Goal: Information Seeking & Learning: Learn about a topic

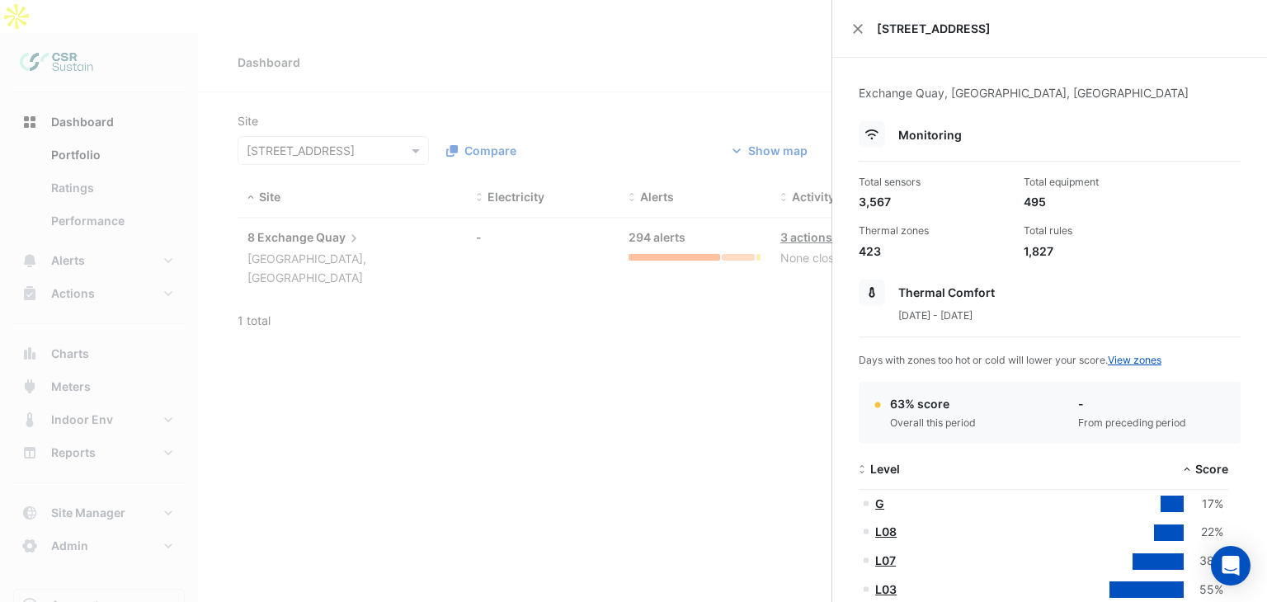
select select "**"
drag, startPoint x: 1030, startPoint y: 256, endPoint x: 1020, endPoint y: 256, distance: 9.9
click at [1024, 256] on div "1,827" at bounding box center [1100, 251] width 152 height 17
drag, startPoint x: 1019, startPoint y: 252, endPoint x: 1055, endPoint y: 248, distance: 36.5
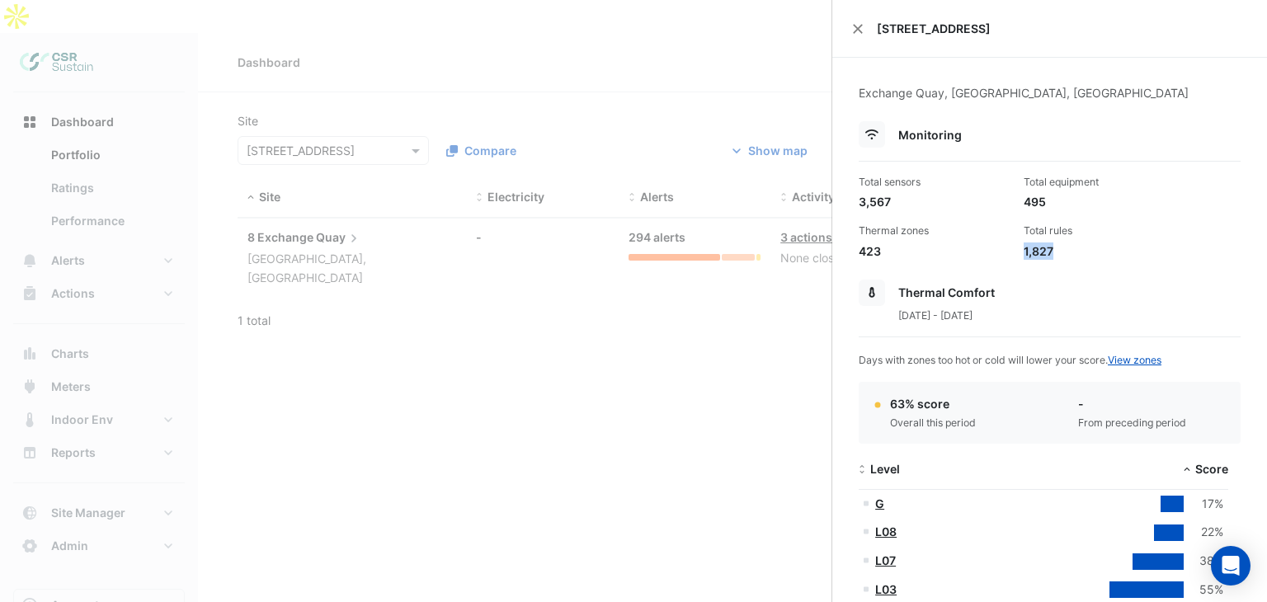
click at [1055, 248] on div "1,827" at bounding box center [1100, 251] width 152 height 17
click at [657, 293] on ngb-offcanvas-backdrop at bounding box center [633, 301] width 1267 height 602
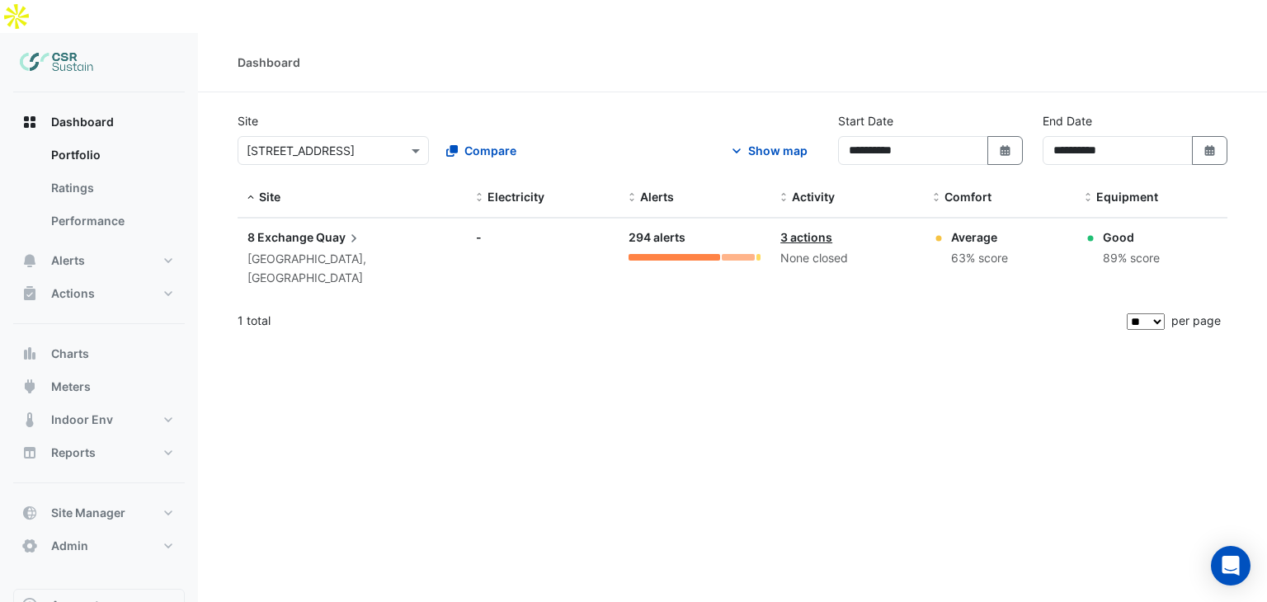
click at [312, 238] on datatable-body-cell "Site: 8 Exchange Quay [GEOGRAPHIC_DATA], [GEOGRAPHIC_DATA]" at bounding box center [352, 258] width 229 height 79
click at [325, 229] on span "Quay" at bounding box center [339, 238] width 46 height 18
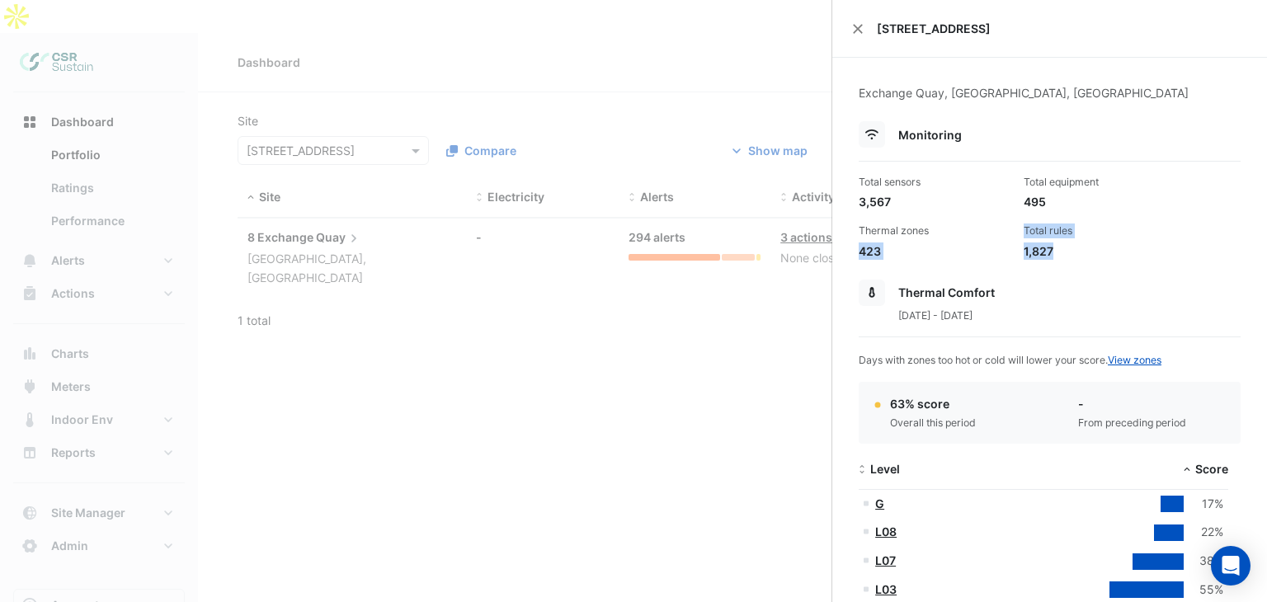
drag, startPoint x: 1064, startPoint y: 251, endPoint x: 1008, endPoint y: 229, distance: 59.6
click at [1008, 229] on div "Total sensors 3,567 Total equipment 495 Thermal zones 423 Total rules 1,827" at bounding box center [1049, 211] width 395 height 98
click at [1045, 257] on div "1,827" at bounding box center [1100, 251] width 152 height 17
drag, startPoint x: 1045, startPoint y: 251, endPoint x: 1014, endPoint y: 248, distance: 31.5
click at [1017, 245] on div "Total rules 1,827" at bounding box center [1099, 241] width 165 height 35
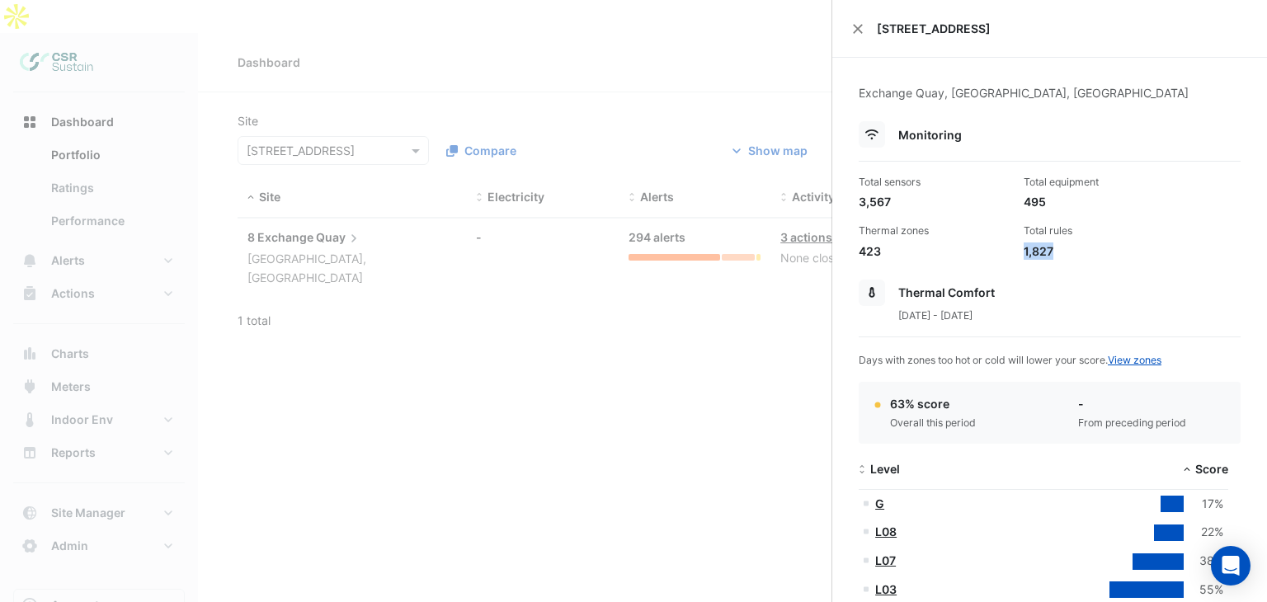
click at [1017, 248] on div "Total rules 1,827" at bounding box center [1099, 241] width 165 height 35
drag, startPoint x: 1017, startPoint y: 252, endPoint x: 1044, endPoint y: 249, distance: 27.3
click at [1043, 250] on div "Total rules 1,827" at bounding box center [1099, 241] width 165 height 35
click at [1045, 248] on div "1,827" at bounding box center [1100, 251] width 152 height 17
drag, startPoint x: 1047, startPoint y: 249, endPoint x: 1016, endPoint y: 249, distance: 31.4
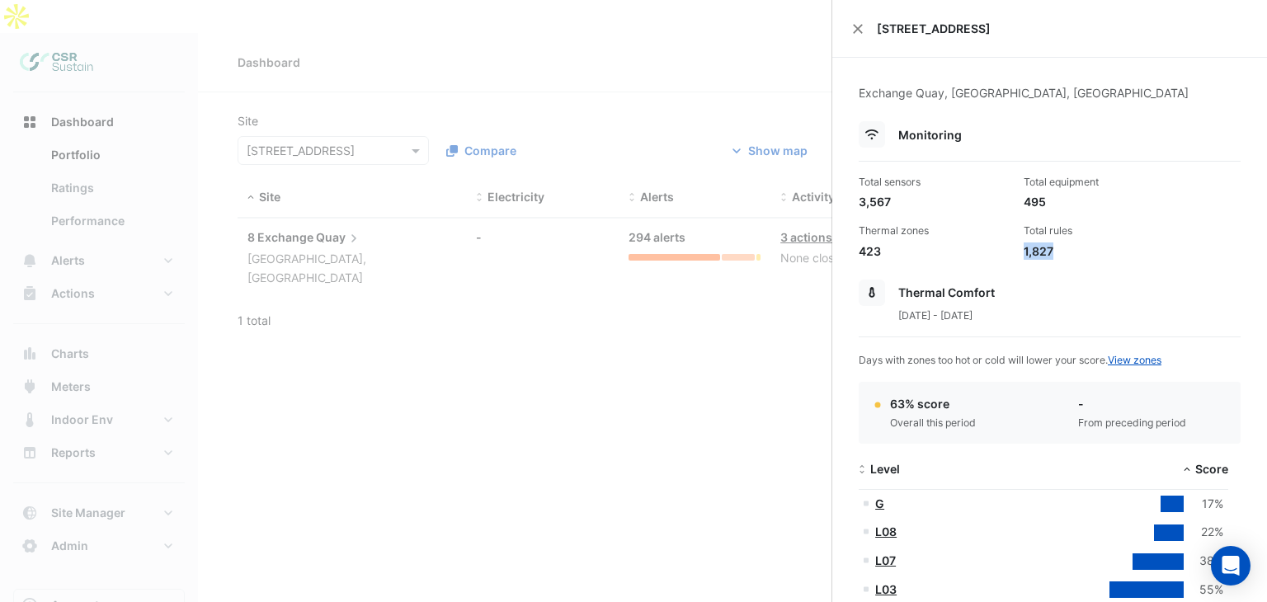
click at [1017, 249] on div "Total rules 1,827" at bounding box center [1099, 241] width 165 height 35
click at [901, 243] on div "423" at bounding box center [935, 251] width 152 height 17
click at [248, 295] on ngb-offcanvas-backdrop at bounding box center [633, 301] width 1267 height 602
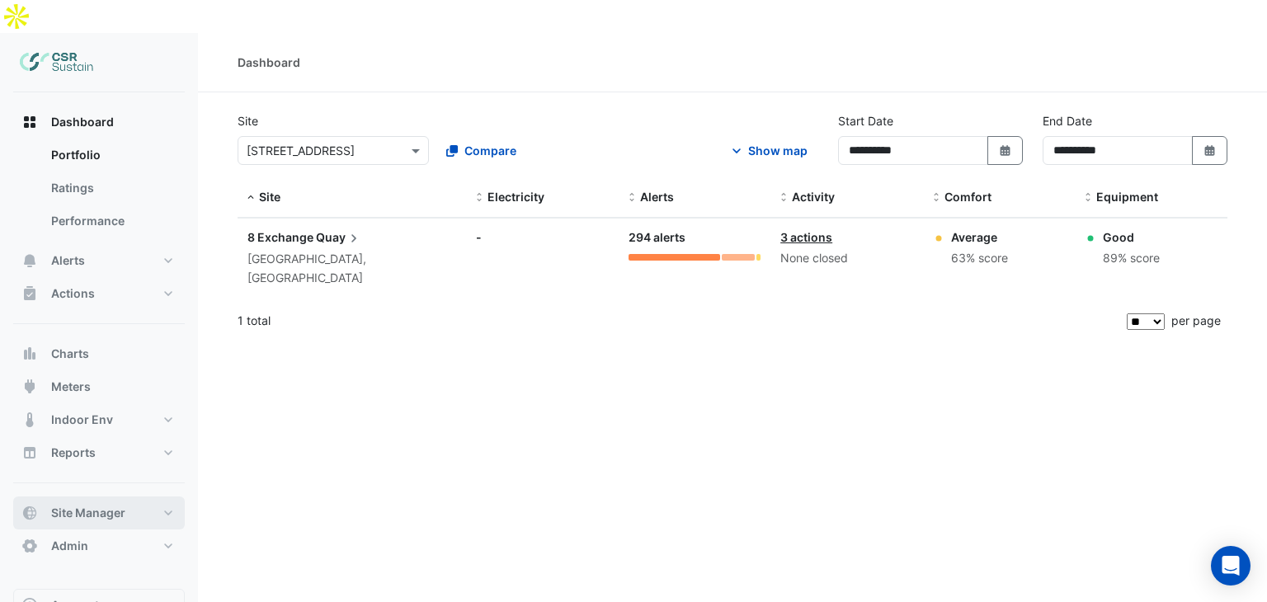
click at [66, 505] on span "Site Manager" at bounding box center [88, 513] width 74 height 17
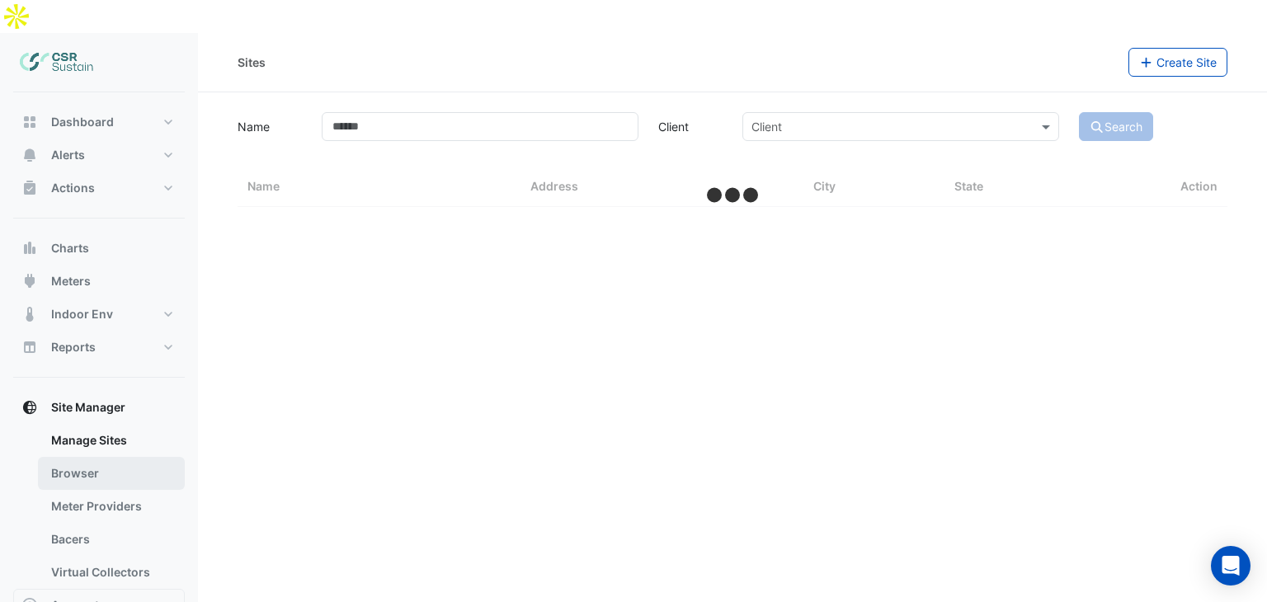
click at [86, 457] on link "Browser" at bounding box center [111, 473] width 147 height 33
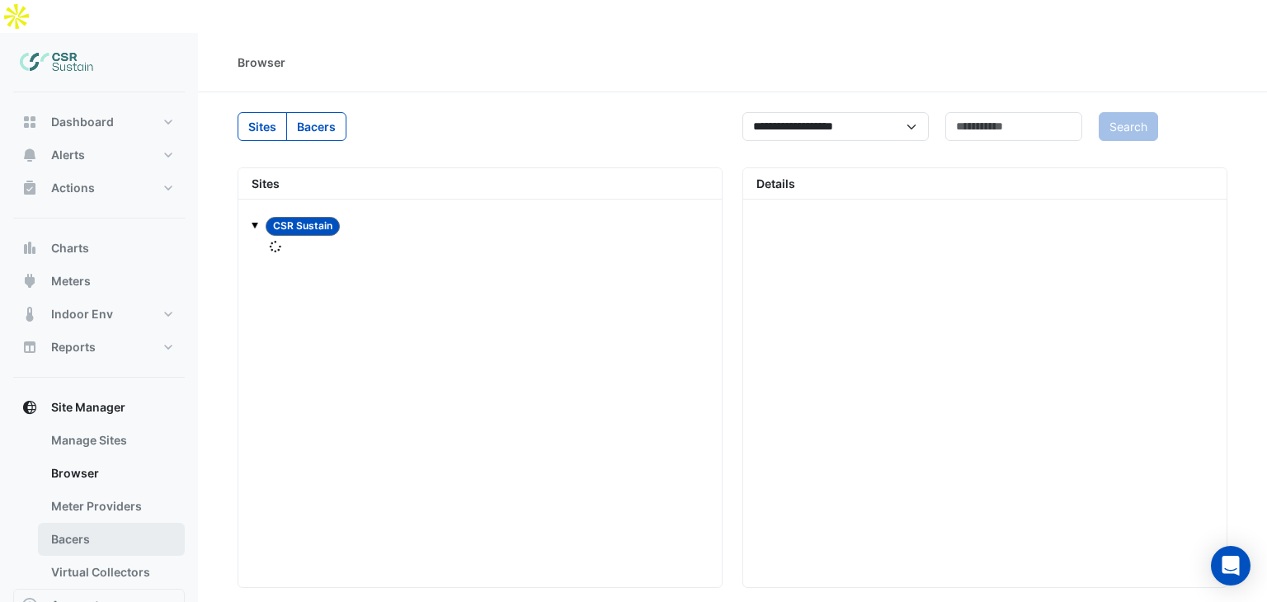
click at [83, 523] on link "Bacers" at bounding box center [111, 539] width 147 height 33
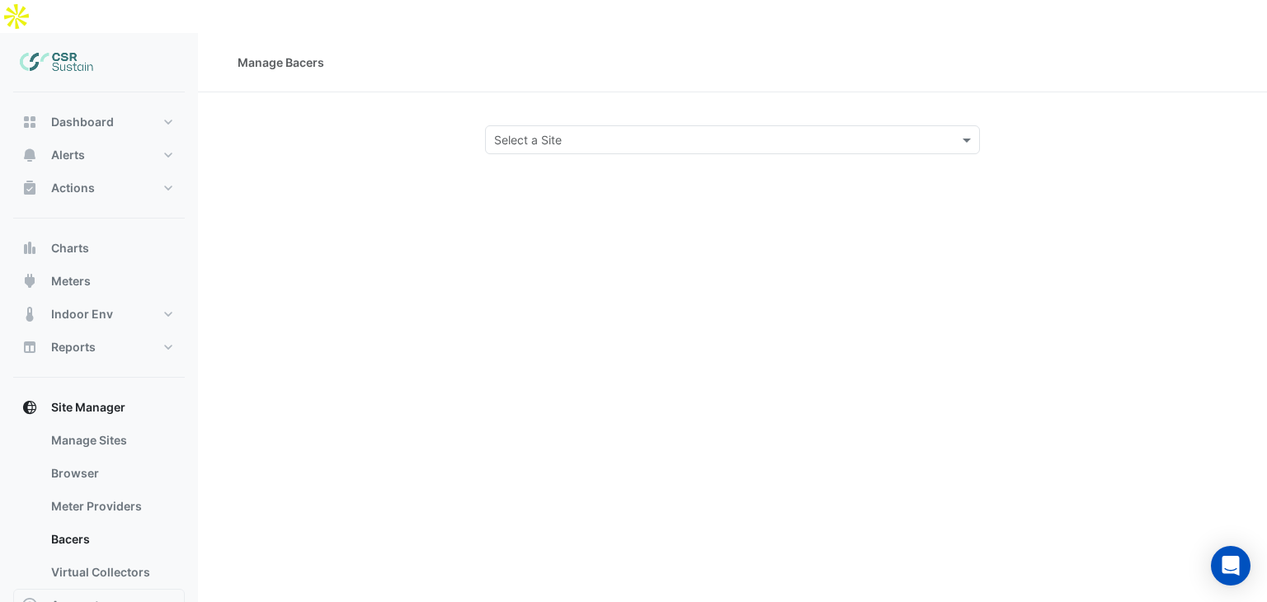
click at [498, 134] on div "Manage Bacers Select a Site" at bounding box center [732, 334] width 1069 height 602
click at [516, 132] on input "text" at bounding box center [716, 140] width 444 height 17
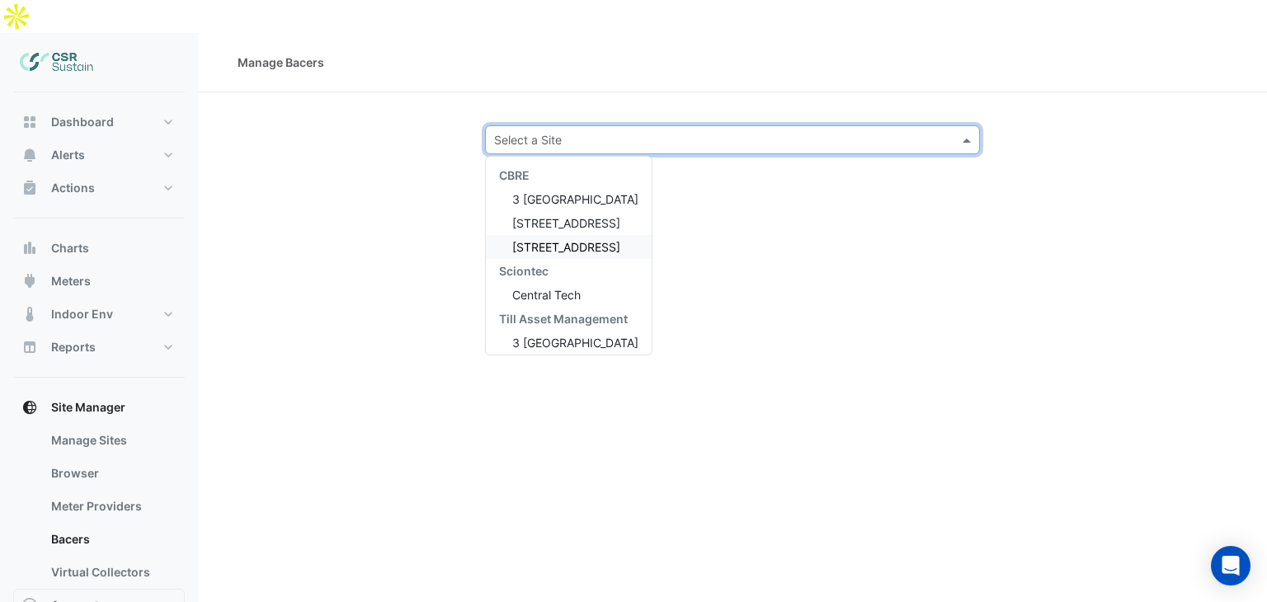
click at [528, 240] on span "[STREET_ADDRESS]" at bounding box center [566, 247] width 108 height 14
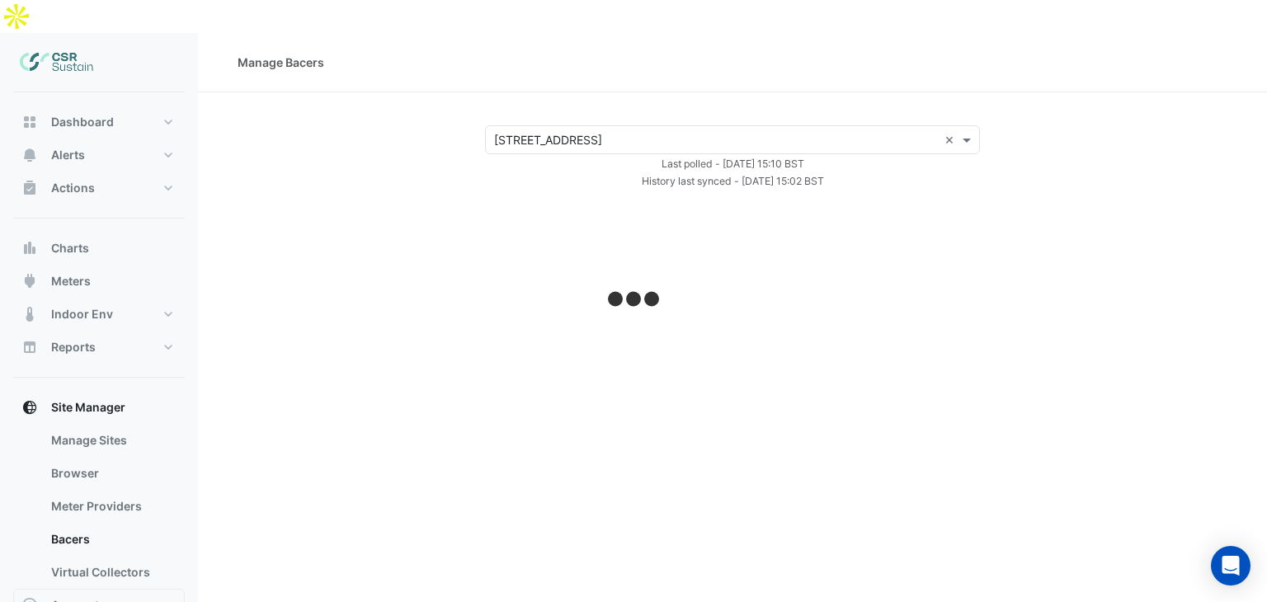
select select "**"
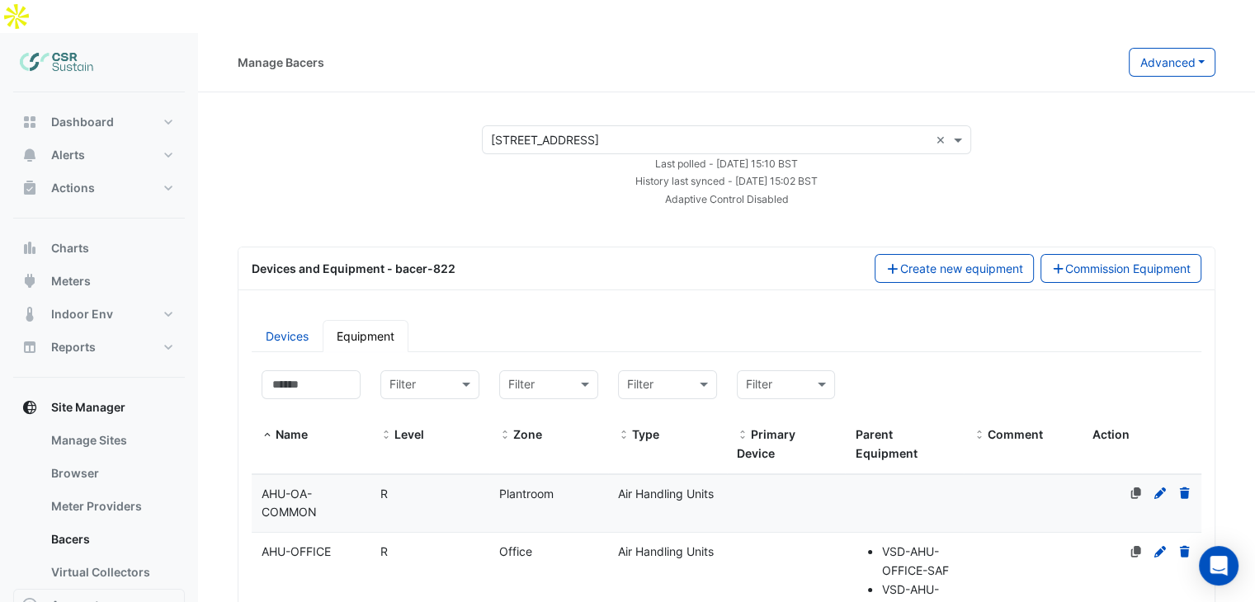
scroll to position [83, 0]
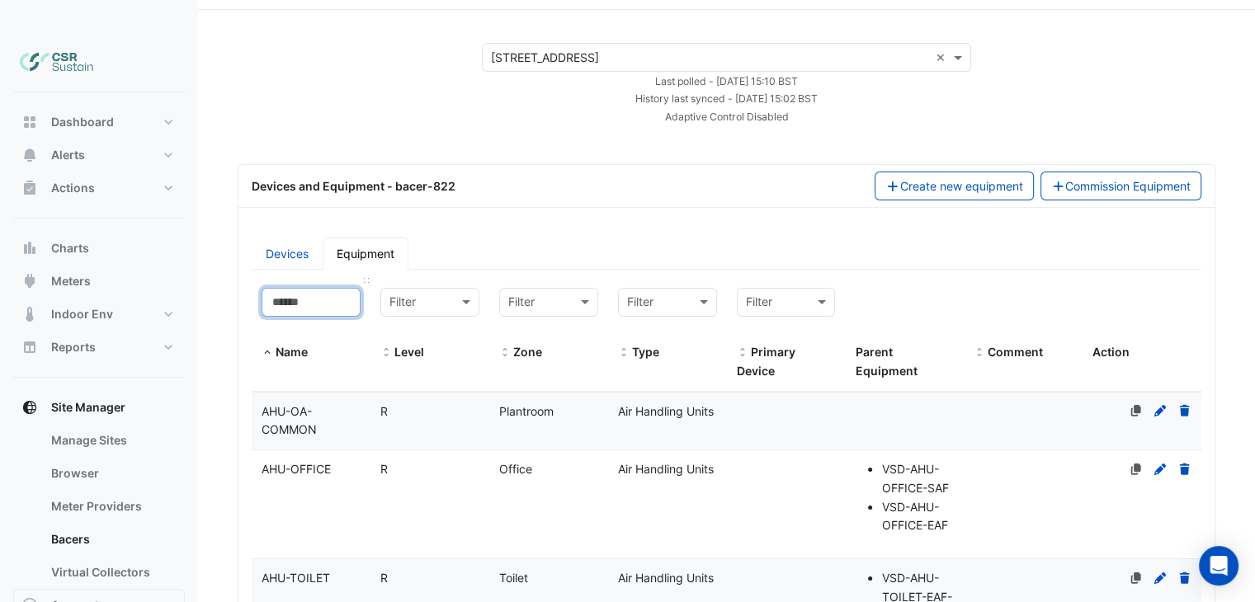
click at [311, 288] on input at bounding box center [311, 302] width 99 height 29
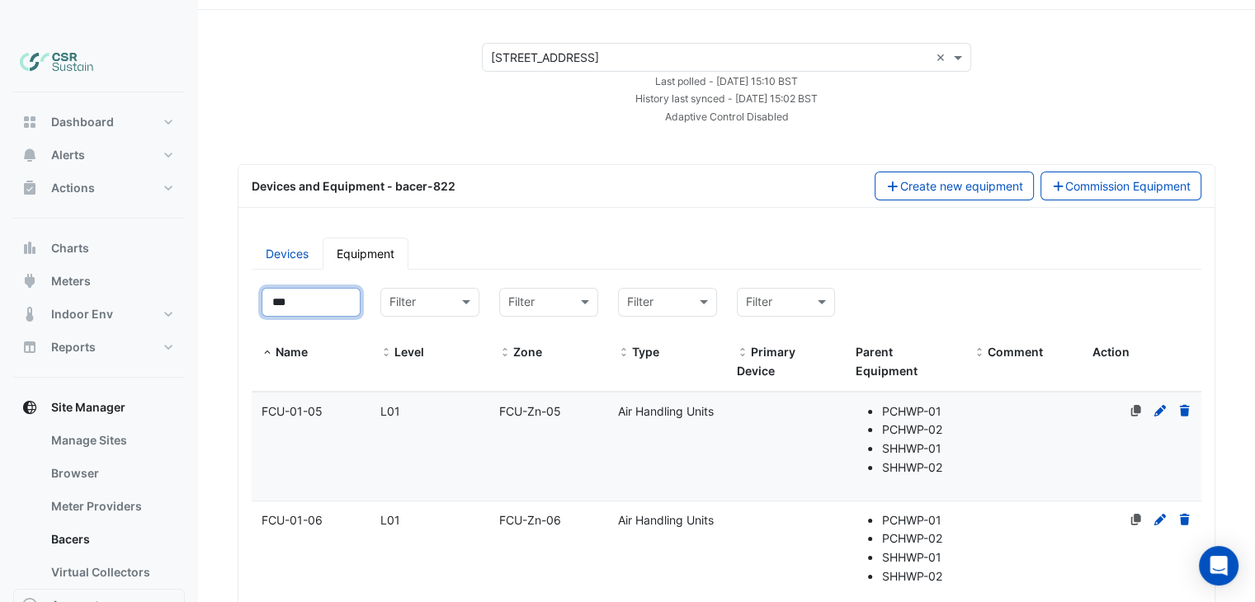
type input "***"
click at [326, 403] on div "FCU-01-05" at bounding box center [311, 412] width 119 height 19
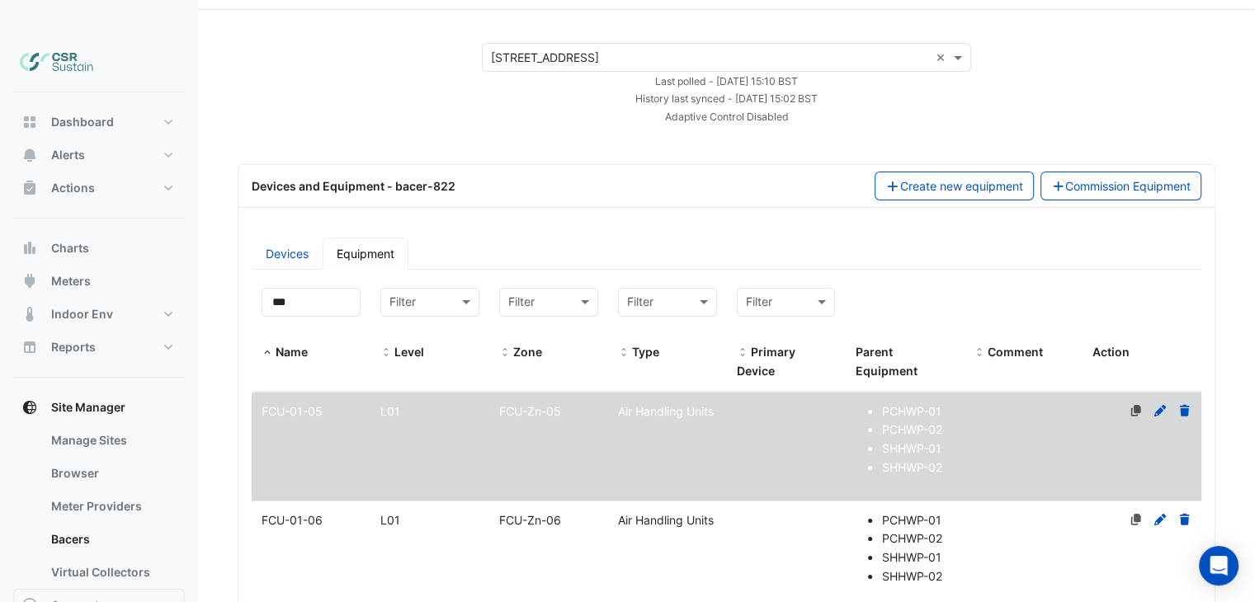
select select "**"
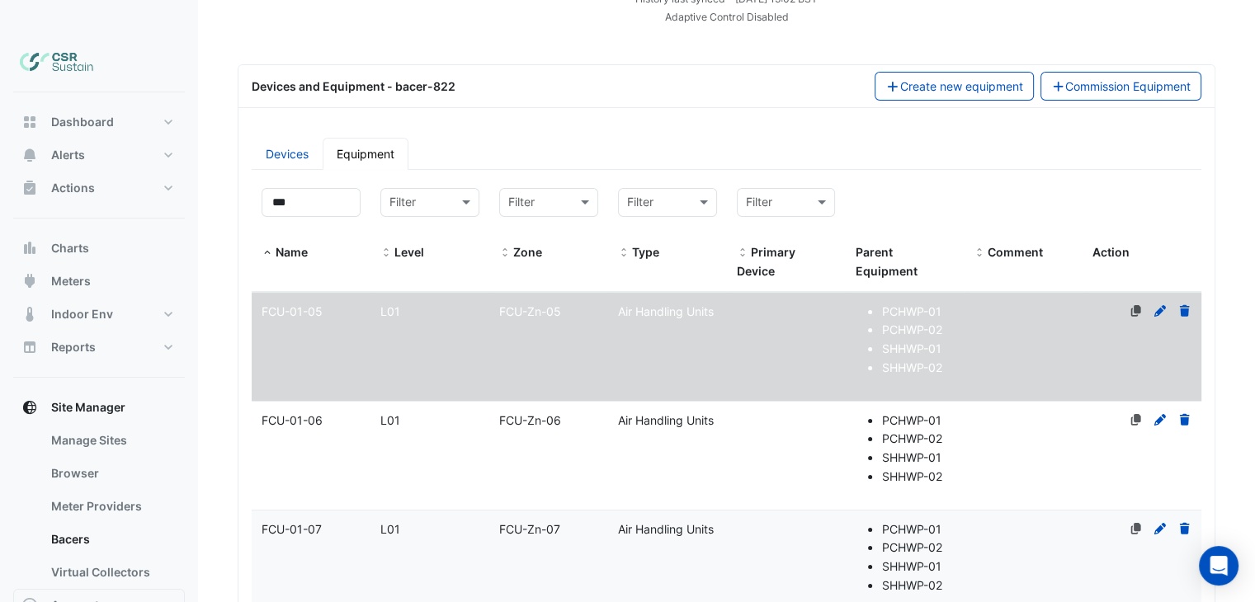
scroll to position [178, 0]
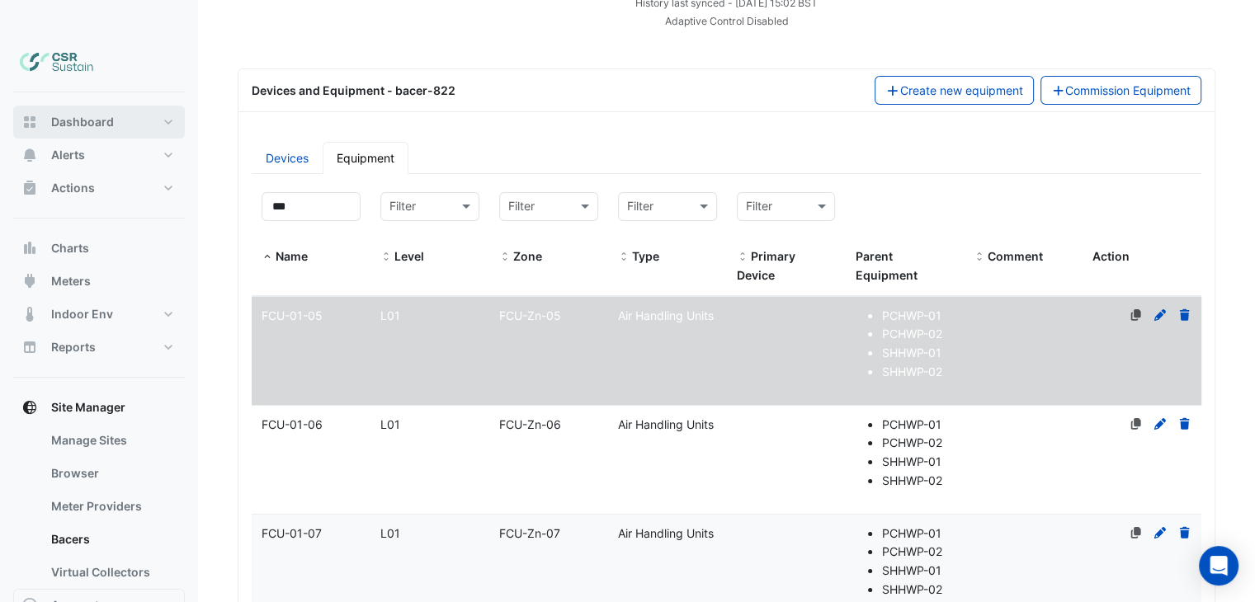
click at [82, 114] on span "Dashboard" at bounding box center [82, 122] width 63 height 17
select select "**"
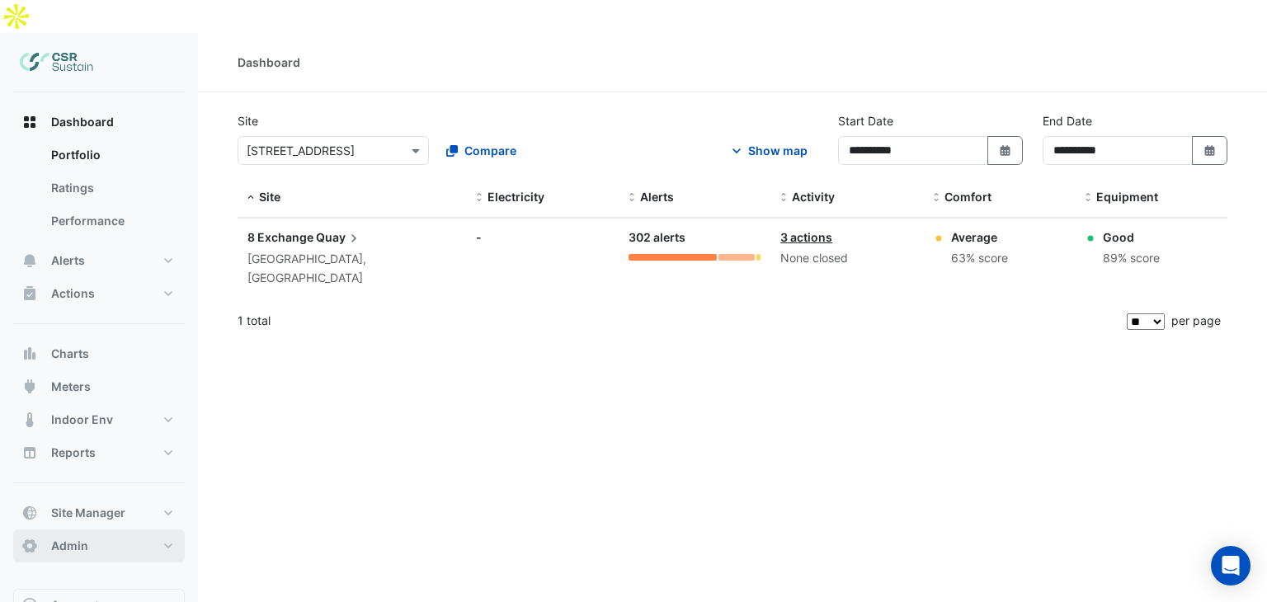
click at [87, 530] on button "Admin" at bounding box center [99, 546] width 172 height 33
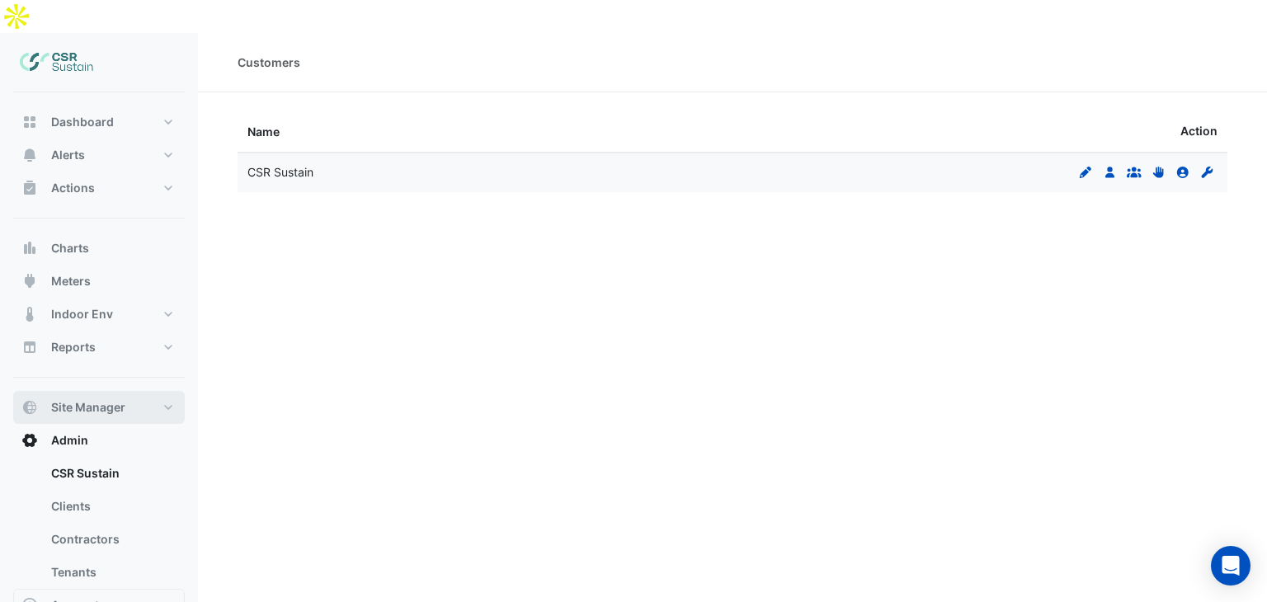
click at [98, 399] on span "Site Manager" at bounding box center [88, 407] width 74 height 17
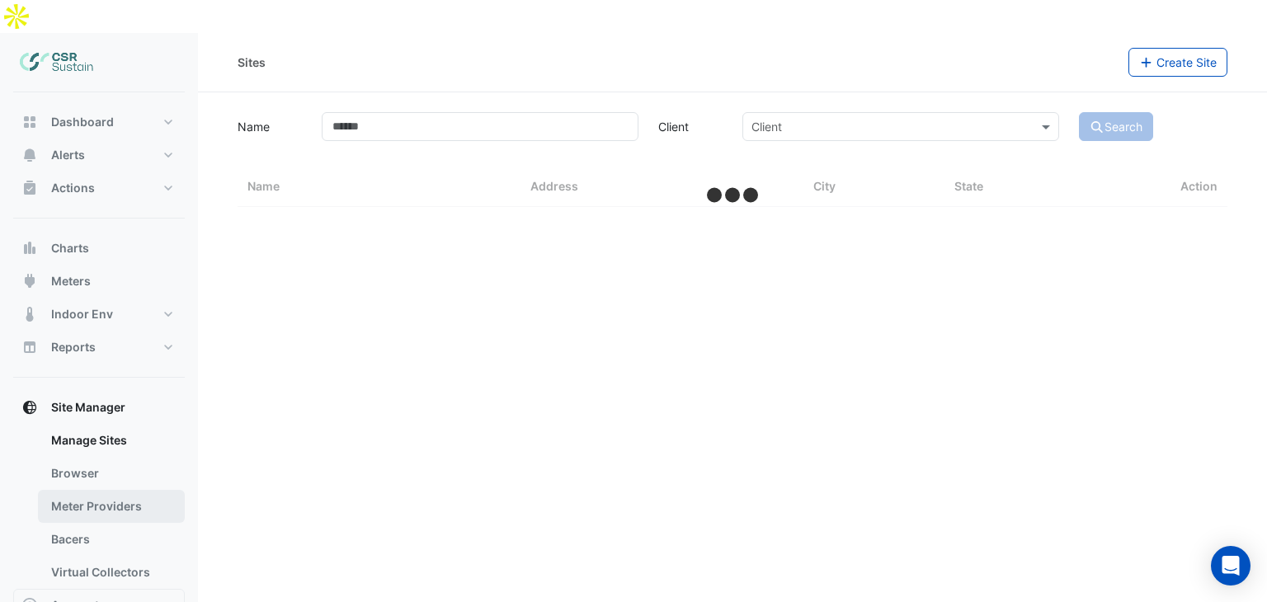
select select "**"
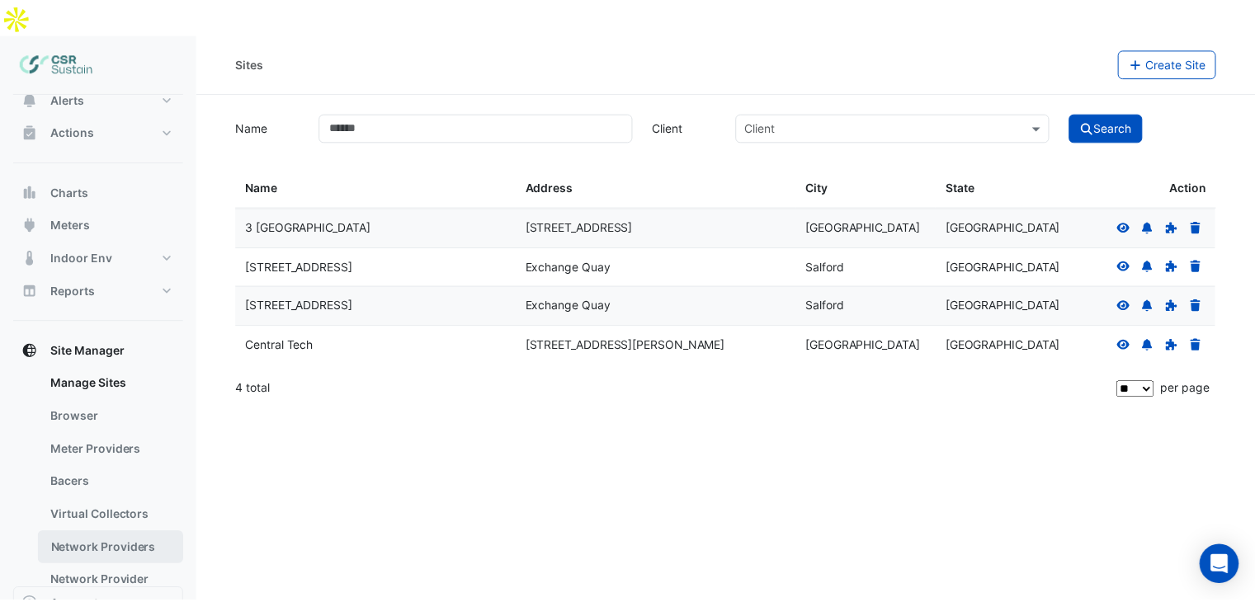
scroll to position [83, 0]
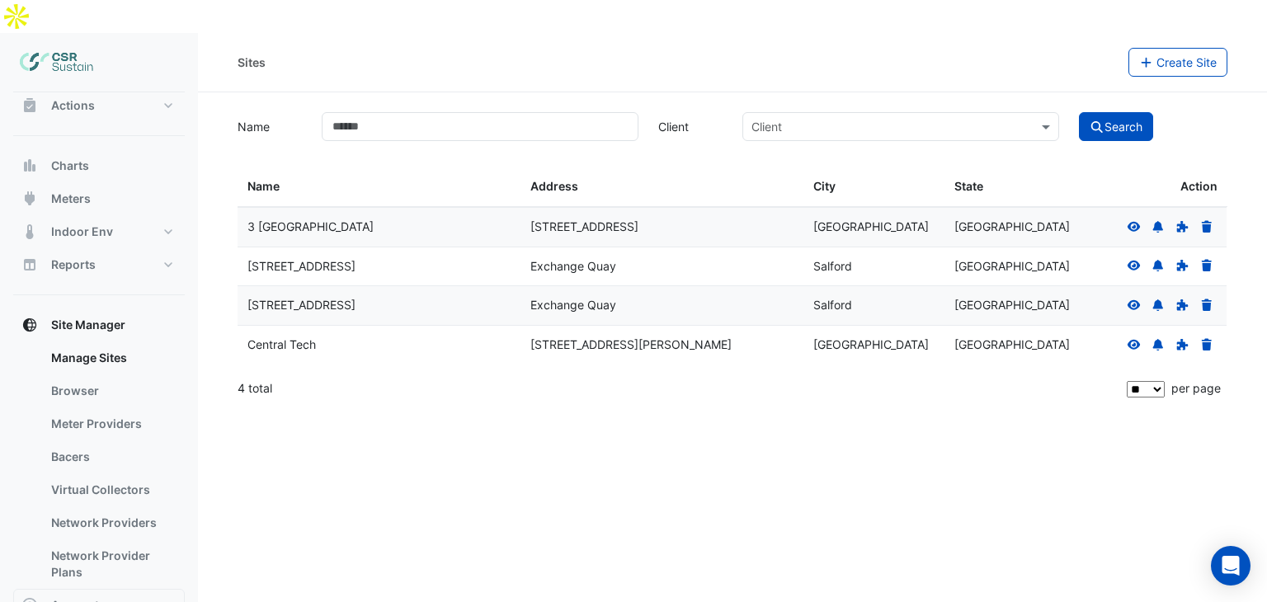
click at [1131, 300] on icon at bounding box center [1134, 306] width 15 height 12
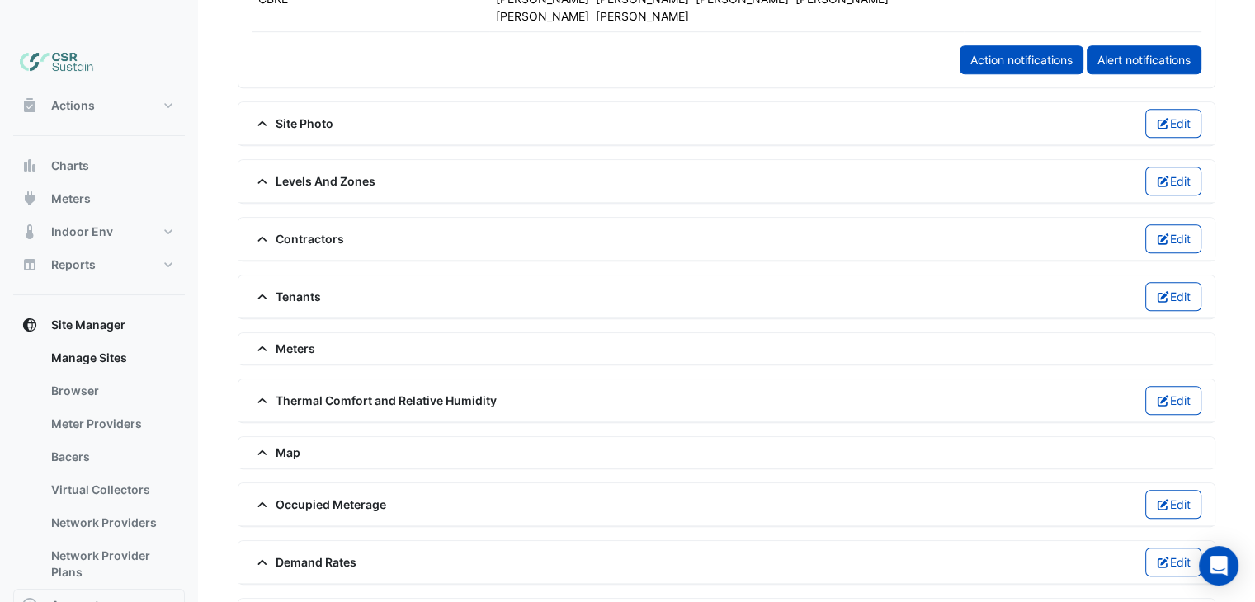
scroll to position [1128, 0]
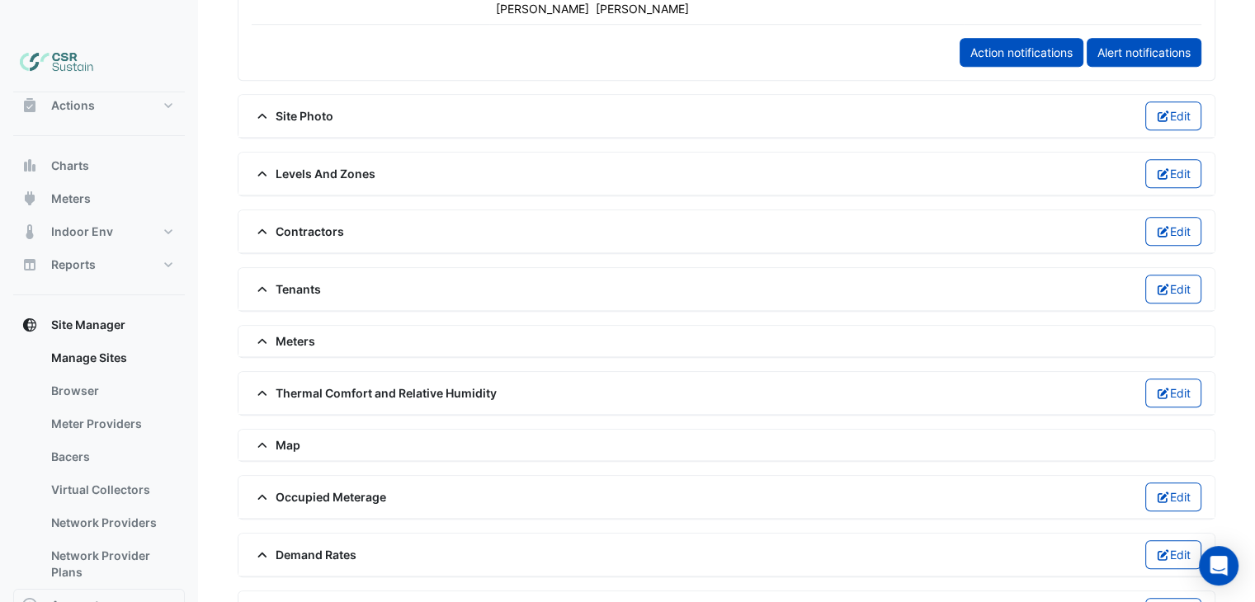
click at [277, 333] on span "Meters" at bounding box center [284, 341] width 64 height 17
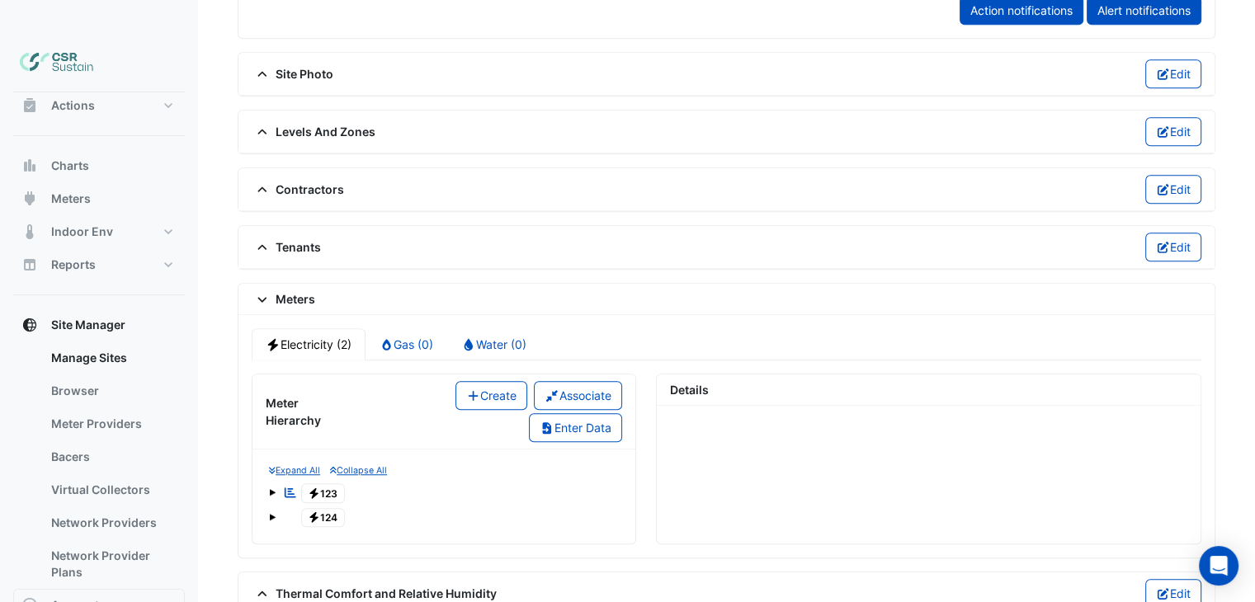
scroll to position [1293, 0]
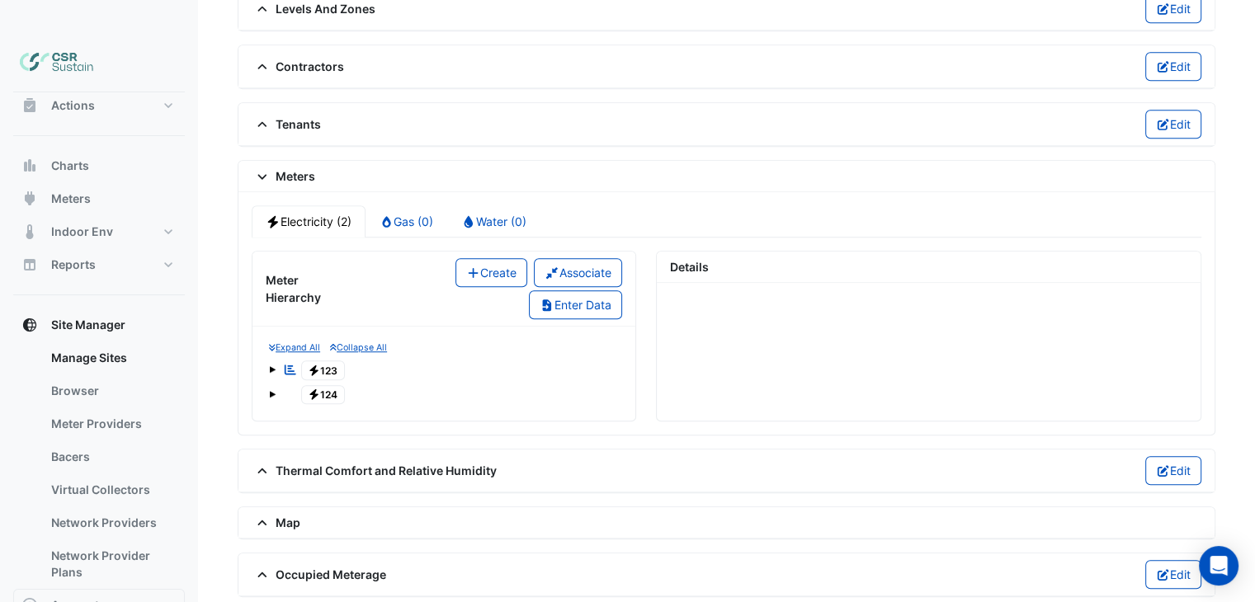
click at [326, 361] on span "Electricity 123" at bounding box center [323, 371] width 45 height 20
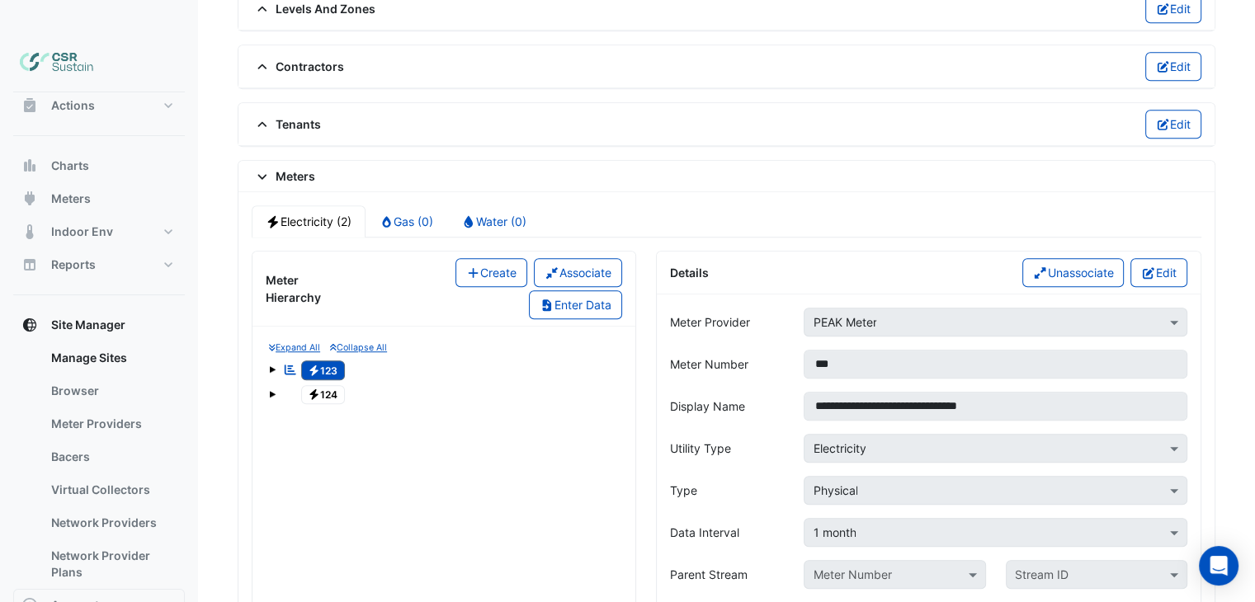
scroll to position [1375, 0]
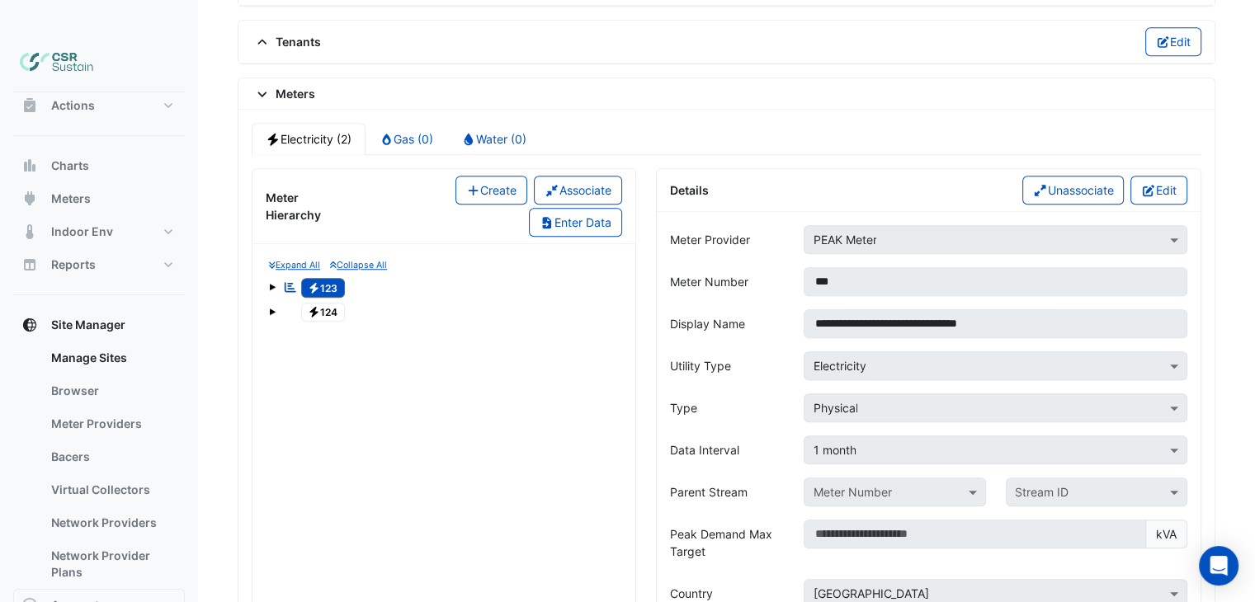
click at [322, 303] on span "Electricity 124" at bounding box center [323, 313] width 45 height 20
click at [104, 182] on button "Meters" at bounding box center [99, 198] width 172 height 33
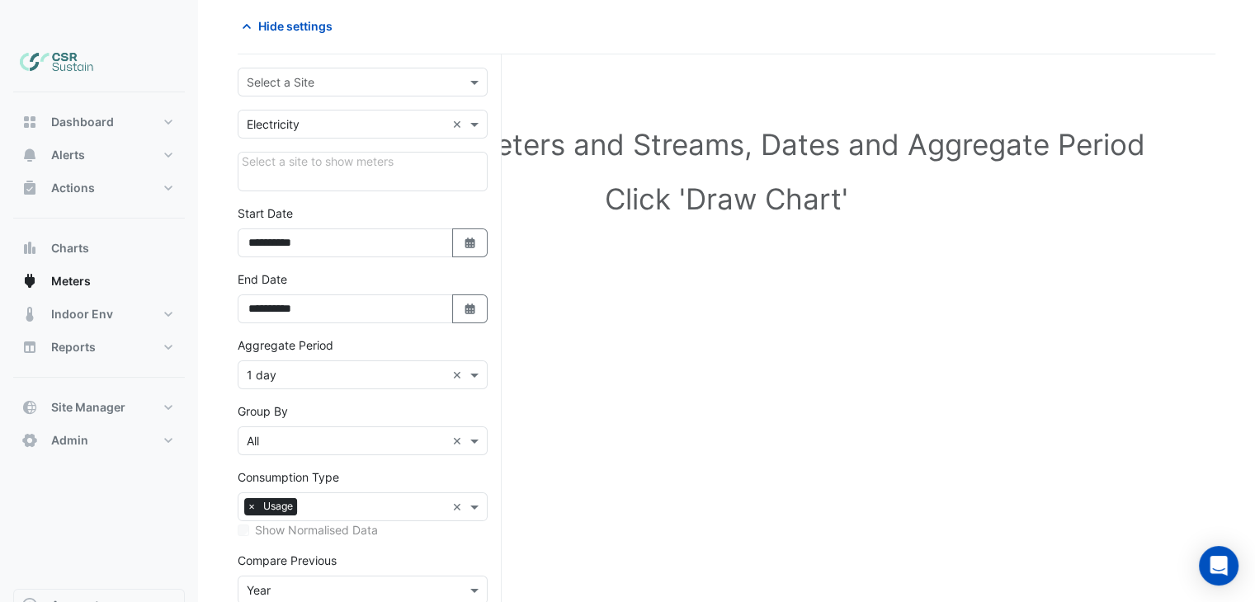
scroll to position [18, 0]
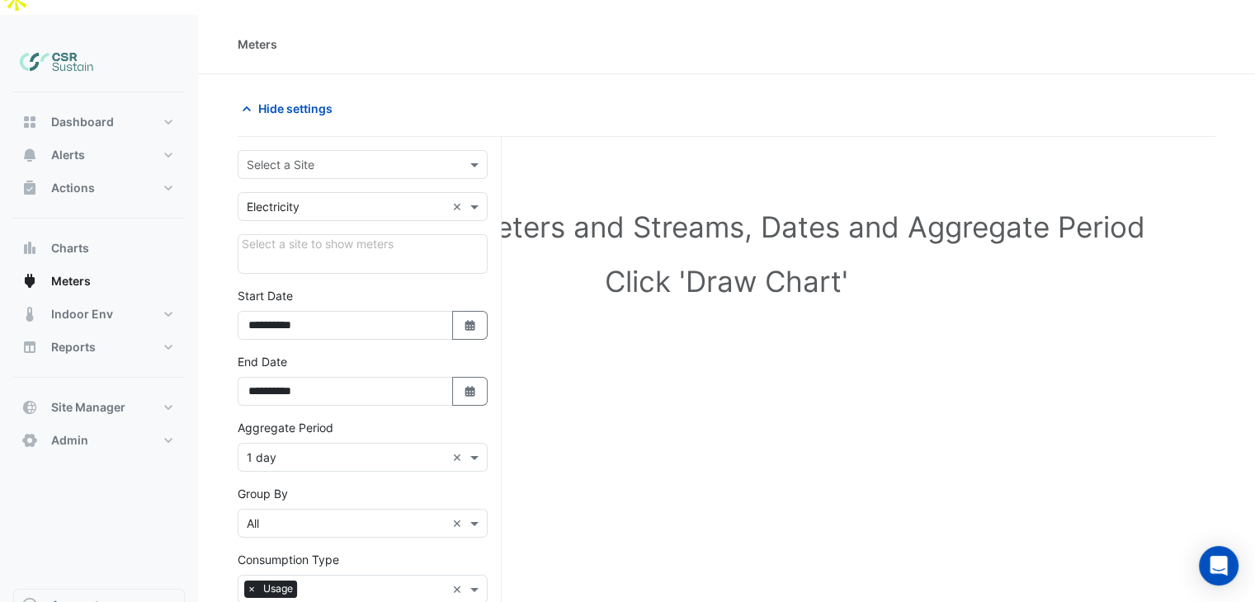
click at [337, 157] on input "text" at bounding box center [346, 165] width 199 height 17
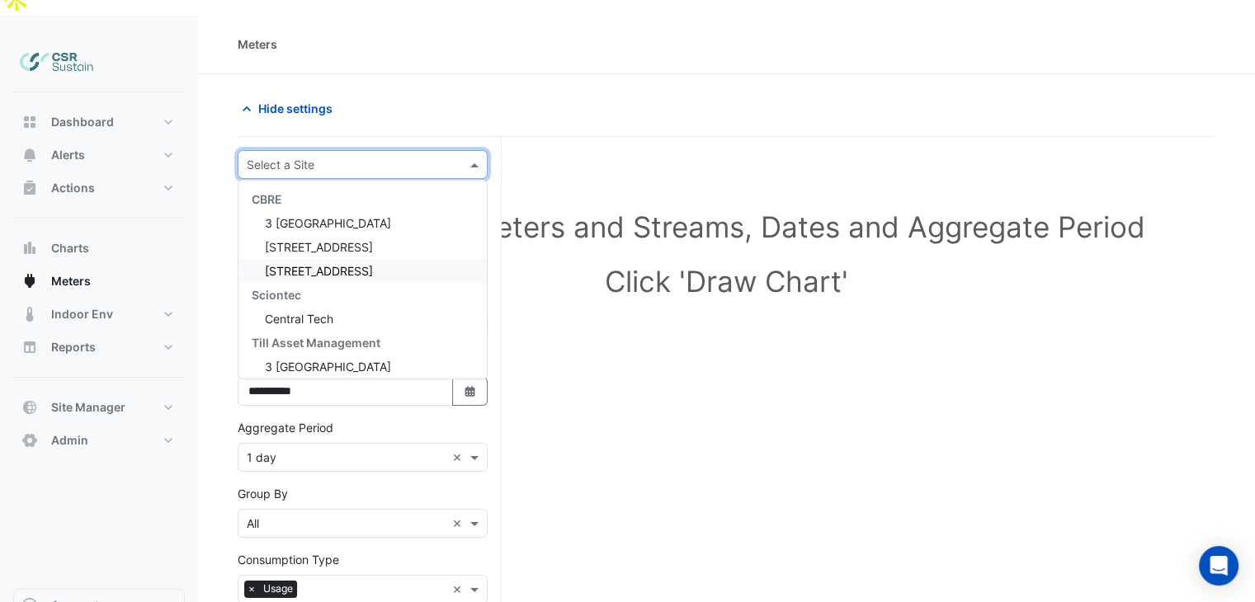
click at [290, 264] on span "[STREET_ADDRESS]" at bounding box center [319, 271] width 108 height 14
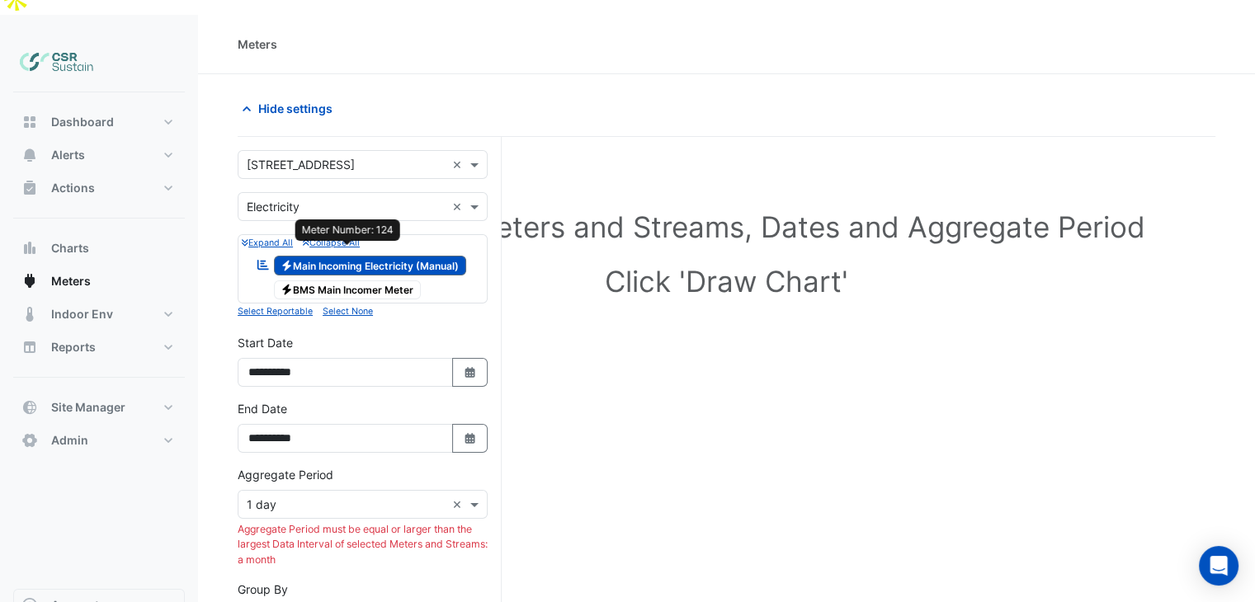
click at [312, 281] on span "Electricity BMS Main Incomer Meter" at bounding box center [348, 291] width 148 height 20
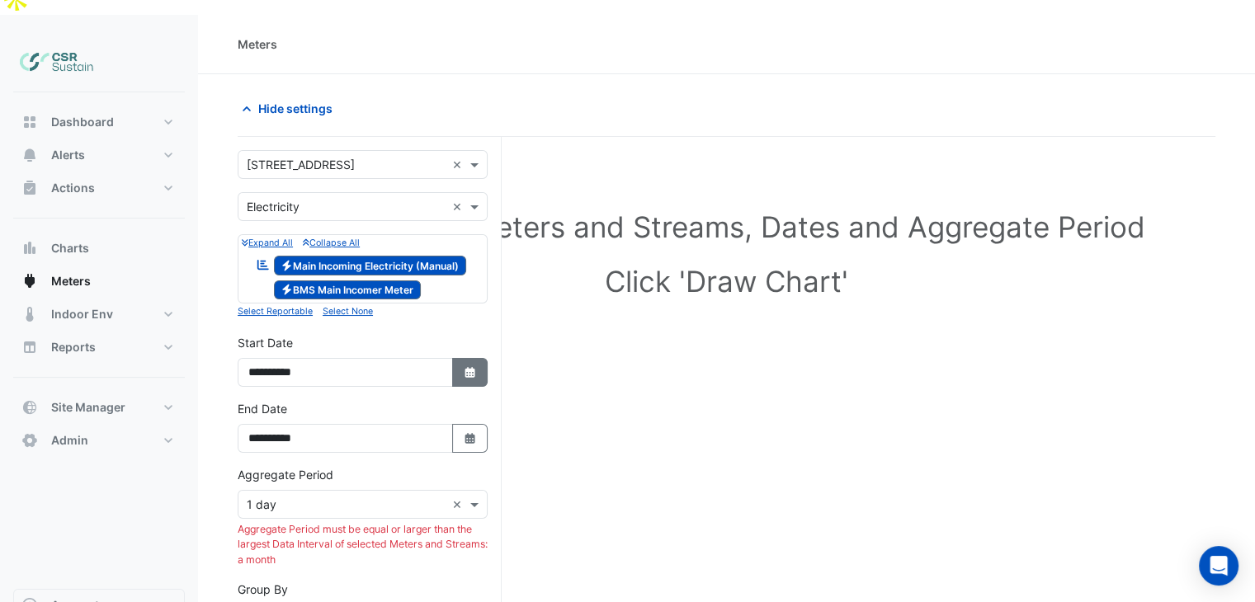
click at [461, 358] on button "Select Date" at bounding box center [470, 372] width 36 height 29
select select "*"
select select "****"
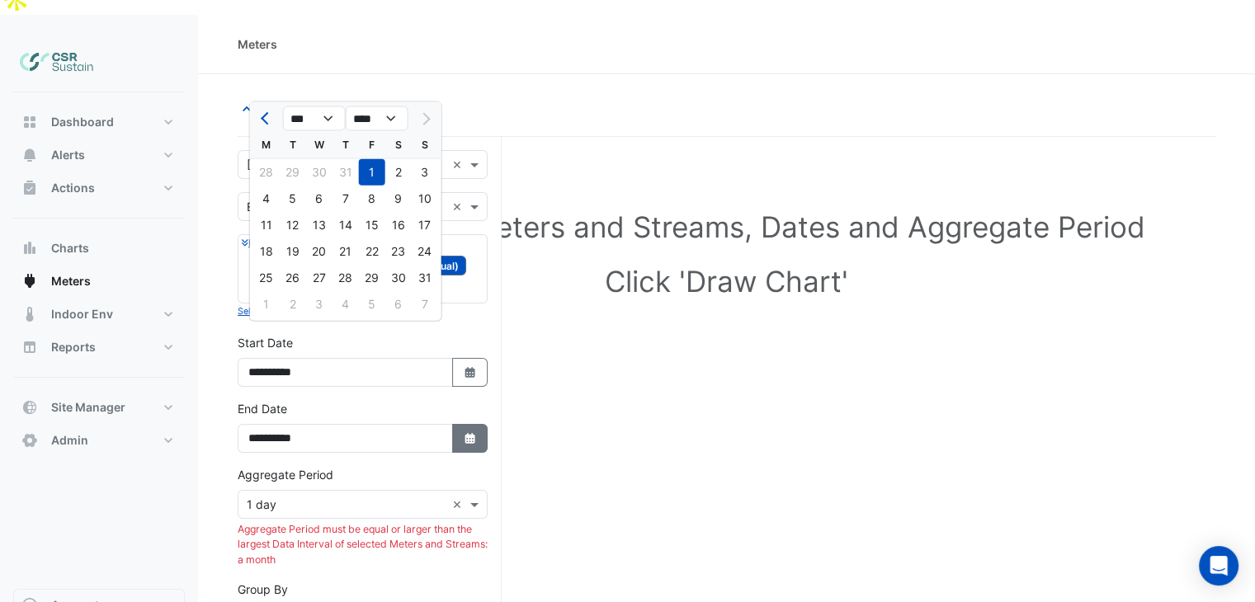
click at [461, 424] on button "Select Date" at bounding box center [470, 438] width 36 height 29
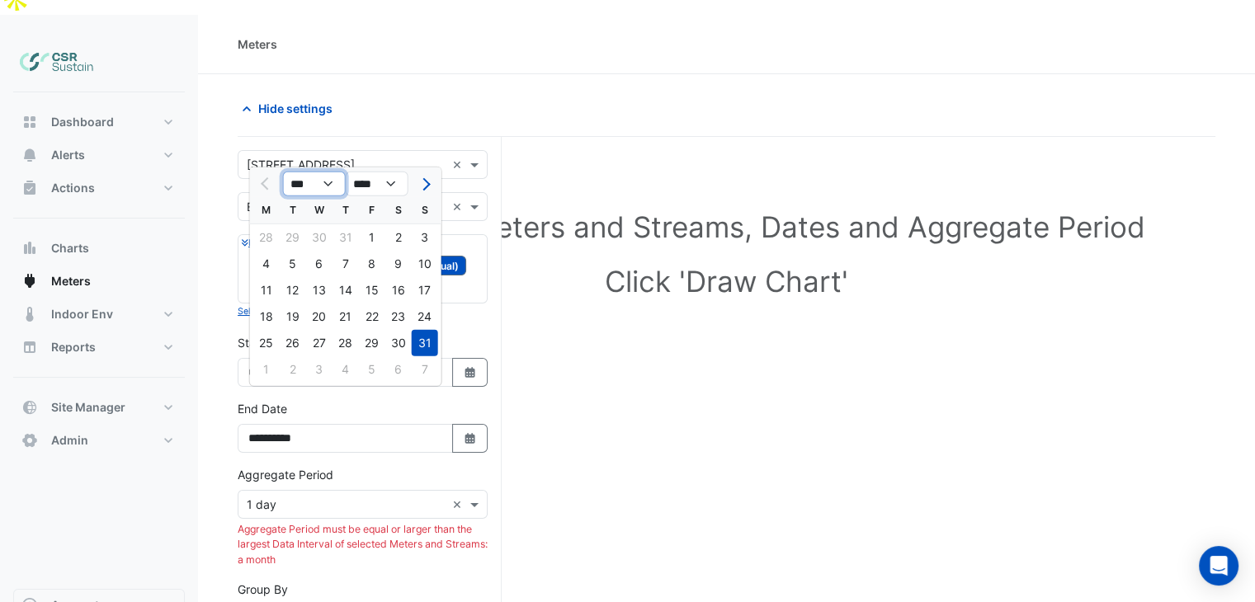
click at [327, 180] on select "*** *** *** *** ***" at bounding box center [314, 184] width 63 height 25
select select "*"
click at [283, 172] on select "*** *** *** *** ***" at bounding box center [314, 184] width 63 height 25
click at [297, 341] on div "30" at bounding box center [293, 343] width 26 height 26
type input "**********"
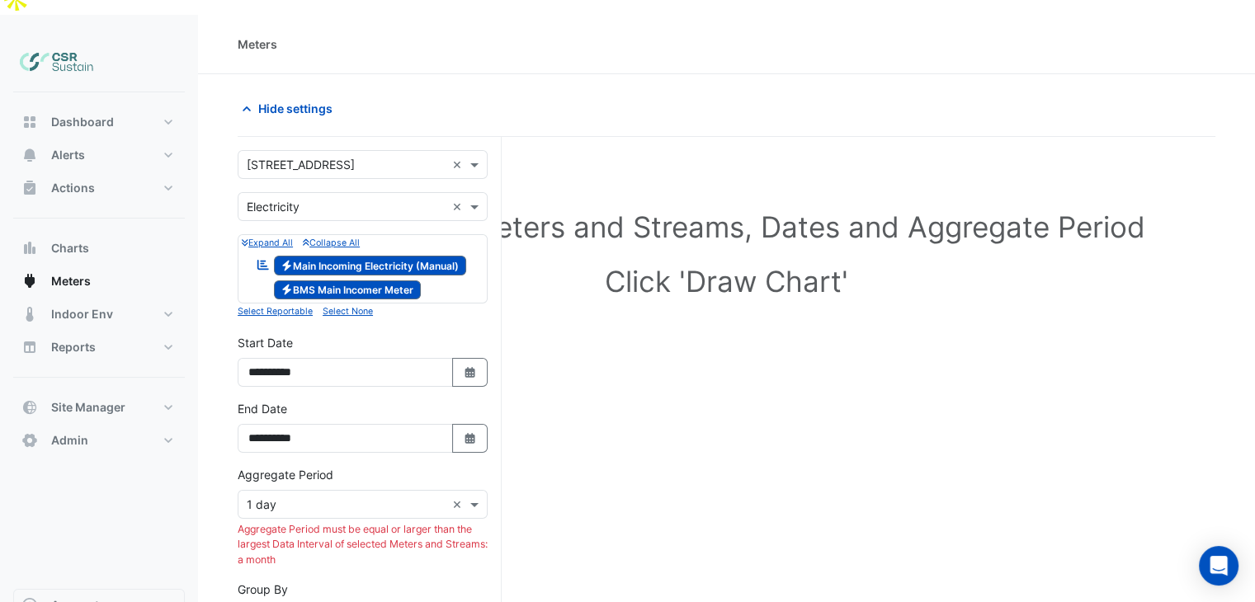
click at [452, 400] on div "**********" at bounding box center [363, 426] width 250 height 53
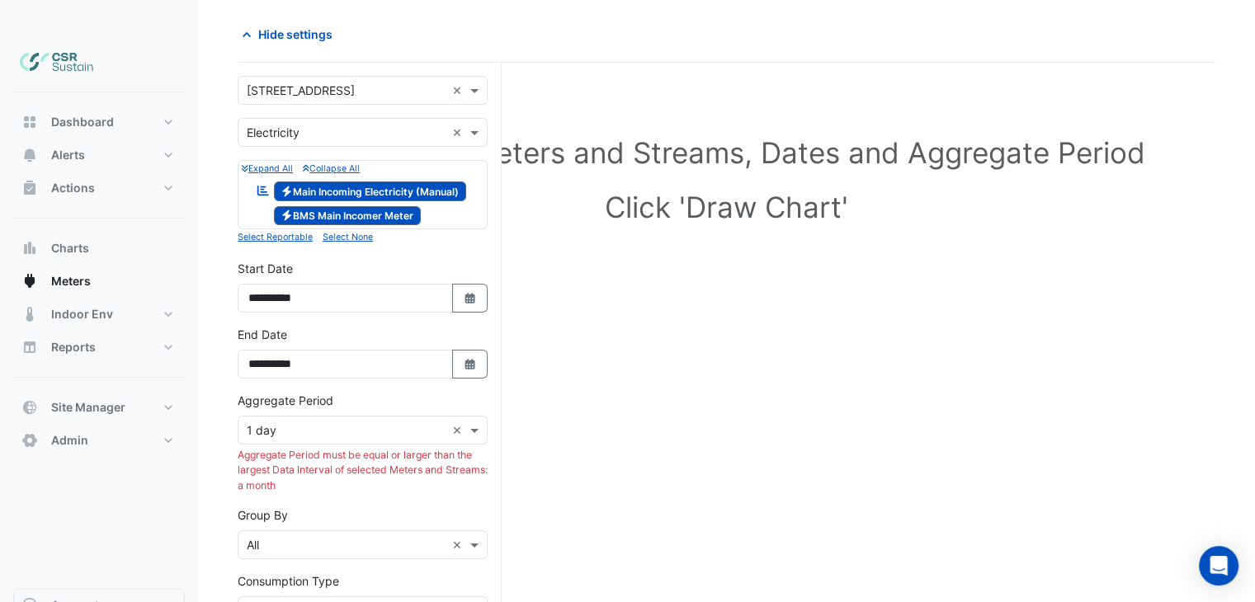
scroll to position [183, 0]
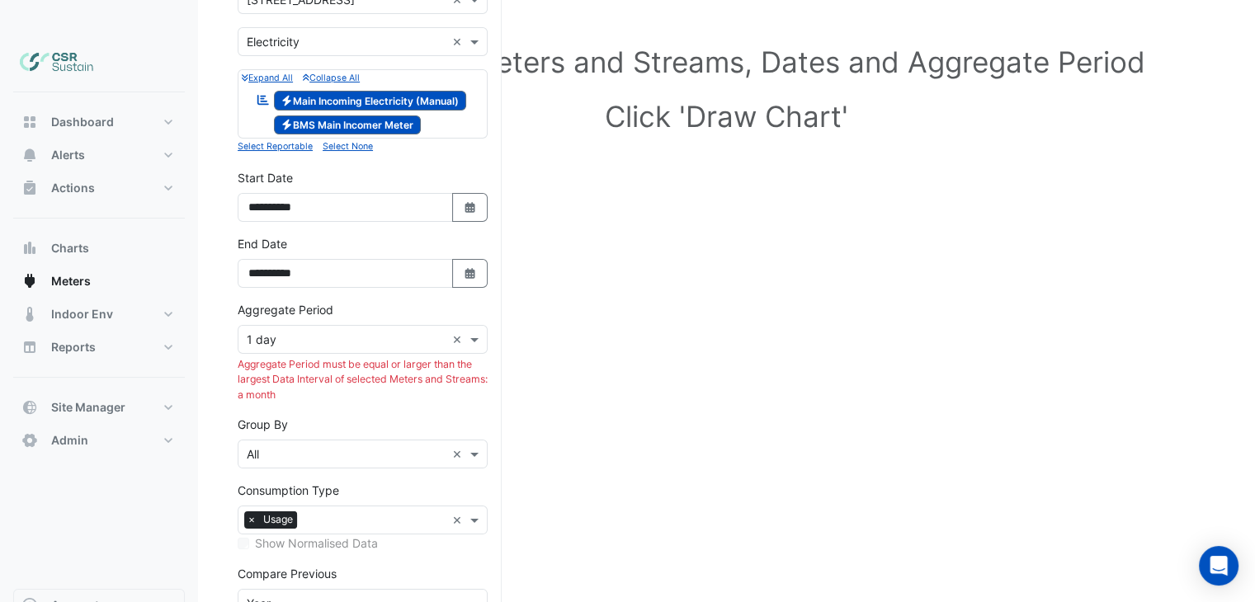
click at [329, 331] on div "× 1 day" at bounding box center [341, 339] width 207 height 17
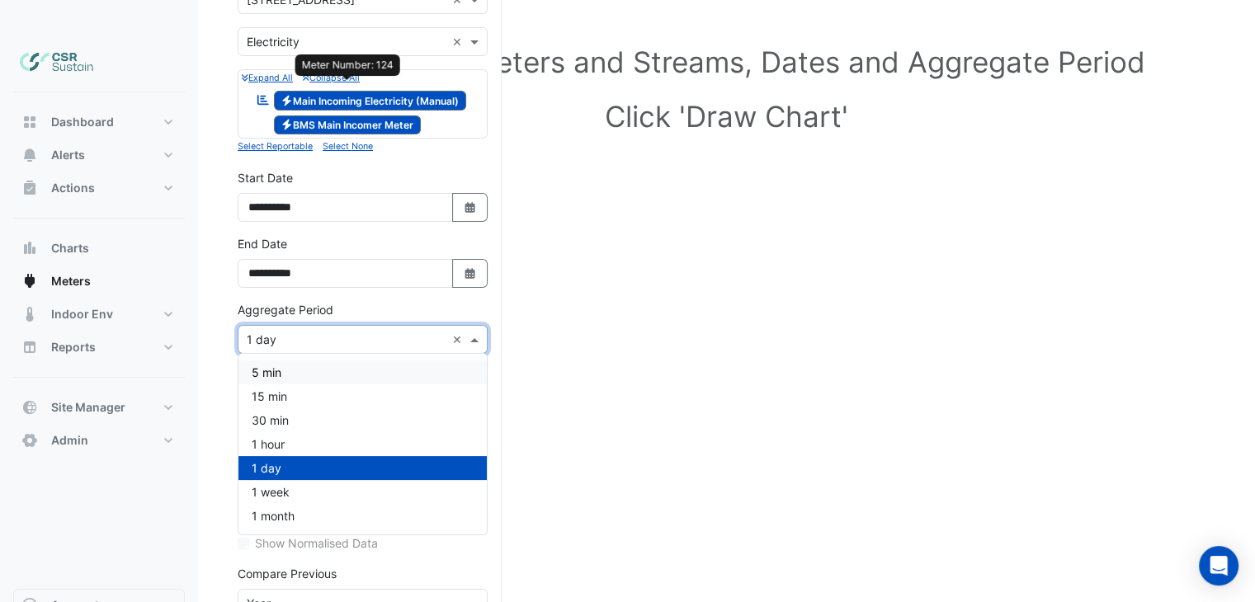
click at [403, 116] on span "Electricity BMS Main Incomer Meter" at bounding box center [348, 126] width 148 height 20
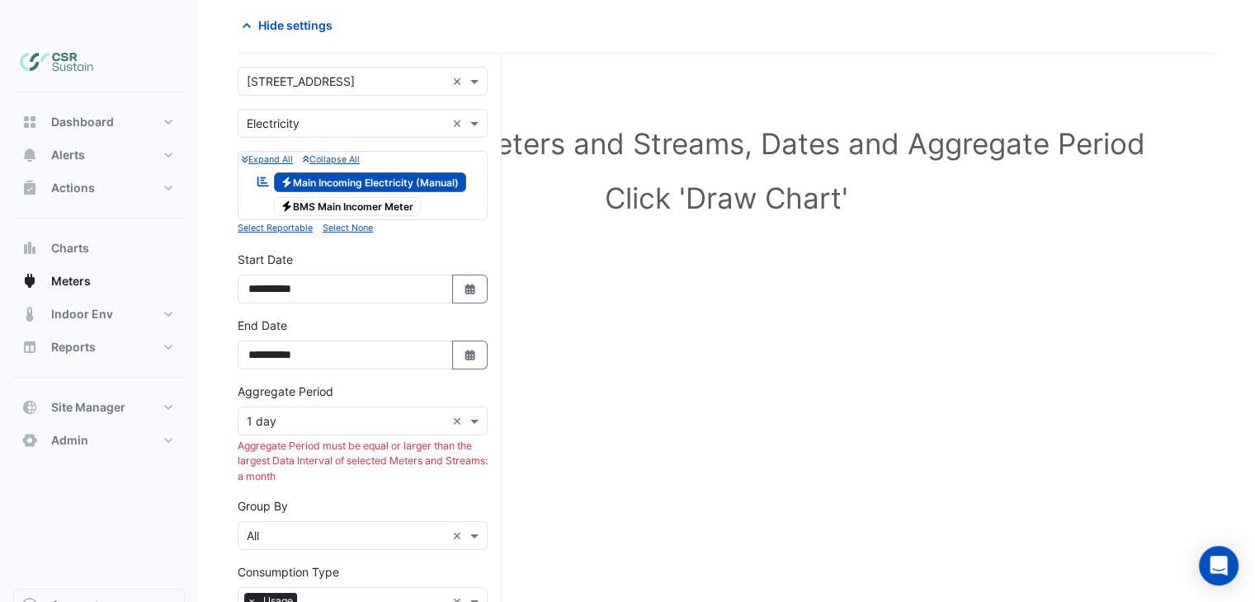
scroll to position [101, 0]
drag, startPoint x: 305, startPoint y: 393, endPoint x: 320, endPoint y: 398, distance: 15.7
click at [307, 413] on div "× 1 day" at bounding box center [341, 421] width 207 height 17
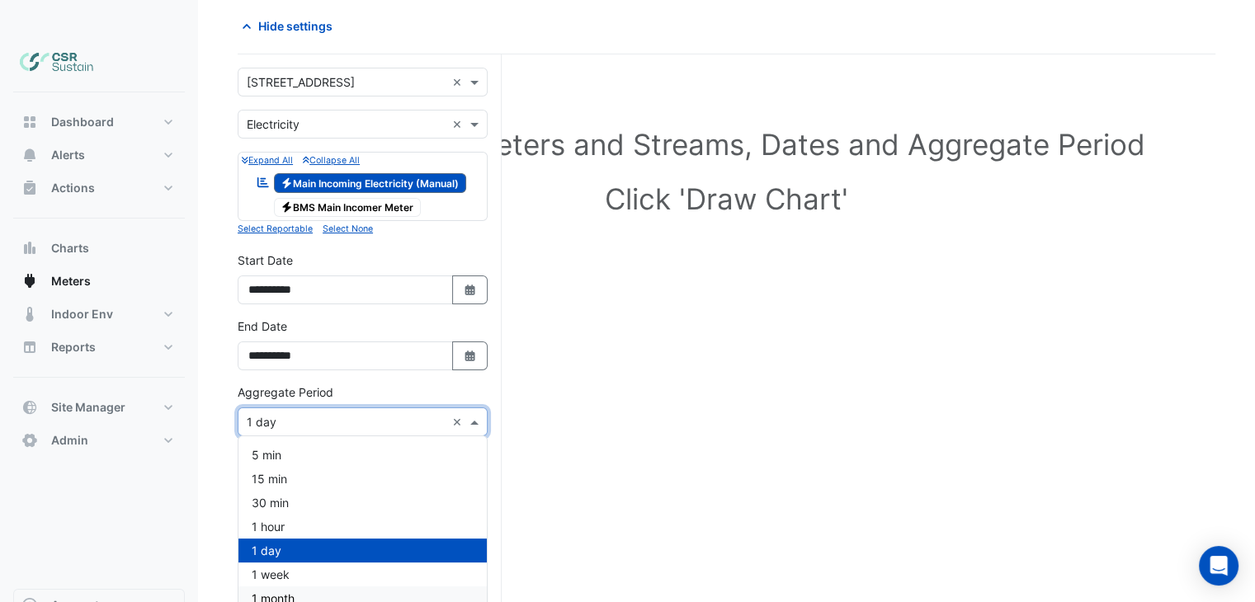
click at [294, 592] on span "1 month" at bounding box center [273, 599] width 43 height 14
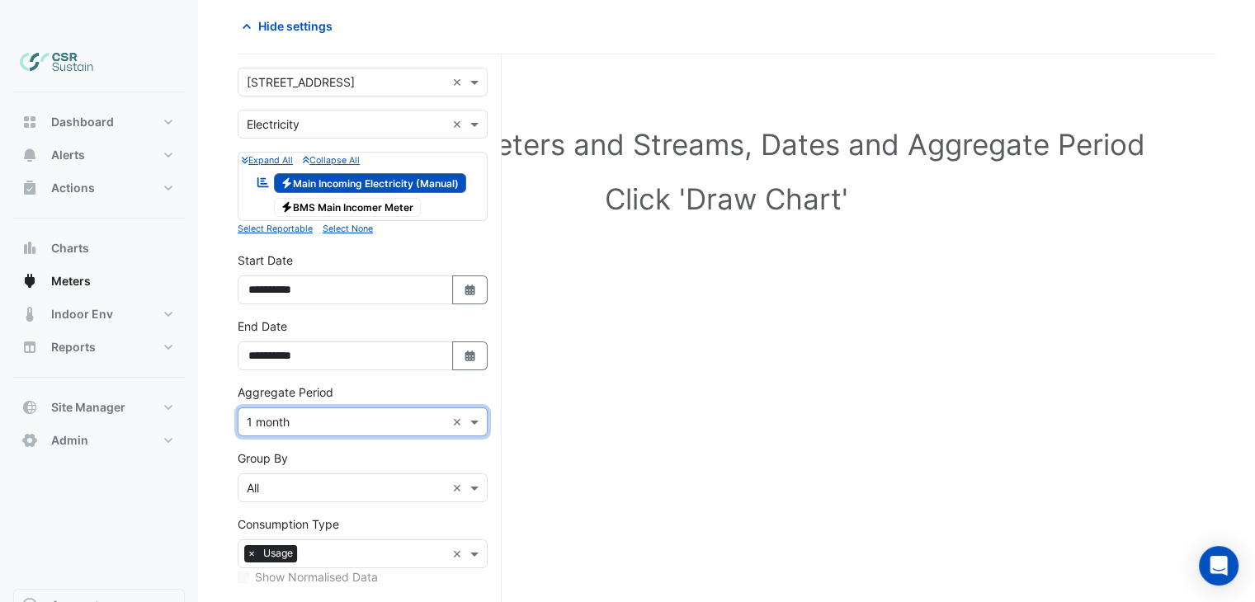
click at [522, 454] on div "Select Site, Meters and Streams, Dates and Aggregate Period Click 'Draw Chart'" at bounding box center [727, 407] width 978 height 666
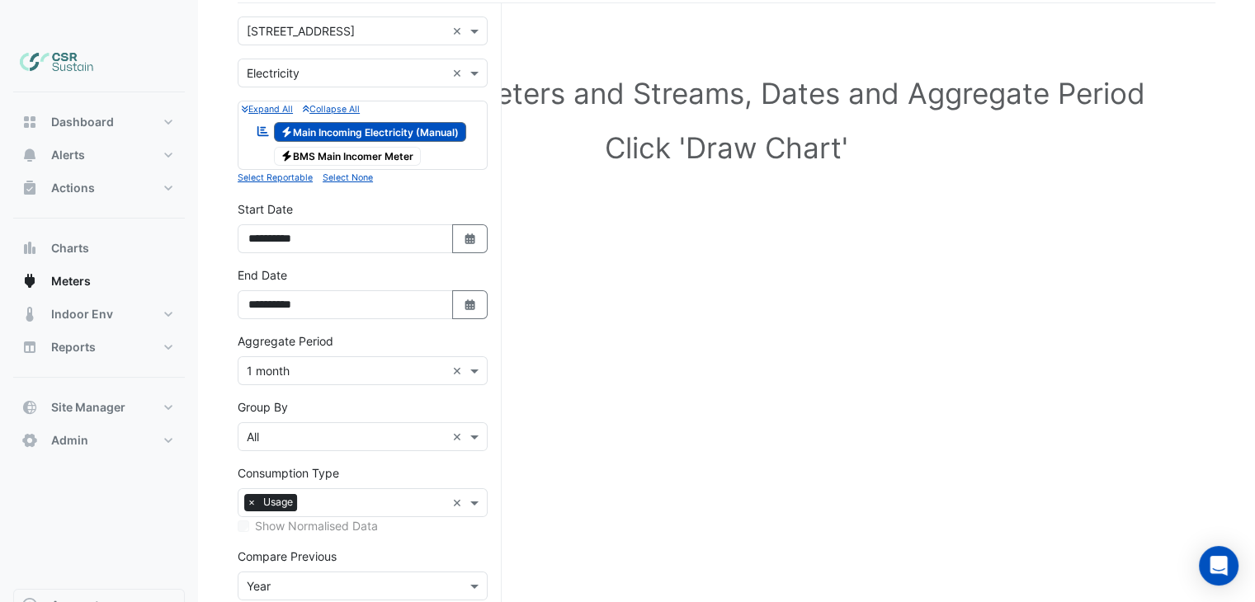
scroll to position [201, 0]
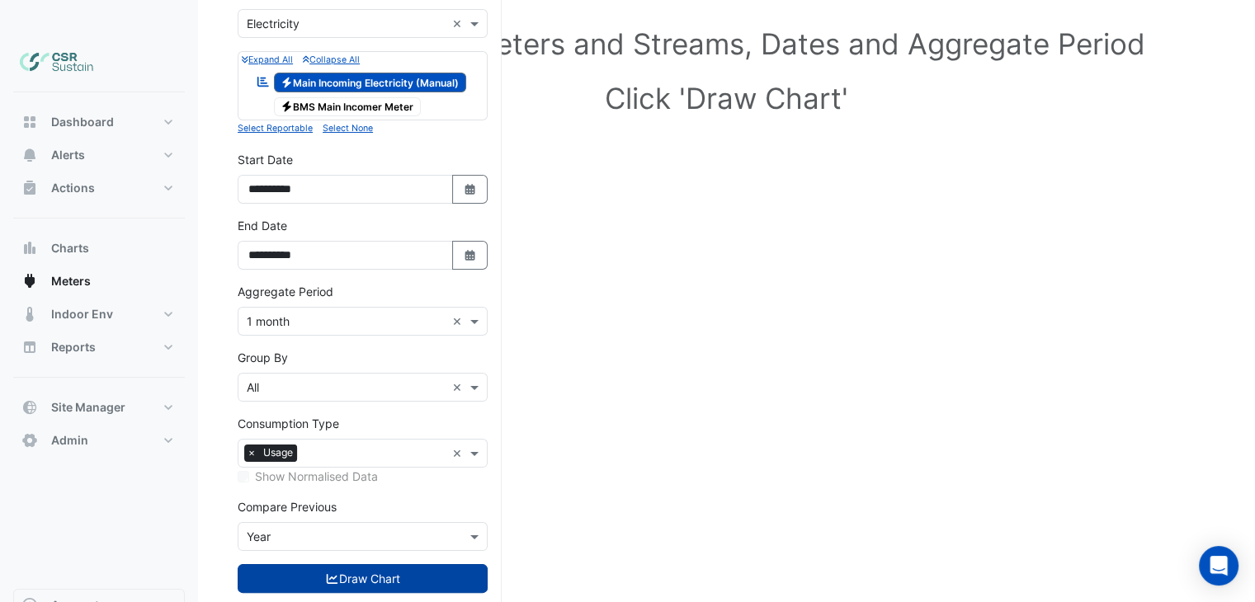
click at [379, 564] on button "Draw Chart" at bounding box center [363, 578] width 250 height 29
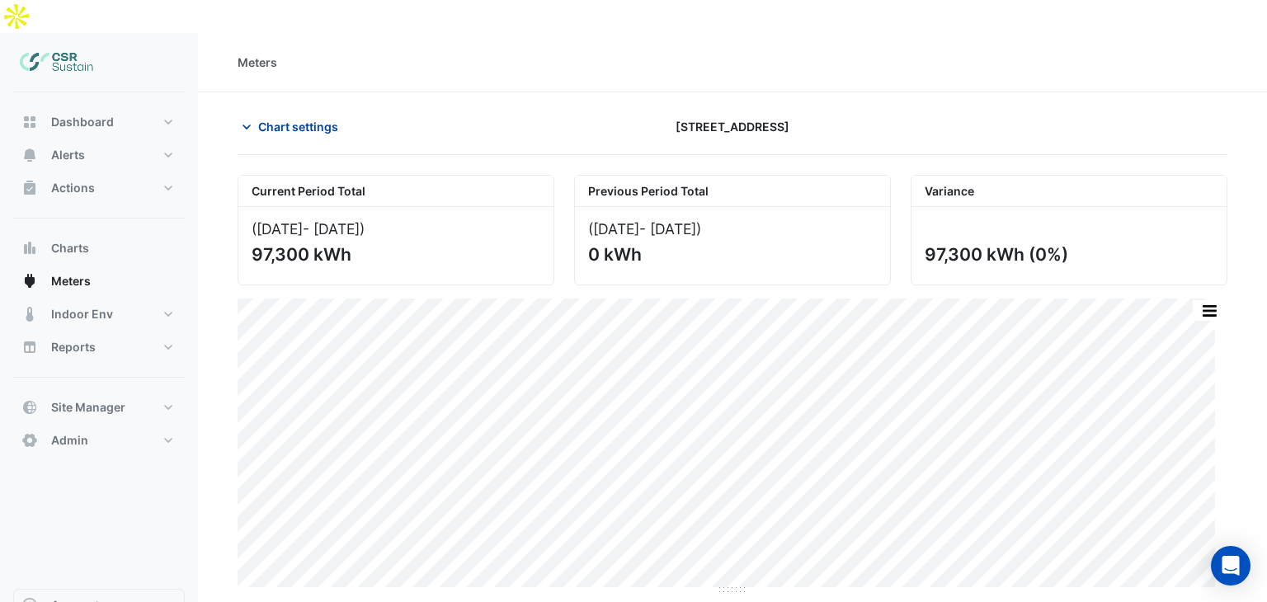
click at [276, 118] on span "Chart settings" at bounding box center [298, 126] width 80 height 17
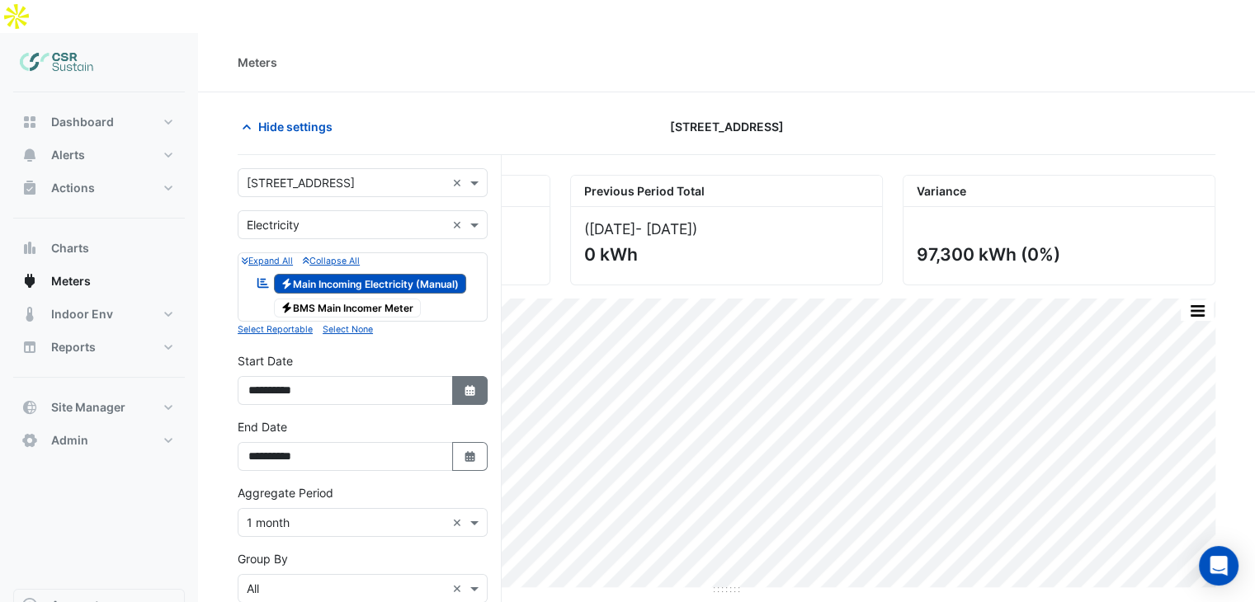
click at [476, 385] on icon "Select Date" at bounding box center [470, 391] width 15 height 12
select select "*"
select select "****"
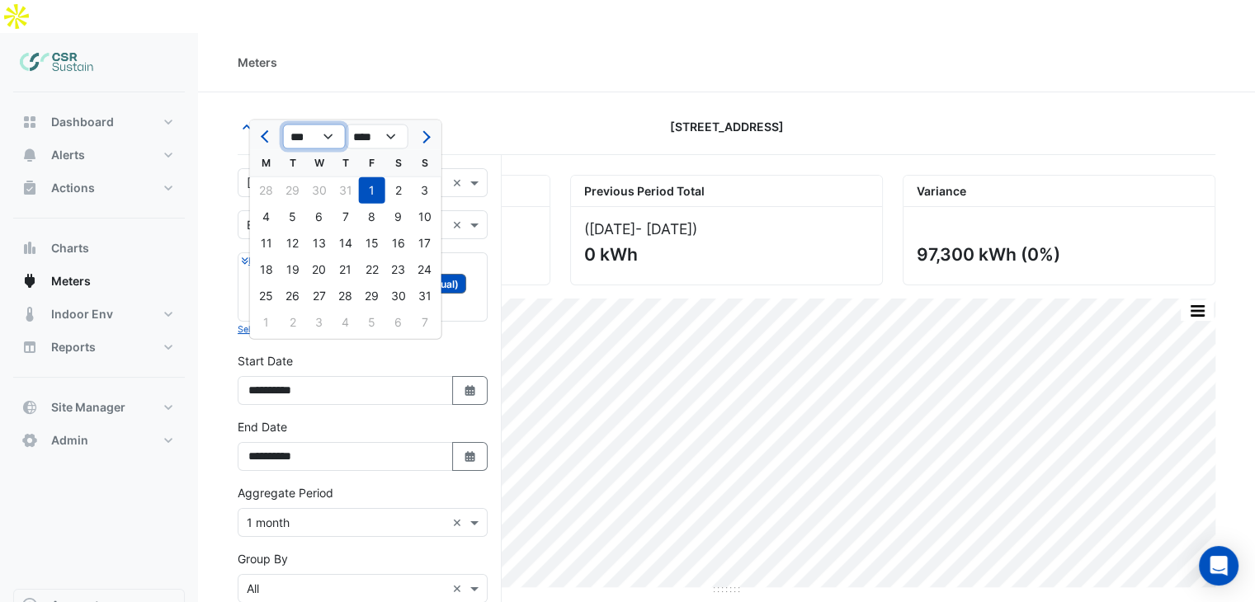
click at [319, 143] on select "*** *** *** *** *** *** *** *** ***" at bounding box center [314, 137] width 63 height 25
select select "*"
click at [283, 125] on select "*** *** *** *** *** *** *** *** ***" at bounding box center [314, 137] width 63 height 25
click at [528, 113] on div "Hide settings [STREET_ADDRESS]" at bounding box center [727, 133] width 978 height 43
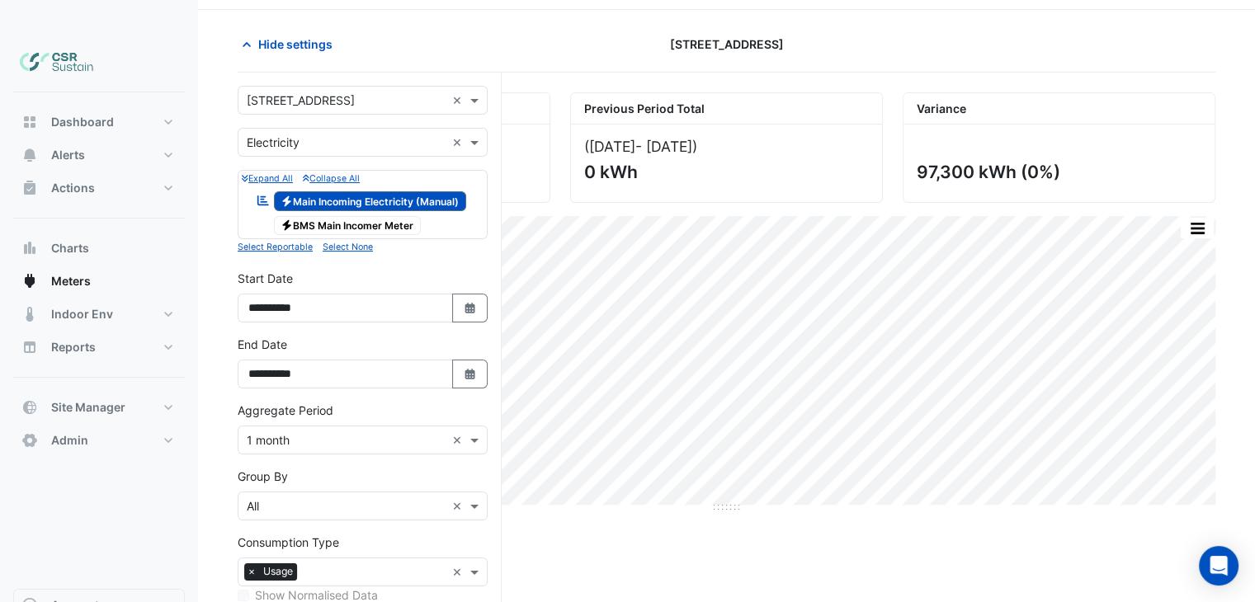
scroll to position [165, 0]
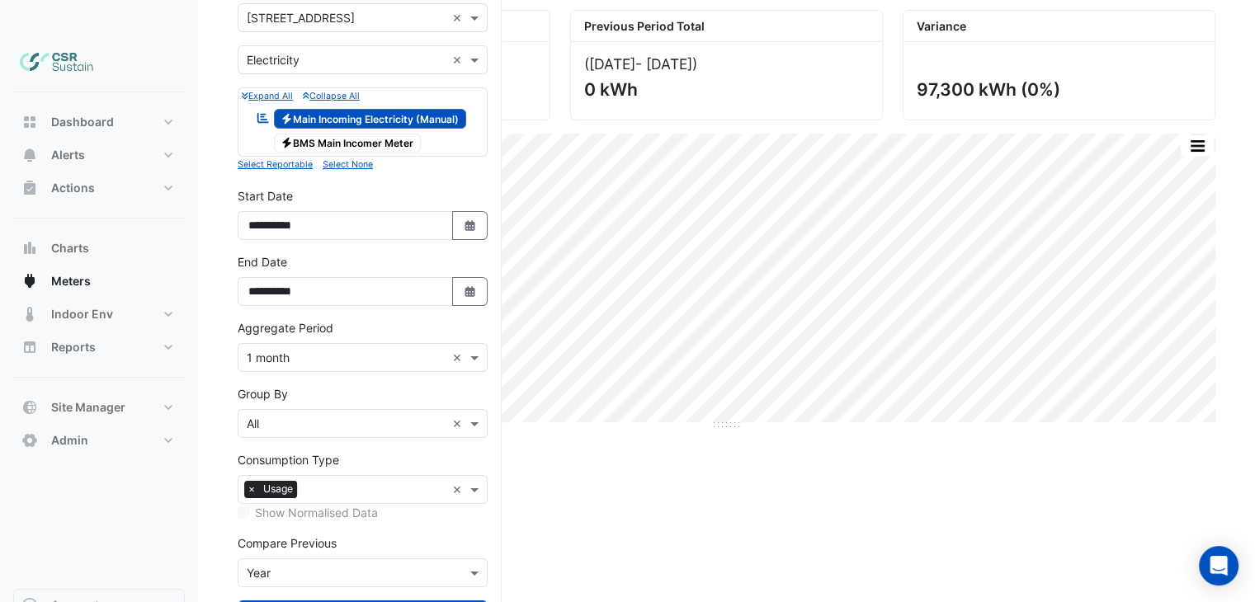
click at [399, 595] on form "**********" at bounding box center [363, 332] width 250 height 659
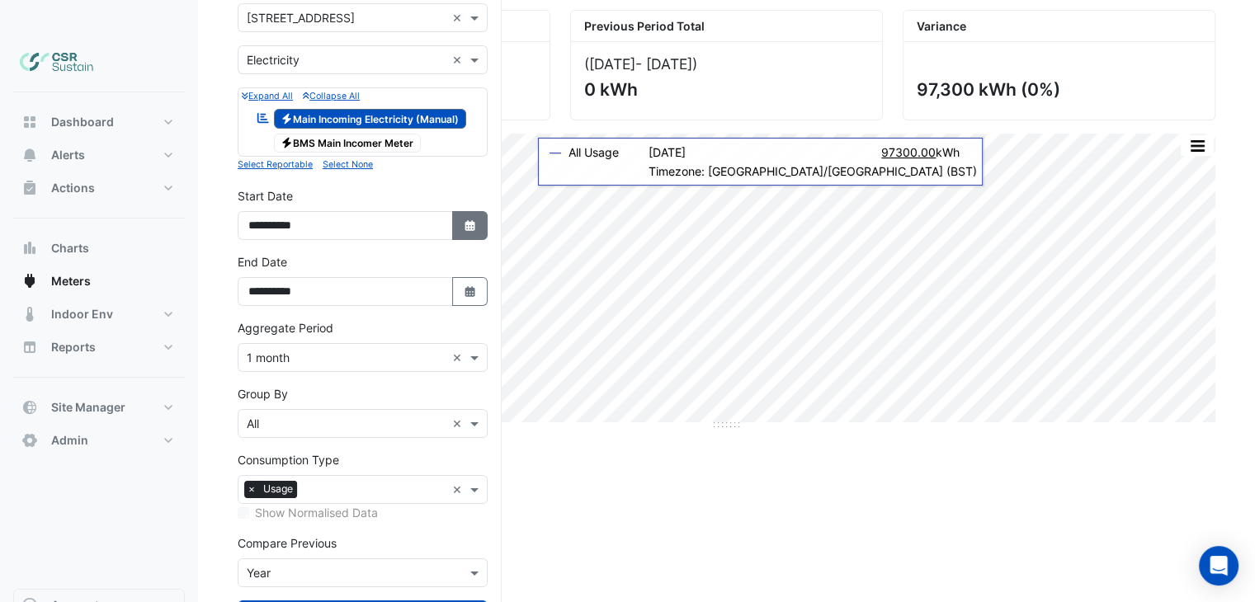
click at [458, 211] on button "Select Date" at bounding box center [470, 225] width 36 height 29
select select "*"
select select "****"
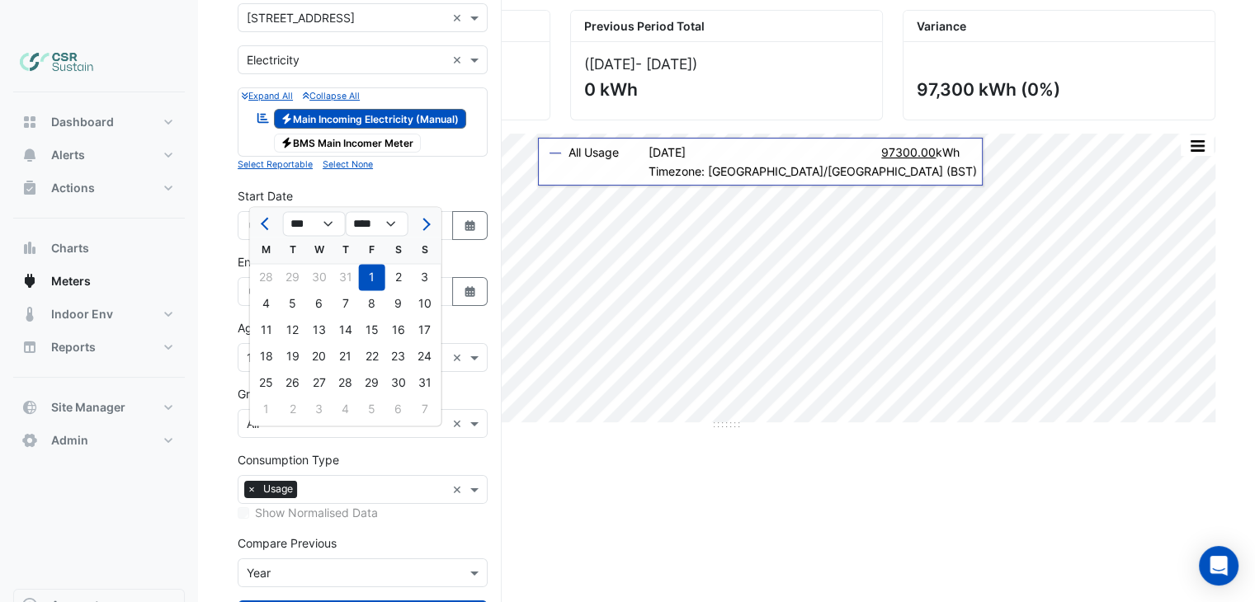
click at [280, 225] on div at bounding box center [266, 223] width 33 height 26
click at [307, 228] on select "*** *** *** *** *** *** *** *** ***" at bounding box center [314, 224] width 63 height 25
select select "*"
click at [283, 212] on select "*** *** *** *** *** *** *** *** ***" at bounding box center [314, 224] width 63 height 25
click at [323, 275] on div "1" at bounding box center [319, 277] width 26 height 26
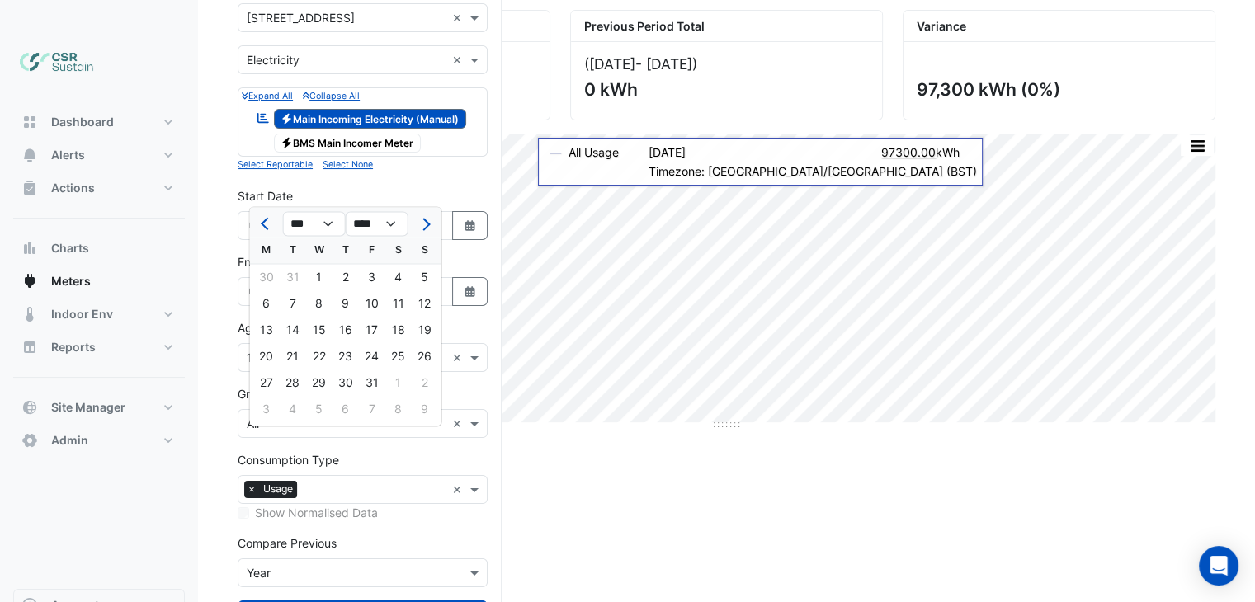
type input "**********"
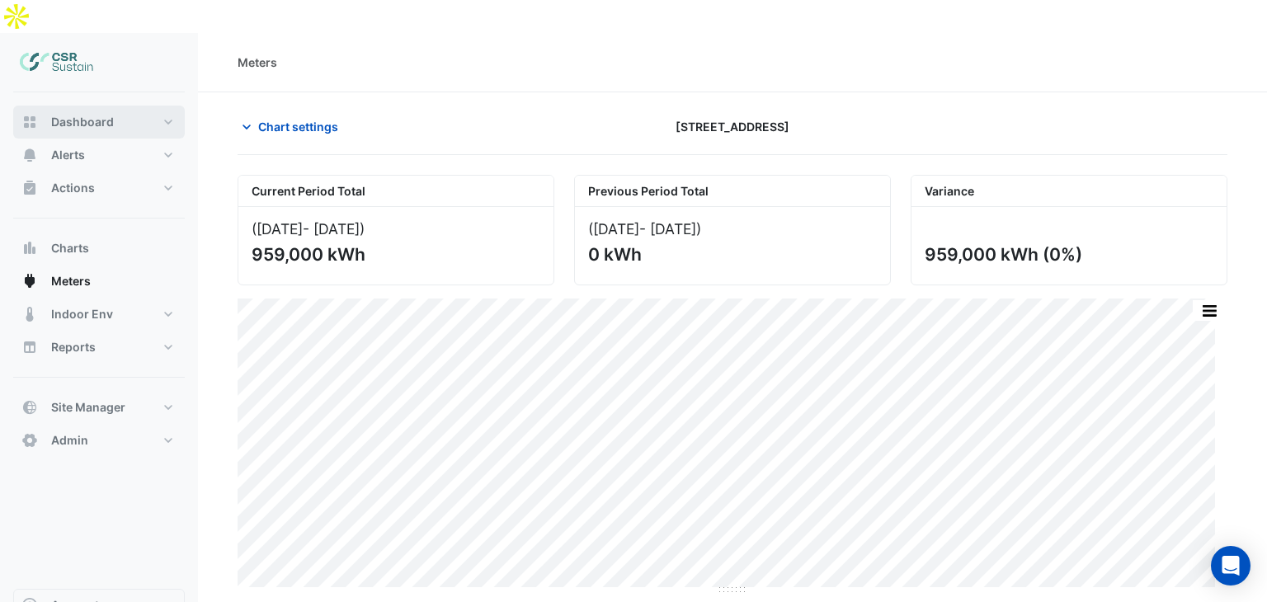
drag, startPoint x: 82, startPoint y: 84, endPoint x: 219, endPoint y: 103, distance: 139.1
click at [82, 114] on span "Dashboard" at bounding box center [82, 122] width 63 height 17
select select "**"
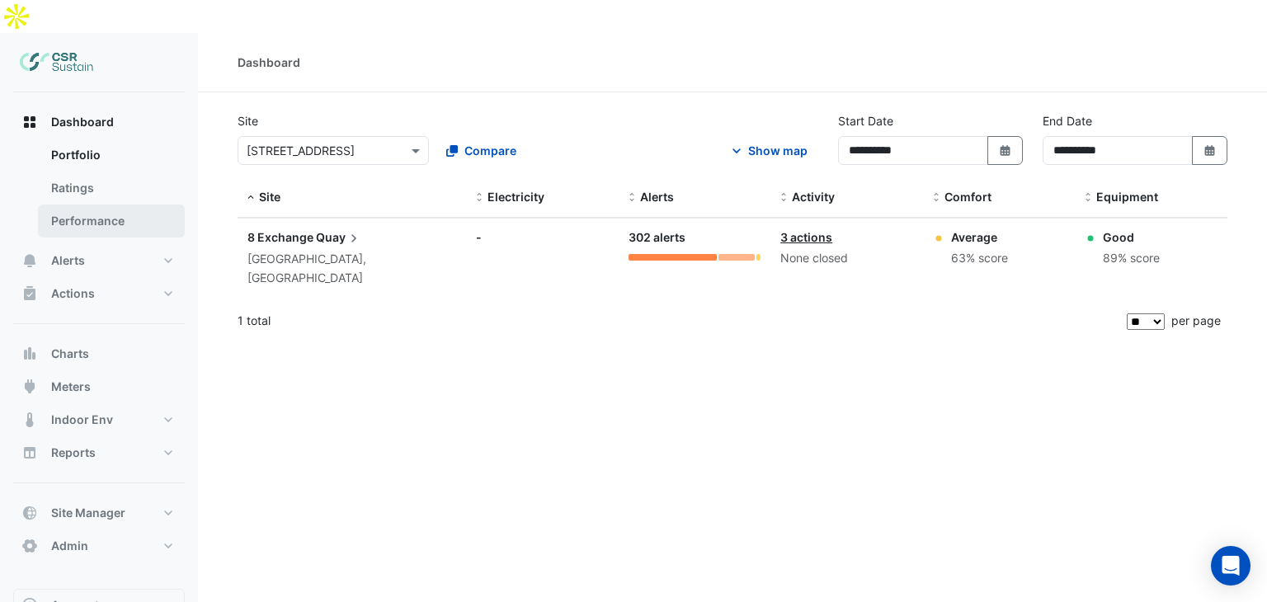
drag, startPoint x: 99, startPoint y: 164, endPoint x: 88, endPoint y: 180, distance: 19.0
click at [99, 172] on link "Ratings" at bounding box center [111, 188] width 147 height 33
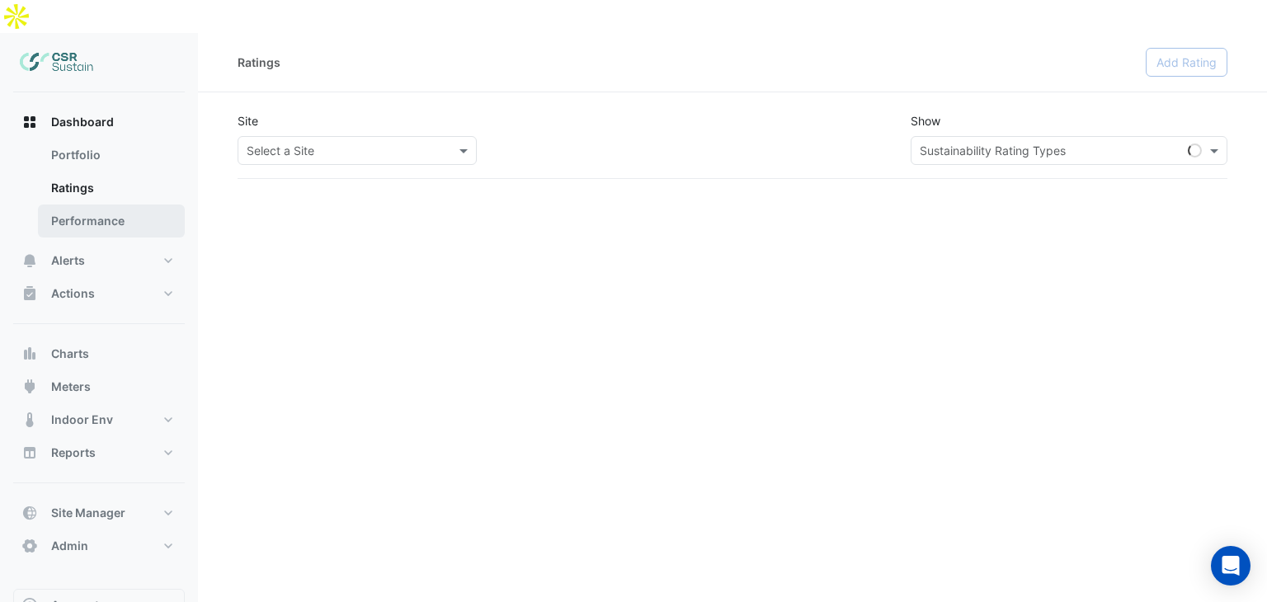
drag, startPoint x: 88, startPoint y: 180, endPoint x: 97, endPoint y: 182, distance: 8.4
click at [87, 205] on link "Performance" at bounding box center [111, 221] width 147 height 33
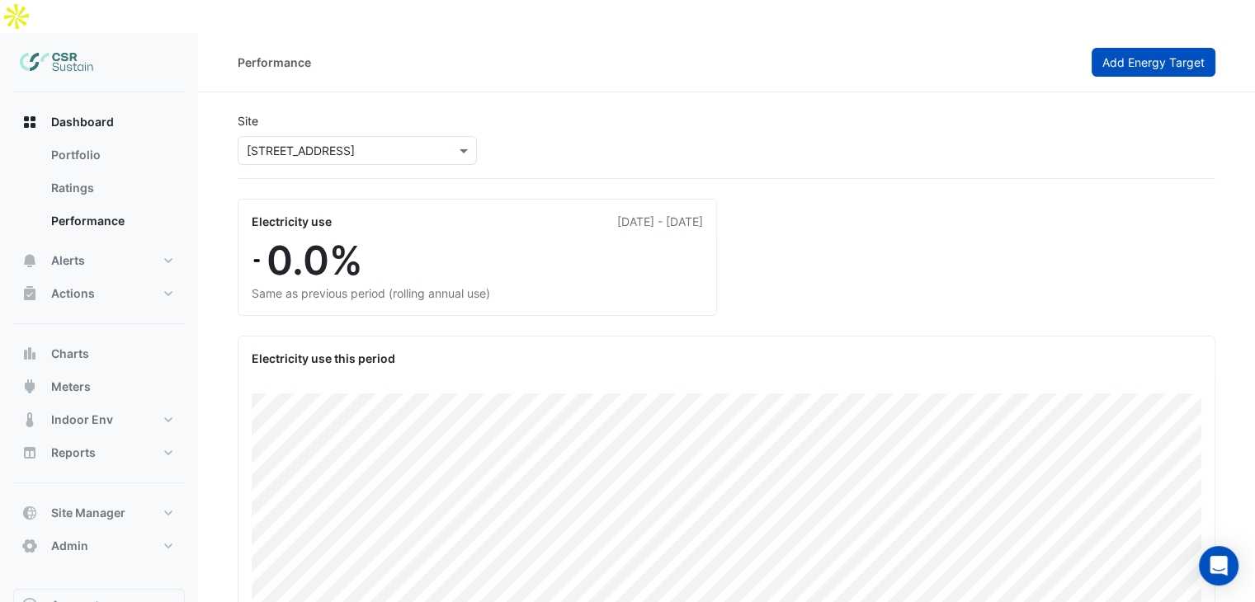
click at [1116, 55] on span "Add Energy Target" at bounding box center [1153, 62] width 102 height 14
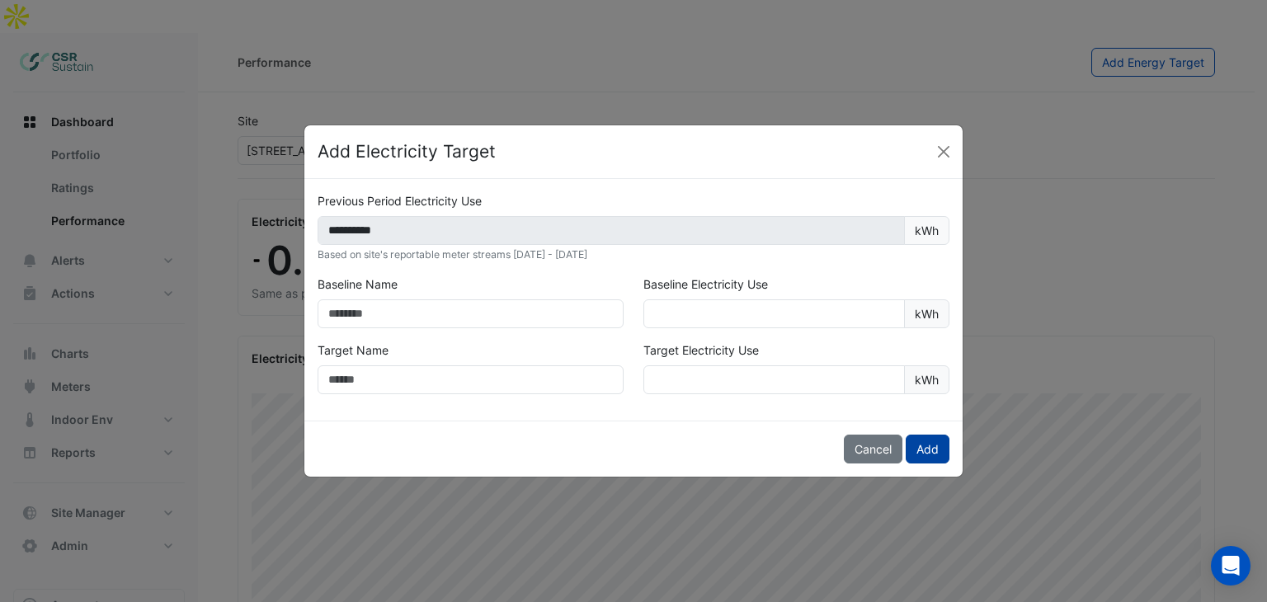
click at [913, 445] on button "Add" at bounding box center [928, 449] width 44 height 29
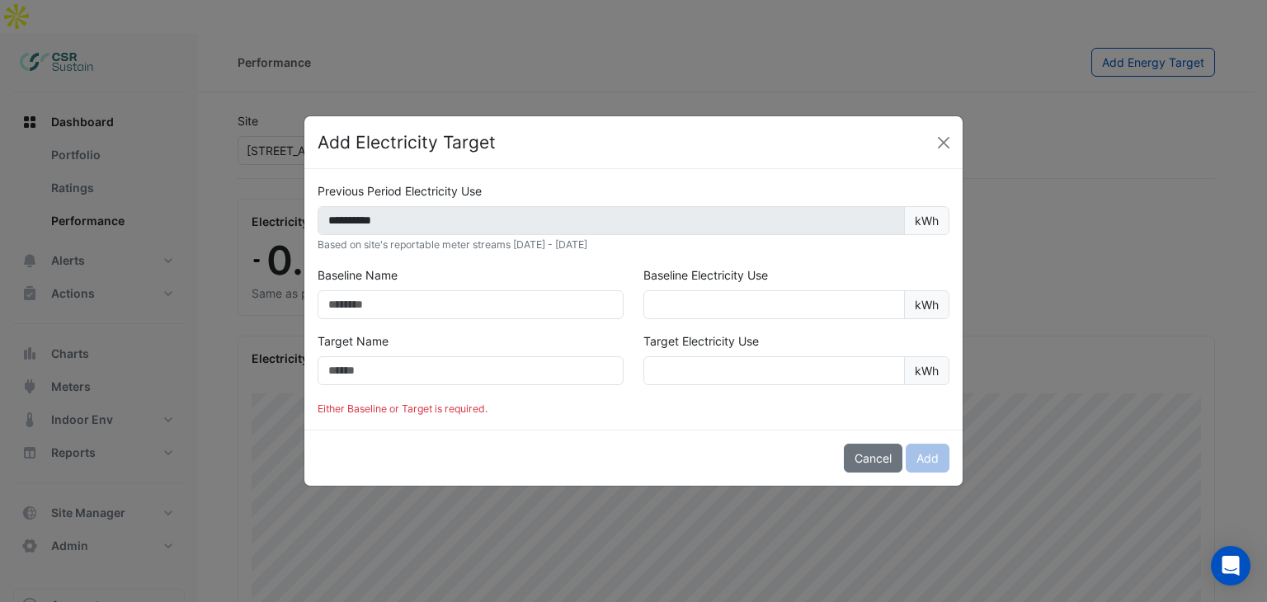
drag, startPoint x: 391, startPoint y: 281, endPoint x: 400, endPoint y: 314, distance: 34.2
click at [400, 304] on div "Baseline Name" at bounding box center [471, 293] width 326 height 53
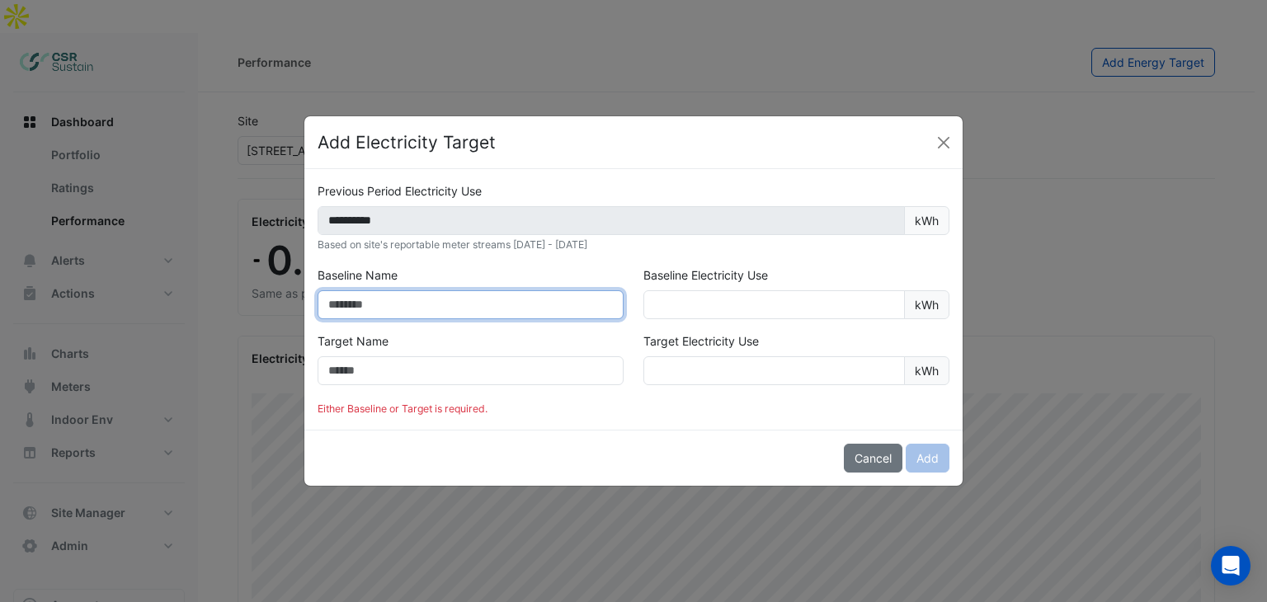
click at [400, 315] on input "text" at bounding box center [471, 304] width 306 height 29
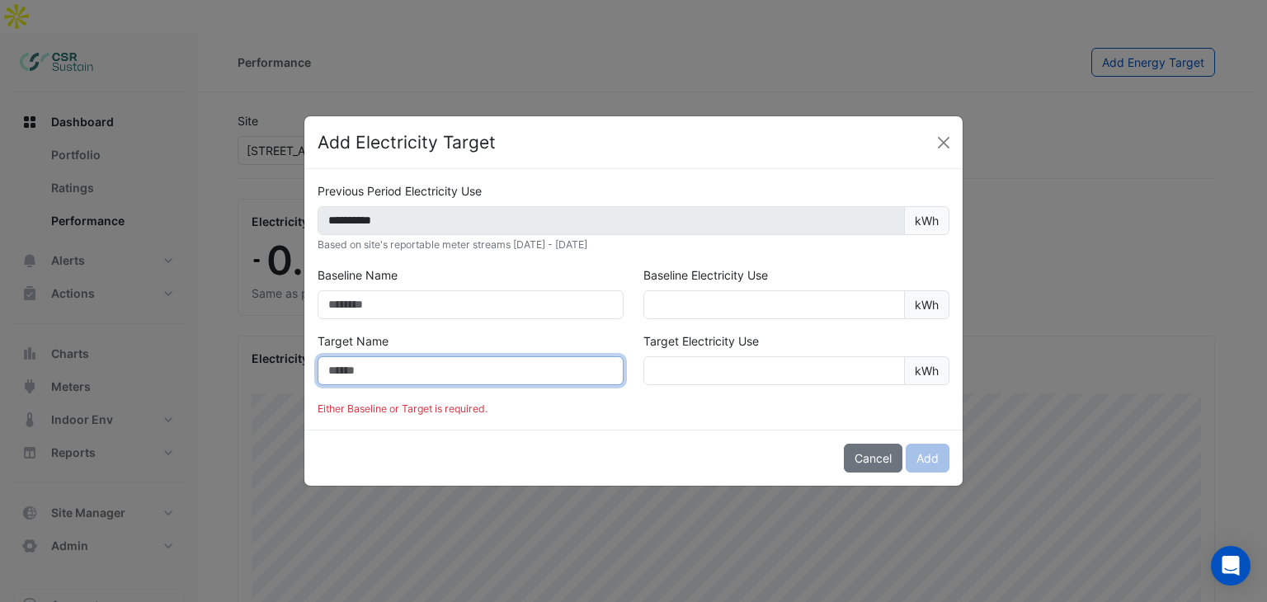
click at [385, 371] on input "text" at bounding box center [471, 370] width 306 height 29
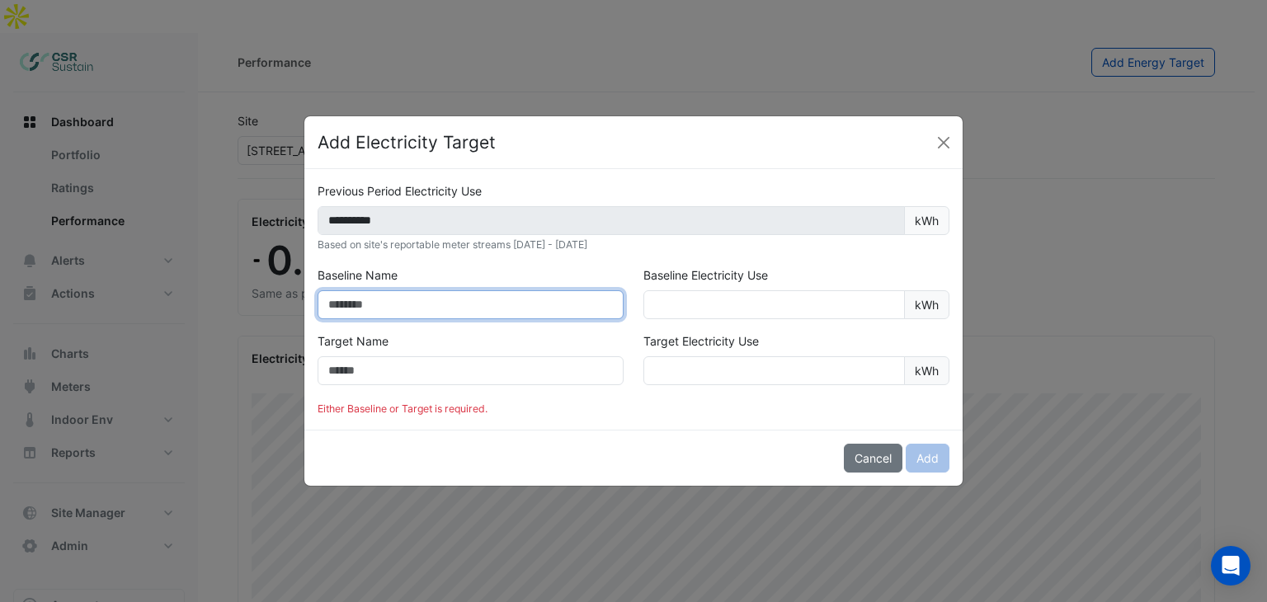
click at [380, 303] on input "text" at bounding box center [471, 304] width 306 height 29
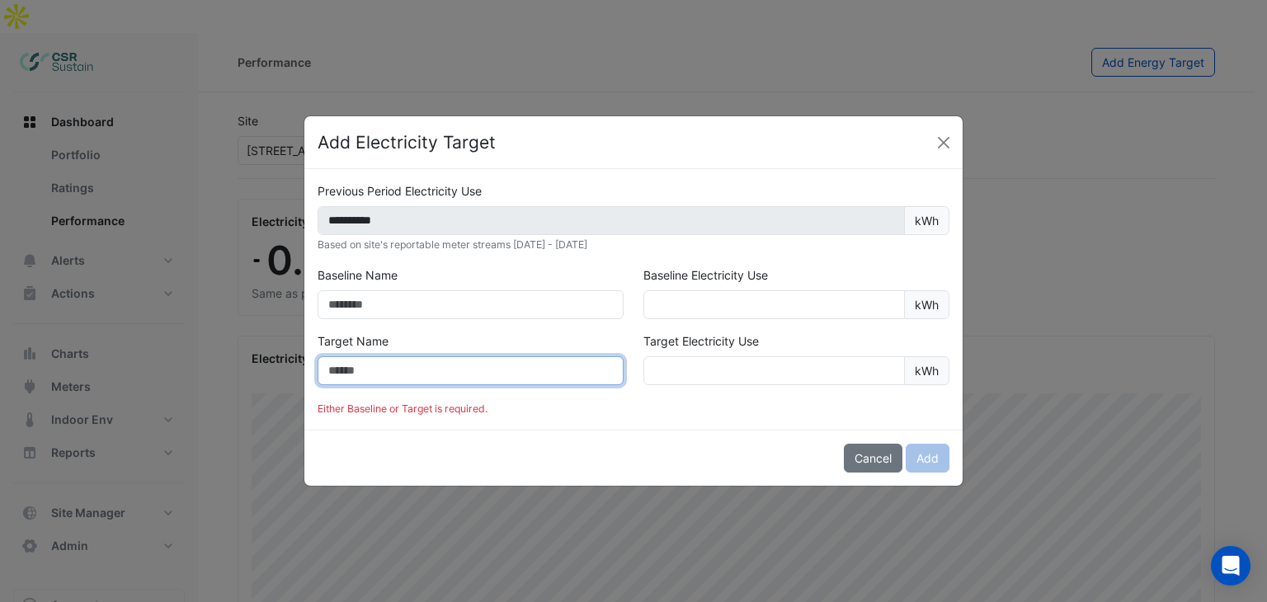
click at [405, 358] on input "text" at bounding box center [471, 370] width 306 height 29
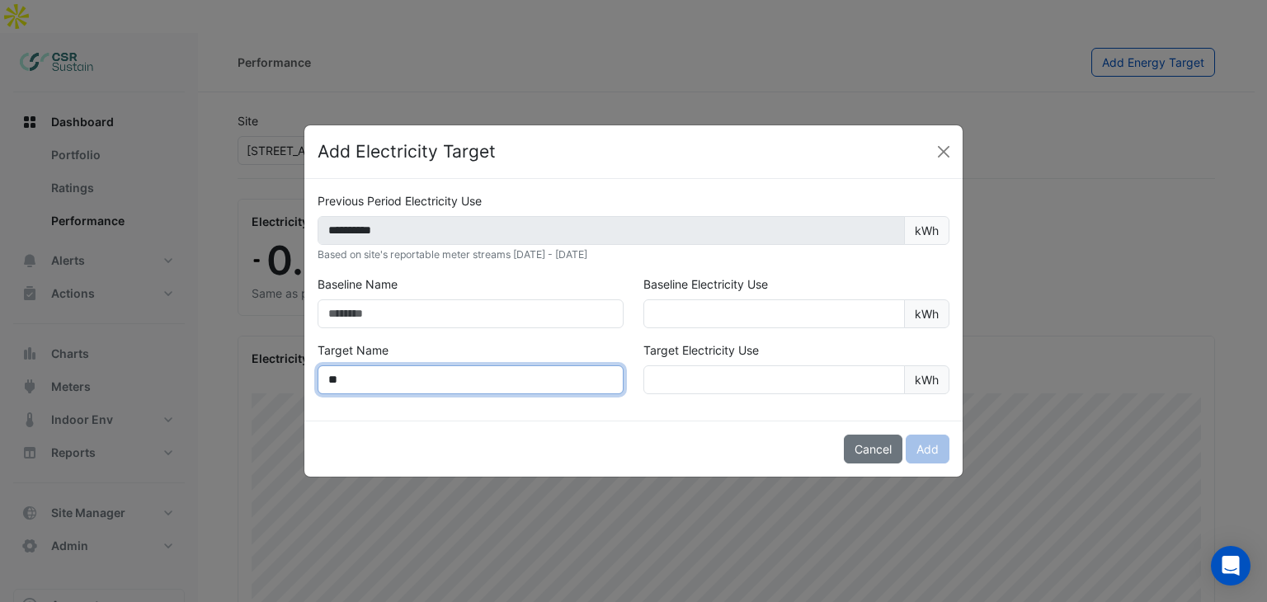
type input "*"
type input "**********"
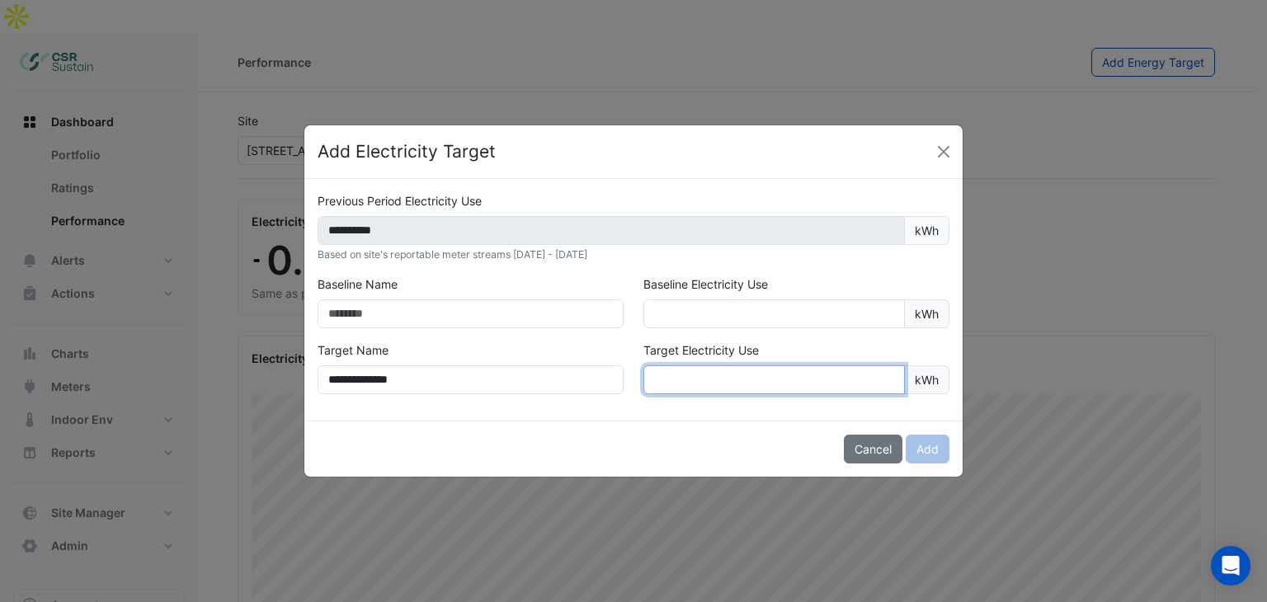
paste input "********"
type input "********"
click at [912, 436] on button "Add" at bounding box center [928, 449] width 44 height 29
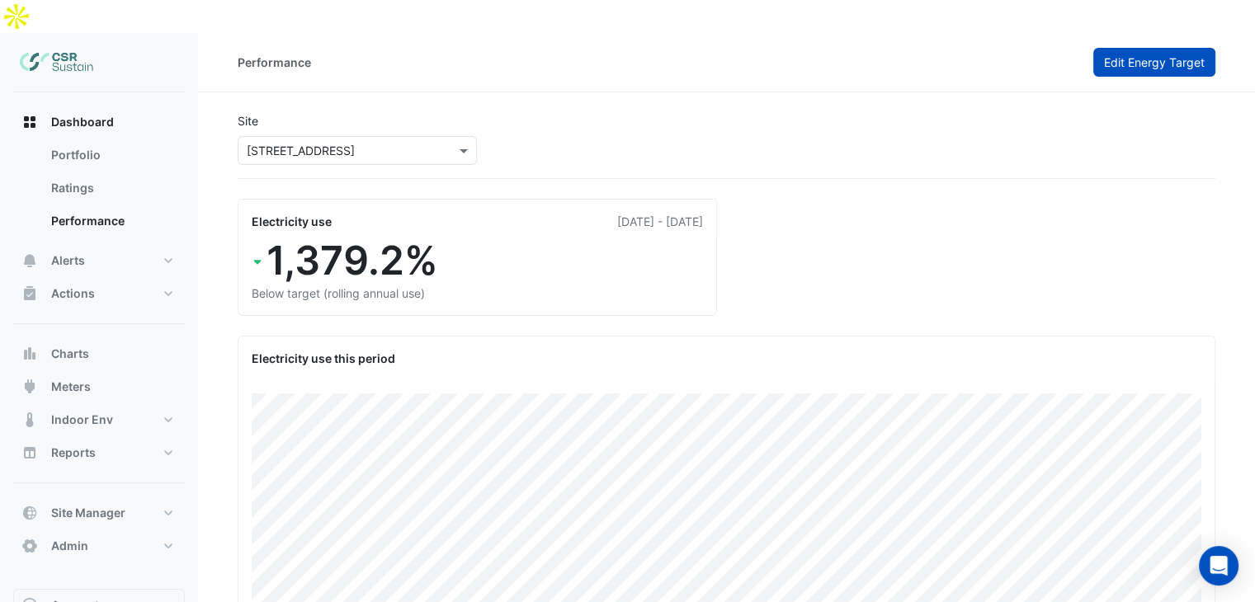
click at [1172, 48] on button "Edit Energy Target" at bounding box center [1154, 62] width 122 height 29
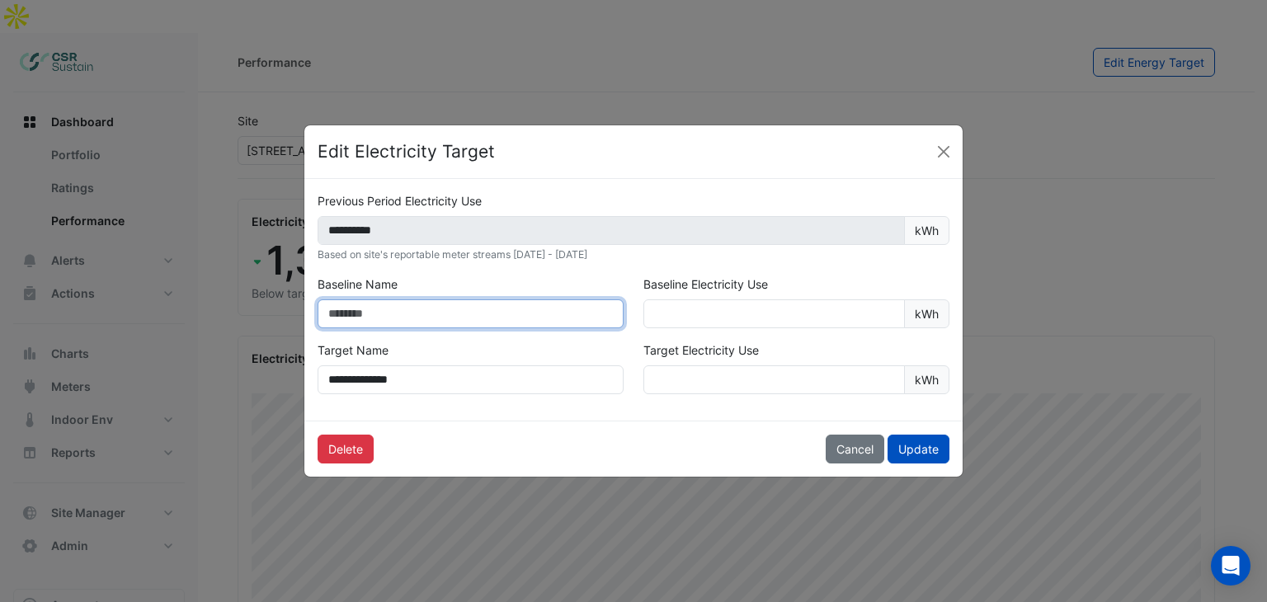
click at [531, 321] on input "text" at bounding box center [471, 314] width 306 height 29
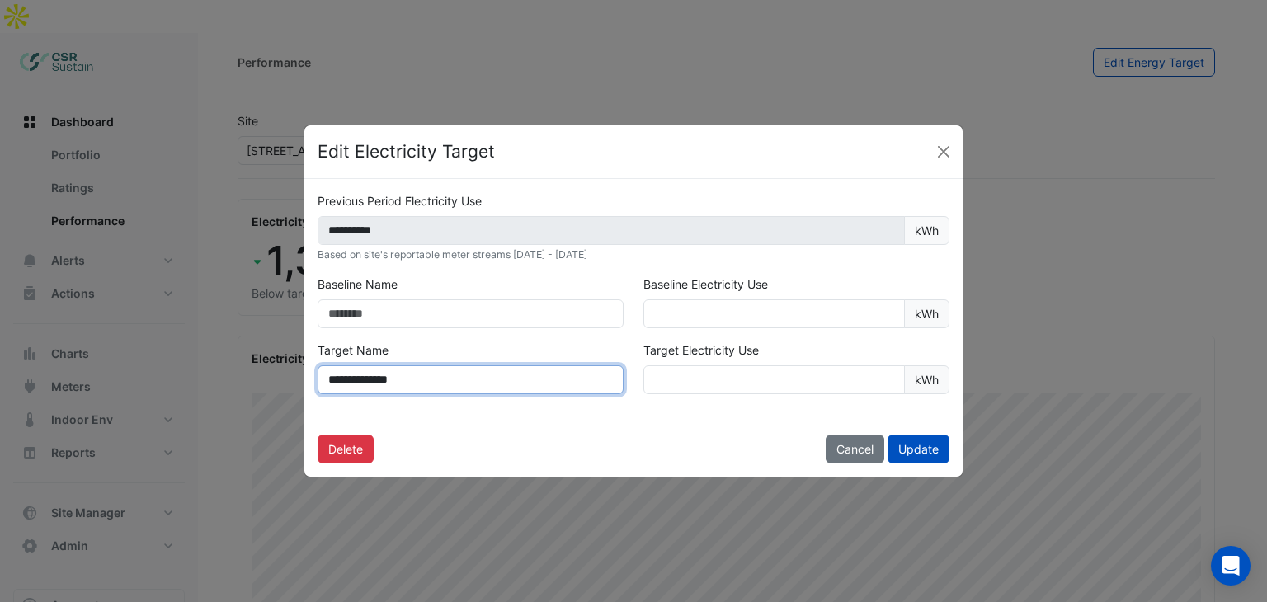
drag, startPoint x: 328, startPoint y: 377, endPoint x: 420, endPoint y: 380, distance: 92.5
click at [420, 380] on input "**********" at bounding box center [471, 380] width 306 height 29
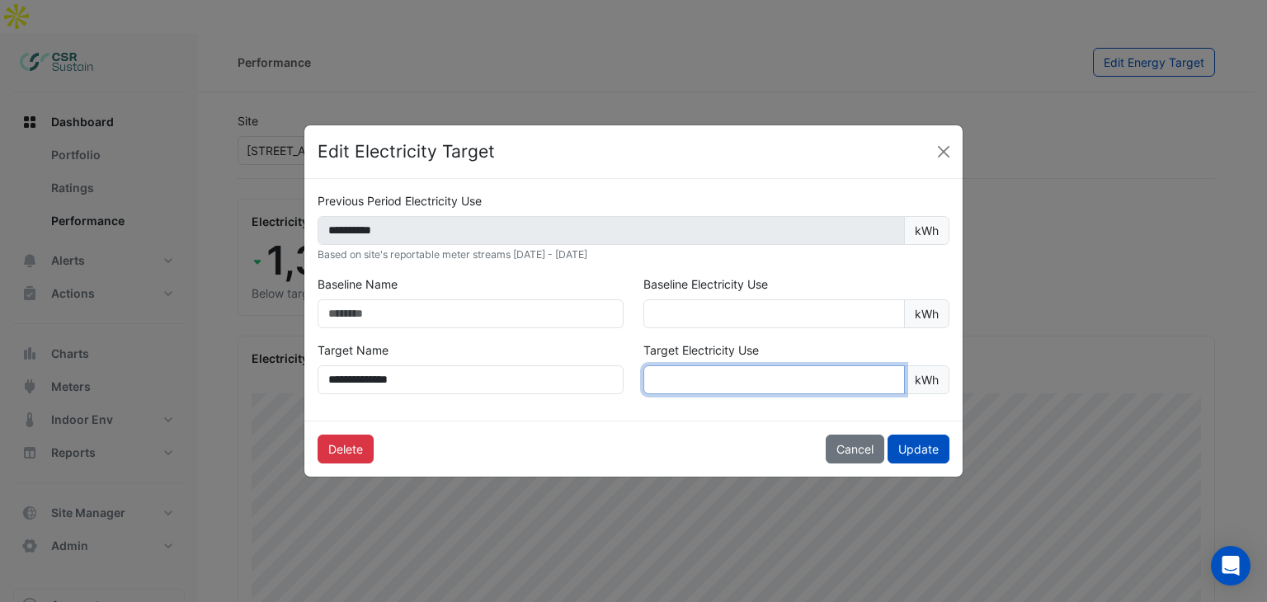
drag, startPoint x: 743, startPoint y: 379, endPoint x: 609, endPoint y: 375, distance: 133.7
click at [609, 375] on div "**********" at bounding box center [634, 375] width 652 height 66
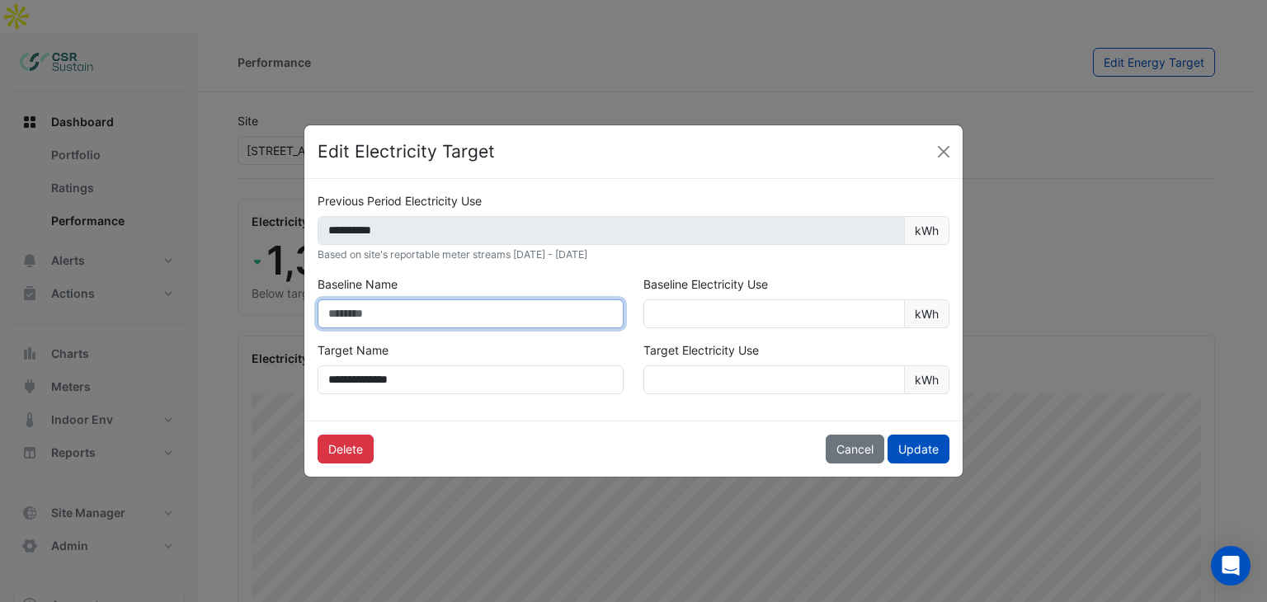
click at [400, 307] on input "text" at bounding box center [471, 314] width 306 height 29
drag, startPoint x: 466, startPoint y: 270, endPoint x: 474, endPoint y: 268, distance: 8.4
click at [468, 269] on app-upsert-site-target "**********" at bounding box center [634, 299] width 632 height 215
click at [850, 443] on button "Cancel" at bounding box center [855, 449] width 59 height 29
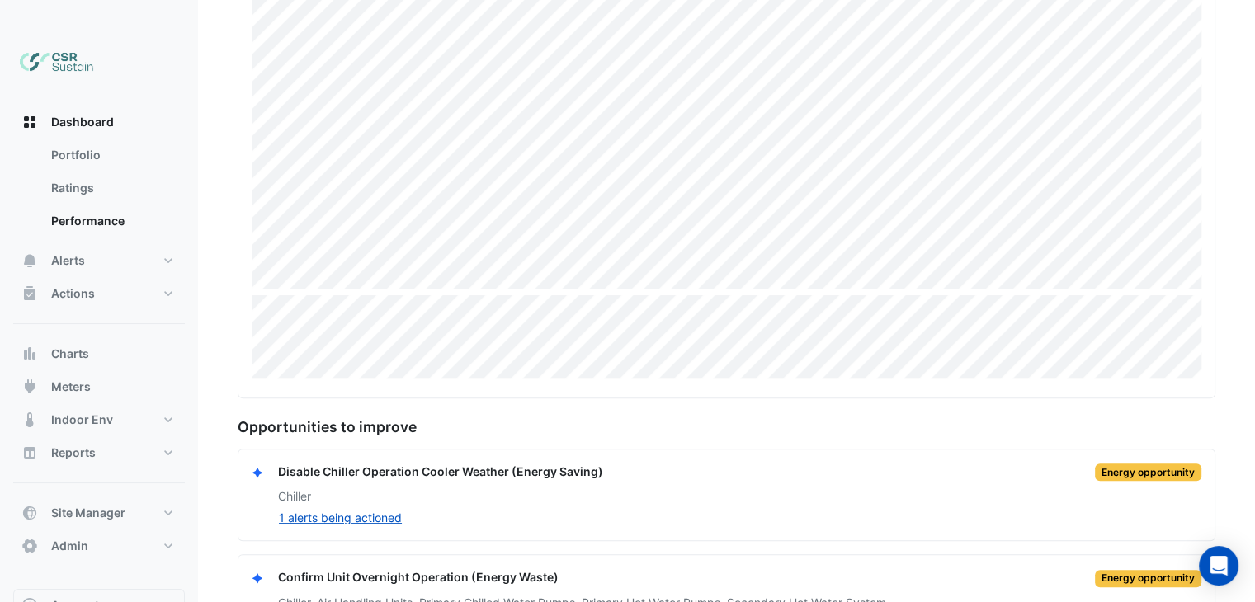
scroll to position [394, 0]
click at [97, 172] on link "Ratings" at bounding box center [111, 188] width 147 height 33
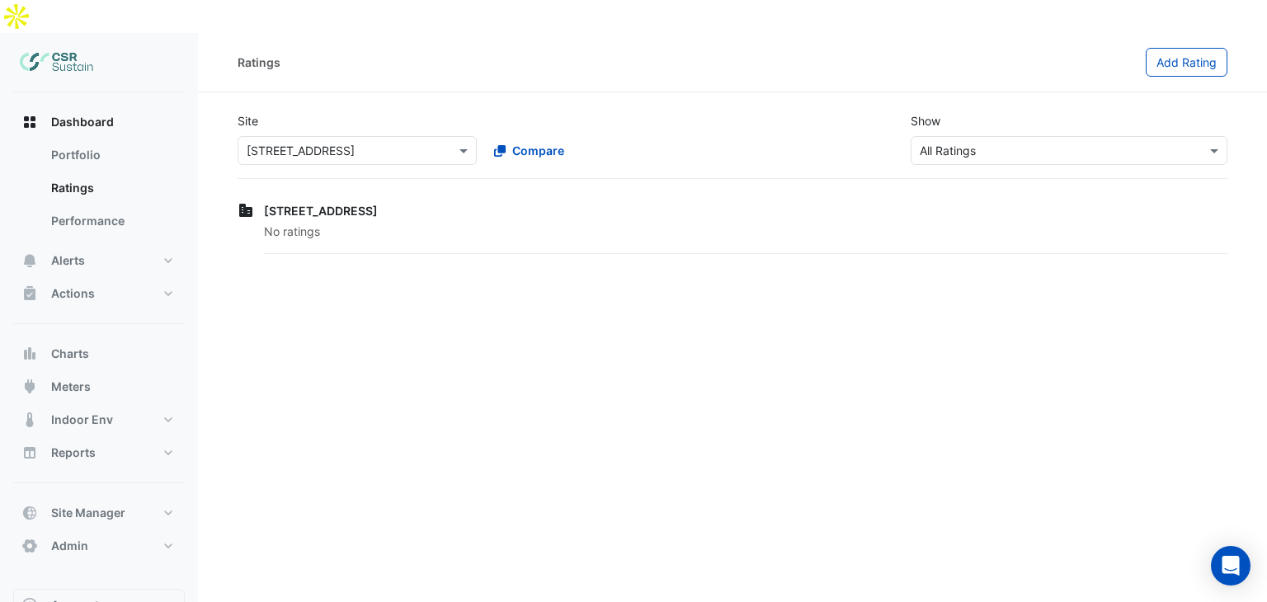
click at [254, 199] on div "[STREET_ADDRESS] No ratings" at bounding box center [733, 228] width 990 height 59
click at [73, 205] on link "Performance" at bounding box center [111, 221] width 147 height 33
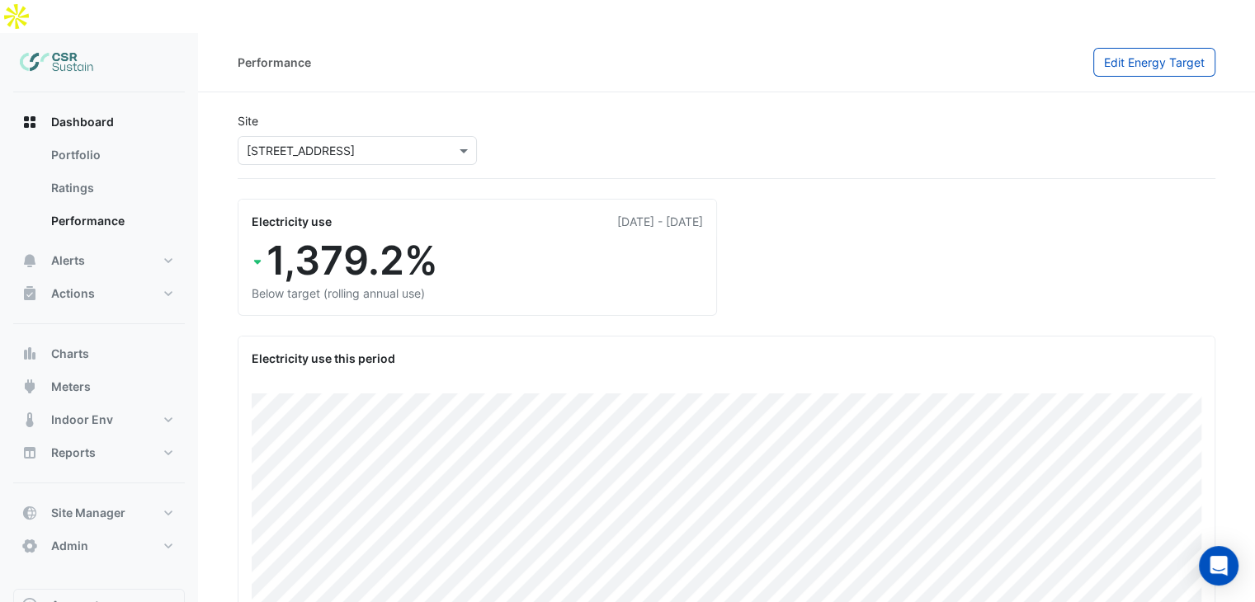
drag, startPoint x: 434, startPoint y: 238, endPoint x: 251, endPoint y: 229, distance: 183.4
click at [252, 237] on div "1,379.2%" at bounding box center [477, 261] width 451 height 48
click at [252, 256] on icon at bounding box center [258, 262] width 12 height 12
click at [257, 261] on icon at bounding box center [257, 263] width 7 height 4
click at [271, 237] on span "1,379.2%" at bounding box center [353, 261] width 172 height 48
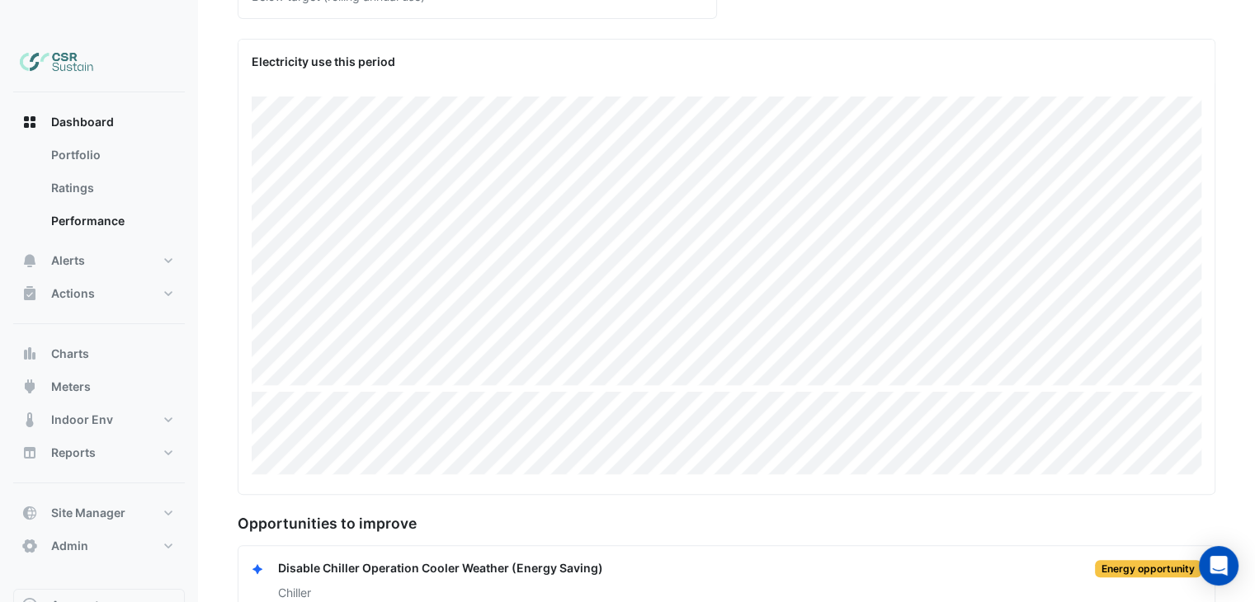
scroll to position [210, 0]
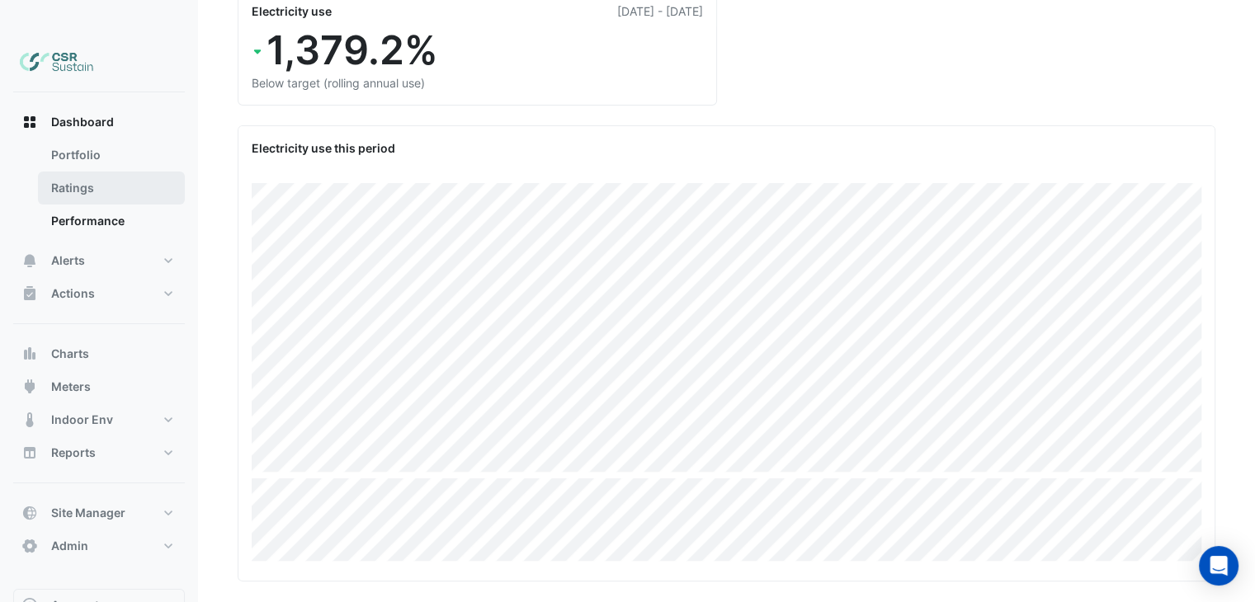
drag, startPoint x: 93, startPoint y: 155, endPoint x: 93, endPoint y: 125, distance: 30.5
click at [93, 172] on link "Ratings" at bounding box center [111, 188] width 147 height 33
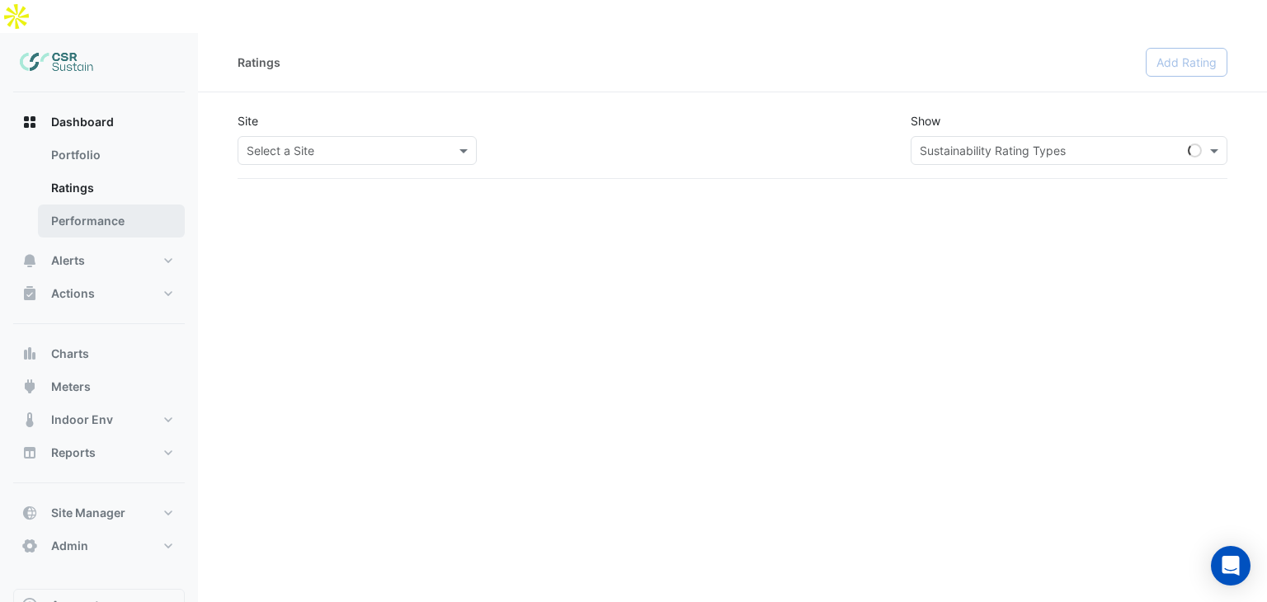
click at [97, 205] on link "Performance" at bounding box center [111, 221] width 147 height 33
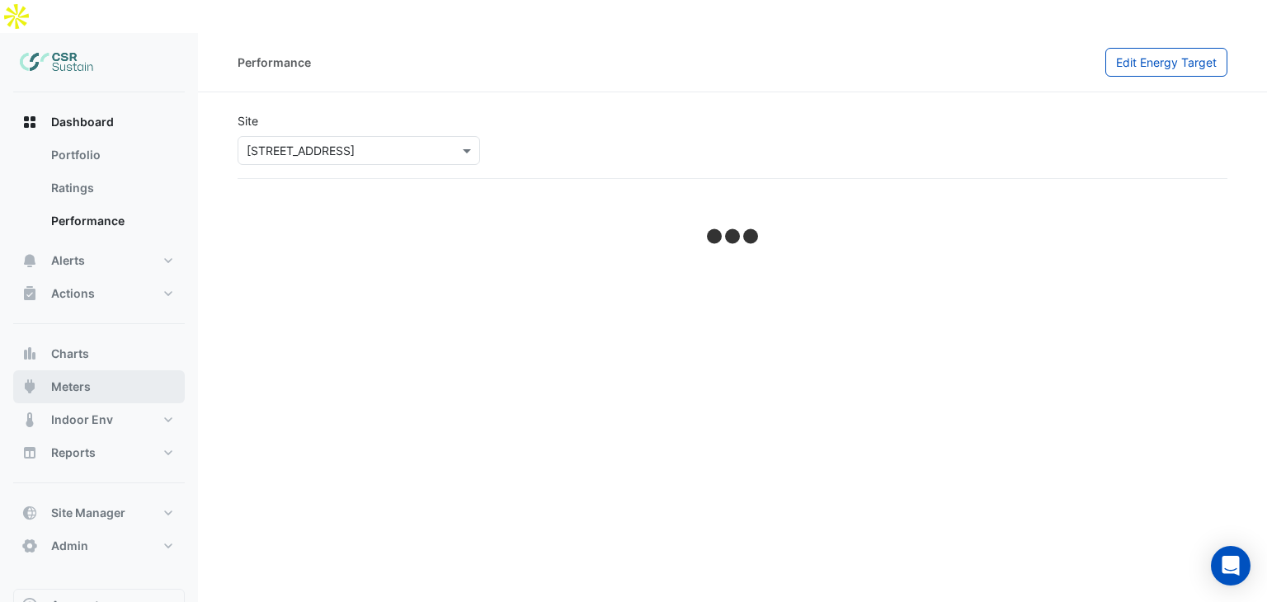
click at [79, 379] on span "Meters" at bounding box center [71, 387] width 40 height 17
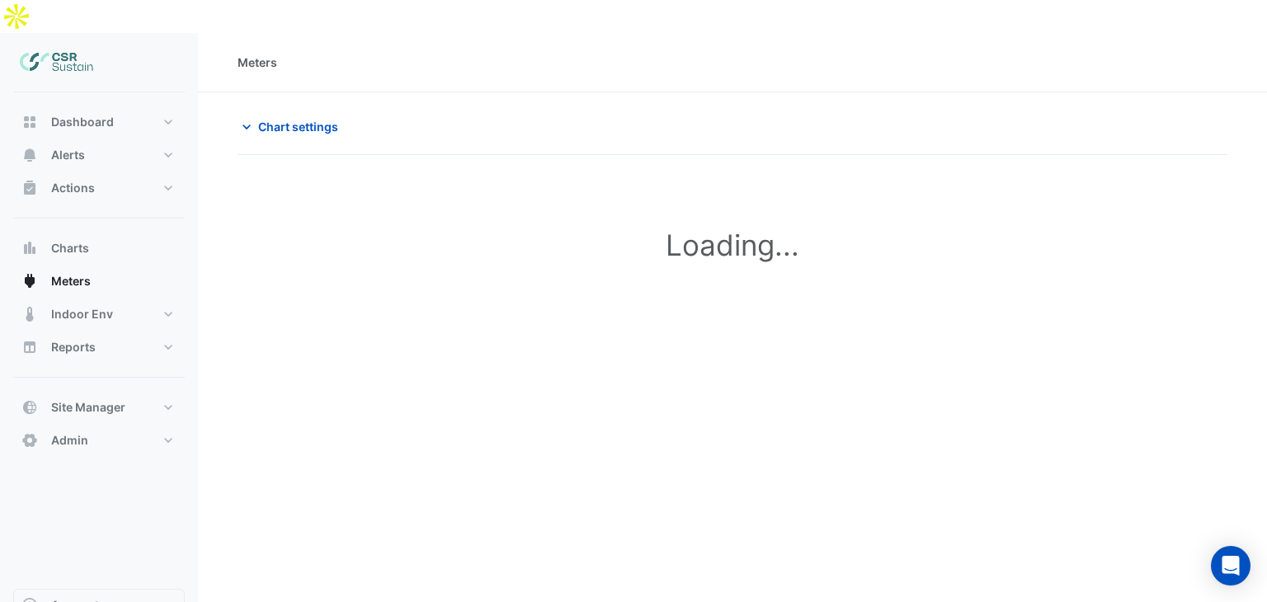
type input "**********"
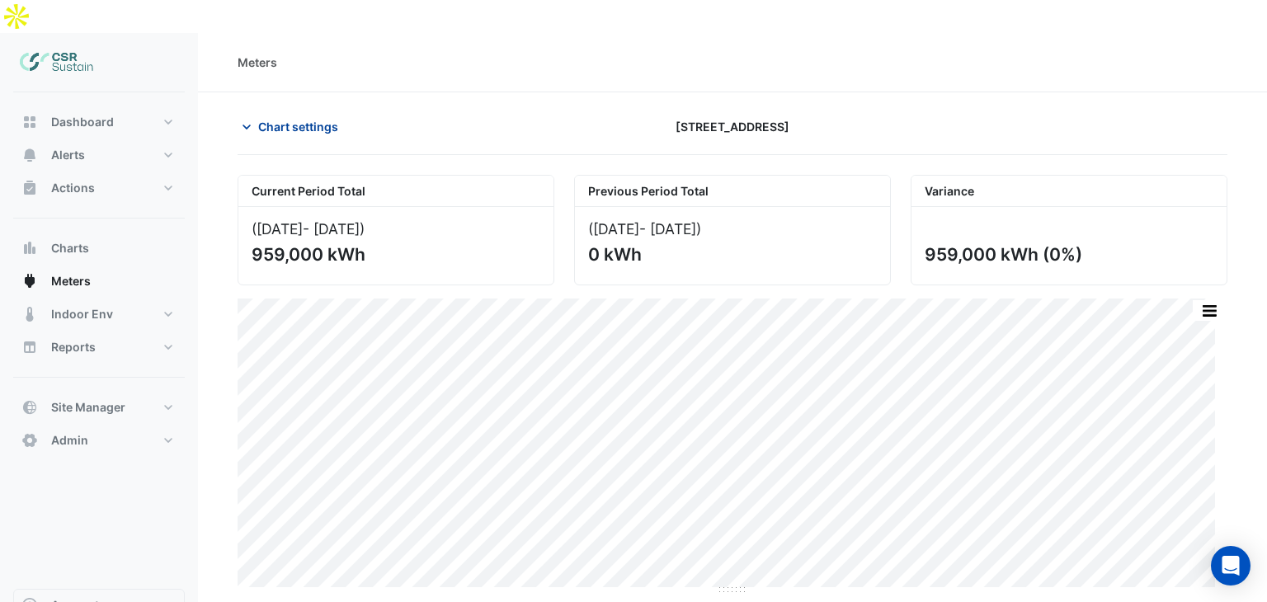
click at [266, 118] on span "Chart settings" at bounding box center [298, 126] width 80 height 17
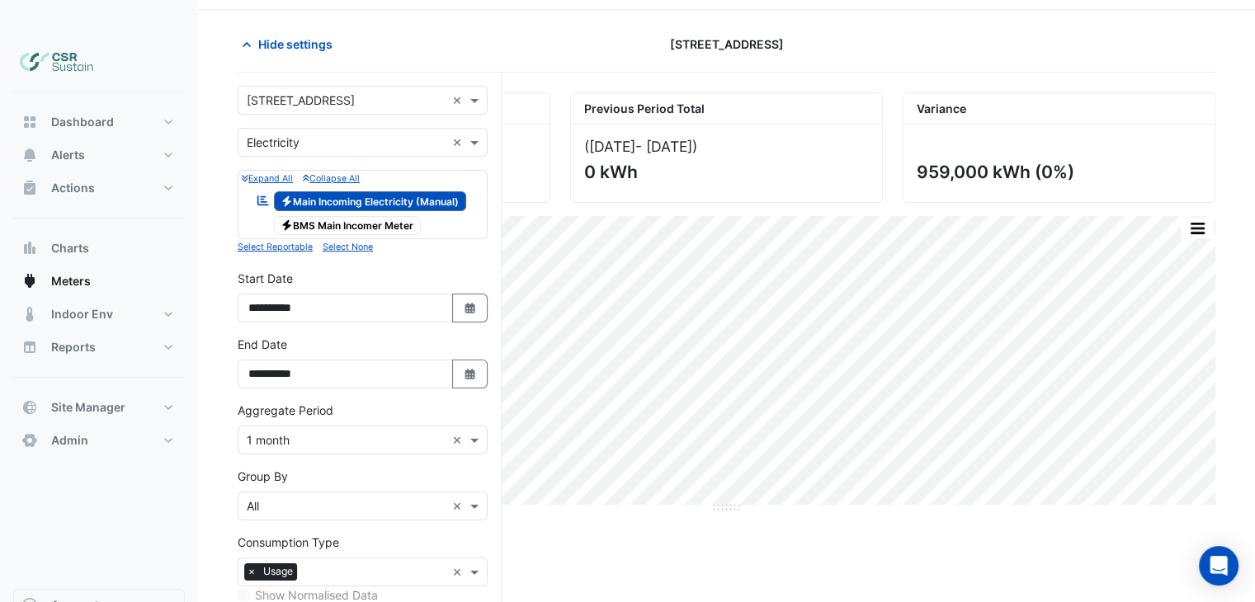
scroll to position [165, 0]
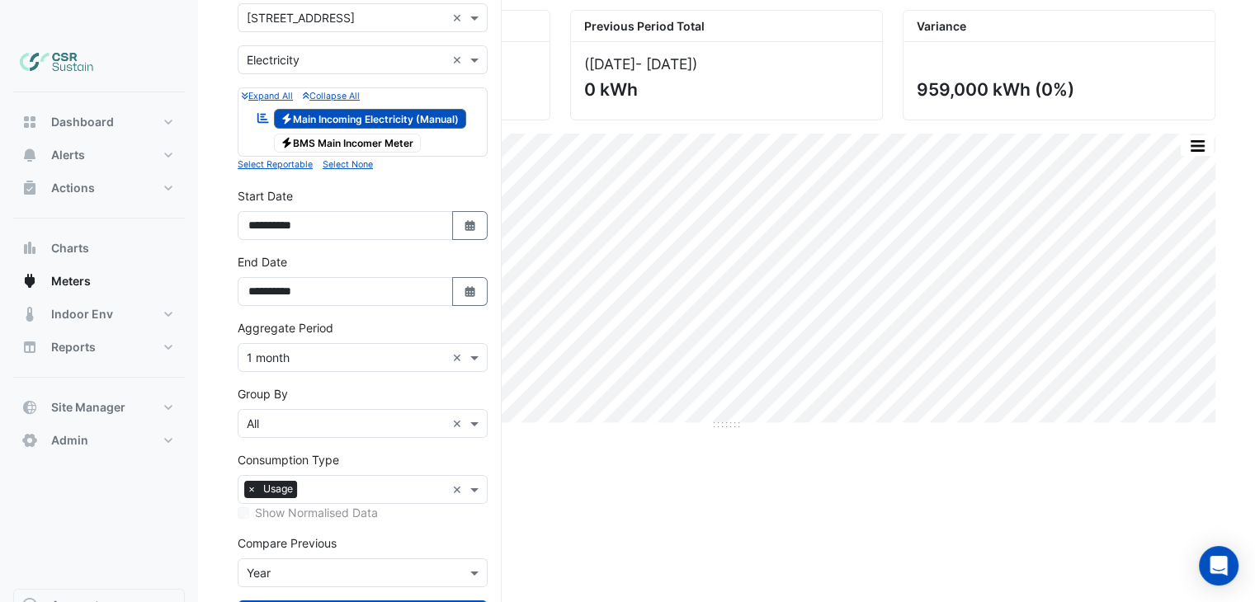
click at [329, 483] on input "text" at bounding box center [375, 491] width 142 height 17
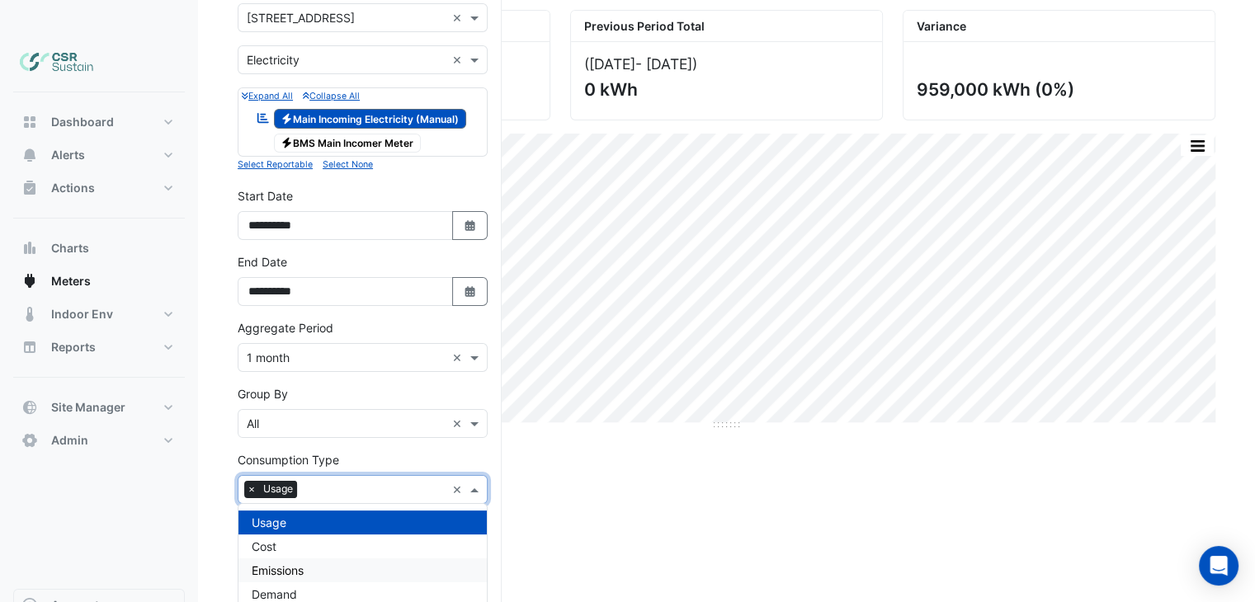
click at [285, 564] on span "Emissions" at bounding box center [278, 571] width 52 height 14
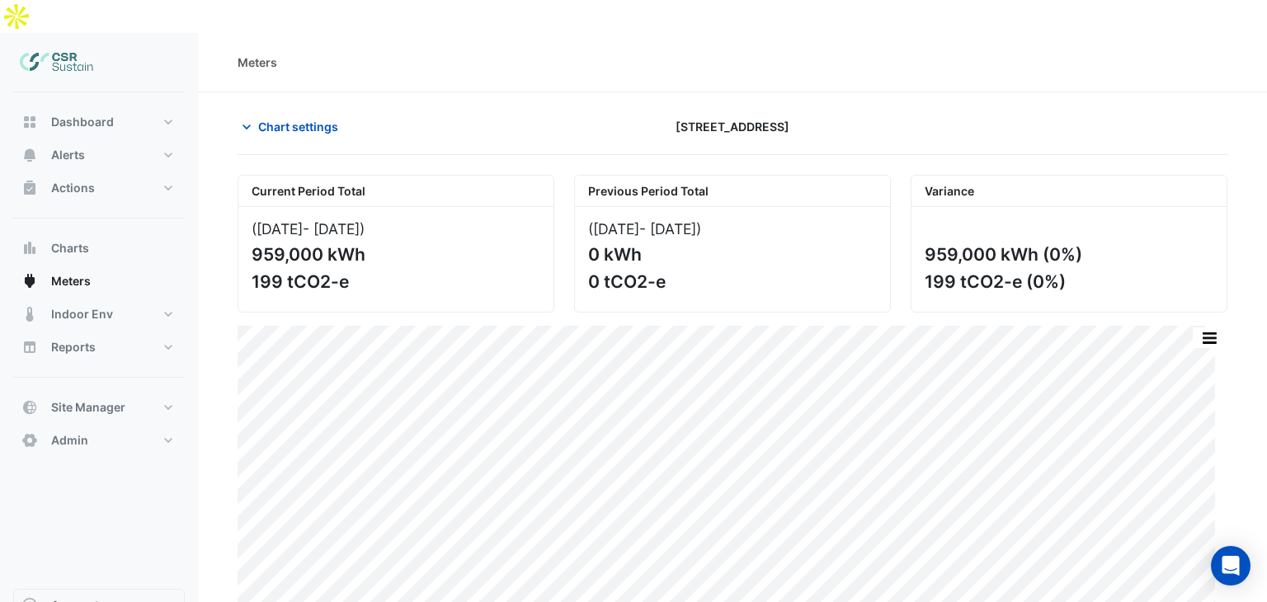
drag, startPoint x: 652, startPoint y: 240, endPoint x: 644, endPoint y: 238, distance: 8.6
click at [644, 271] on div "0 tCO2-e" at bounding box center [730, 281] width 285 height 21
click at [644, 236] on div "([DATE] - [DATE] ) 0 kWh 0 tCO2-e" at bounding box center [732, 259] width 315 height 105
click at [79, 306] on span "Indoor Env" at bounding box center [82, 314] width 62 height 17
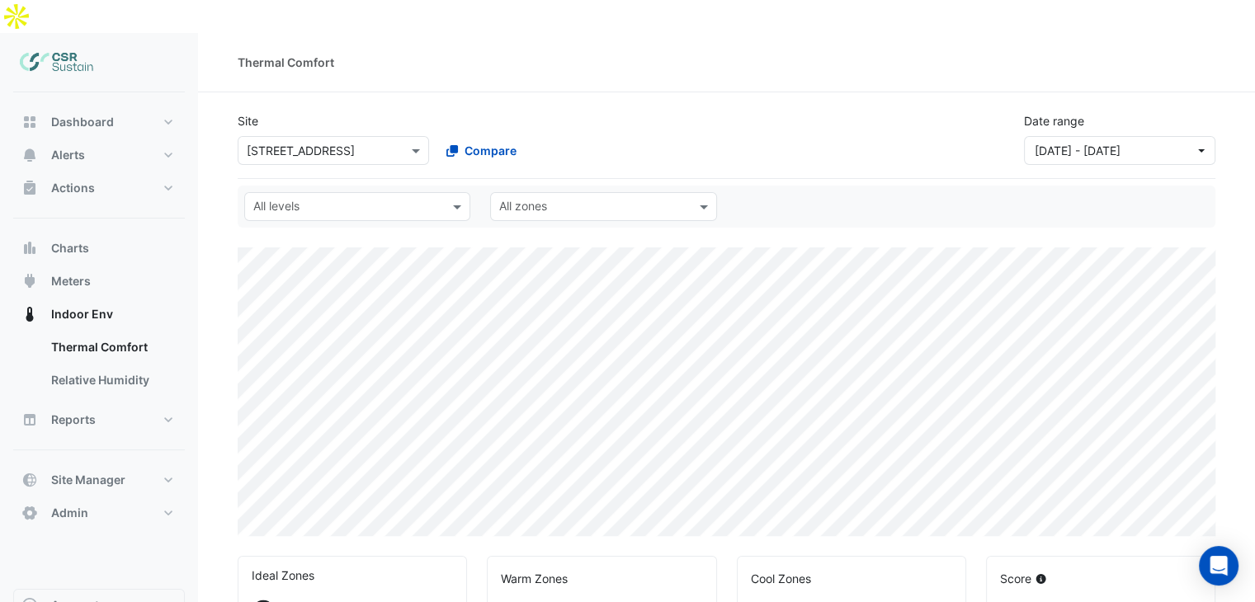
select select "**"
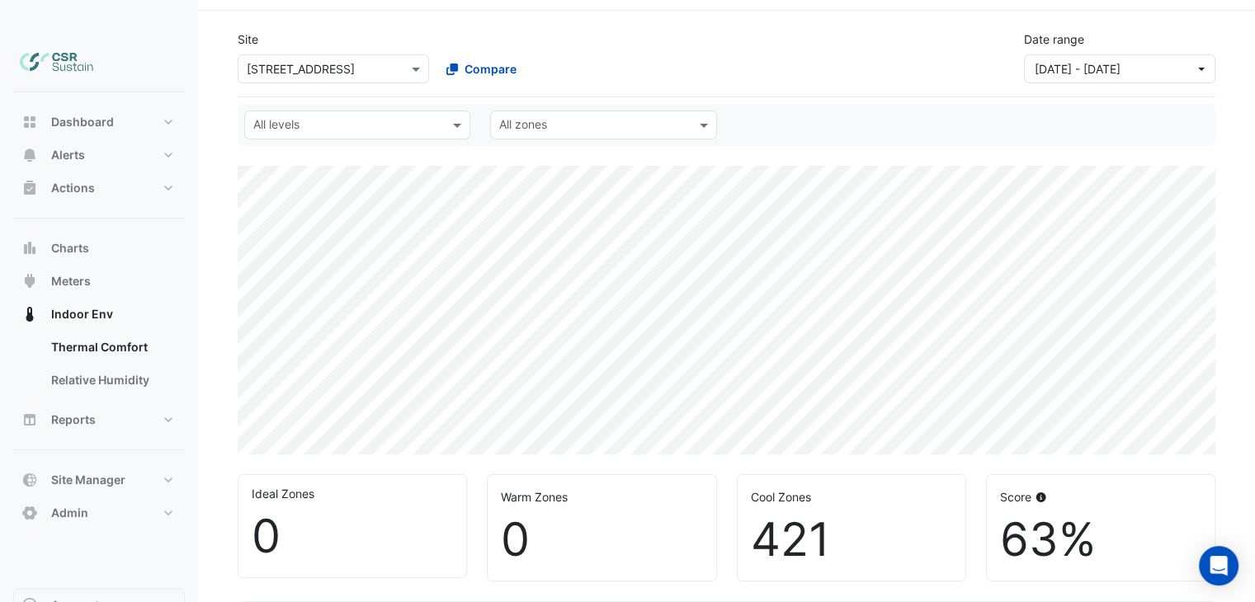
scroll to position [83, 0]
click at [77, 114] on span "Dashboard" at bounding box center [82, 122] width 63 height 17
select select "**"
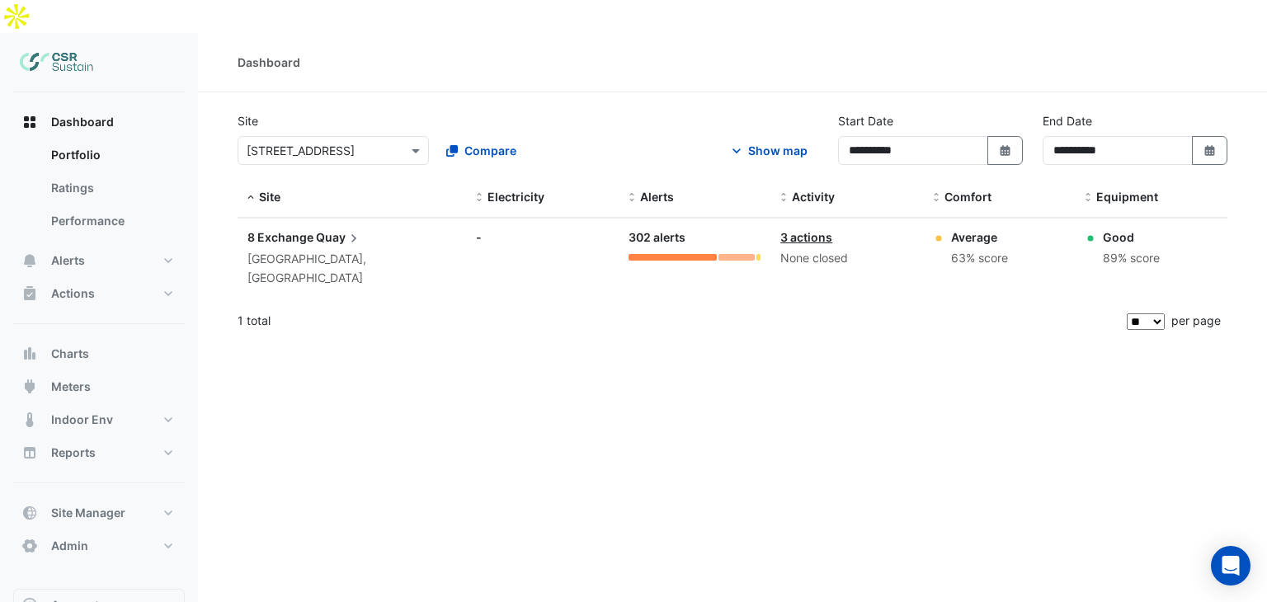
click at [330, 229] on span "Quay" at bounding box center [339, 238] width 46 height 18
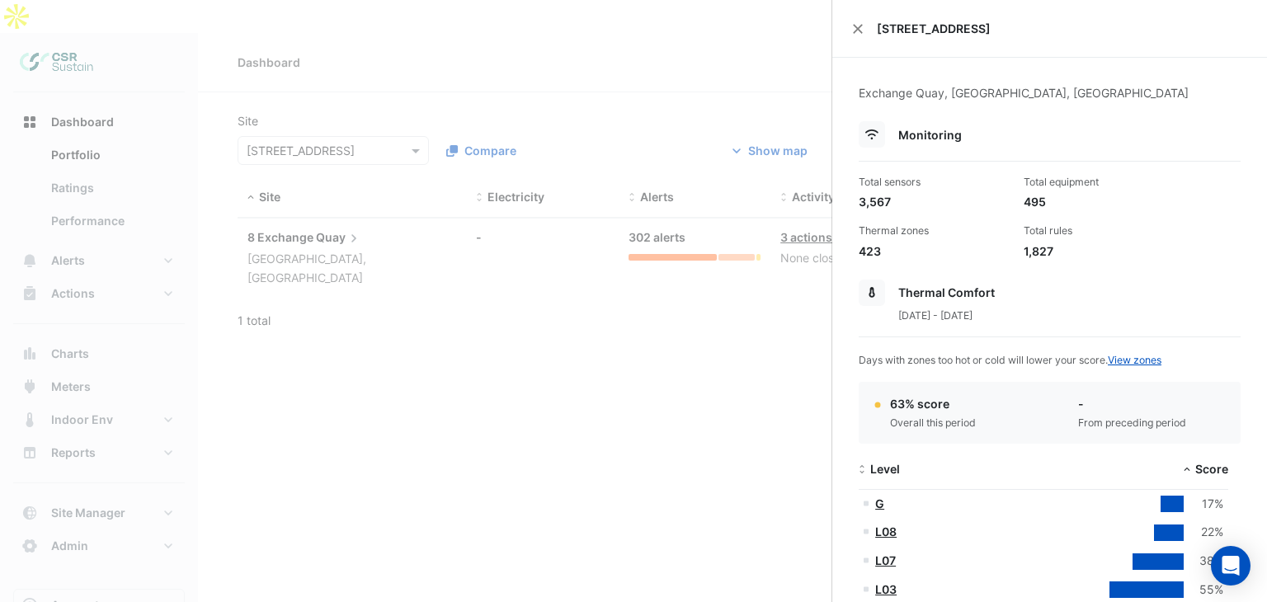
click at [340, 322] on ngb-offcanvas-backdrop at bounding box center [633, 301] width 1267 height 602
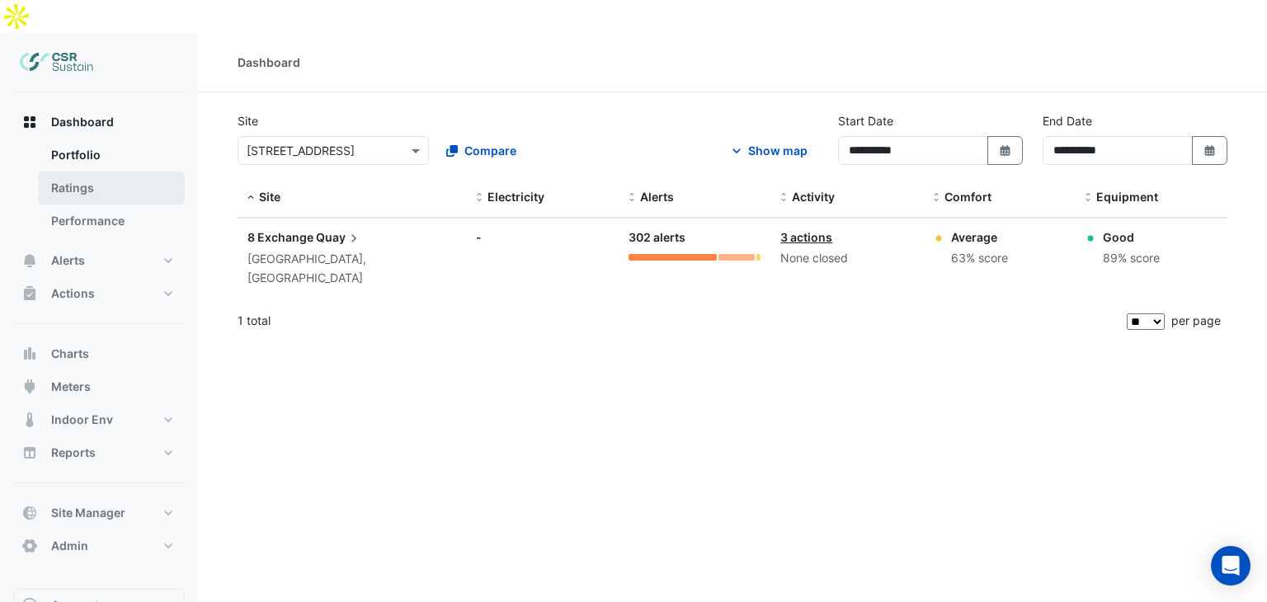
click at [105, 172] on link "Ratings" at bounding box center [111, 188] width 147 height 33
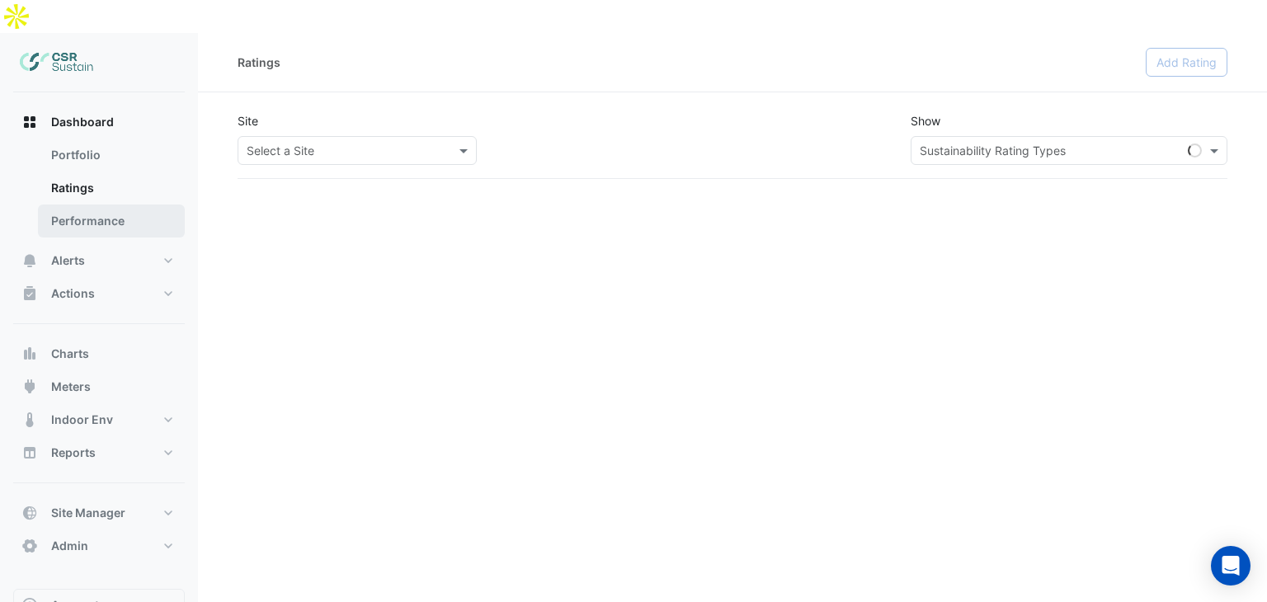
click at [98, 205] on link "Performance" at bounding box center [111, 221] width 147 height 33
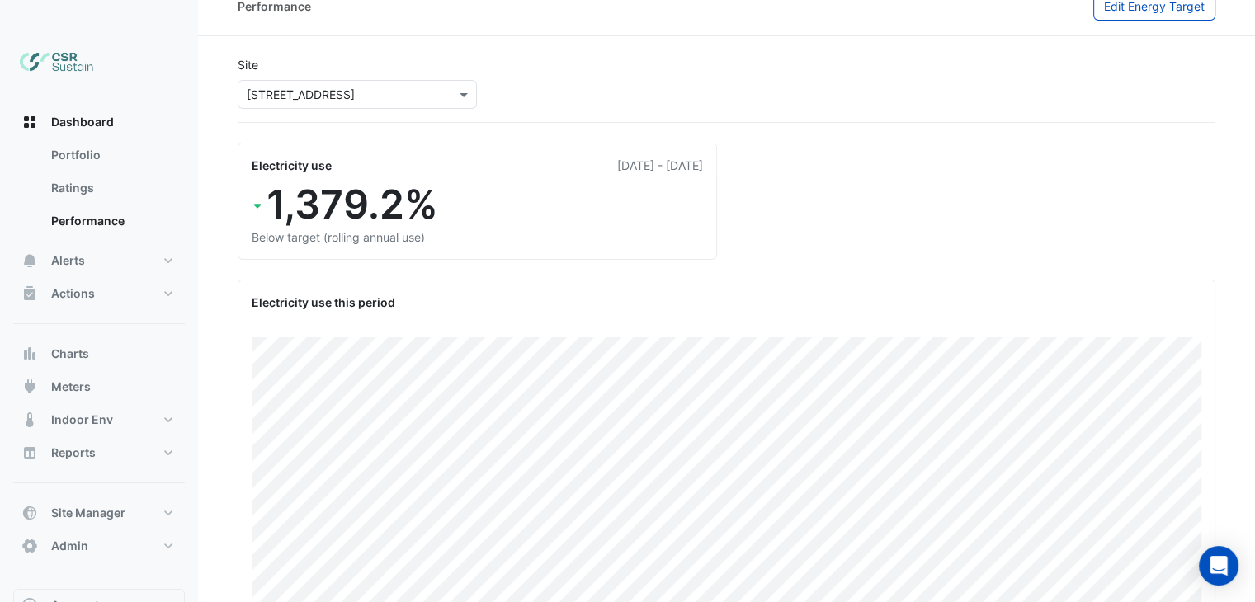
scroll to position [50, 0]
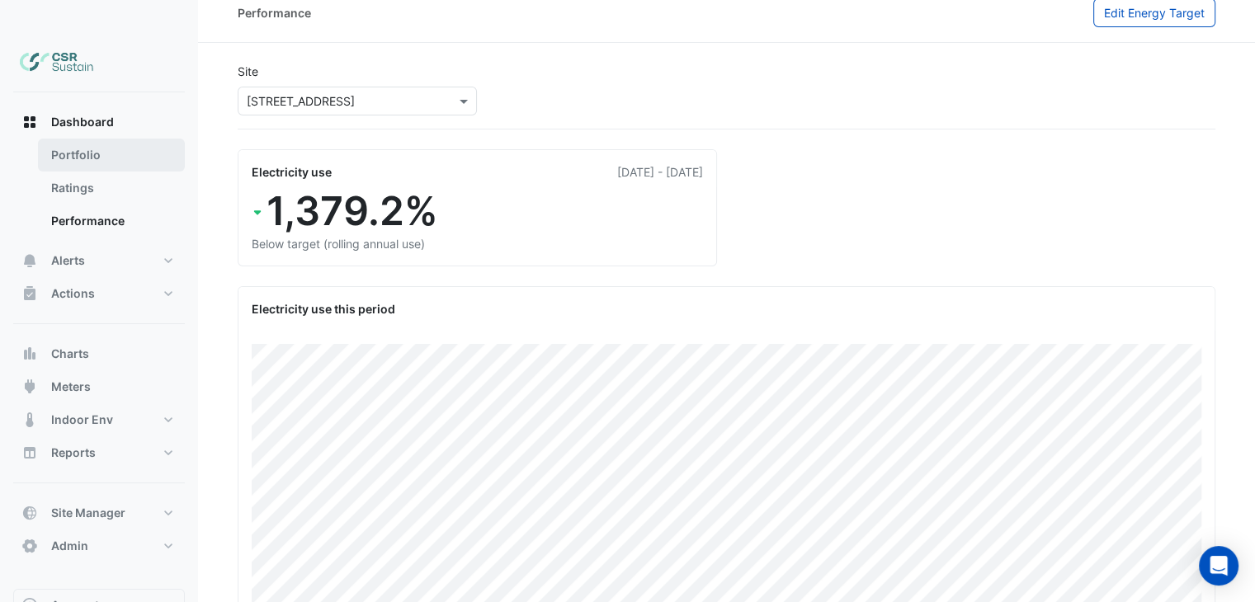
click at [97, 139] on link "Portfolio" at bounding box center [111, 155] width 147 height 33
select select "**"
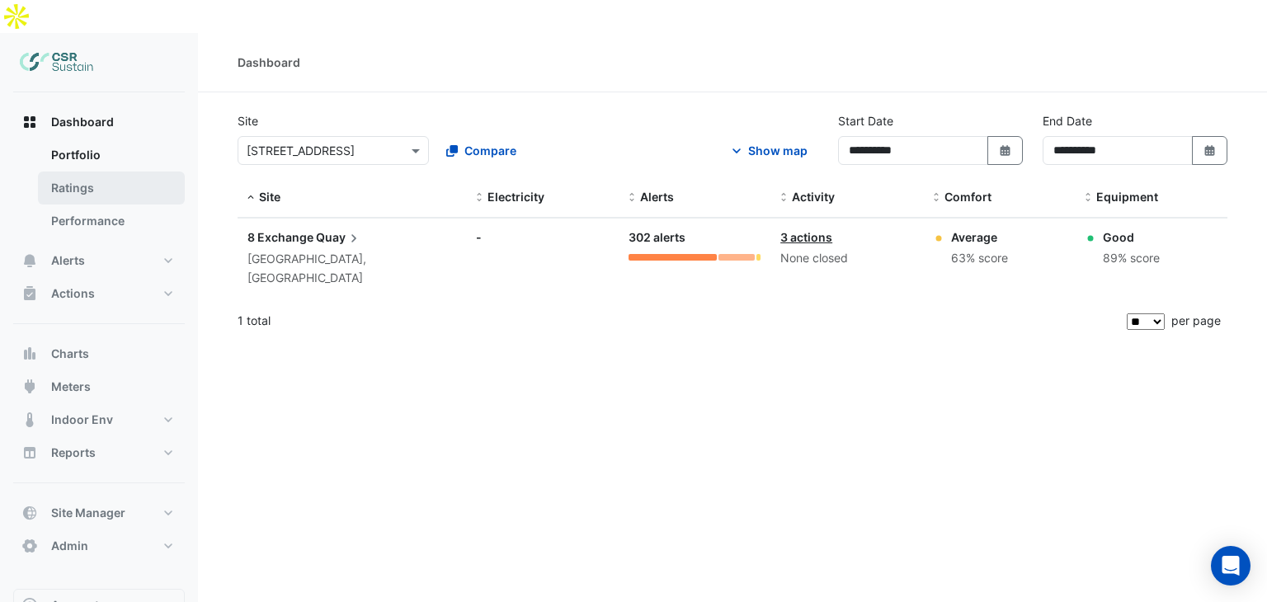
click at [91, 172] on link "Ratings" at bounding box center [111, 188] width 147 height 33
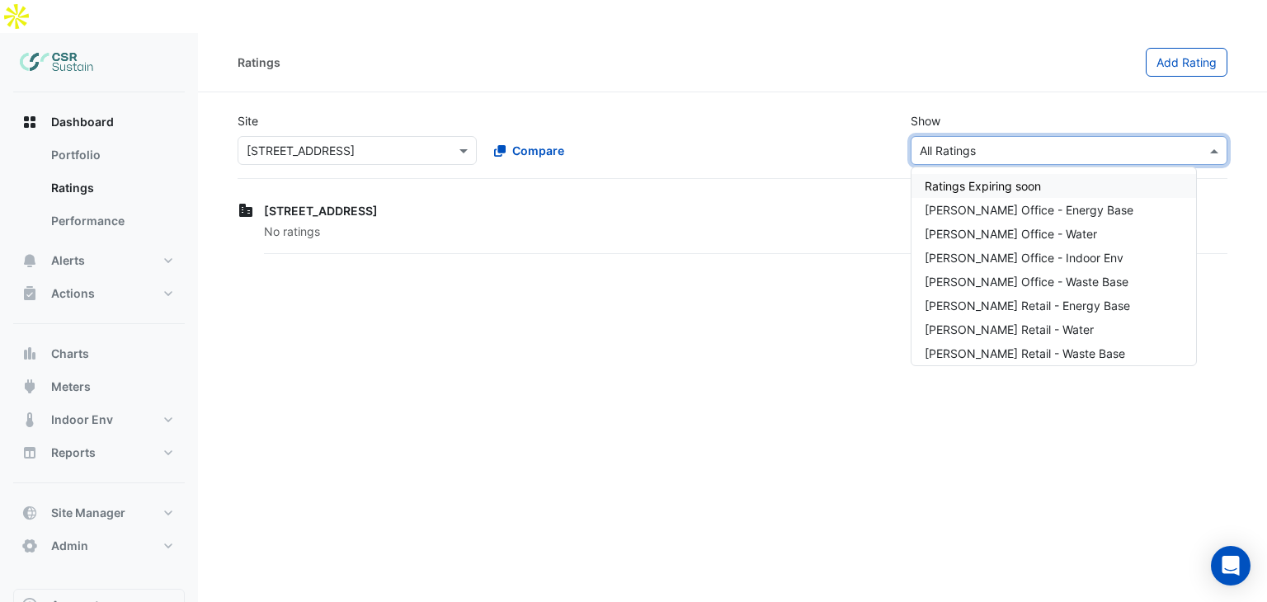
click at [1050, 136] on div "× All Ratings" at bounding box center [1069, 150] width 317 height 29
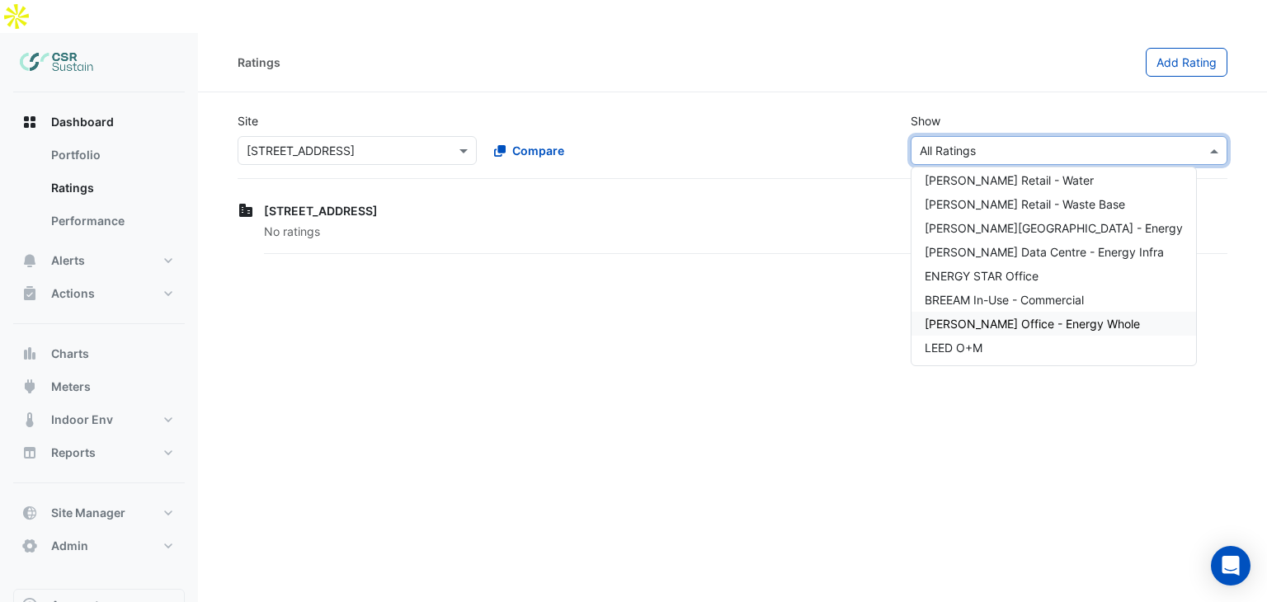
click at [597, 202] on div "[STREET_ADDRESS]" at bounding box center [746, 210] width 964 height 17
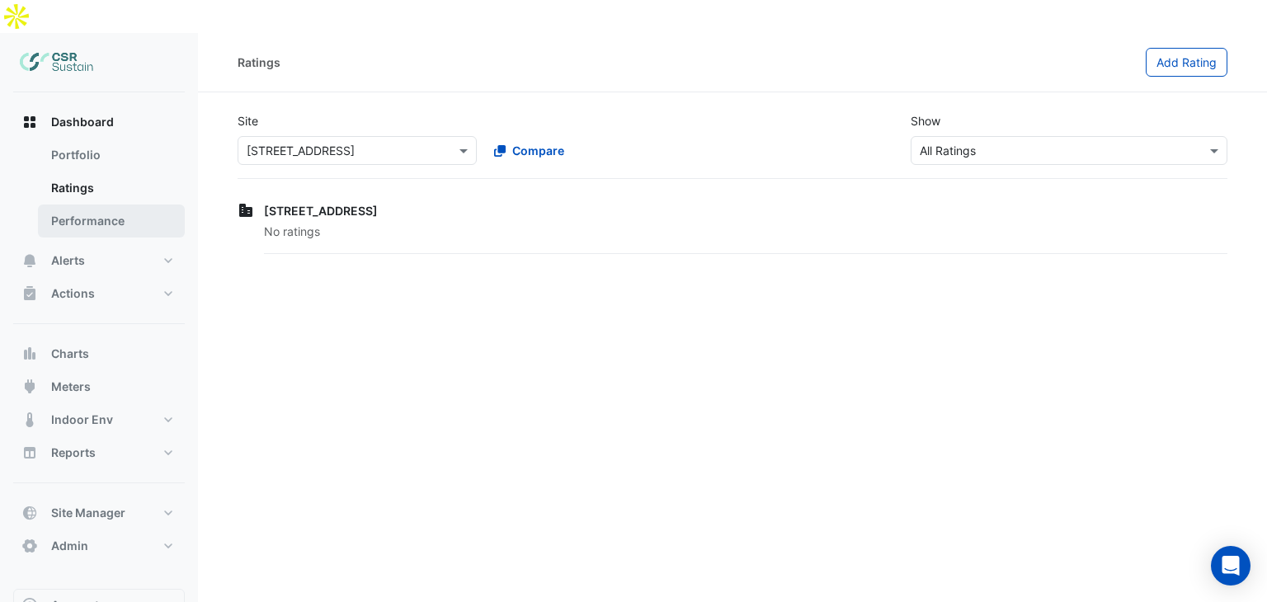
click at [109, 205] on link "Performance" at bounding box center [111, 221] width 147 height 33
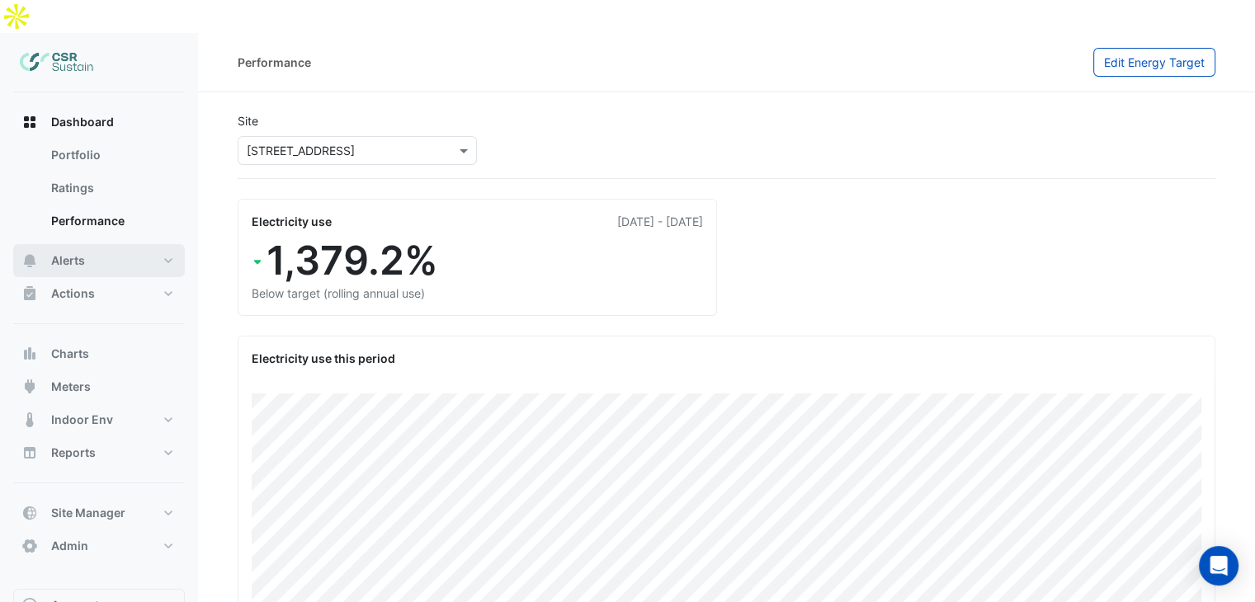
click at [116, 244] on button "Alerts" at bounding box center [99, 260] width 172 height 33
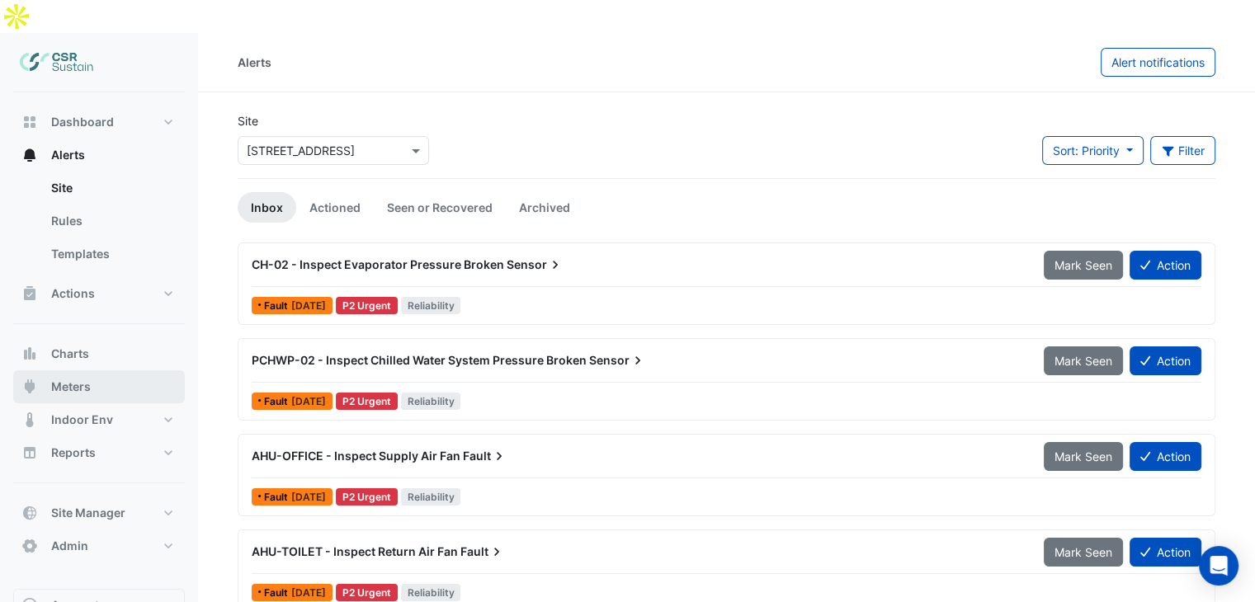
click at [95, 370] on button "Meters" at bounding box center [99, 386] width 172 height 33
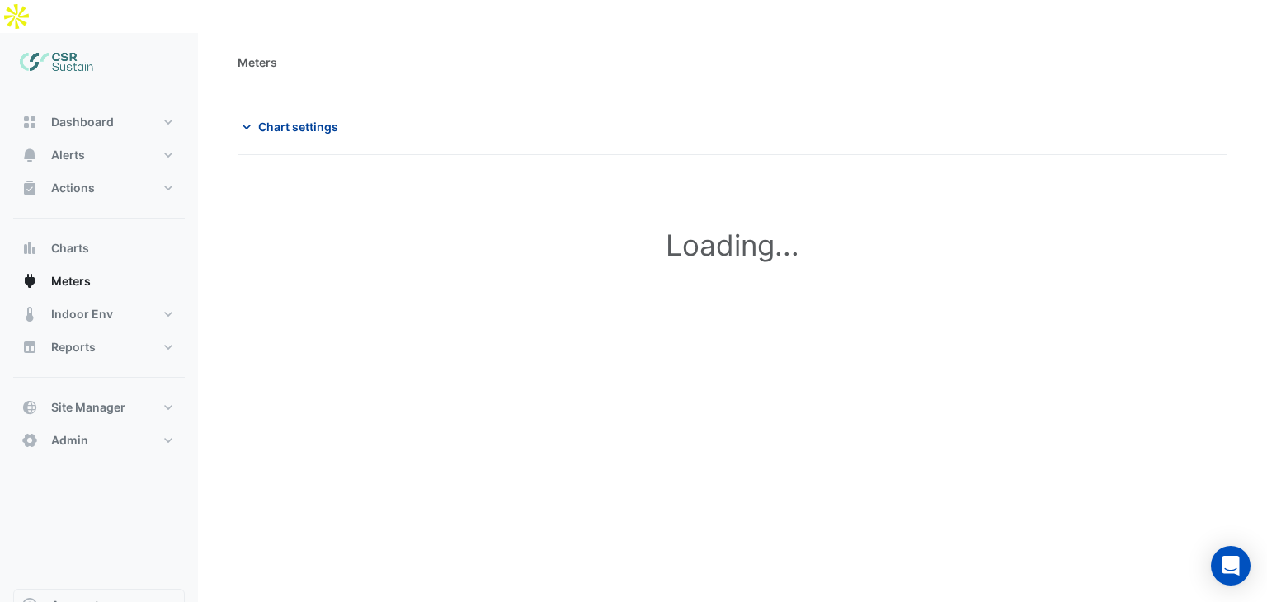
type input "**********"
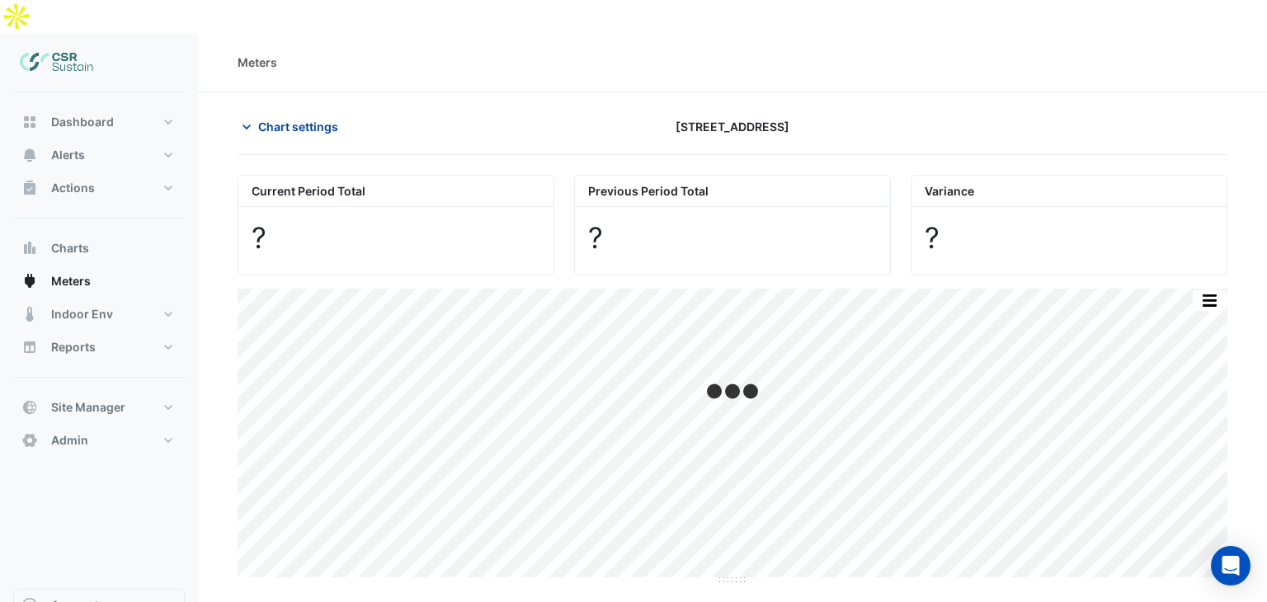
click at [318, 118] on span "Chart settings" at bounding box center [298, 126] width 80 height 17
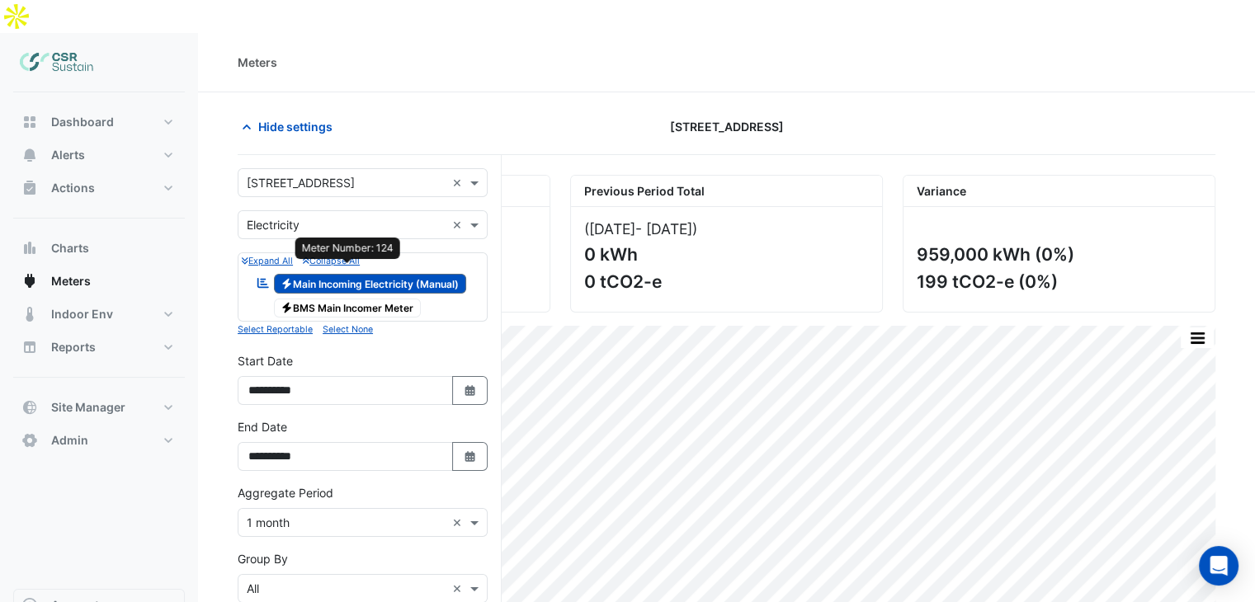
click at [314, 299] on span "Electricity BMS Main Incomer Meter" at bounding box center [348, 309] width 148 height 20
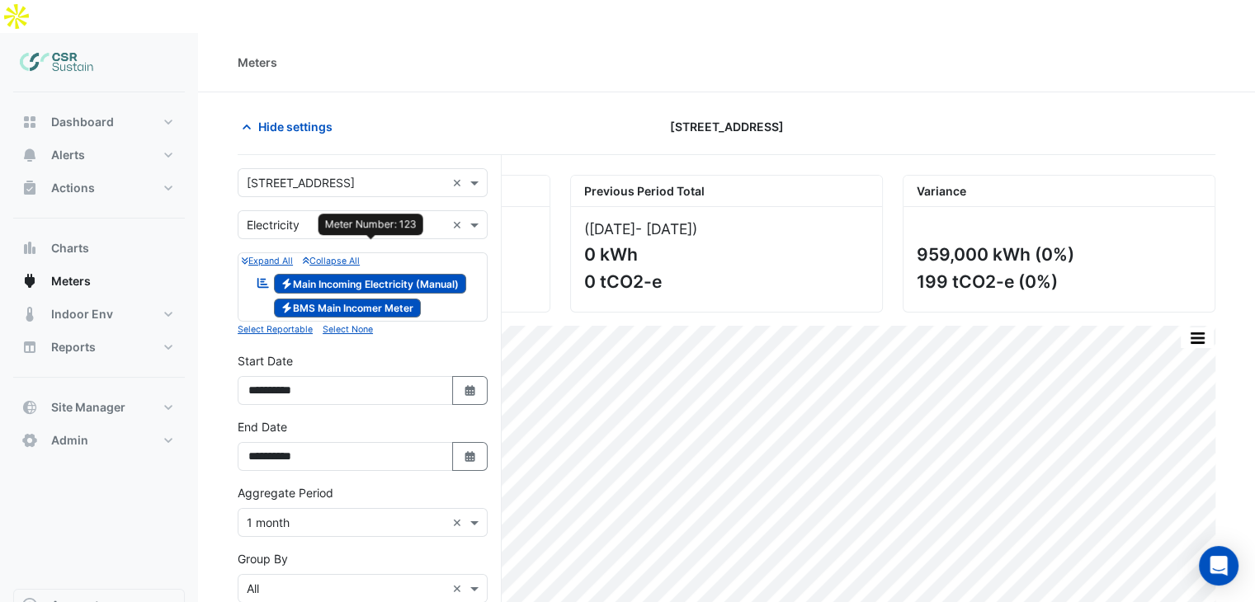
click at [298, 274] on span "Electricity Main Incoming Electricity (Manual)" at bounding box center [370, 284] width 193 height 20
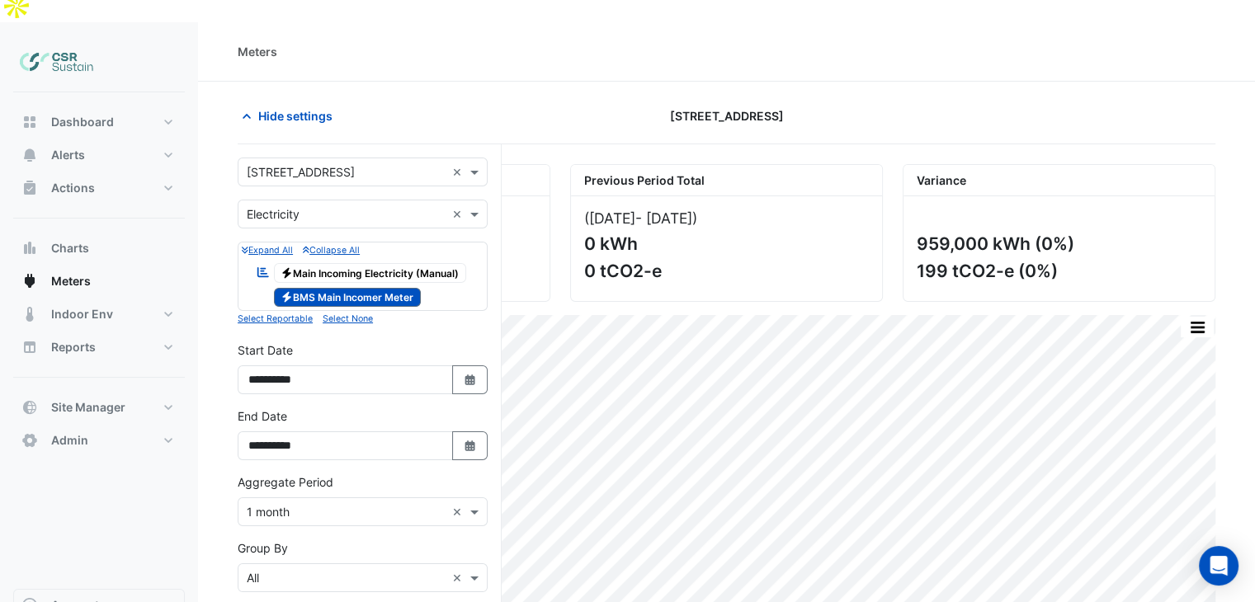
scroll to position [83, 0]
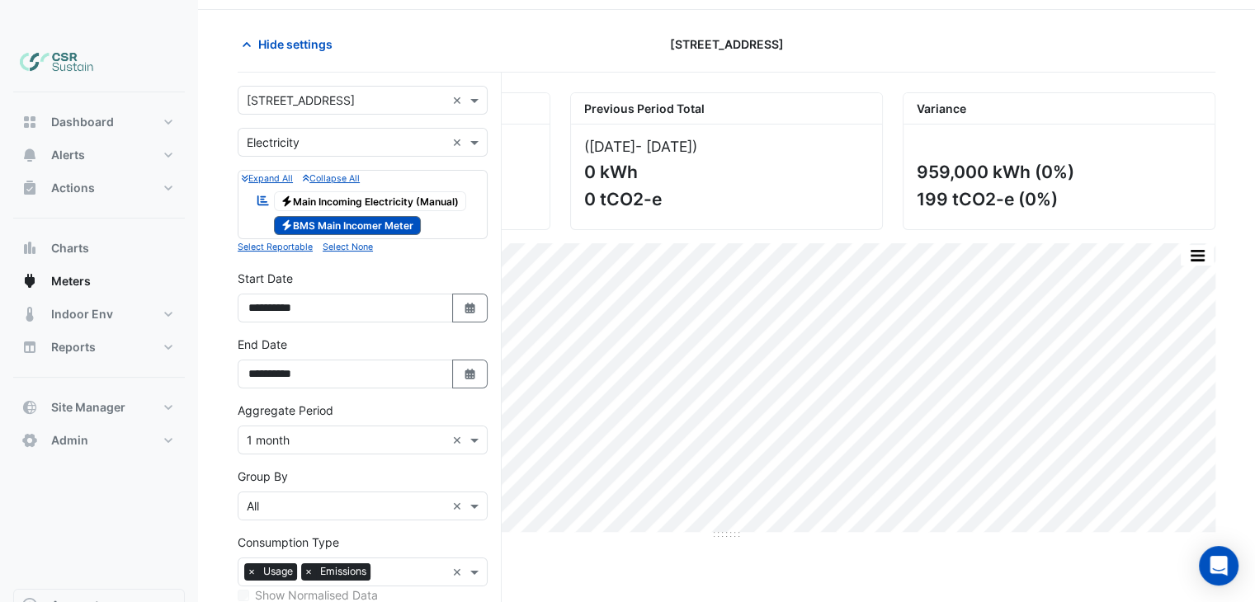
click at [310, 432] on input "text" at bounding box center [346, 440] width 199 height 17
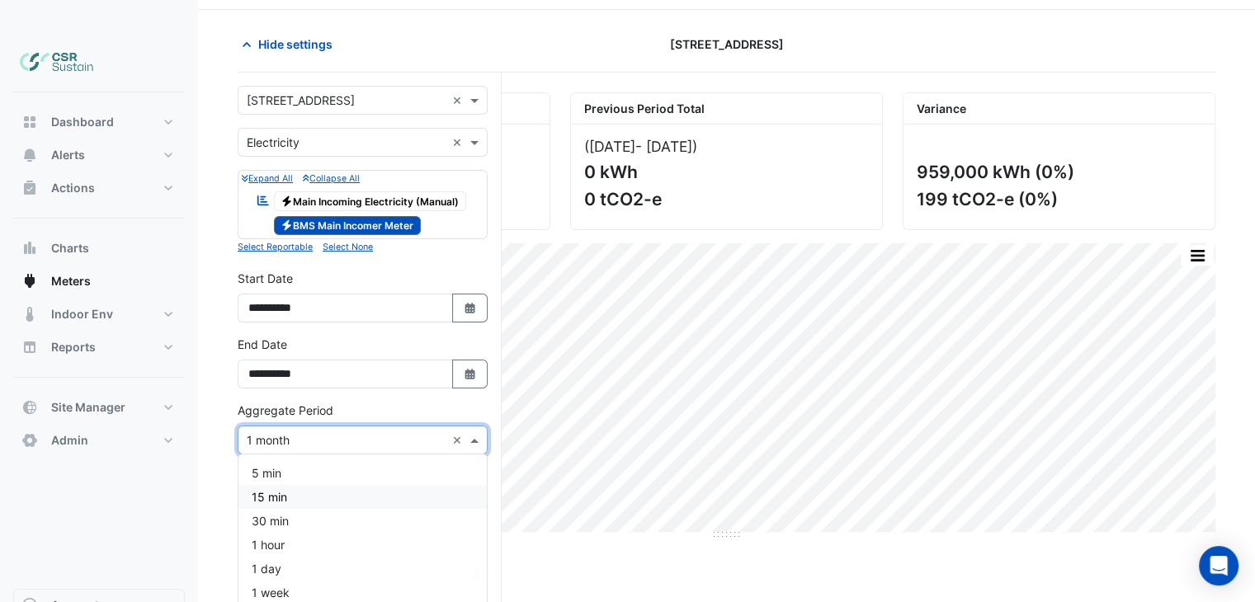
click at [271, 490] on span "15 min" at bounding box center [269, 497] width 35 height 14
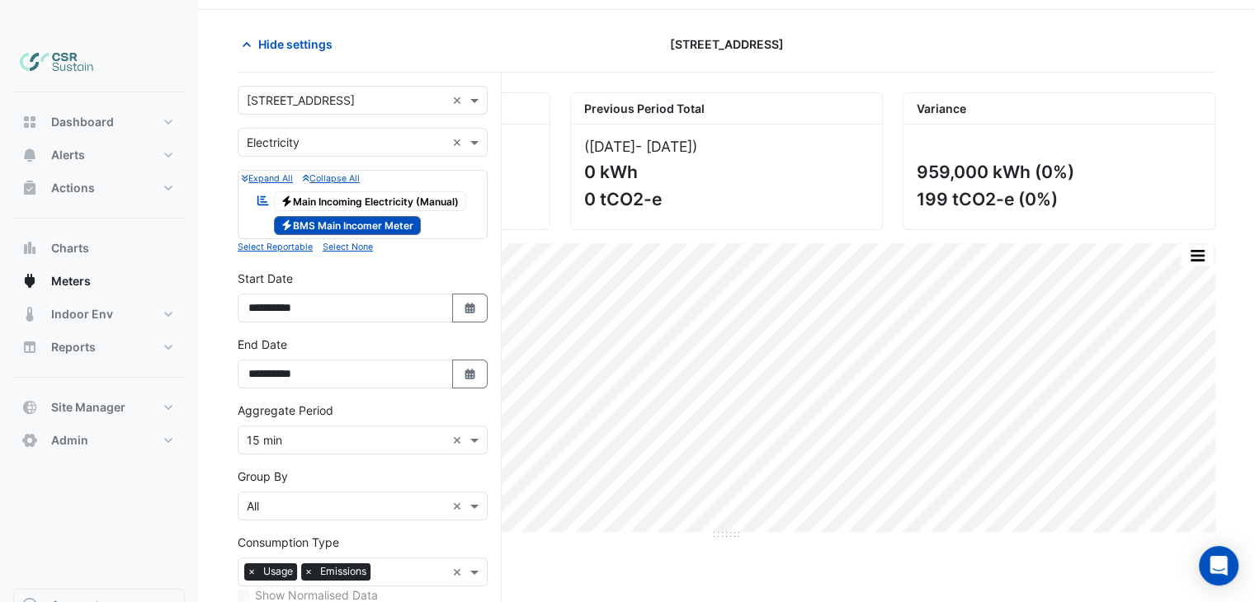
click at [190, 512] on nav "Dashboard Portfolio Ratings Performance Alerts Site Rules Templates Actions Sit…" at bounding box center [99, 334] width 198 height 602
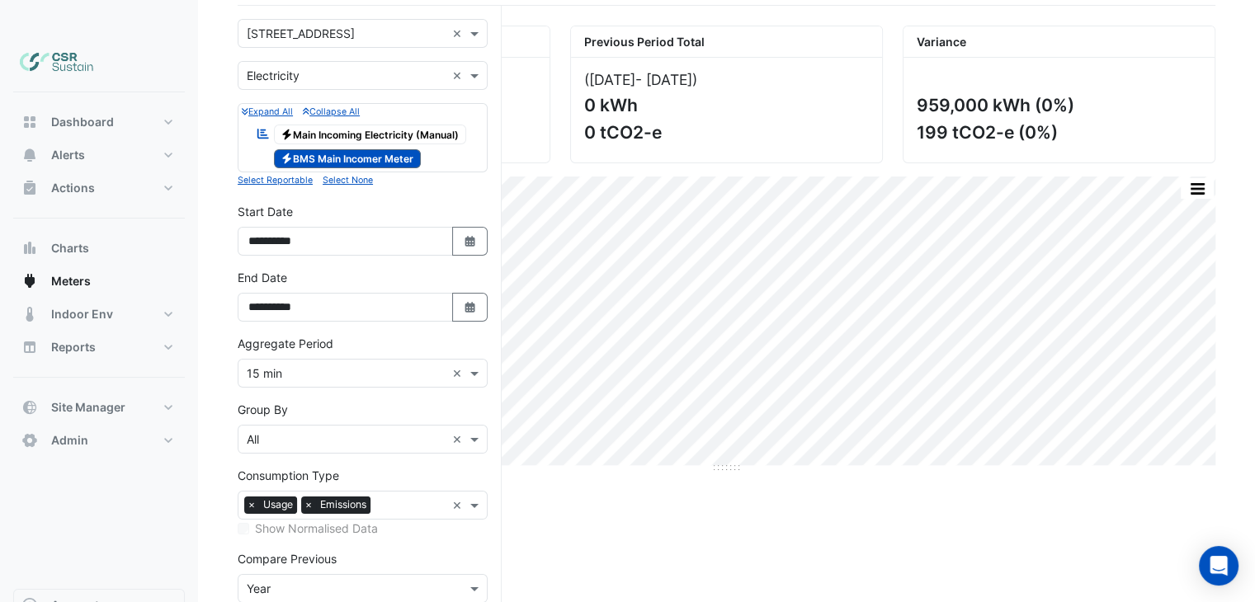
scroll to position [229, 0]
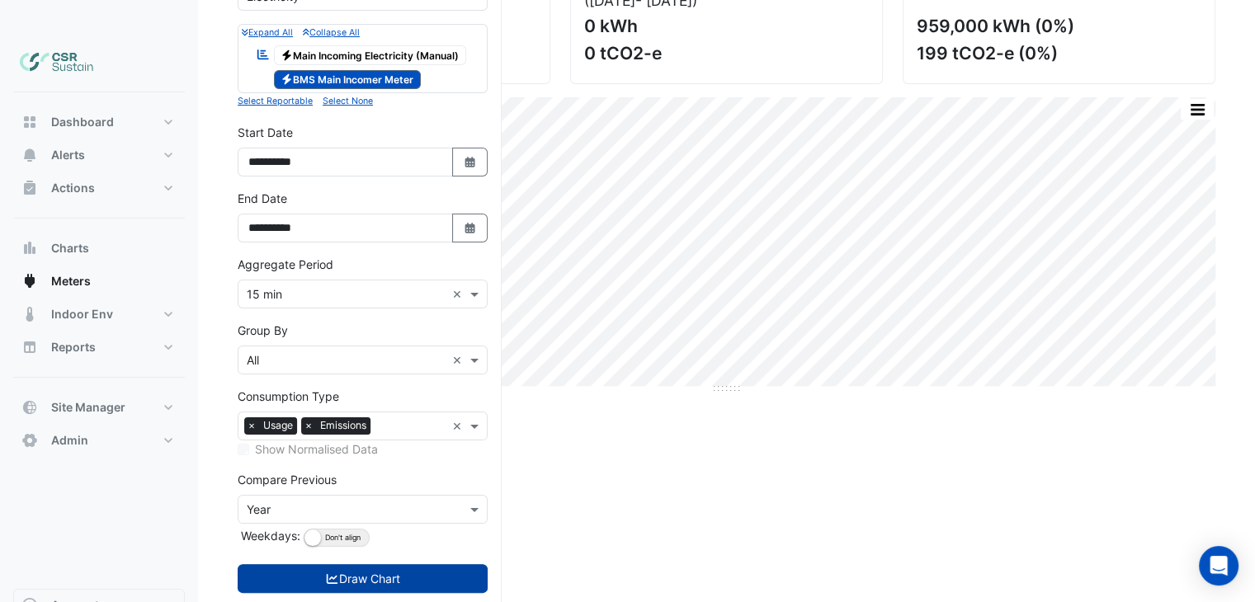
click at [443, 564] on button "Draw Chart" at bounding box center [363, 578] width 250 height 29
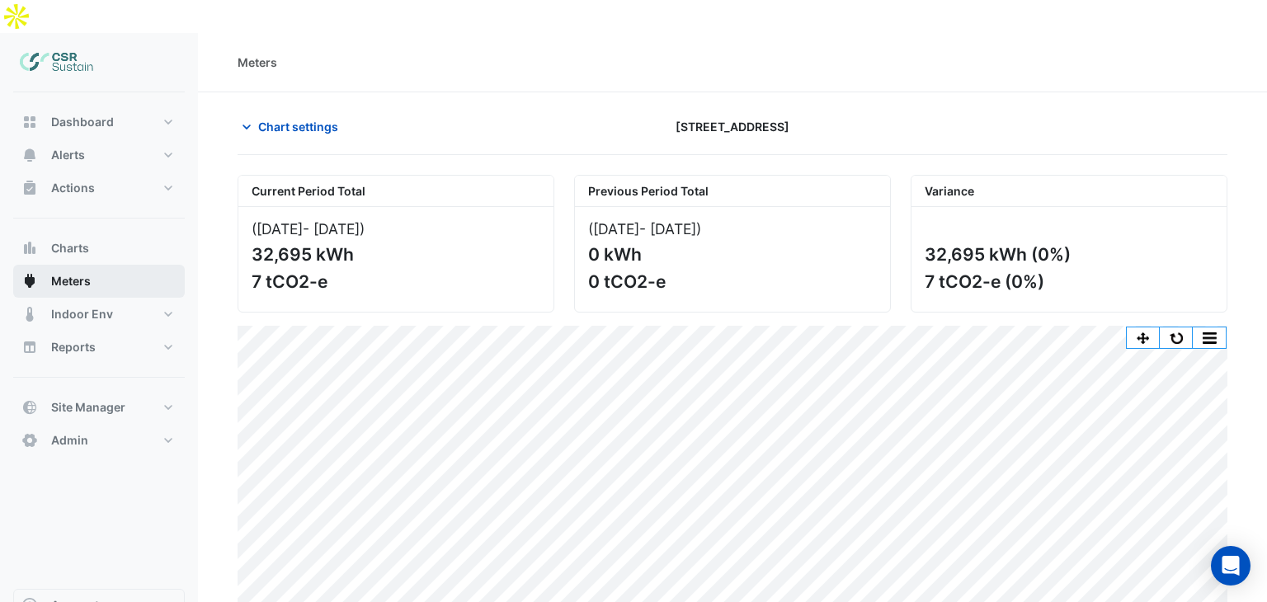
click at [119, 265] on button "Meters" at bounding box center [99, 281] width 172 height 33
click at [255, 112] on button "Chart settings" at bounding box center [293, 126] width 111 height 29
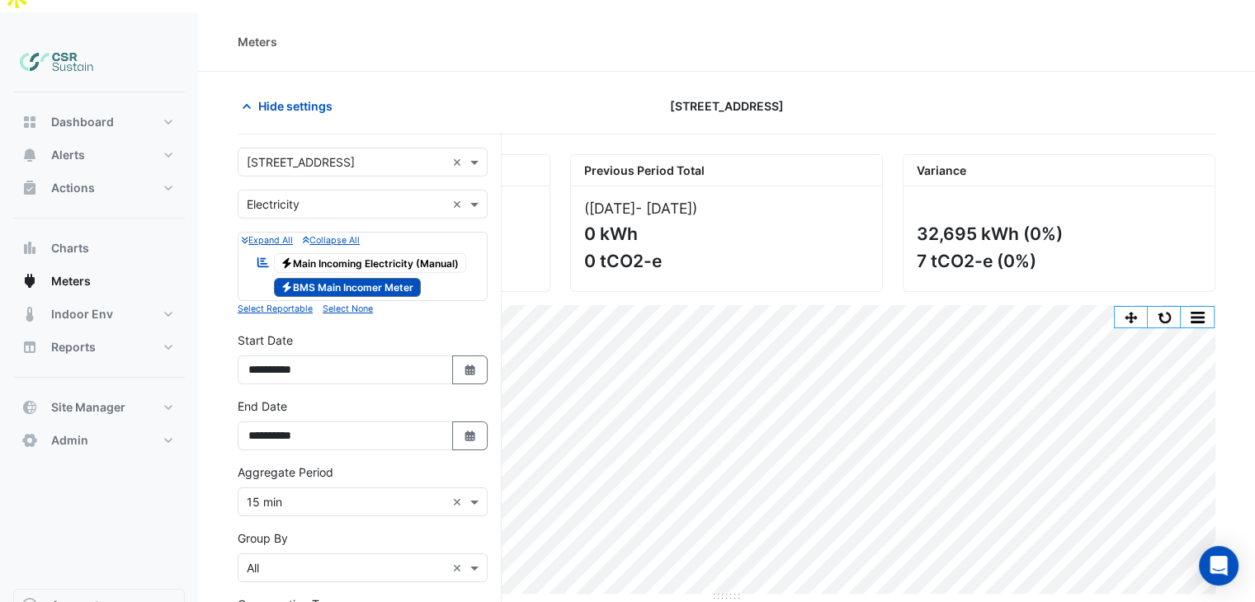
scroll to position [83, 0]
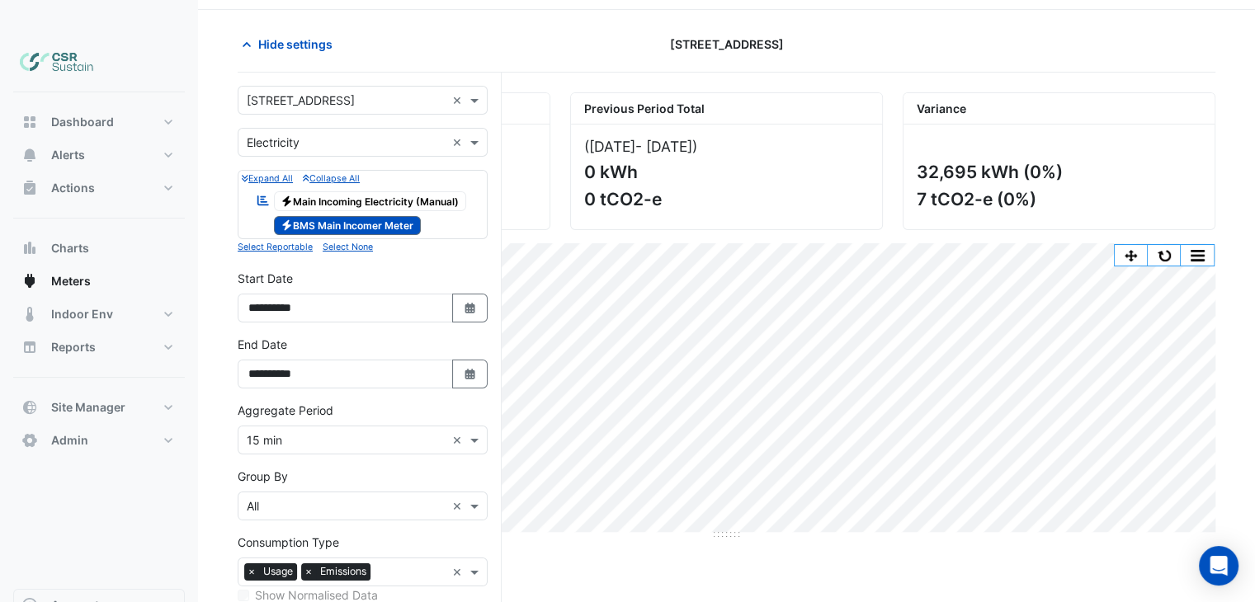
click at [329, 432] on input "text" at bounding box center [346, 440] width 199 height 17
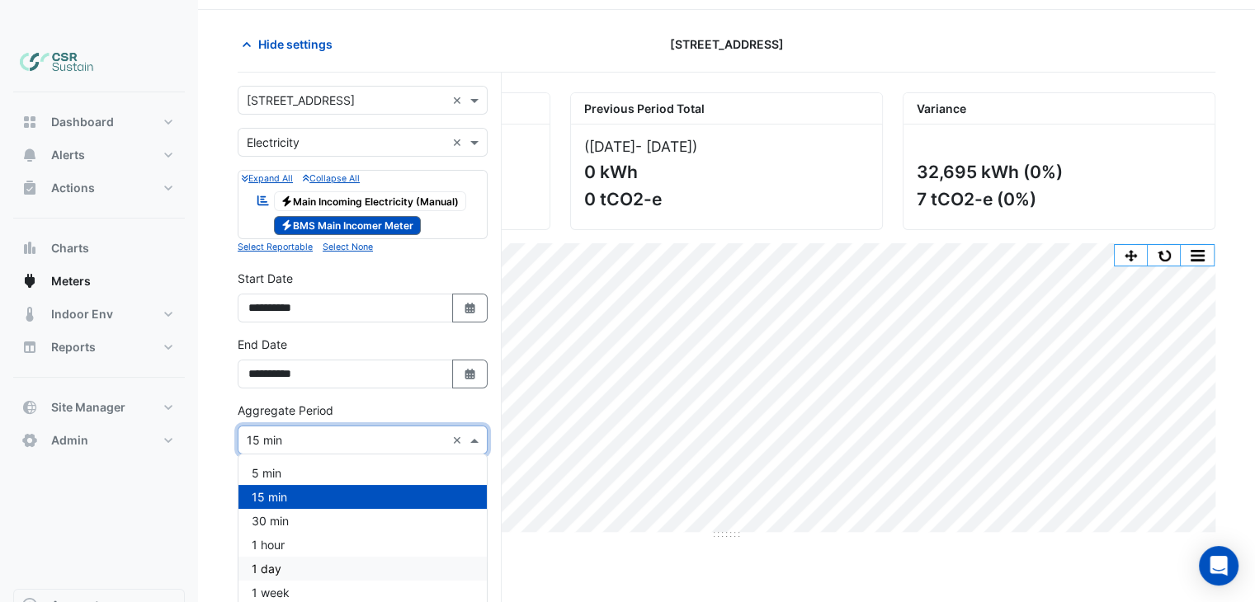
click at [279, 562] on span "1 day" at bounding box center [267, 569] width 30 height 14
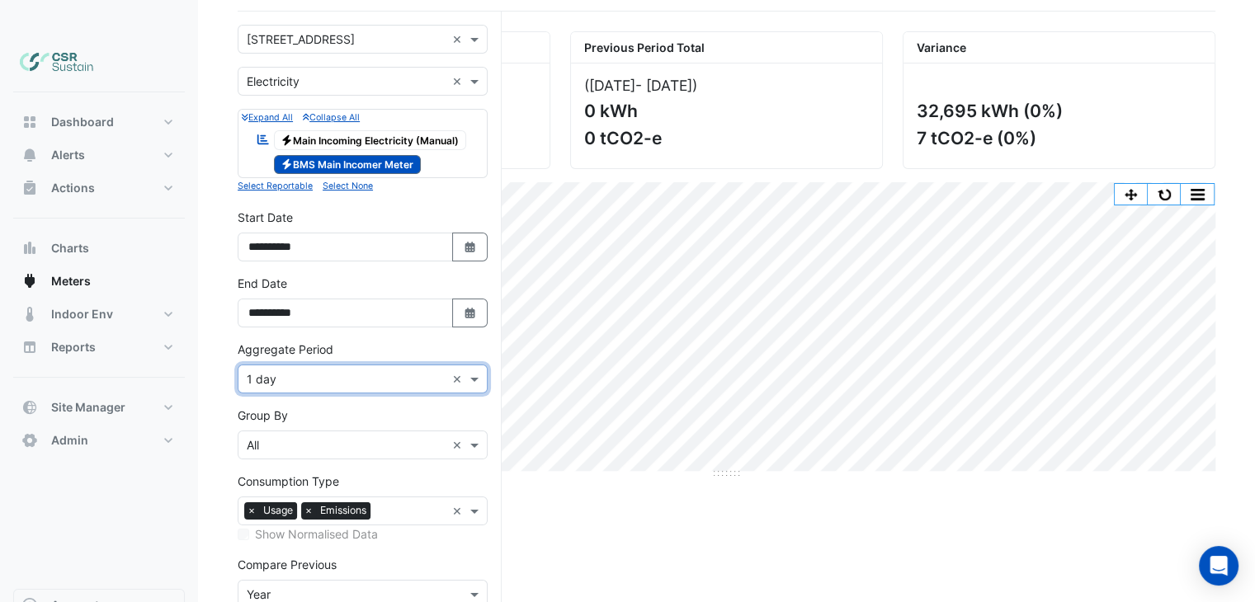
scroll to position [165, 0]
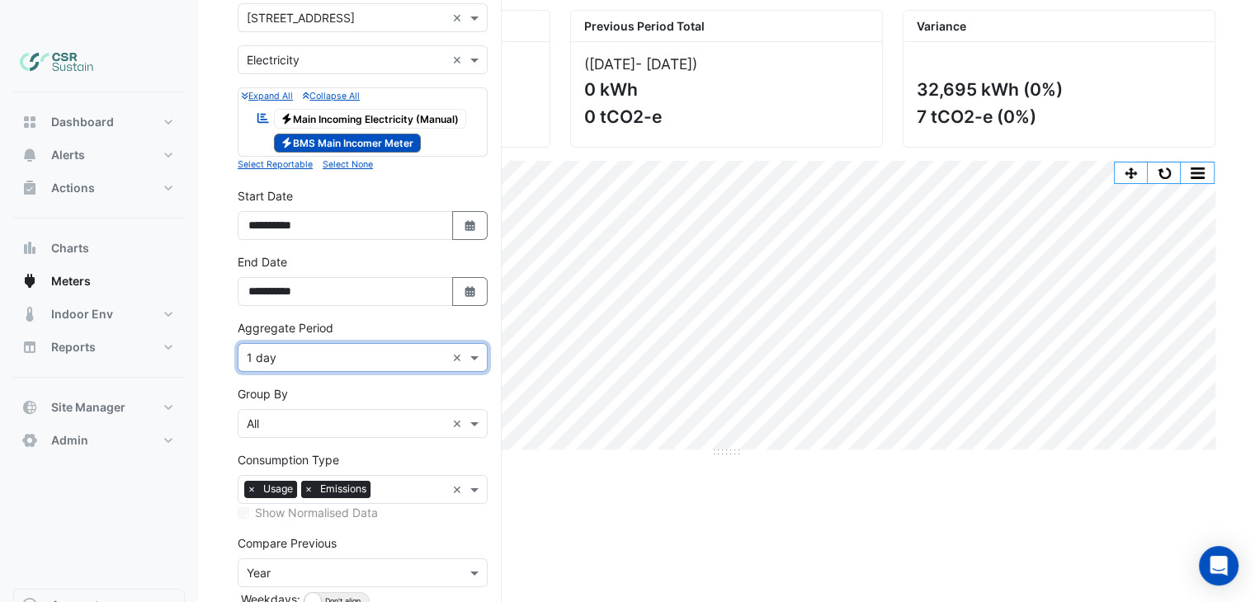
click at [309, 481] on span "×" at bounding box center [308, 489] width 15 height 17
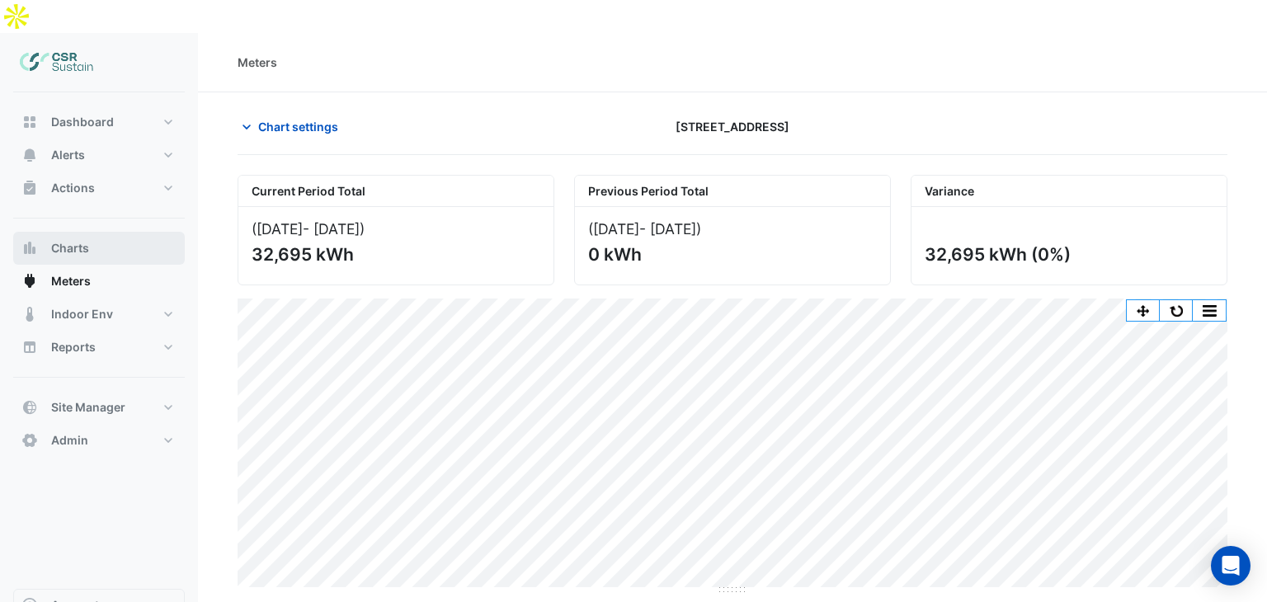
click at [78, 240] on span "Charts" at bounding box center [70, 248] width 38 height 17
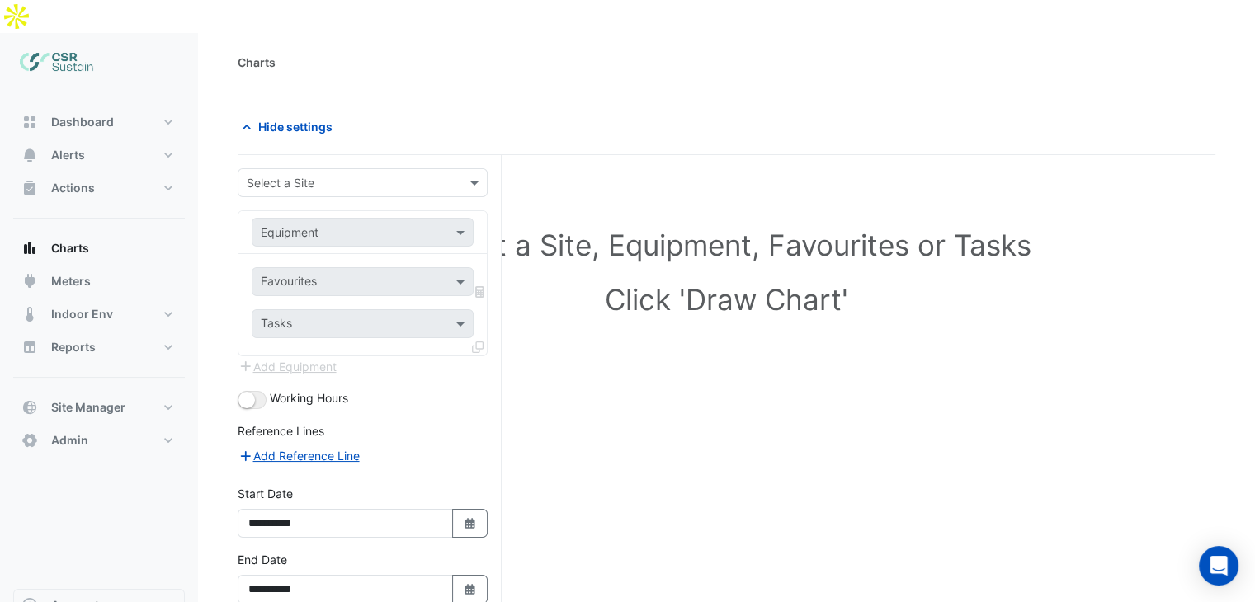
click at [322, 175] on input "text" at bounding box center [346, 183] width 199 height 17
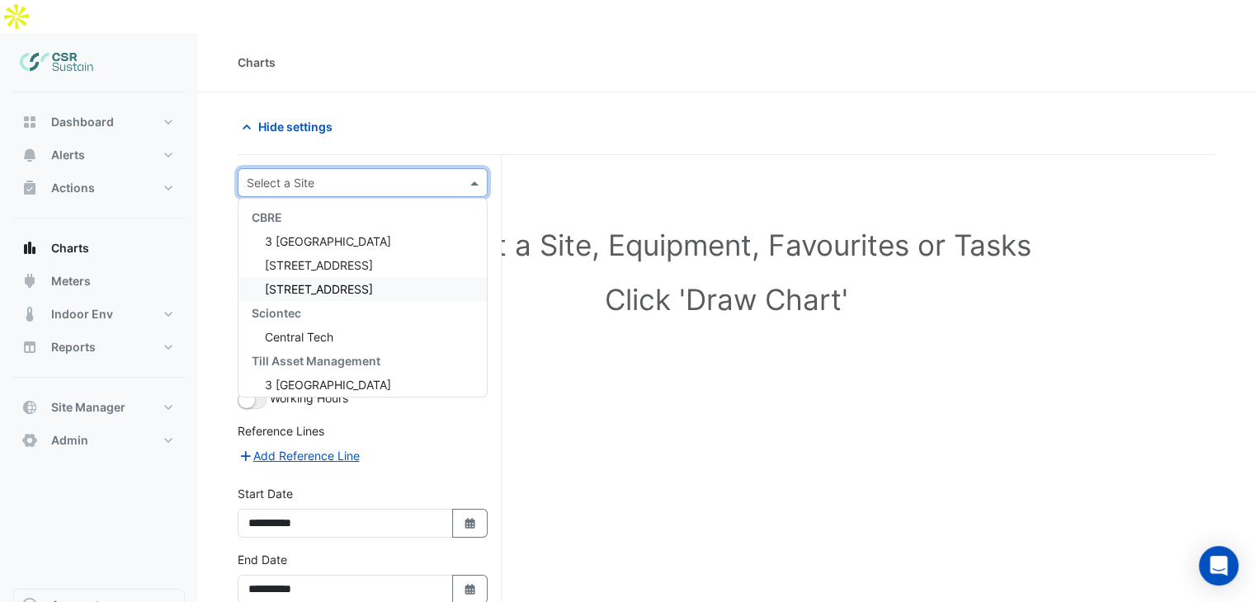
click at [308, 282] on span "[STREET_ADDRESS]" at bounding box center [319, 289] width 108 height 14
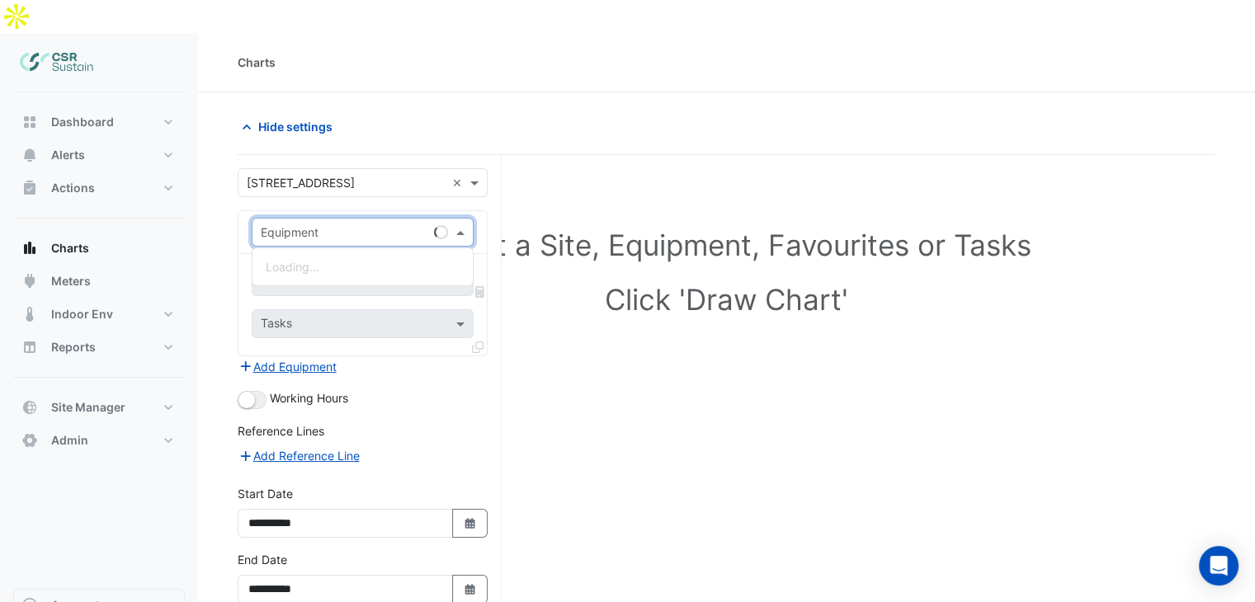
click at [305, 224] on input "text" at bounding box center [346, 232] width 171 height 17
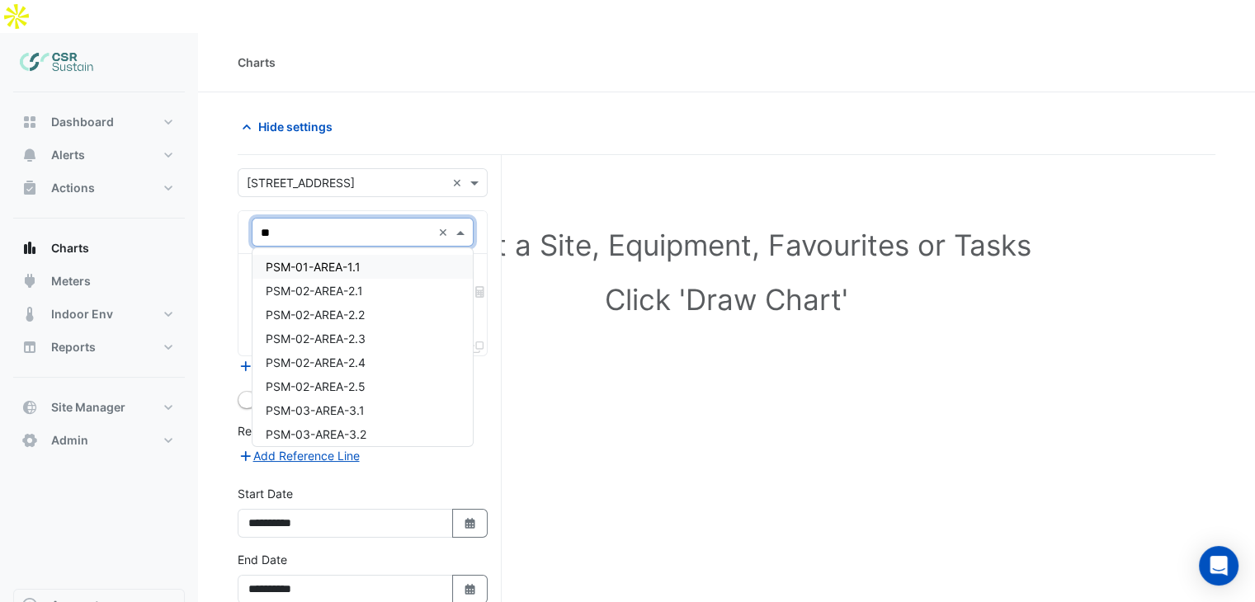
type input "***"
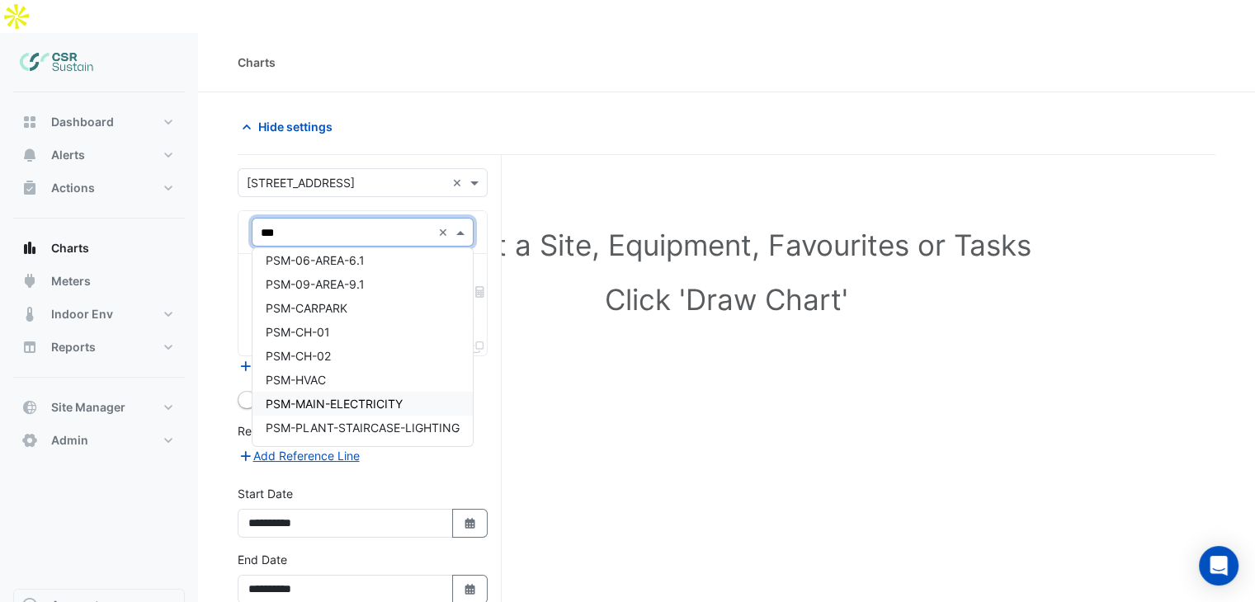
click at [399, 397] on span "PSM-MAIN-ELECTRICITY" at bounding box center [334, 404] width 137 height 14
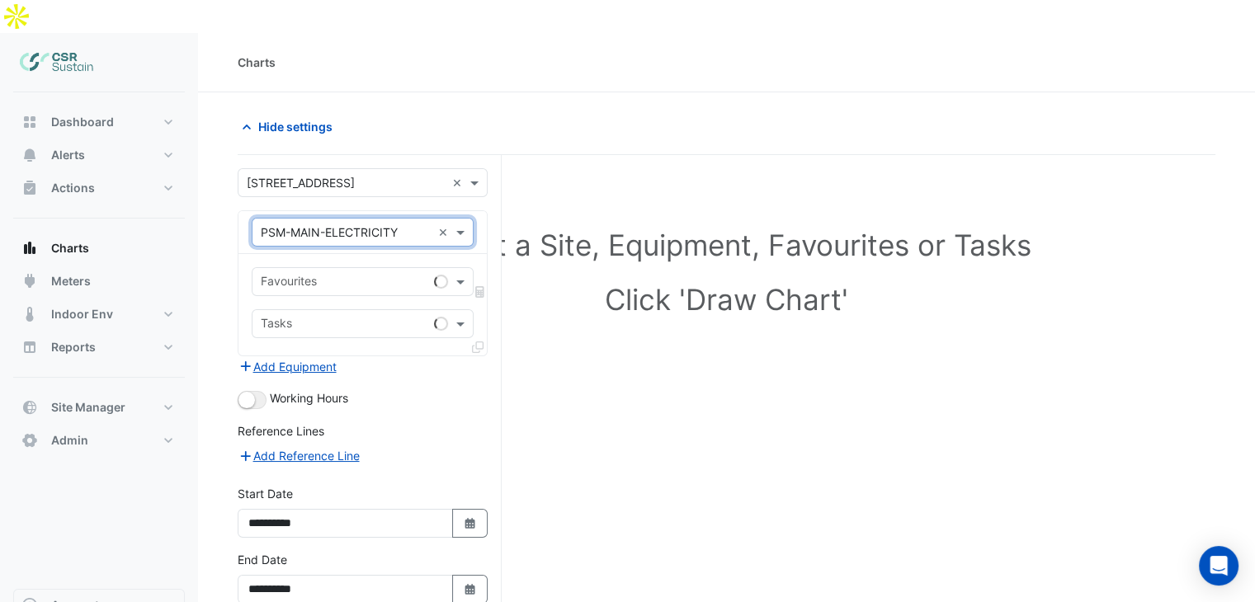
click at [332, 275] on input "text" at bounding box center [344, 283] width 167 height 17
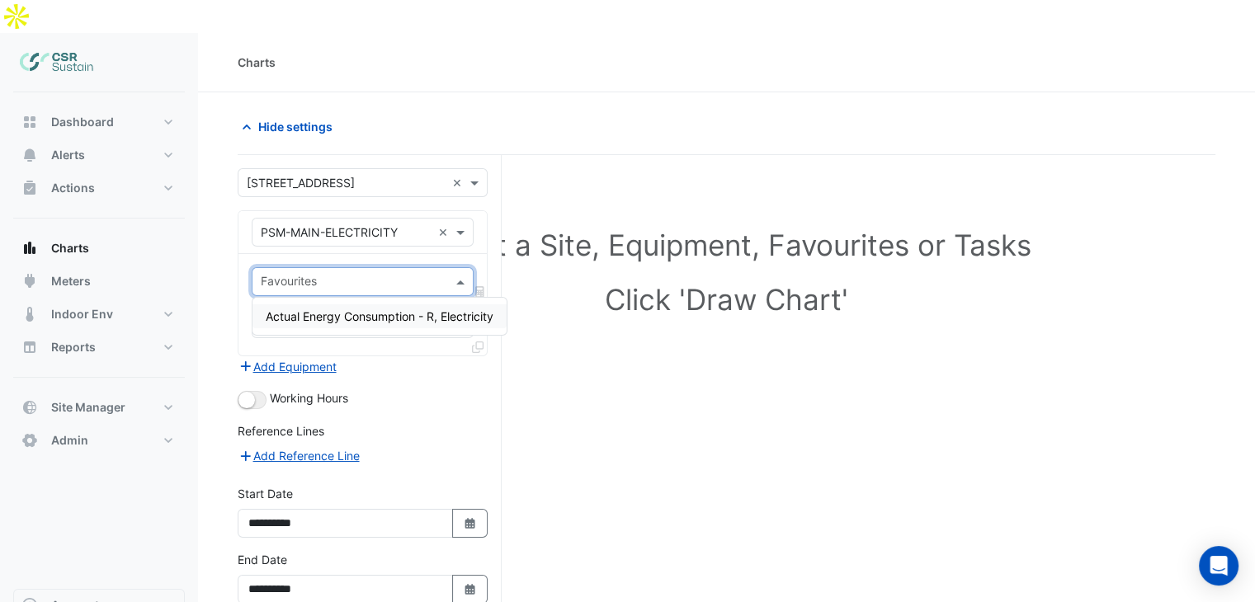
click at [318, 309] on span "Actual Energy Consumption - R, Electricity" at bounding box center [380, 316] width 228 height 14
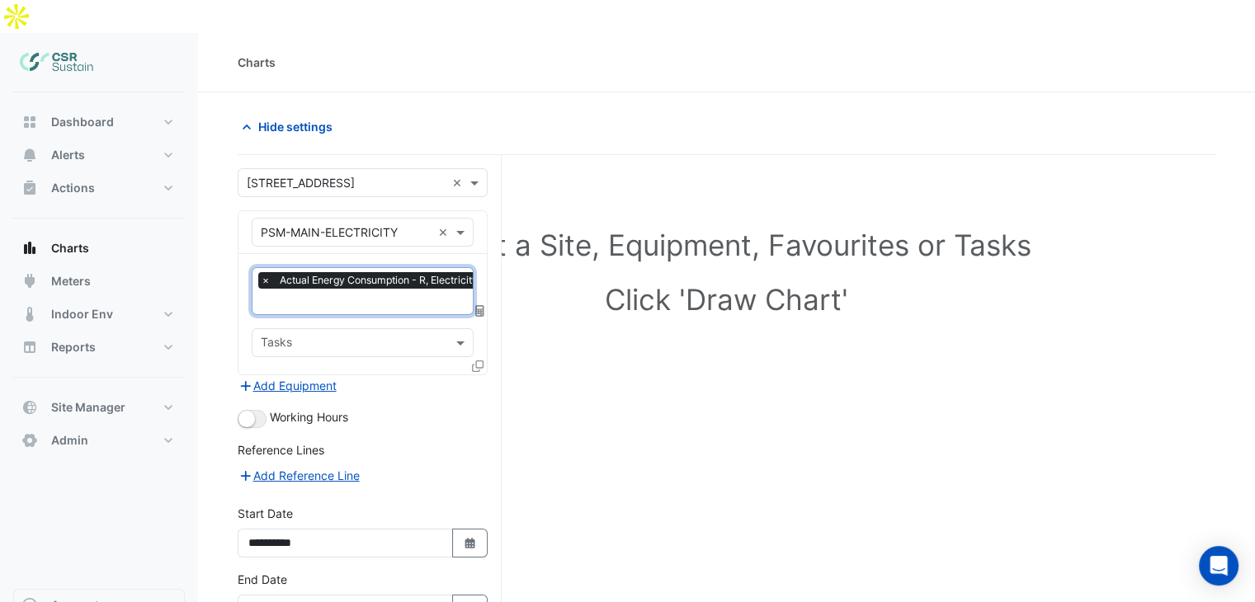
click at [311, 336] on input "text" at bounding box center [353, 344] width 185 height 17
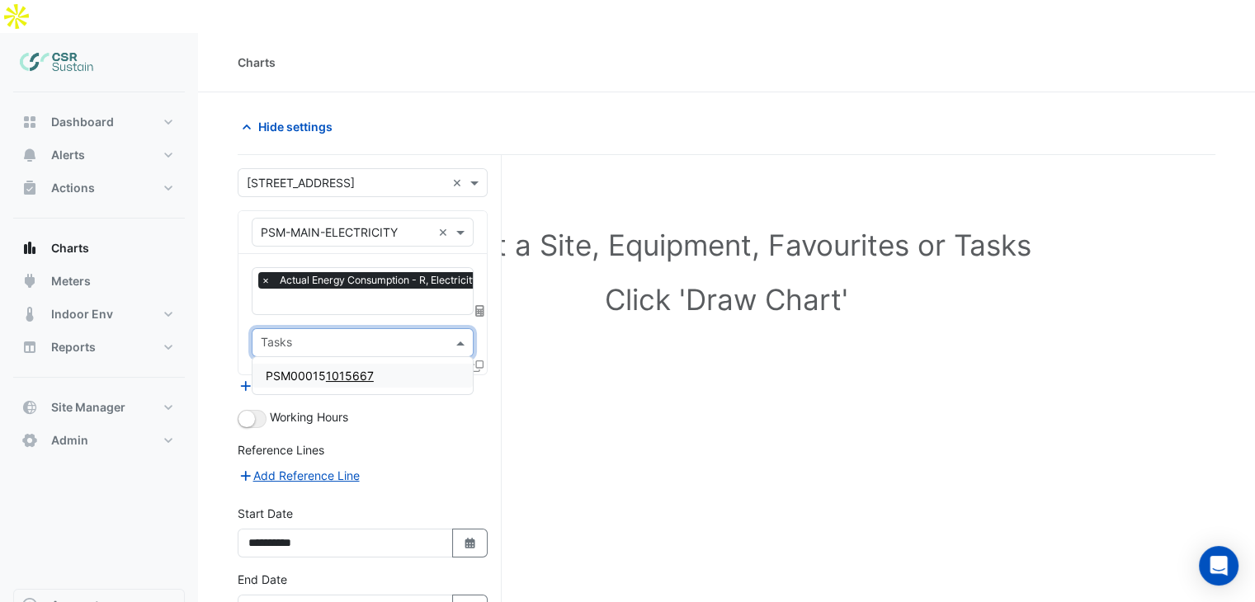
click at [234, 318] on section "Hide settings Select a Site, Equipment, Favourites or Tasks Click 'Draw Chart' …" at bounding box center [726, 401] width 1057 height 619
click at [294, 336] on input "text" at bounding box center [353, 344] width 185 height 17
click at [285, 369] on span "PSM00015 1015667" at bounding box center [320, 376] width 108 height 14
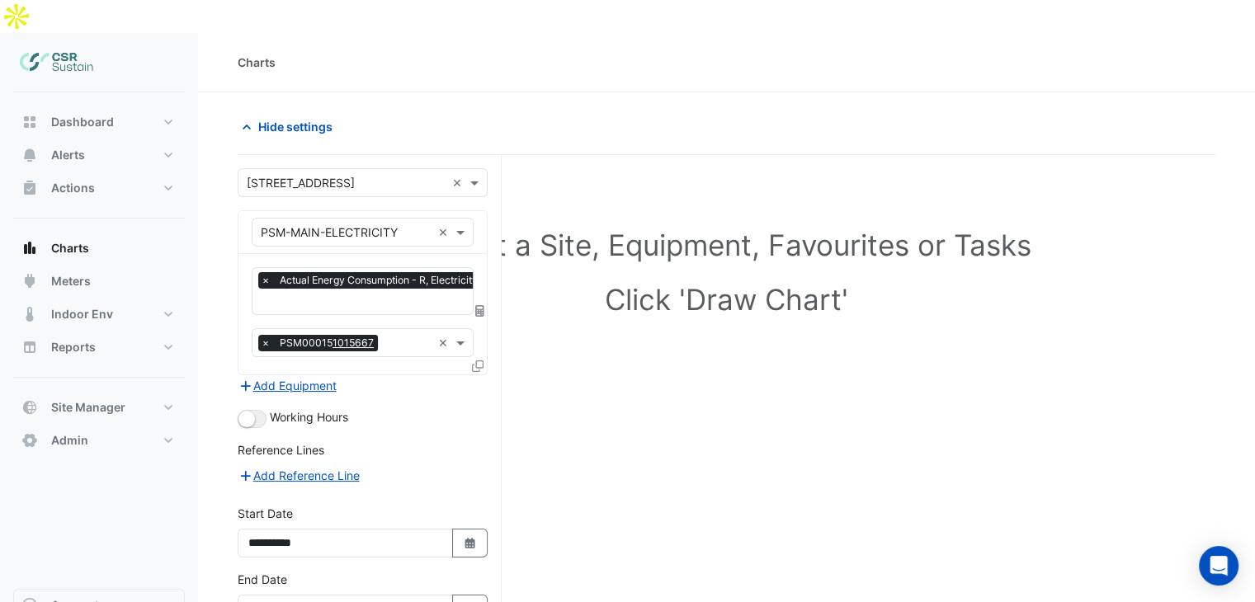
click at [224, 304] on section "Hide settings Select a Site, Equipment, Favourites or Tasks Click 'Draw Chart' …" at bounding box center [726, 401] width 1057 height 619
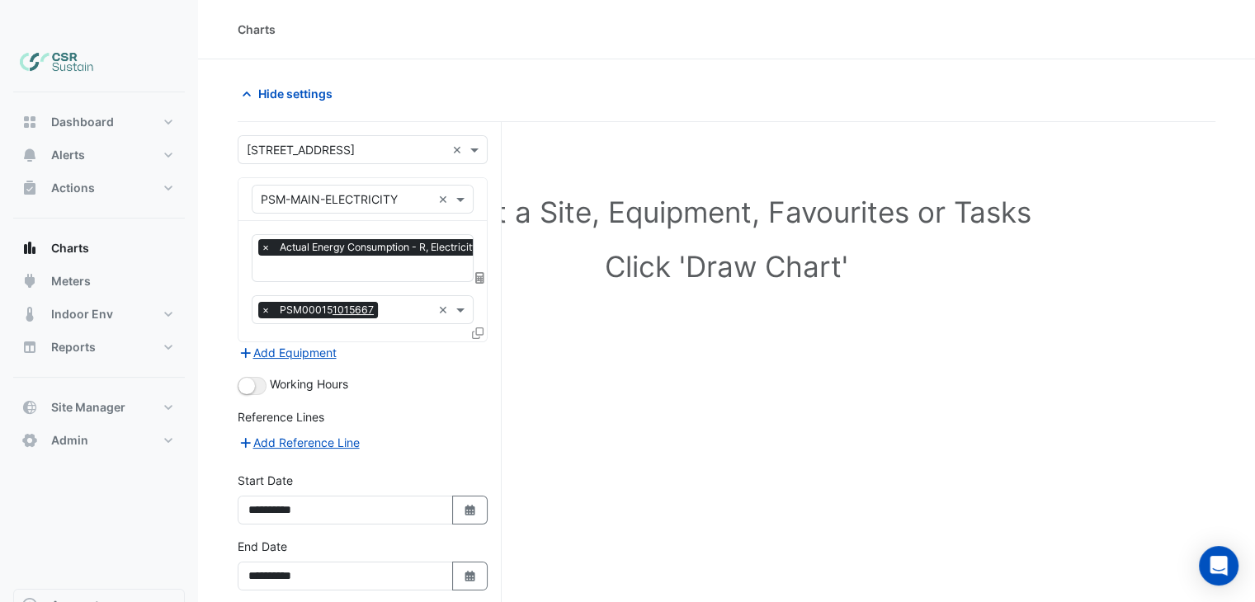
scroll to position [0, 0]
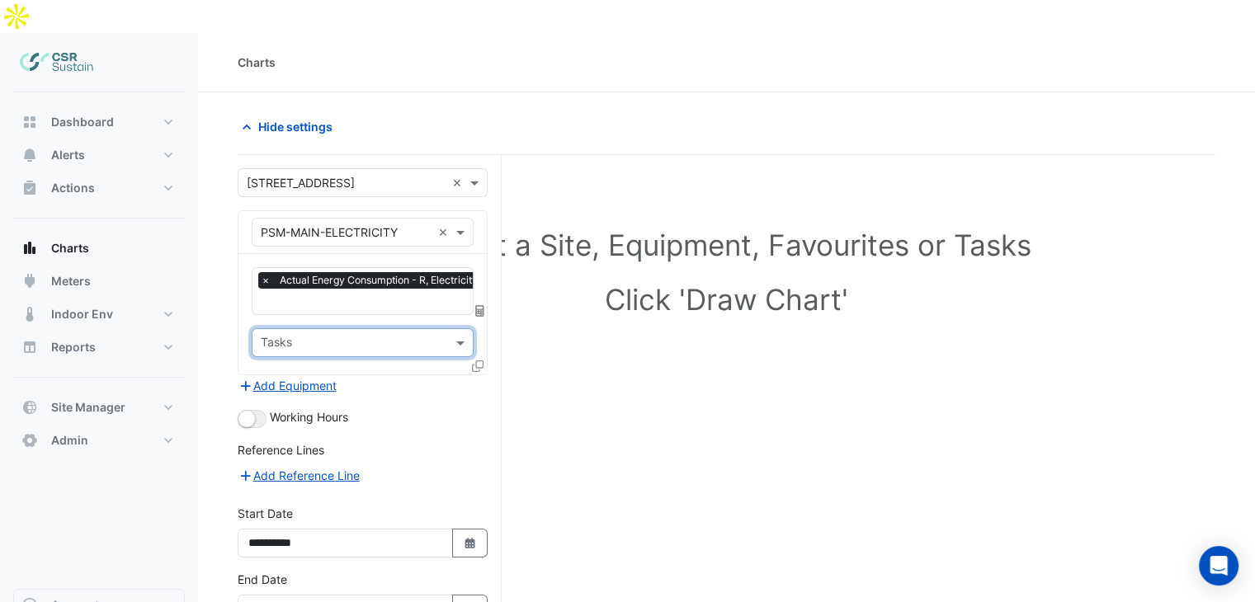
drag, startPoint x: 447, startPoint y: 307, endPoint x: 403, endPoint y: 296, distance: 45.8
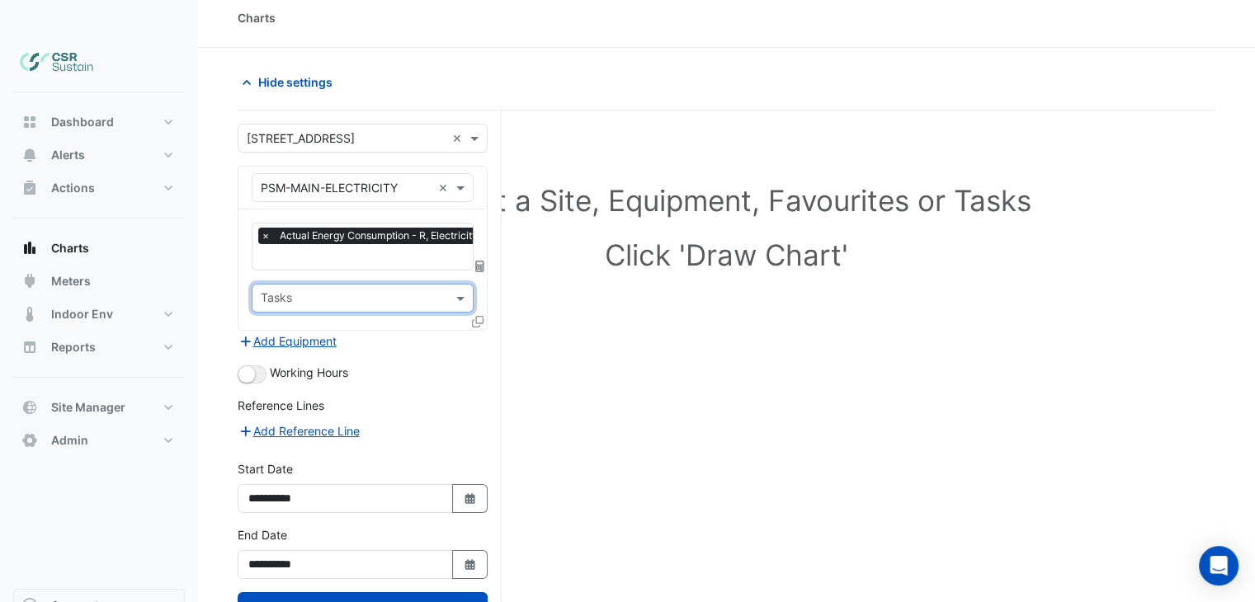
scroll to position [69, 0]
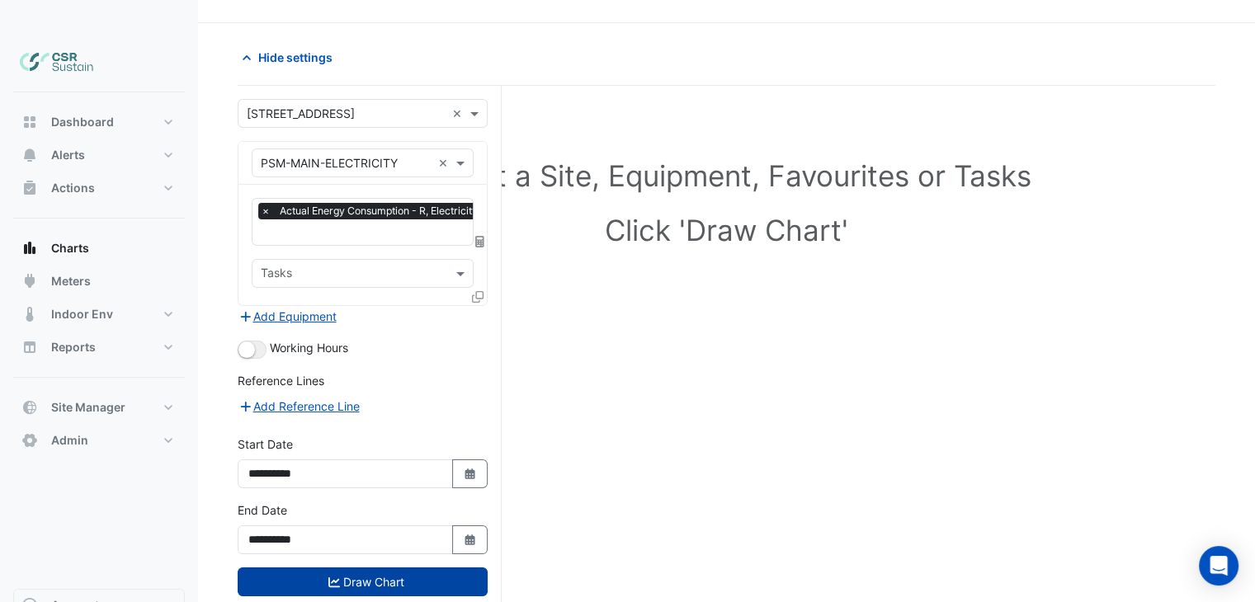
click at [332, 568] on button "Draw Chart" at bounding box center [363, 582] width 250 height 29
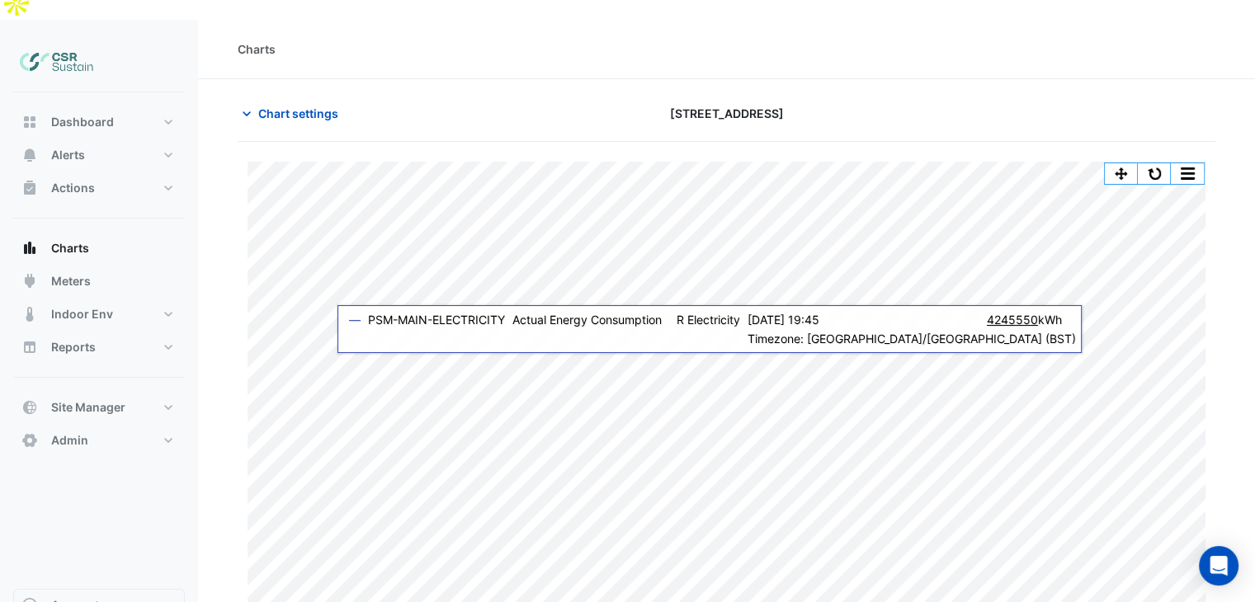
scroll to position [35, 0]
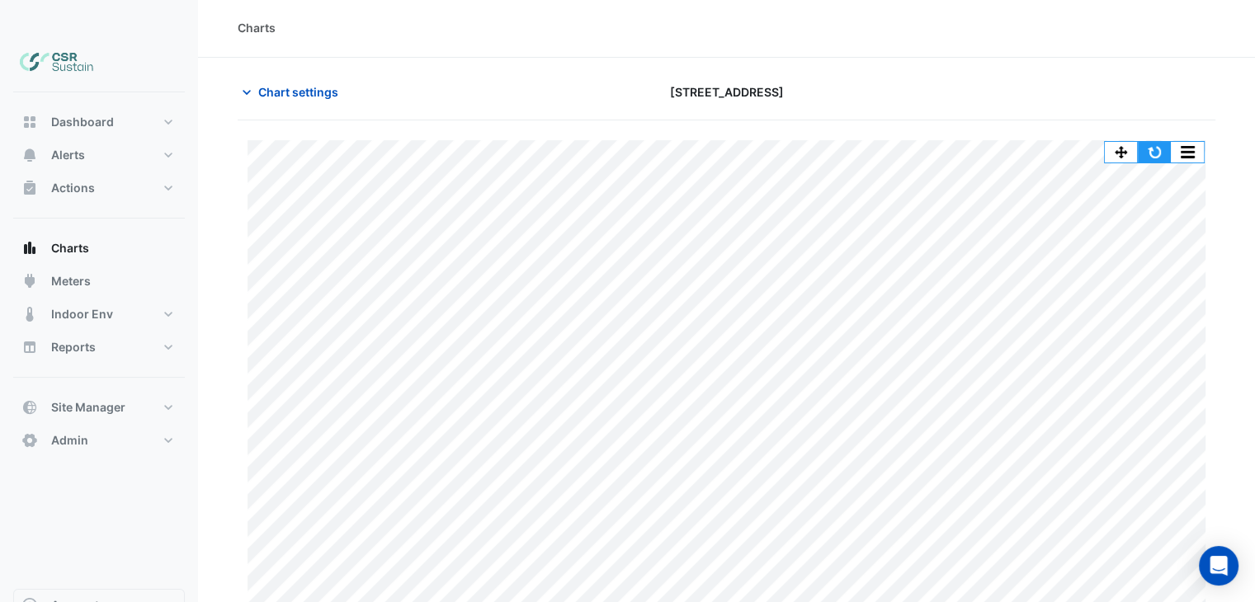
click at [1158, 142] on button "button" at bounding box center [1154, 152] width 33 height 21
click at [85, 273] on span "Meters" at bounding box center [71, 281] width 40 height 17
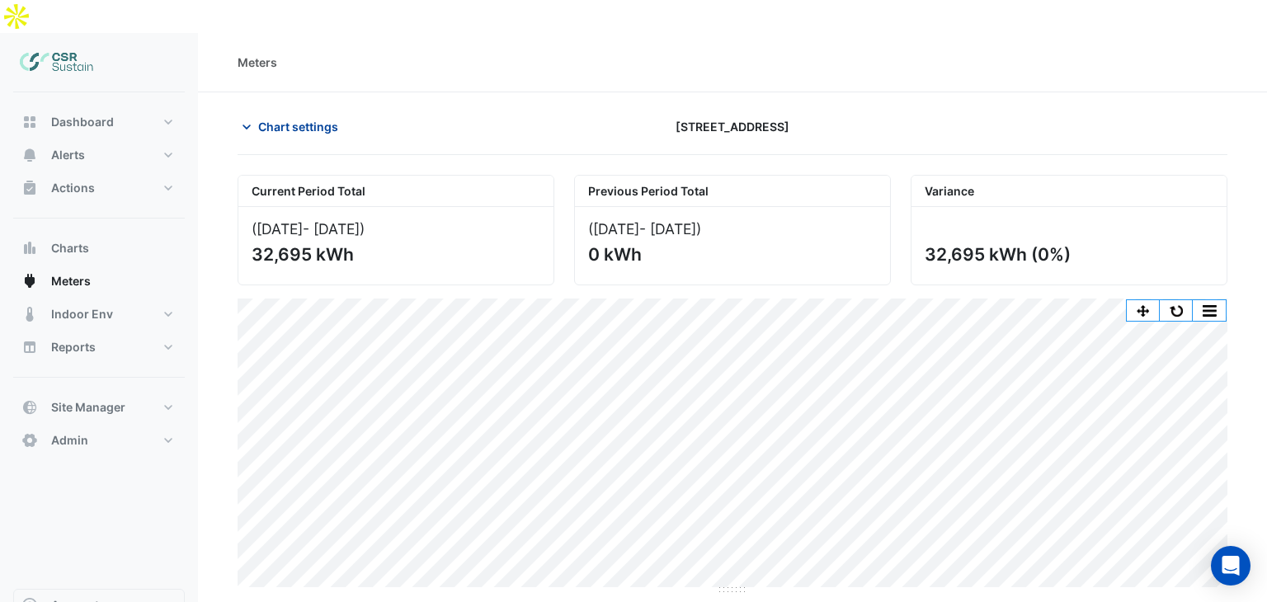
click at [294, 112] on button "Chart settings" at bounding box center [293, 126] width 111 height 29
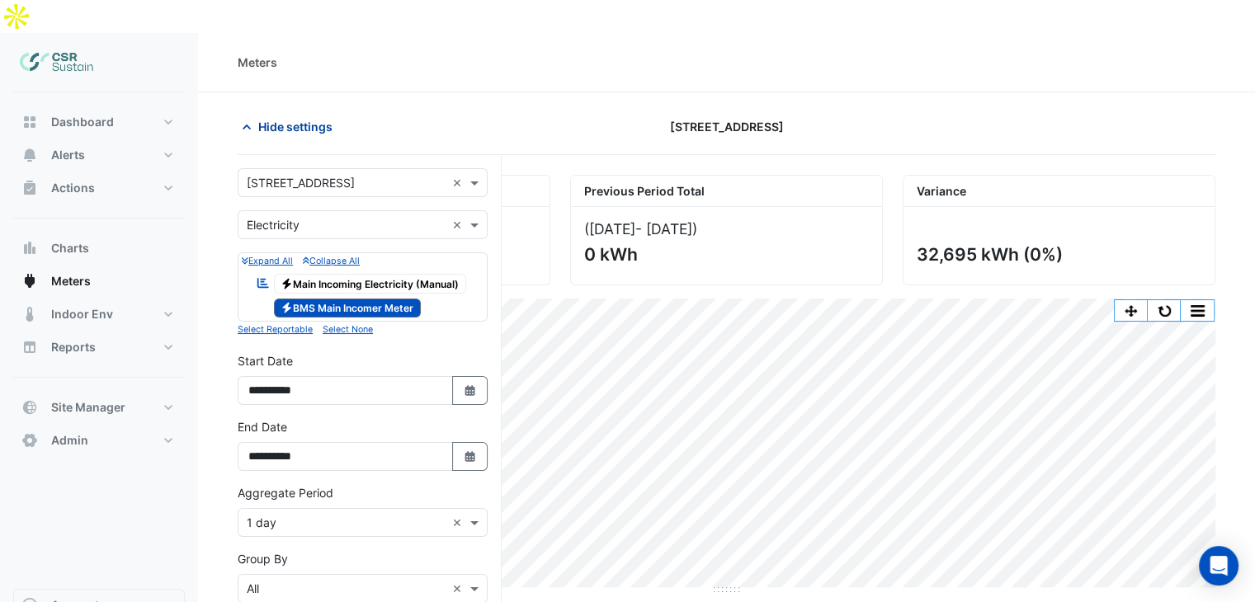
click at [291, 118] on span "Hide settings" at bounding box center [295, 126] width 74 height 17
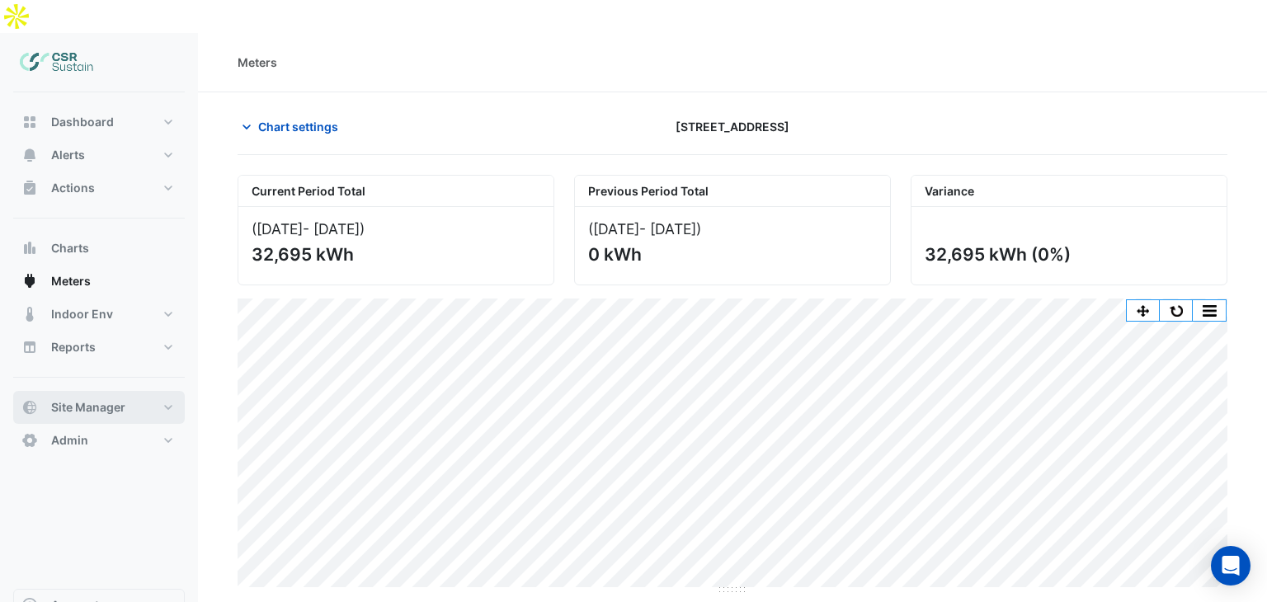
click at [165, 391] on button "Site Manager" at bounding box center [99, 407] width 172 height 33
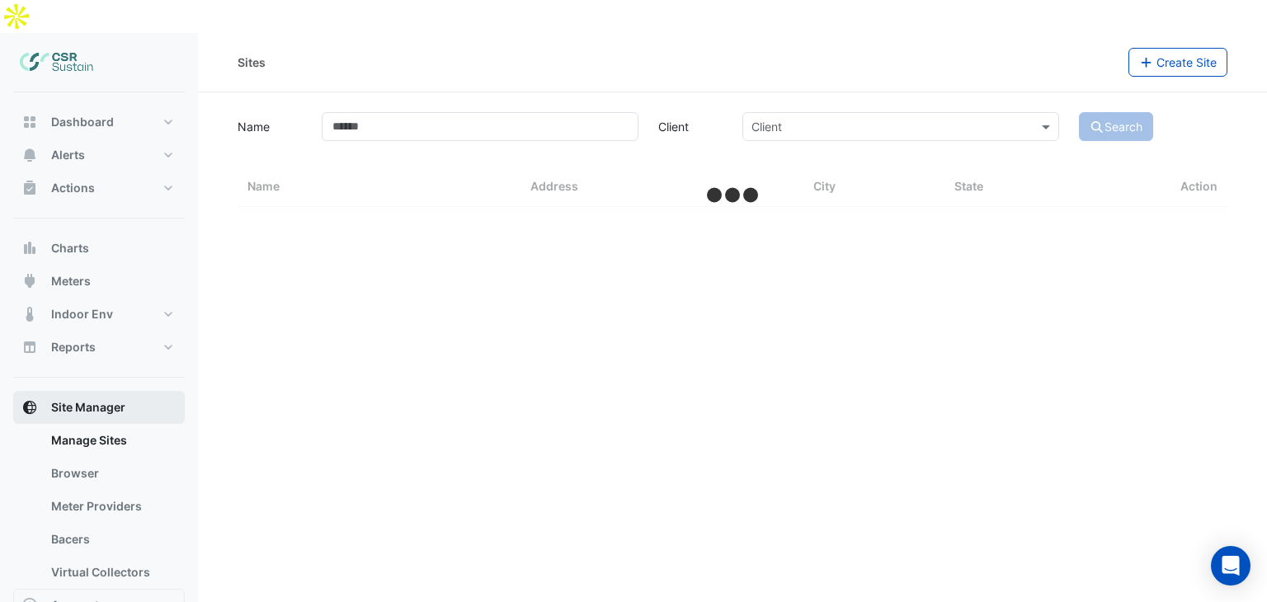
select select "**"
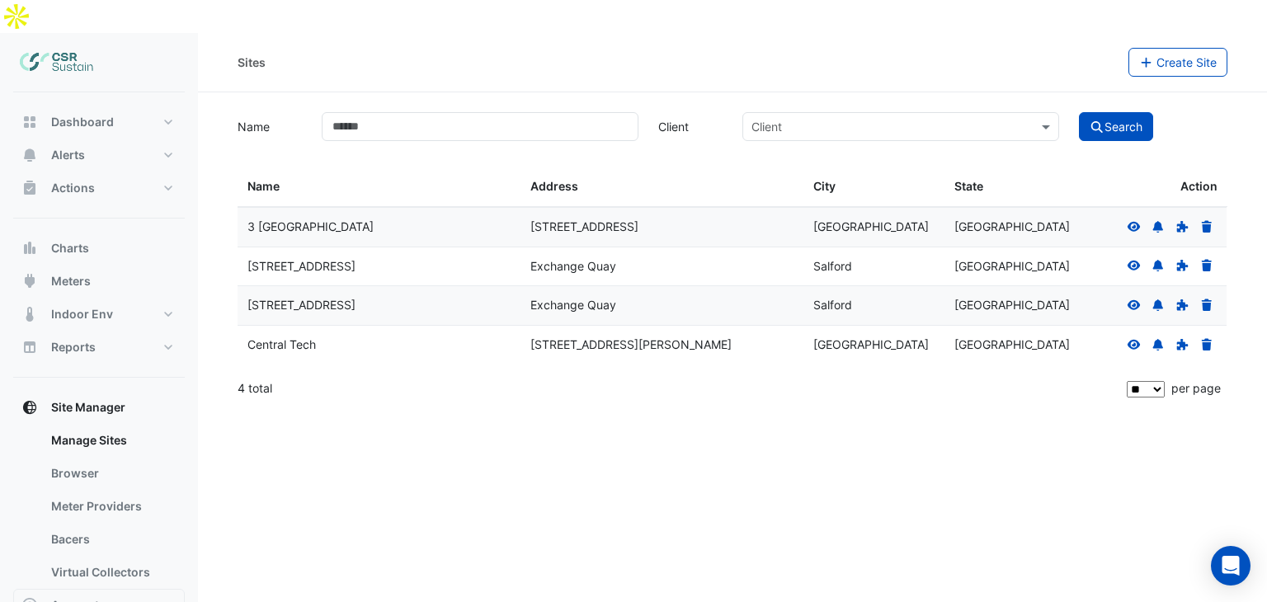
click at [1132, 300] on icon at bounding box center [1134, 306] width 15 height 12
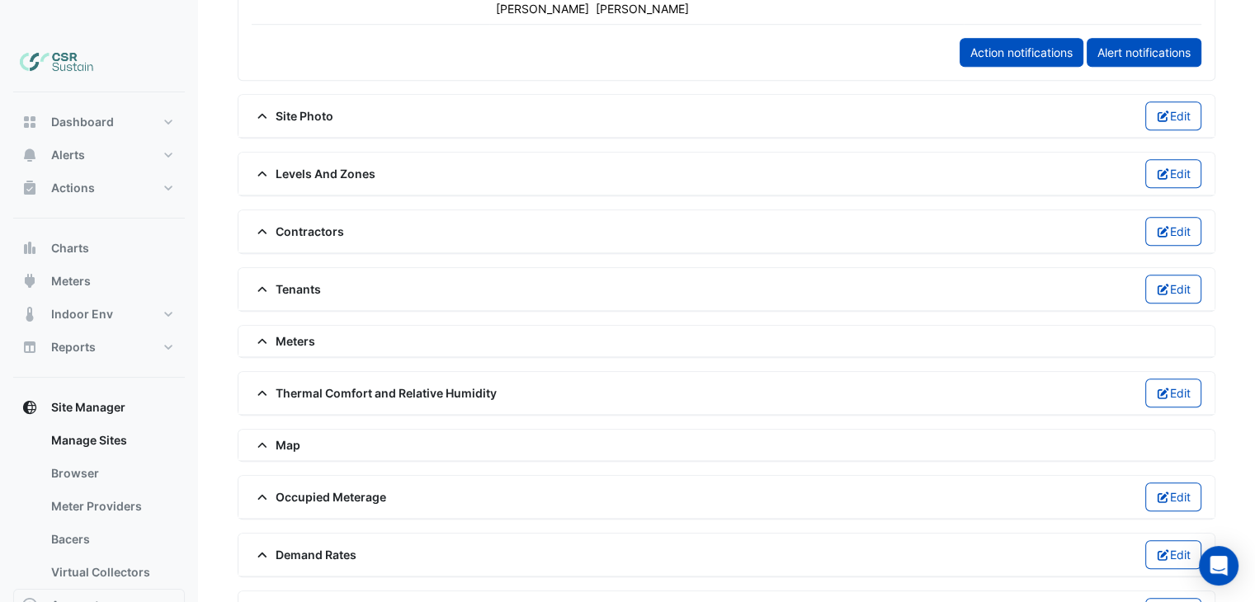
click at [267, 326] on div "Meters" at bounding box center [726, 341] width 976 height 31
click at [259, 336] on icon at bounding box center [262, 342] width 15 height 12
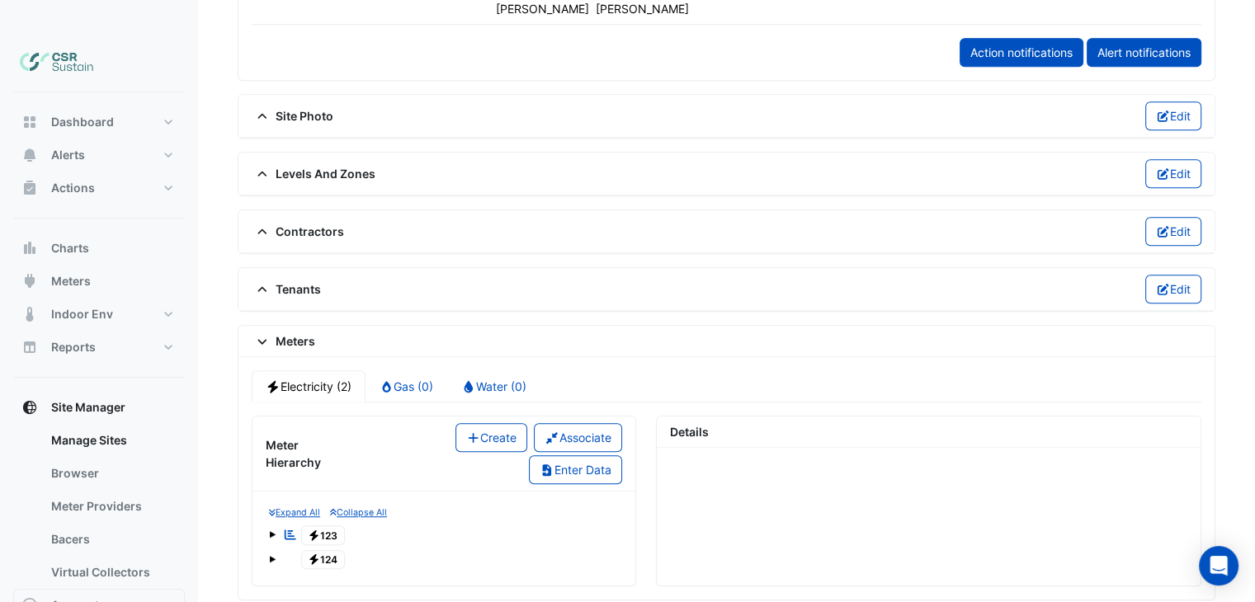
click at [328, 550] on span "Electricity 124" at bounding box center [323, 560] width 45 height 20
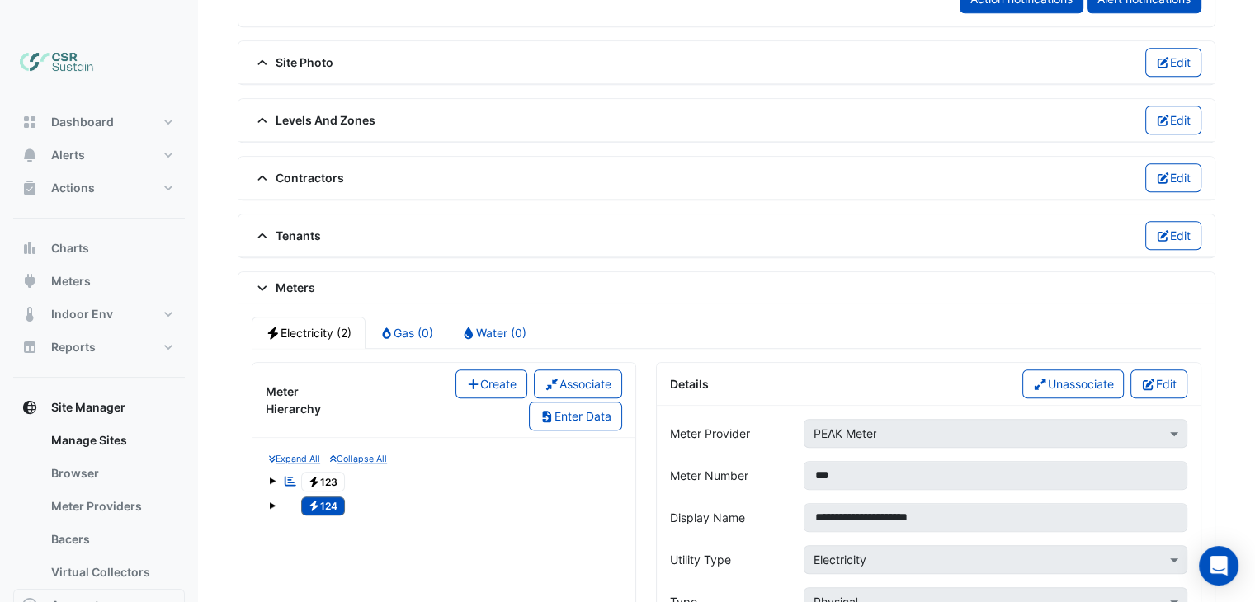
scroll to position [1210, 0]
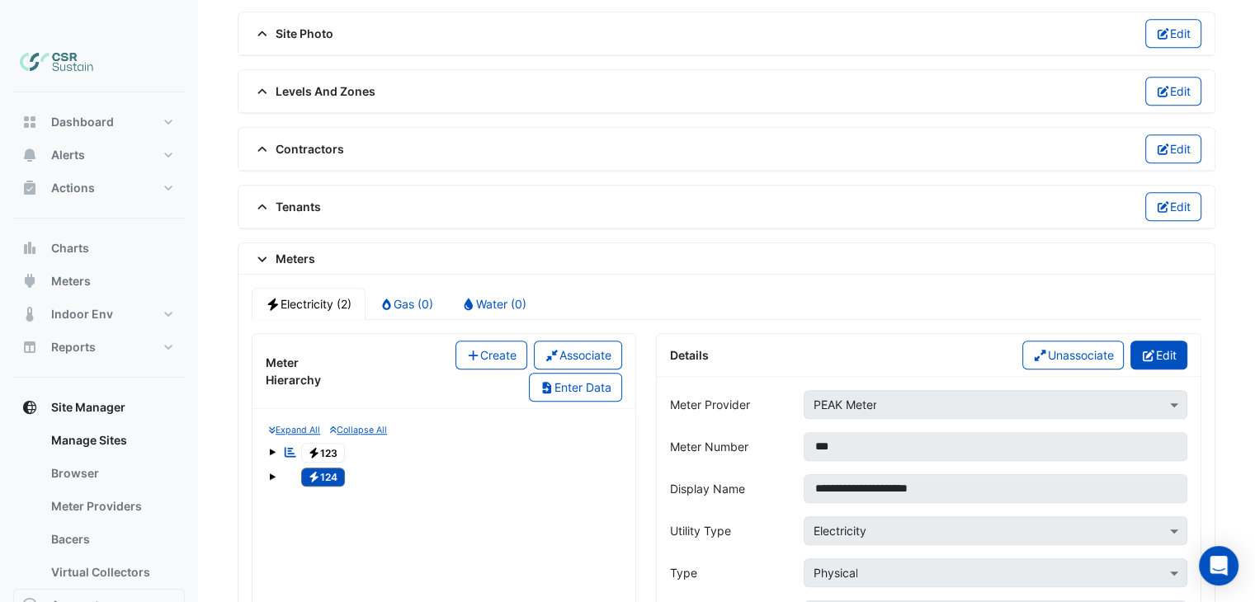
click at [1158, 341] on button "Edit" at bounding box center [1158, 355] width 57 height 29
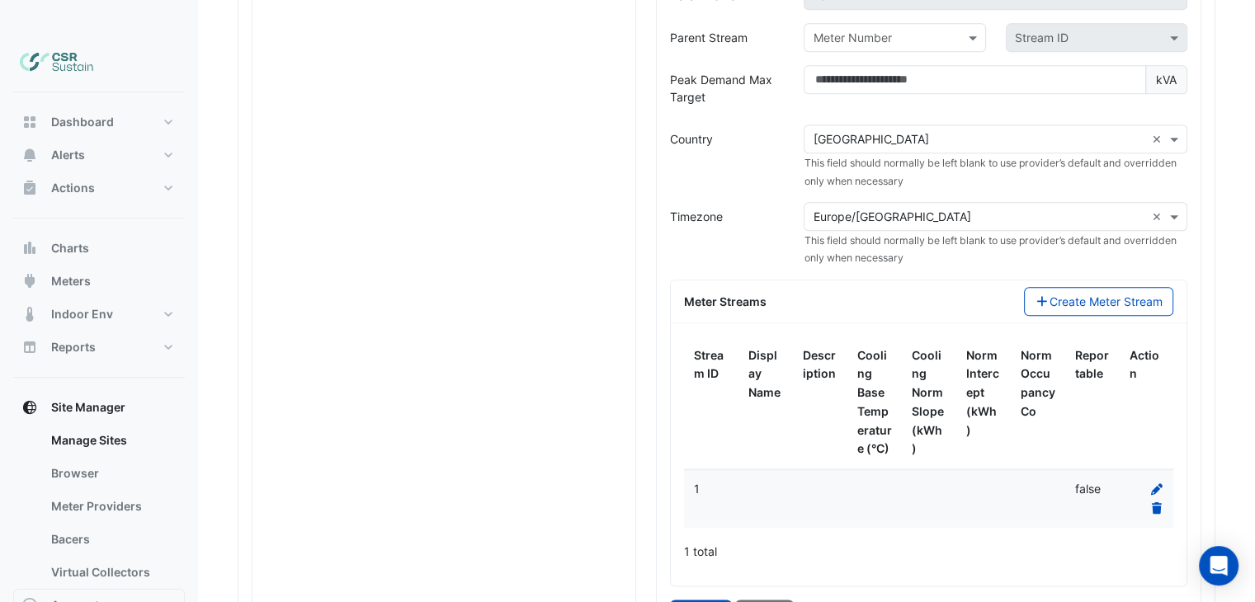
scroll to position [1805, 0]
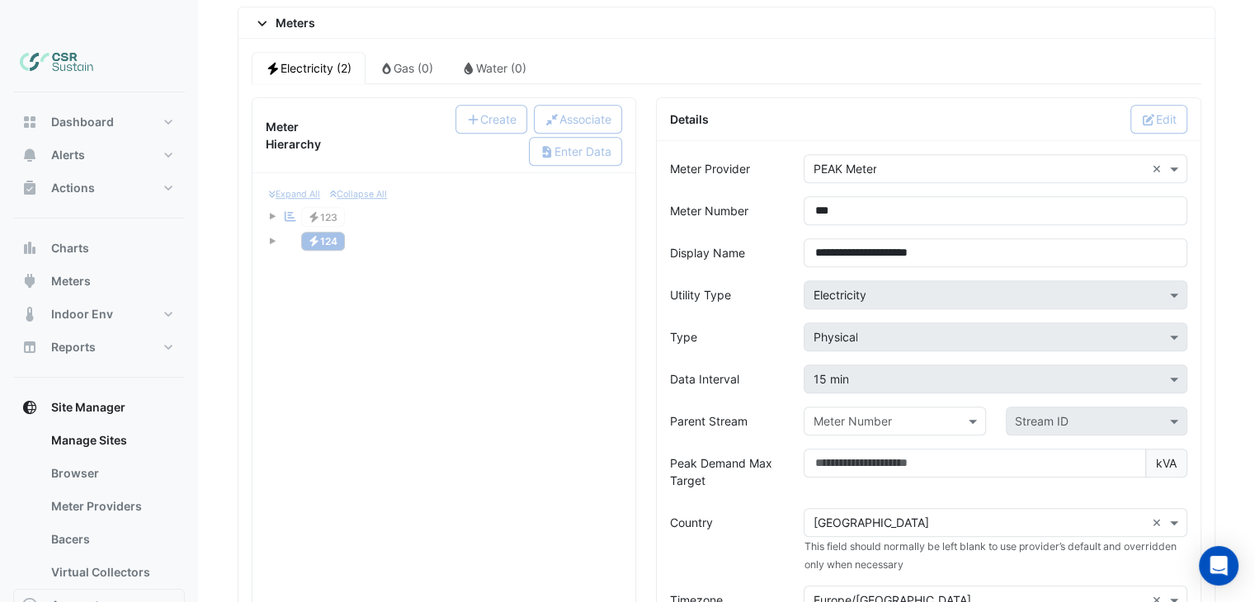
drag, startPoint x: 535, startPoint y: 300, endPoint x: 532, endPoint y: 270, distance: 30.7
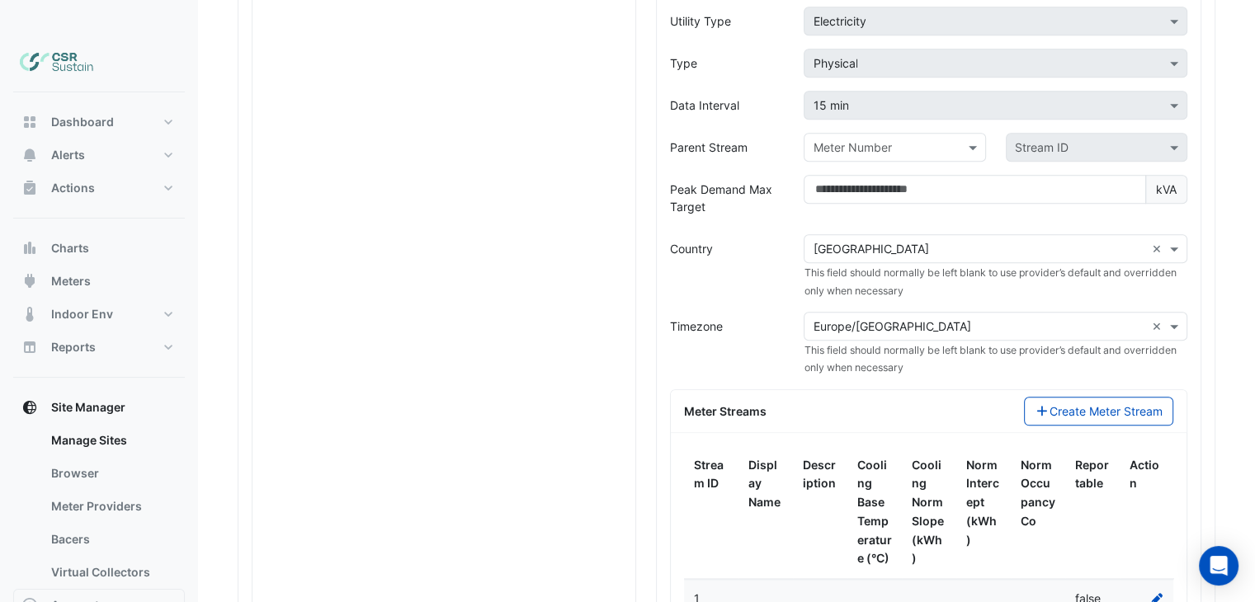
drag, startPoint x: 616, startPoint y: 392, endPoint x: 624, endPoint y: 443, distance: 51.8
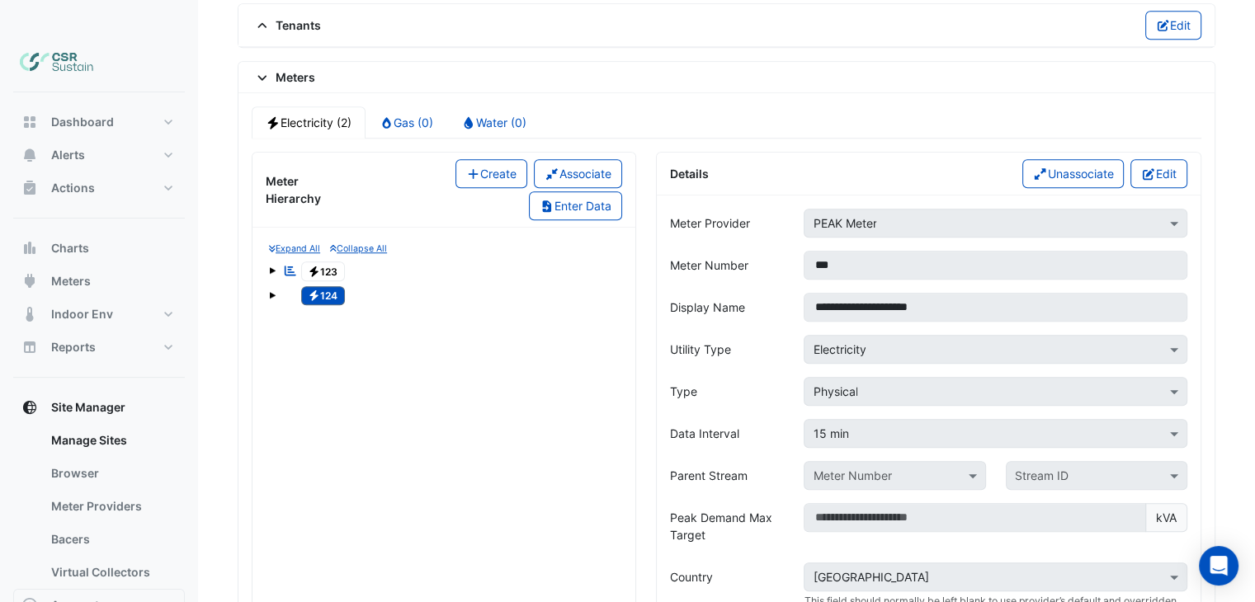
drag, startPoint x: 493, startPoint y: 367, endPoint x: 423, endPoint y: 287, distance: 106.4
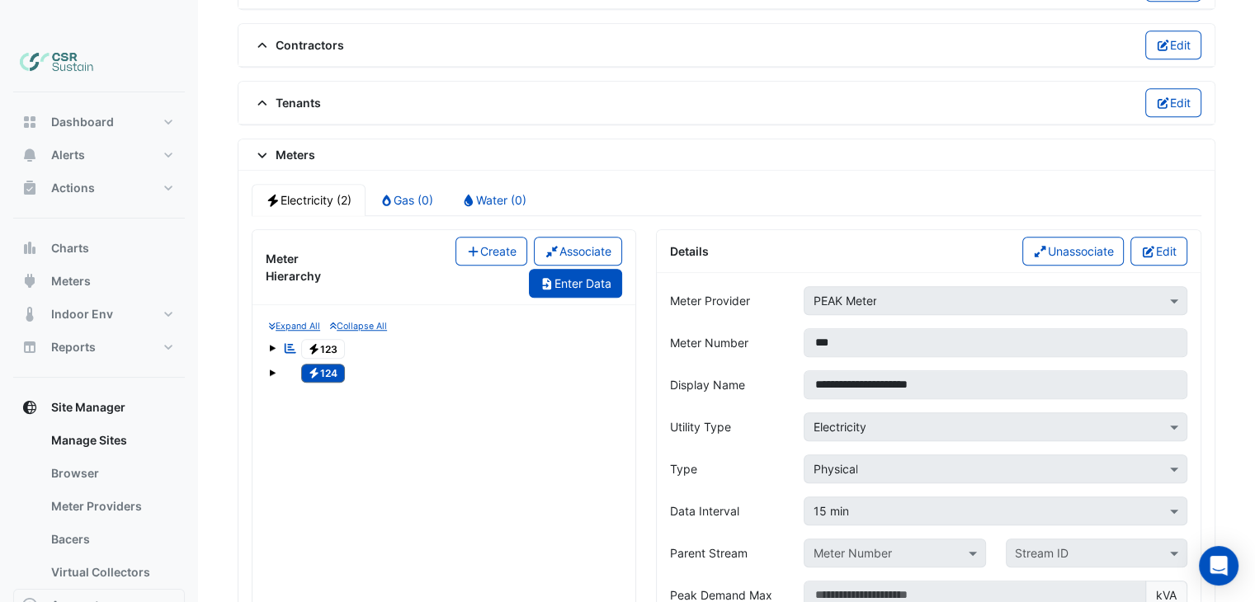
click at [568, 269] on button "Enter Data" at bounding box center [575, 283] width 93 height 29
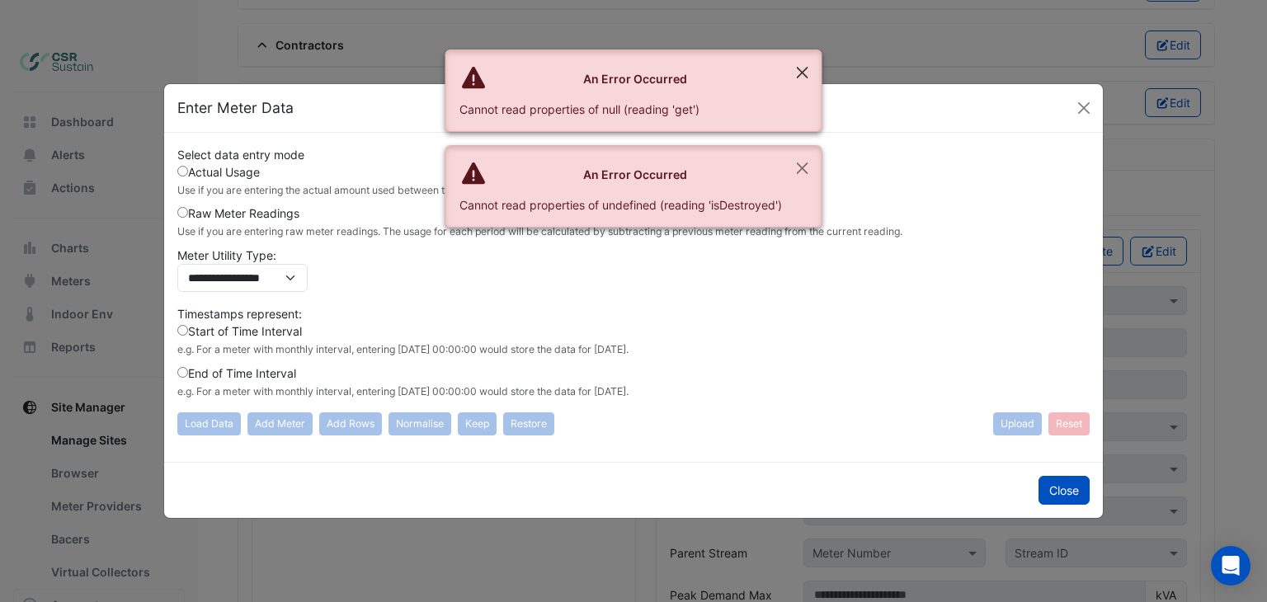
drag, startPoint x: 783, startPoint y: 70, endPoint x: 791, endPoint y: 72, distance: 8.4
click at [787, 71] on ngb-alert "An Error Occurred Cannot read properties of null (reading 'get')" at bounding box center [634, 91] width 377 height 83
click at [795, 73] on button "Close" at bounding box center [803, 72] width 38 height 45
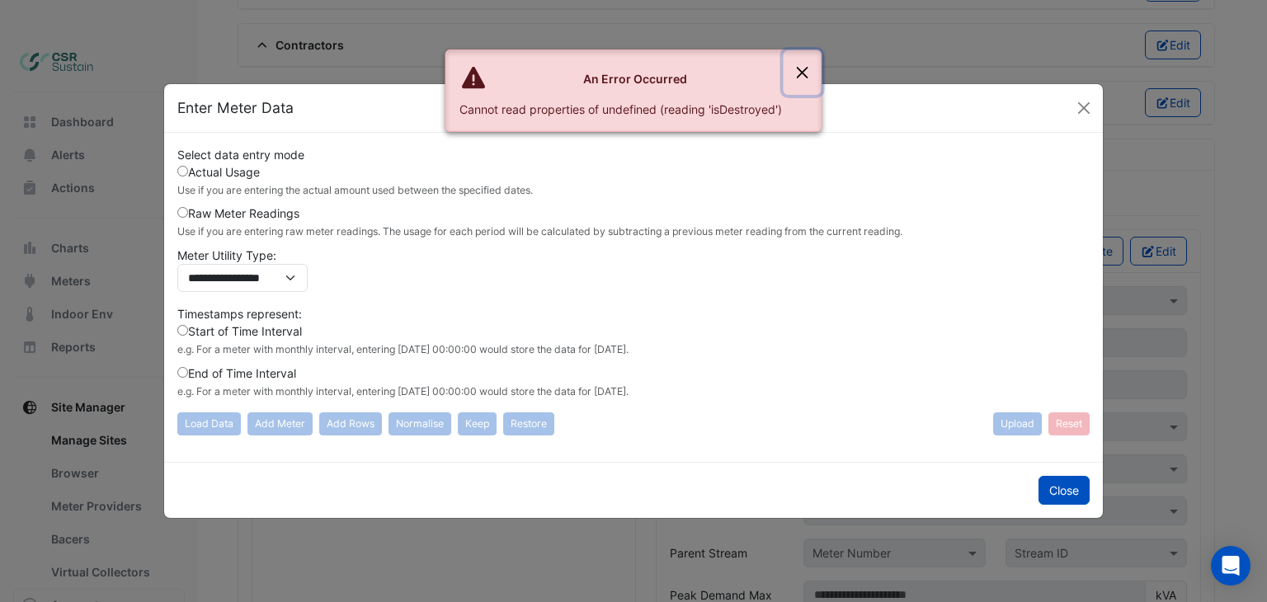
click at [804, 73] on button "Close" at bounding box center [803, 72] width 38 height 45
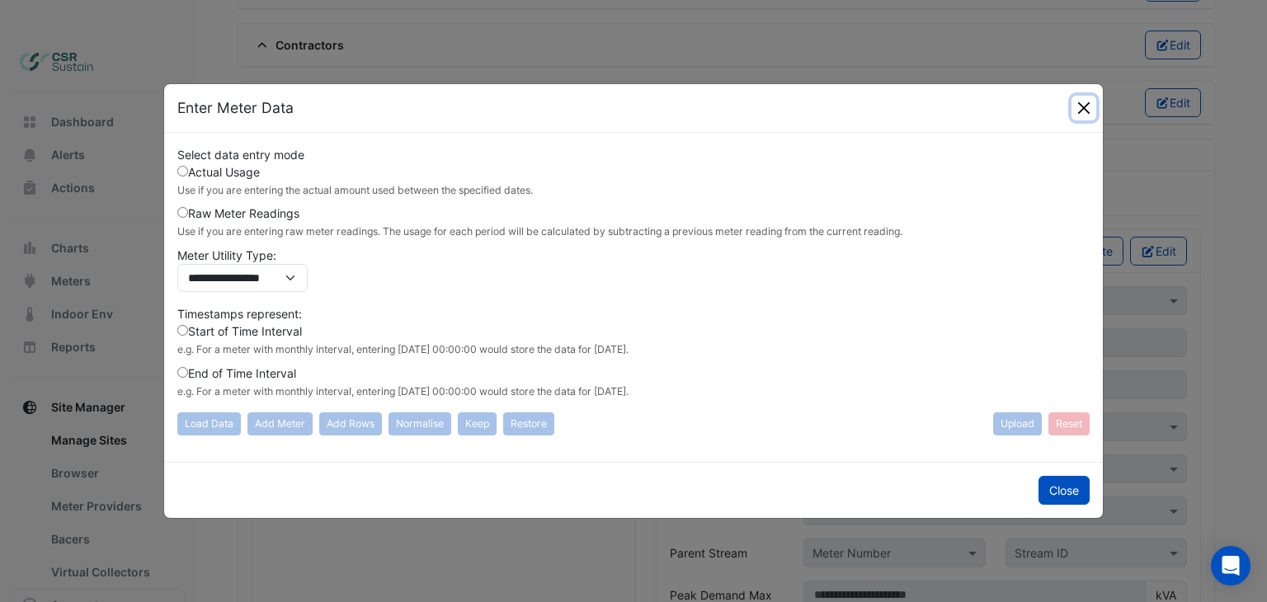
click at [1081, 103] on button "Close" at bounding box center [1084, 108] width 25 height 25
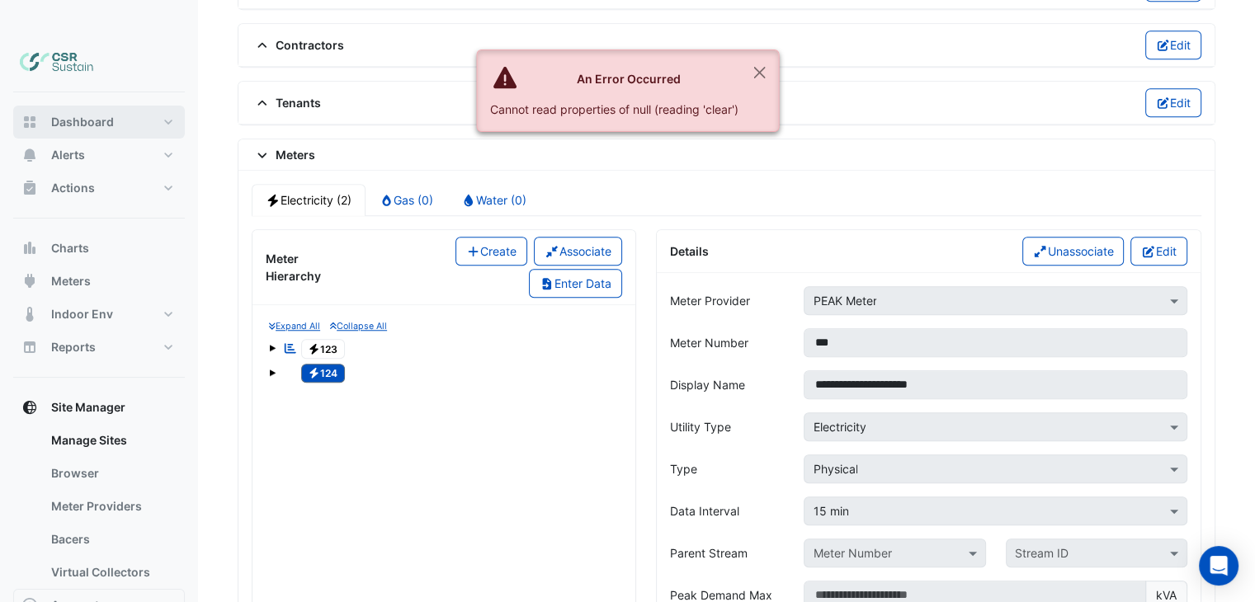
click at [73, 114] on span "Dashboard" at bounding box center [82, 122] width 63 height 17
select select "**"
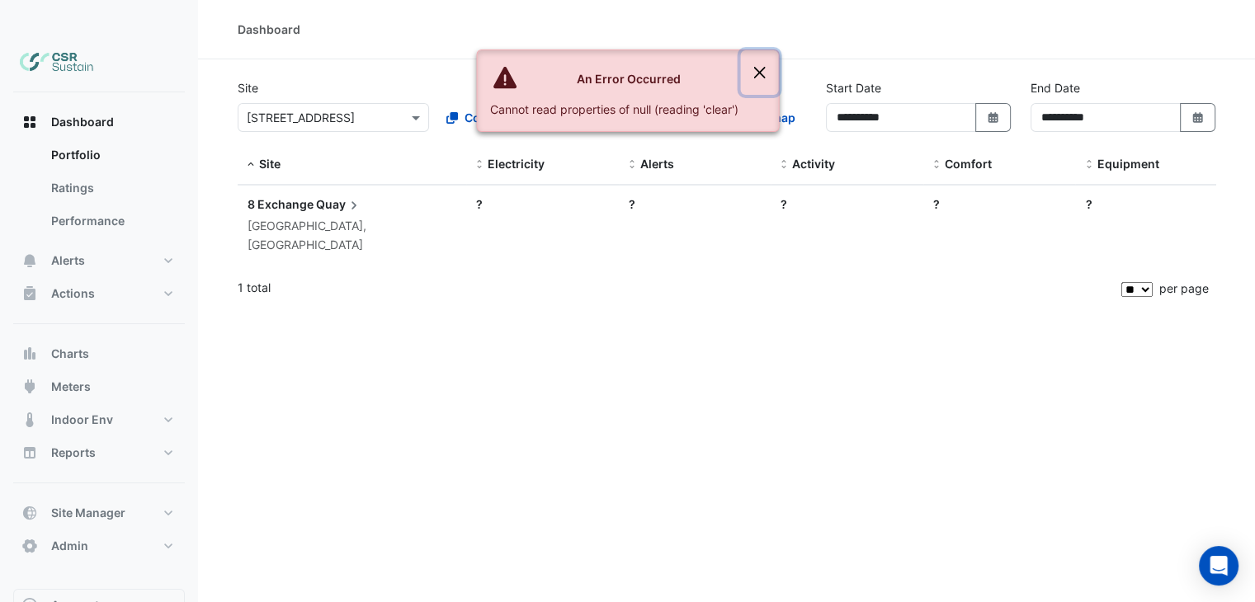
click at [766, 67] on button "Close" at bounding box center [759, 72] width 38 height 45
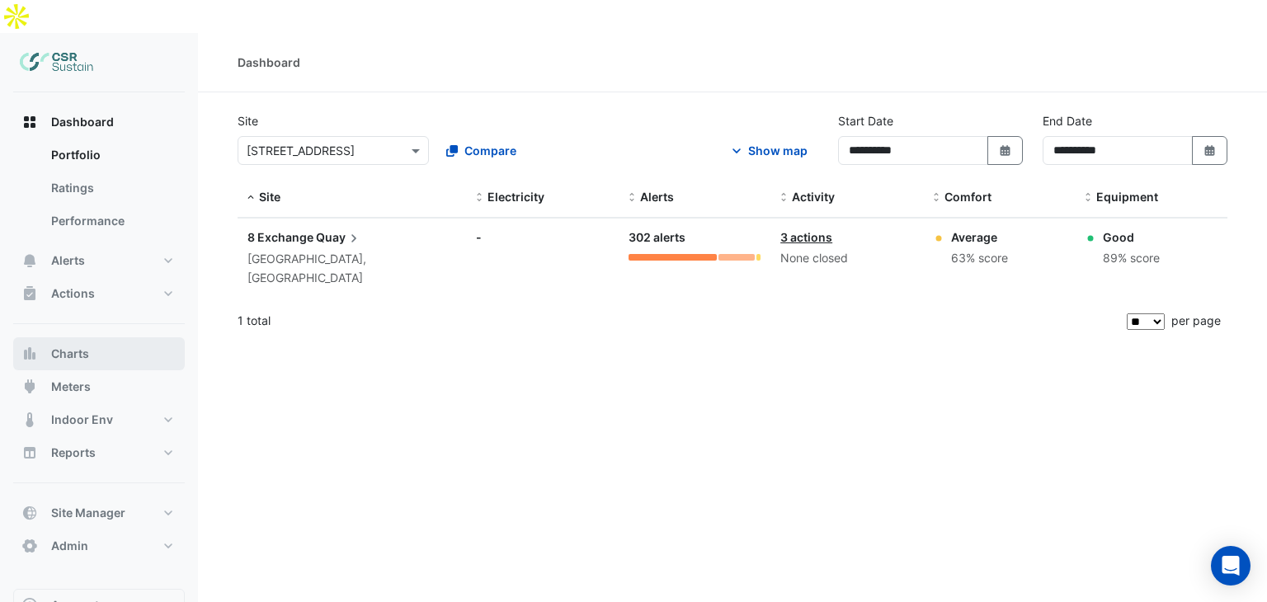
click at [96, 337] on button "Charts" at bounding box center [99, 353] width 172 height 33
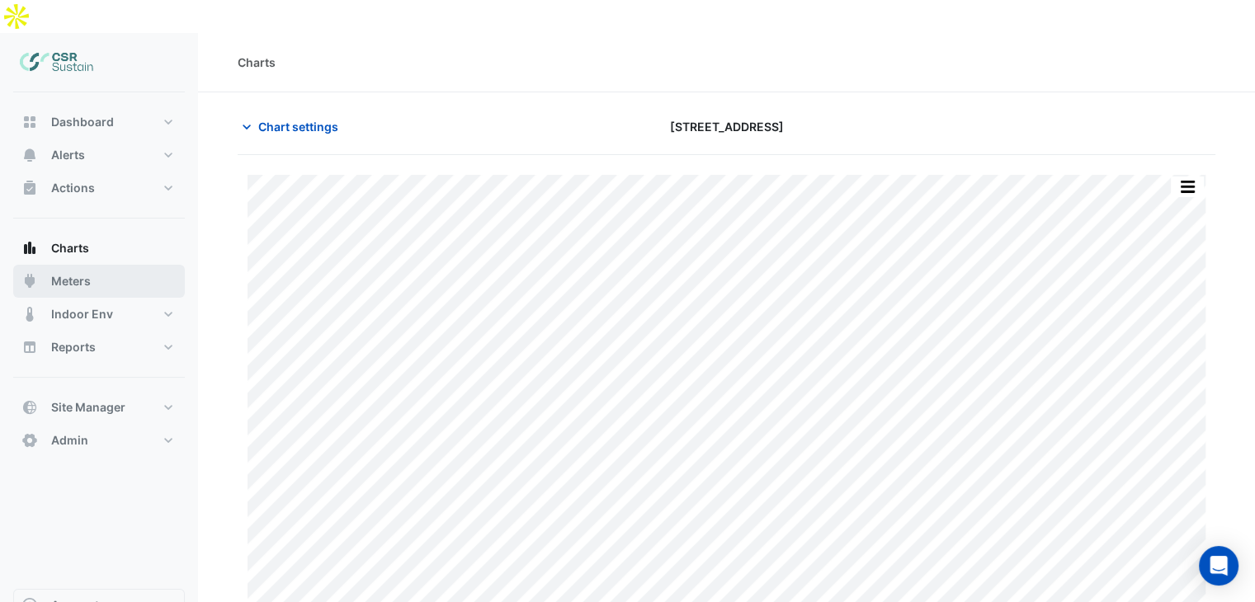
click at [99, 265] on button "Meters" at bounding box center [99, 281] width 172 height 33
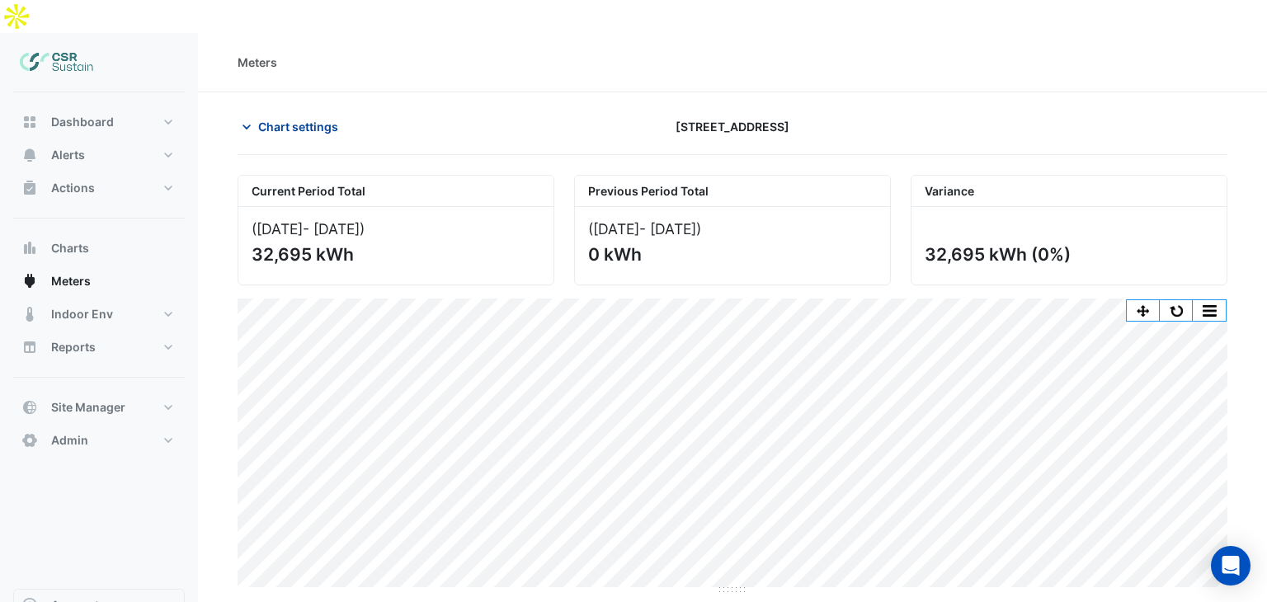
click at [275, 118] on span "Chart settings" at bounding box center [298, 126] width 80 height 17
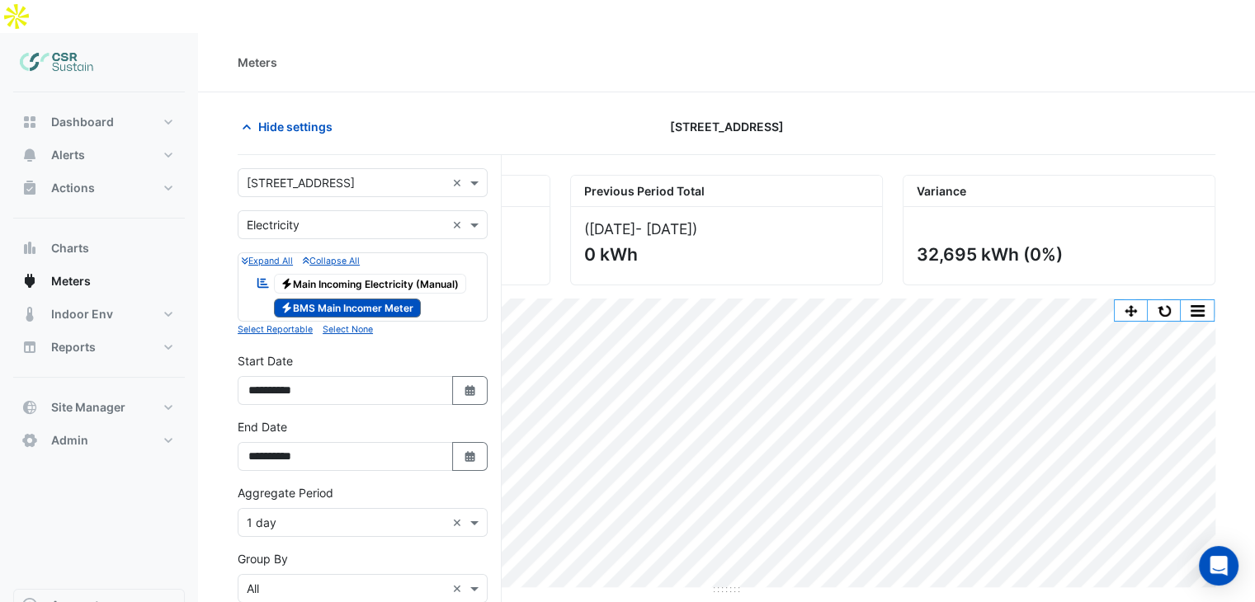
drag, startPoint x: 269, startPoint y: 469, endPoint x: 278, endPoint y: 488, distance: 21.0
click at [271, 484] on div "Aggregate Period × 1 day ×" at bounding box center [363, 510] width 250 height 53
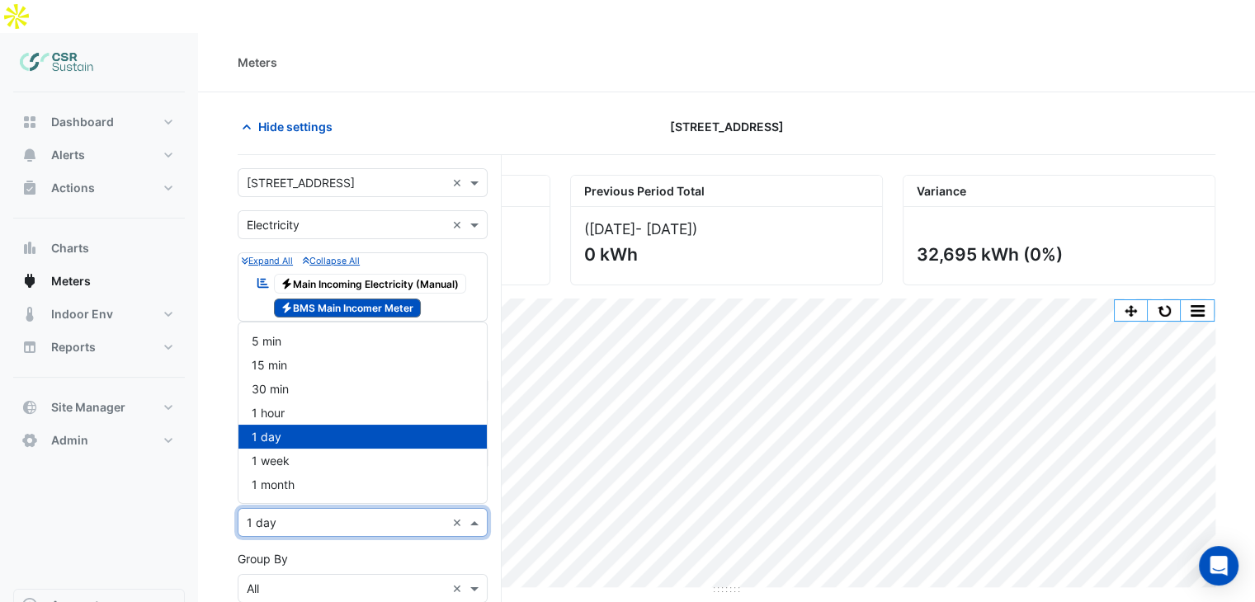
click at [279, 515] on input "text" at bounding box center [346, 523] width 199 height 17
click at [295, 401] on div "1 hour" at bounding box center [362, 413] width 248 height 24
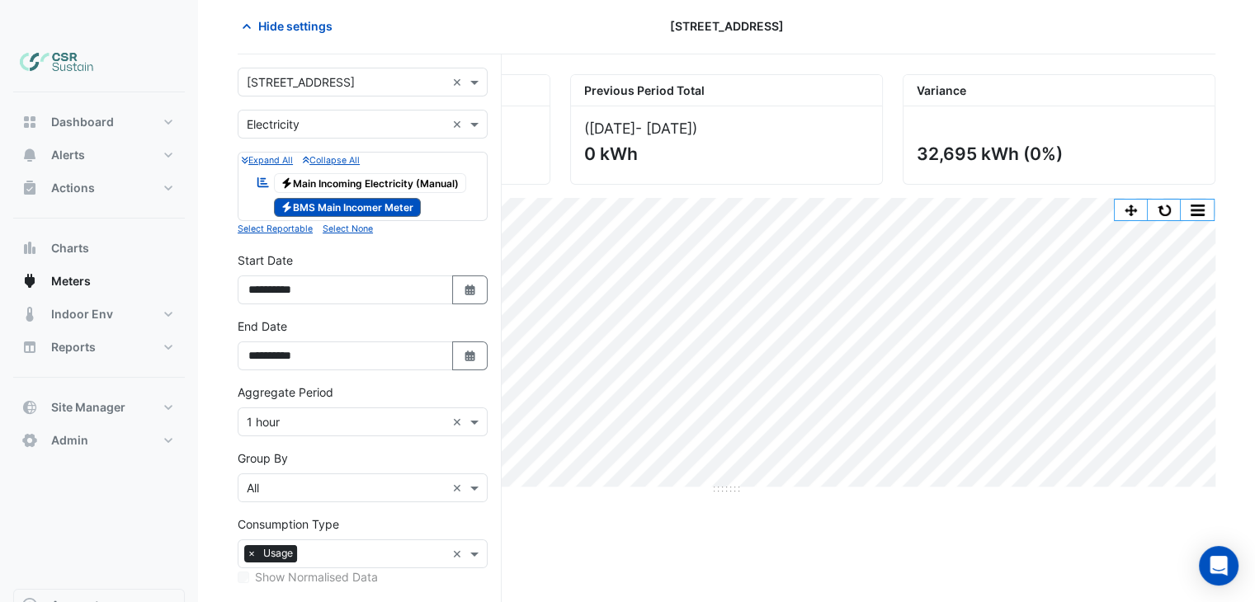
drag, startPoint x: 207, startPoint y: 455, endPoint x: 206, endPoint y: 510, distance: 54.5
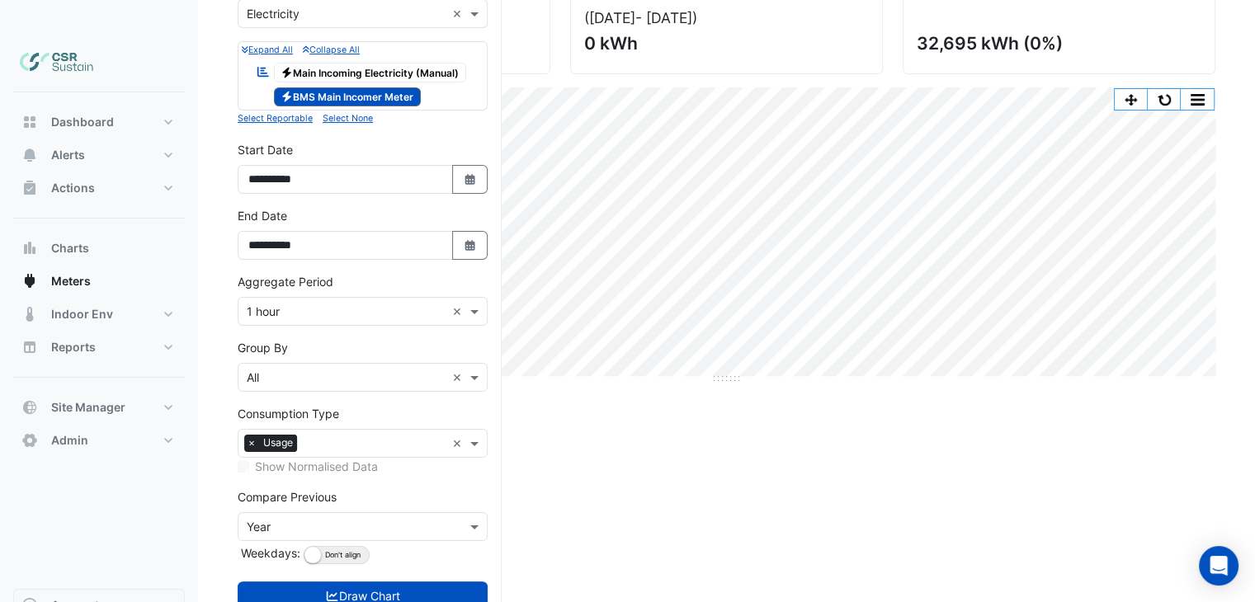
drag, startPoint x: 225, startPoint y: 518, endPoint x: 229, endPoint y: 568, distance: 50.5
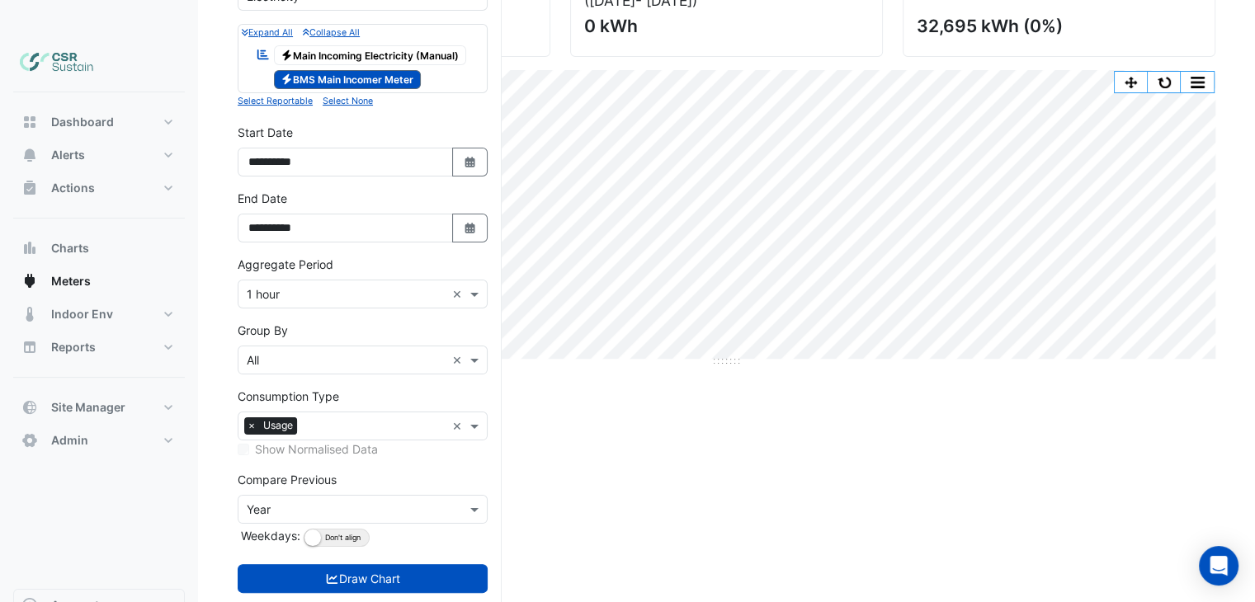
drag, startPoint x: 325, startPoint y: 545, endPoint x: 664, endPoint y: 443, distance: 354.0
click at [327, 573] on icon "submit" at bounding box center [332, 579] width 15 height 12
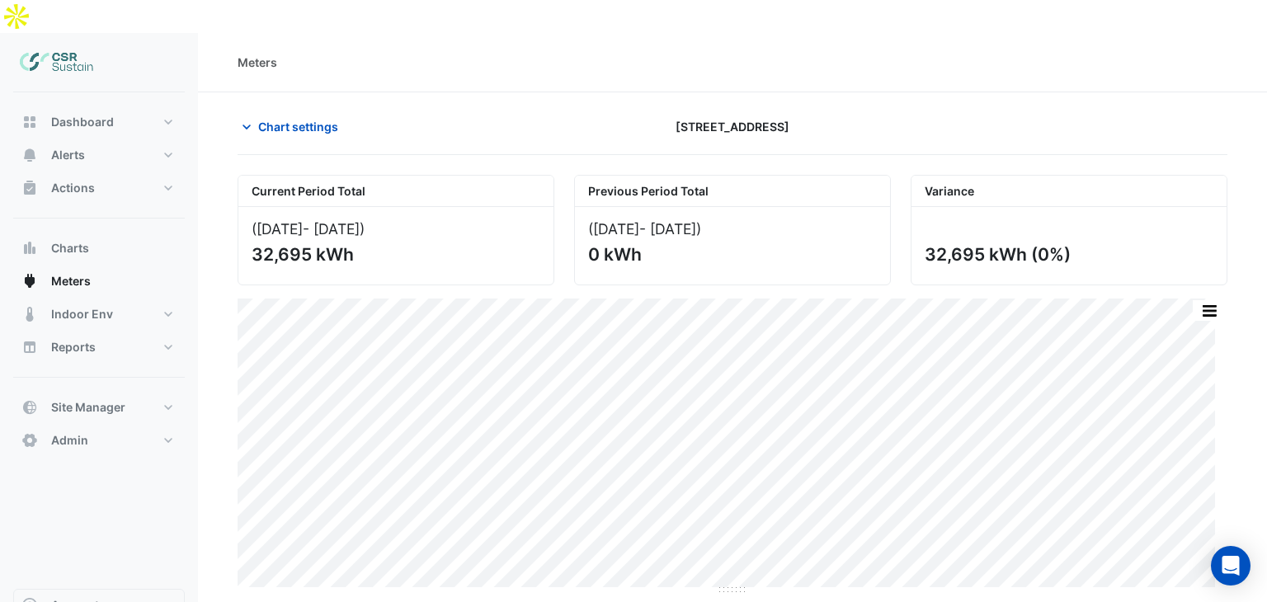
click at [290, 92] on section "Chart settings 8 Exchange Quay Current Period Total (Jan 25 - Sep 25 ) 32,695 k…" at bounding box center [732, 343] width 1069 height 503
click at [293, 118] on span "Chart settings" at bounding box center [298, 126] width 80 height 17
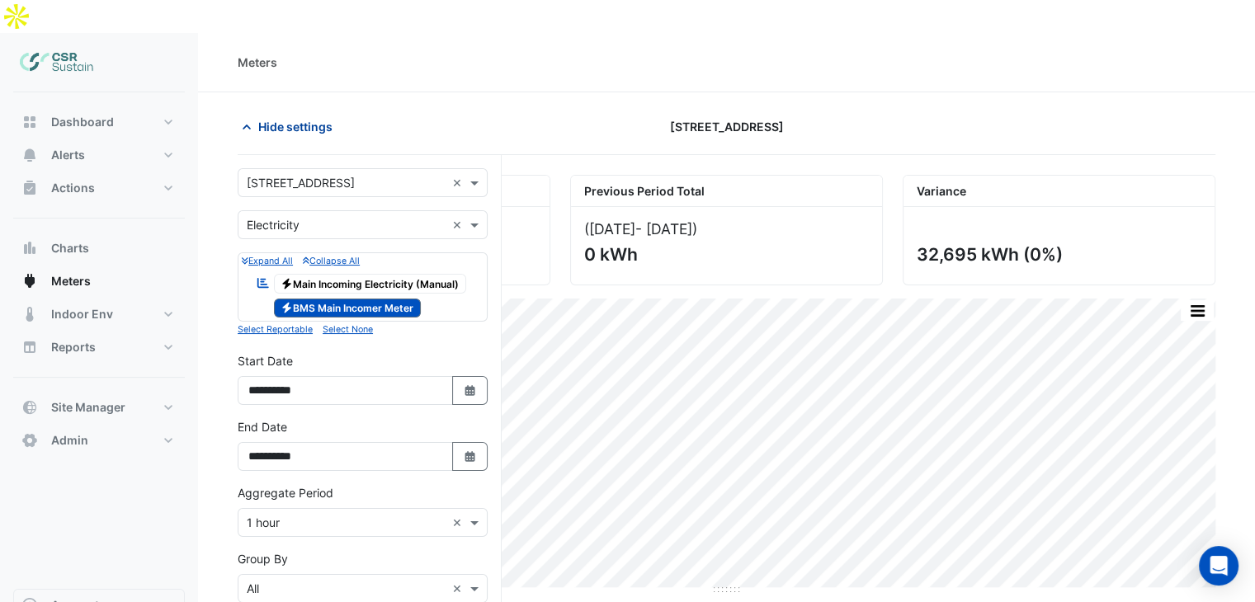
click at [298, 118] on span "Hide settings" at bounding box center [295, 126] width 74 height 17
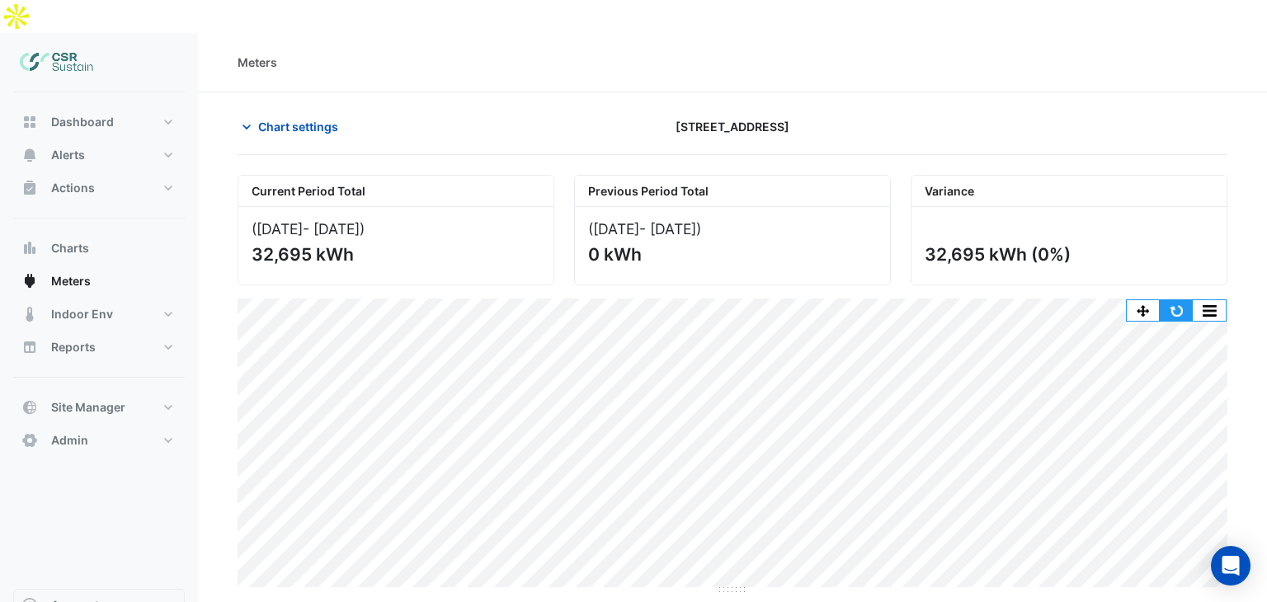
click at [1175, 300] on button "button" at bounding box center [1176, 310] width 33 height 21
click at [261, 118] on span "Chart settings" at bounding box center [298, 126] width 80 height 17
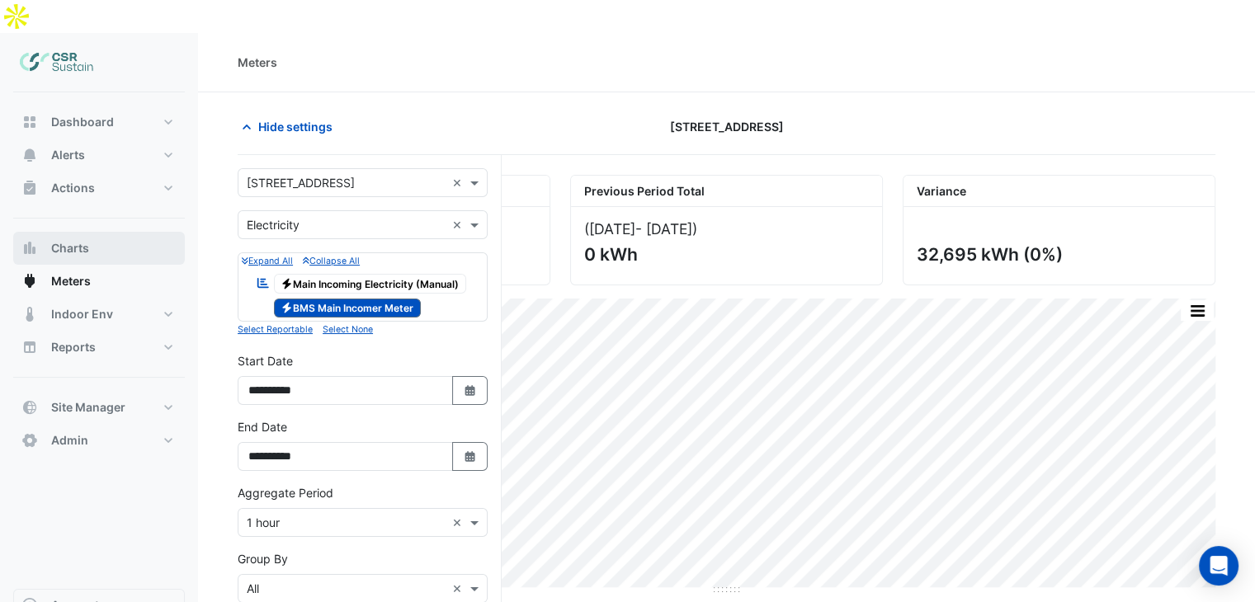
click at [165, 232] on button "Charts" at bounding box center [99, 248] width 172 height 33
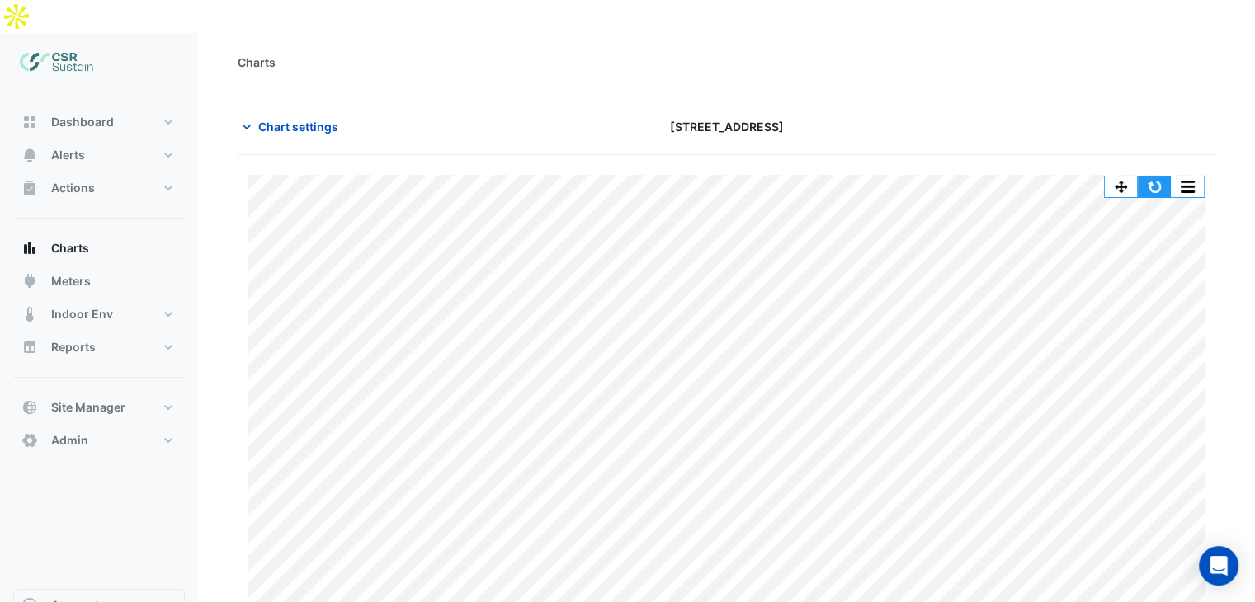
click at [1158, 177] on button "button" at bounding box center [1154, 187] width 33 height 21
click at [100, 424] on button "Admin" at bounding box center [99, 440] width 172 height 33
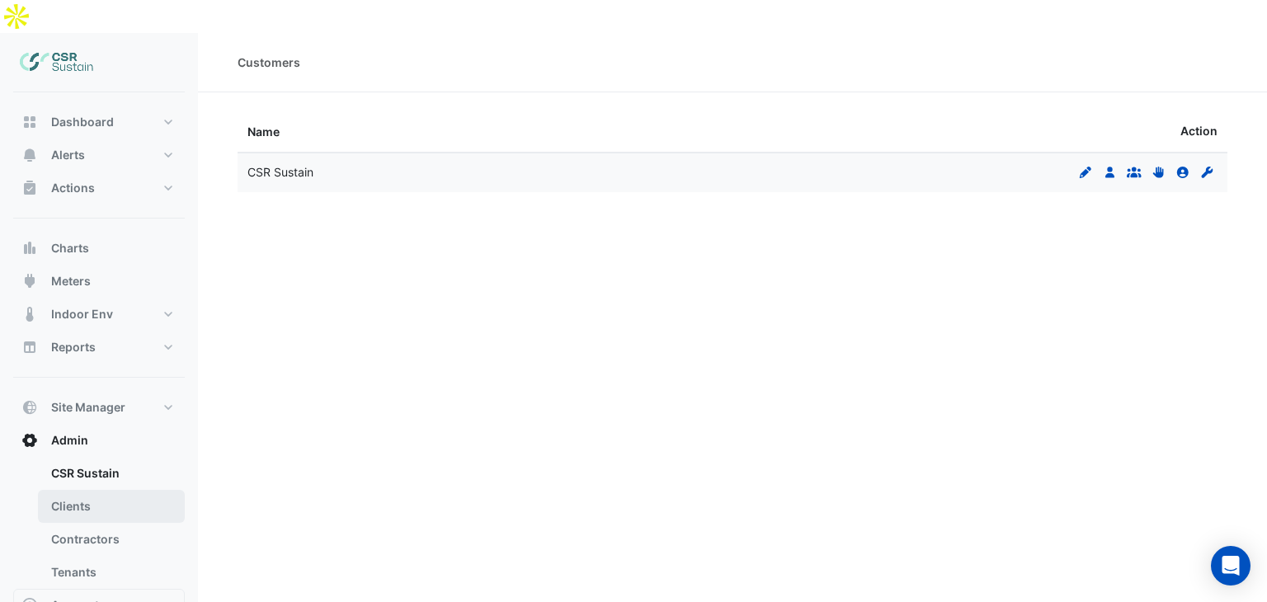
click at [69, 490] on link "Clients" at bounding box center [111, 506] width 147 height 33
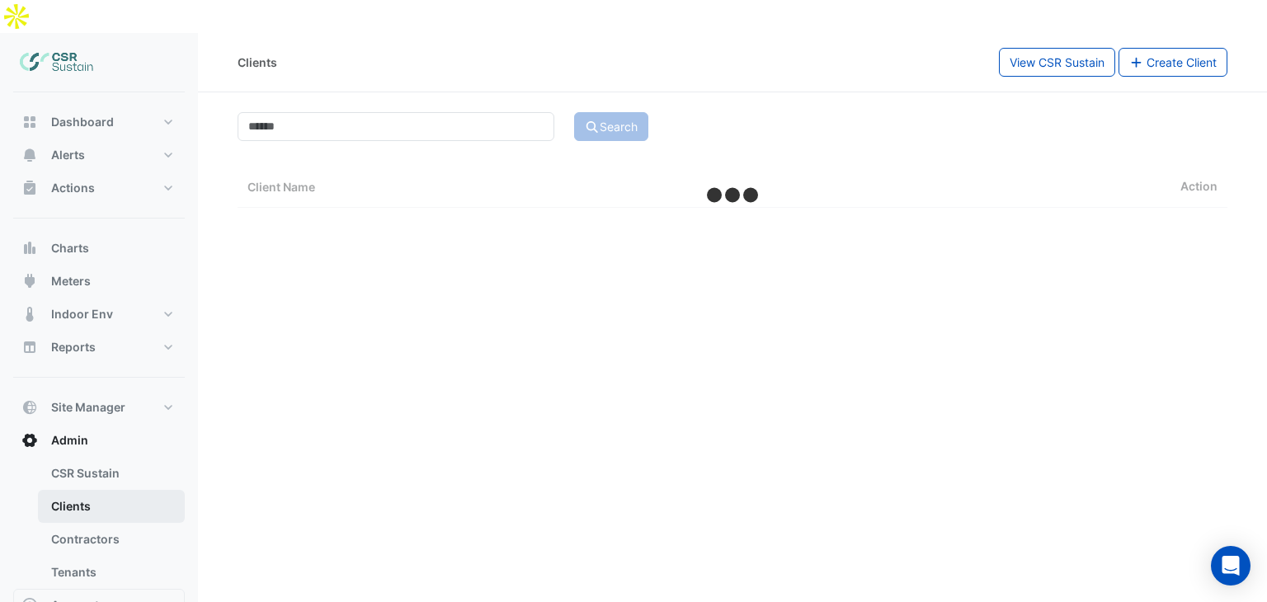
select select "**"
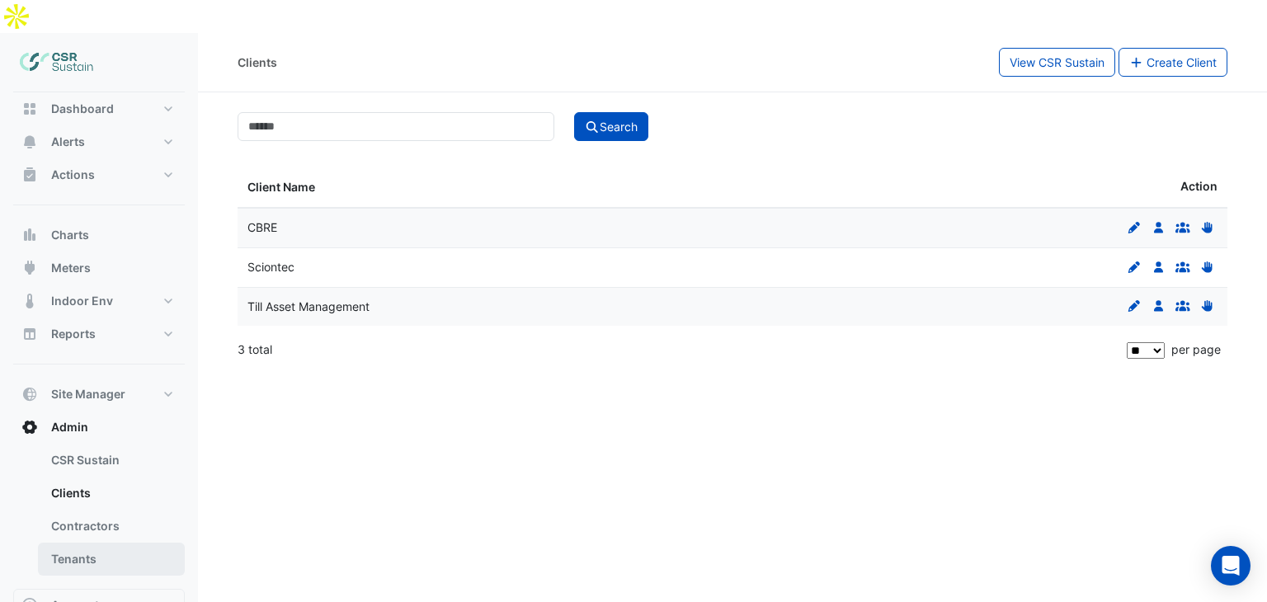
scroll to position [26, 0]
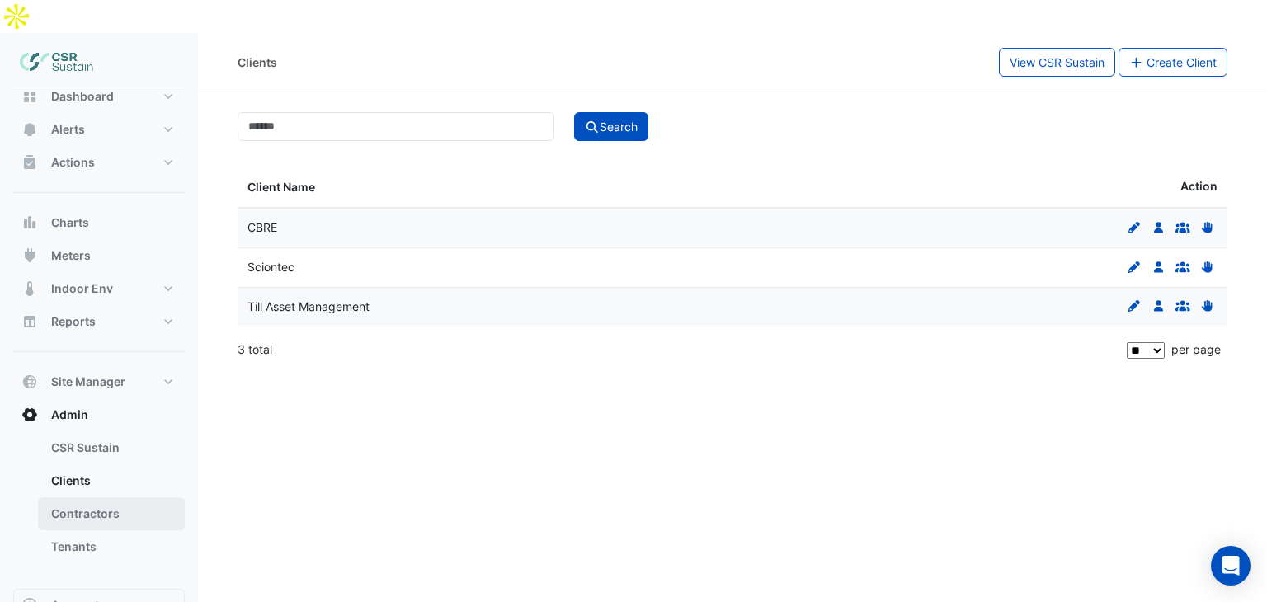
click at [106, 498] on link "Contractors" at bounding box center [111, 514] width 147 height 33
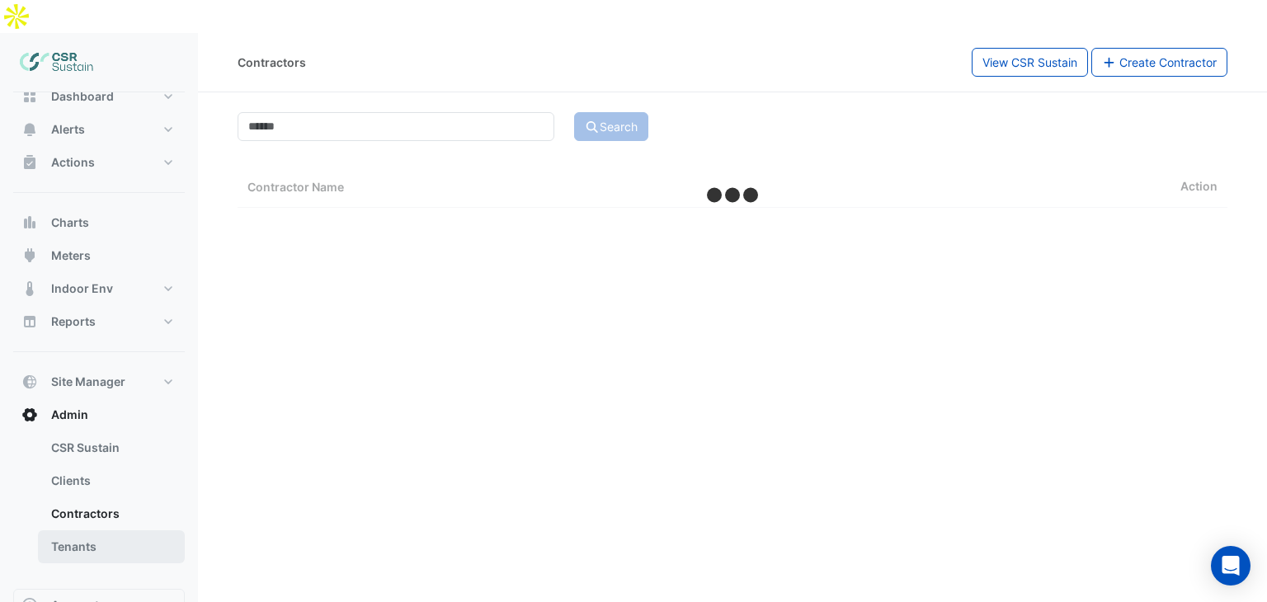
select select "**"
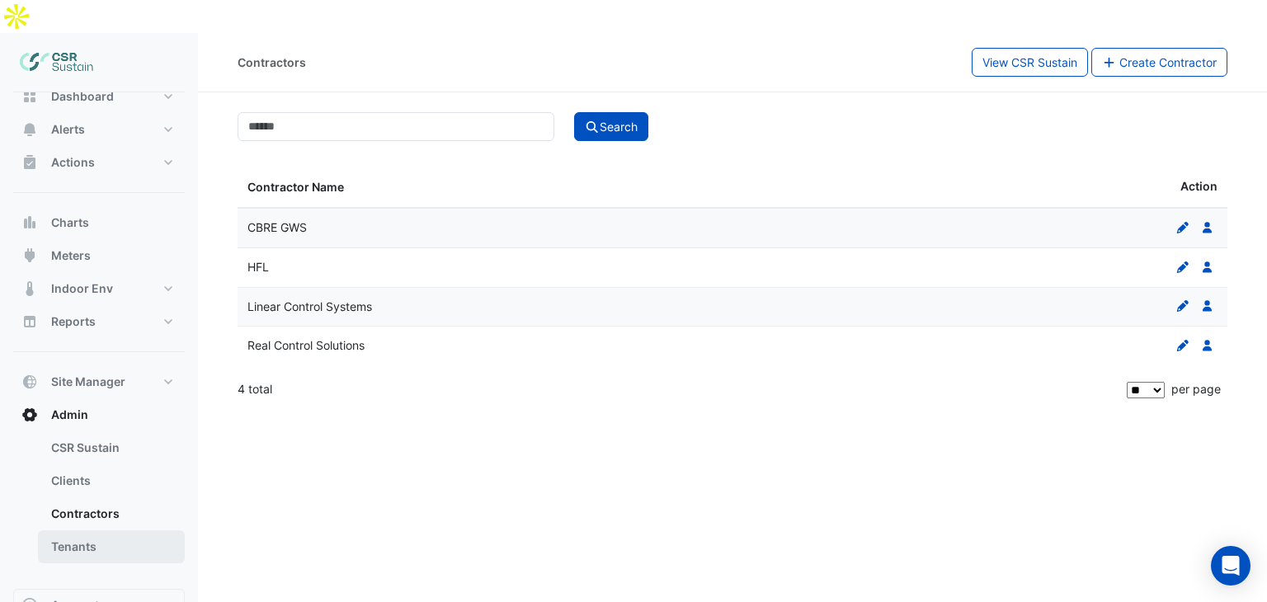
click at [93, 531] on link "Tenants" at bounding box center [111, 547] width 147 height 33
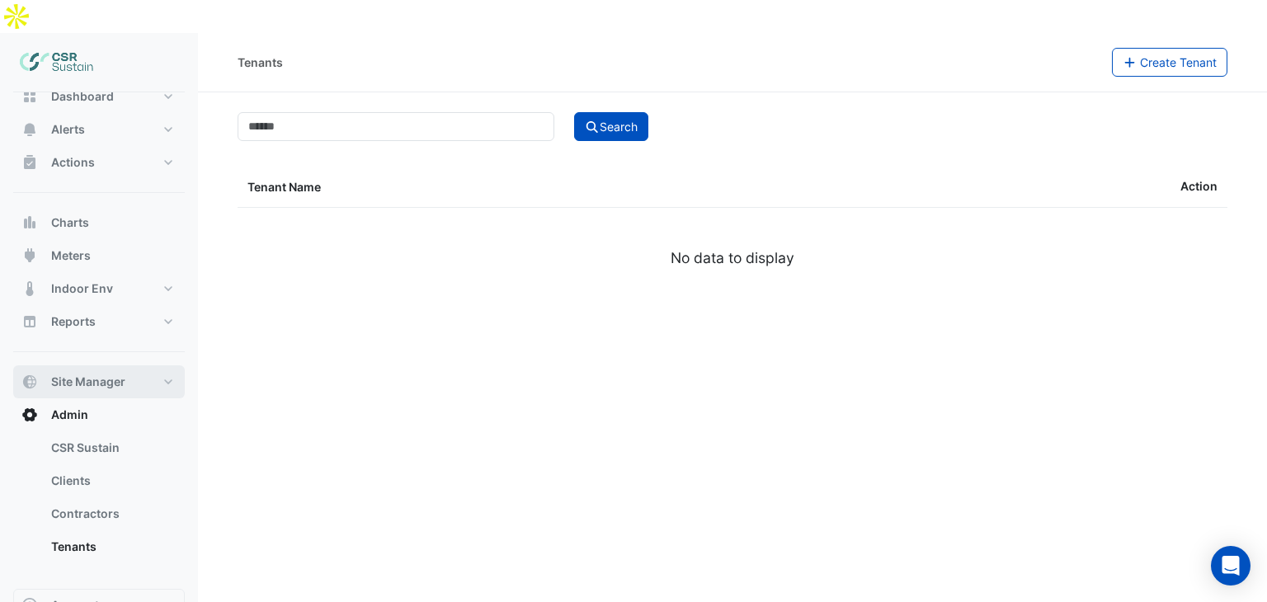
click at [108, 374] on span "Site Manager" at bounding box center [88, 382] width 74 height 17
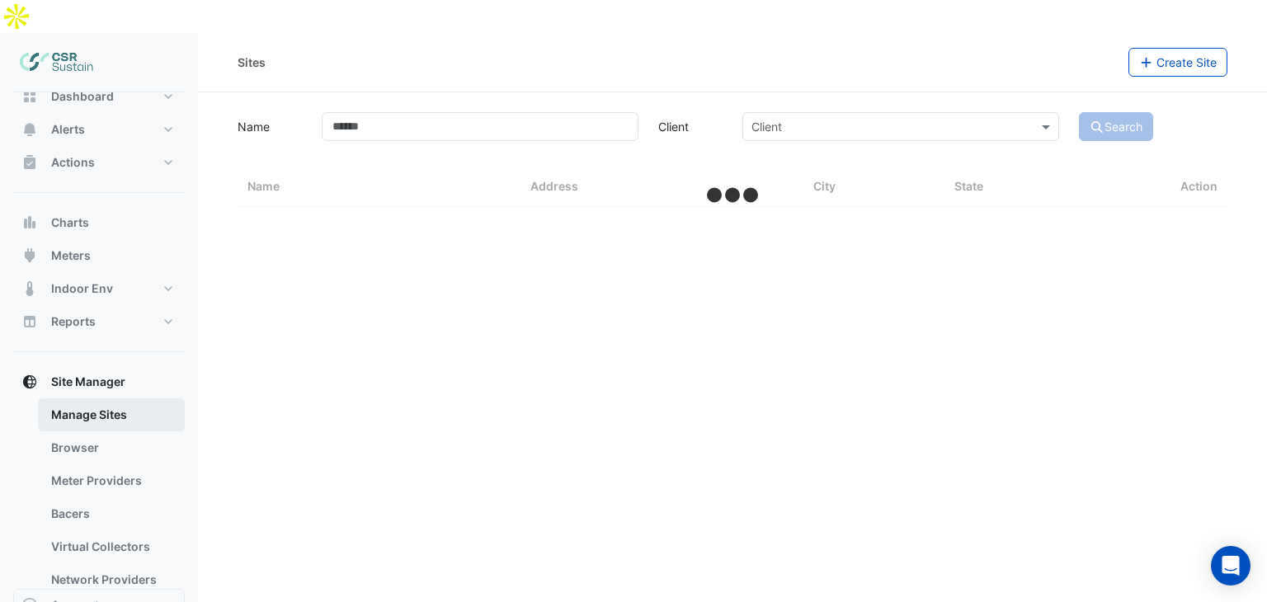
select select "**"
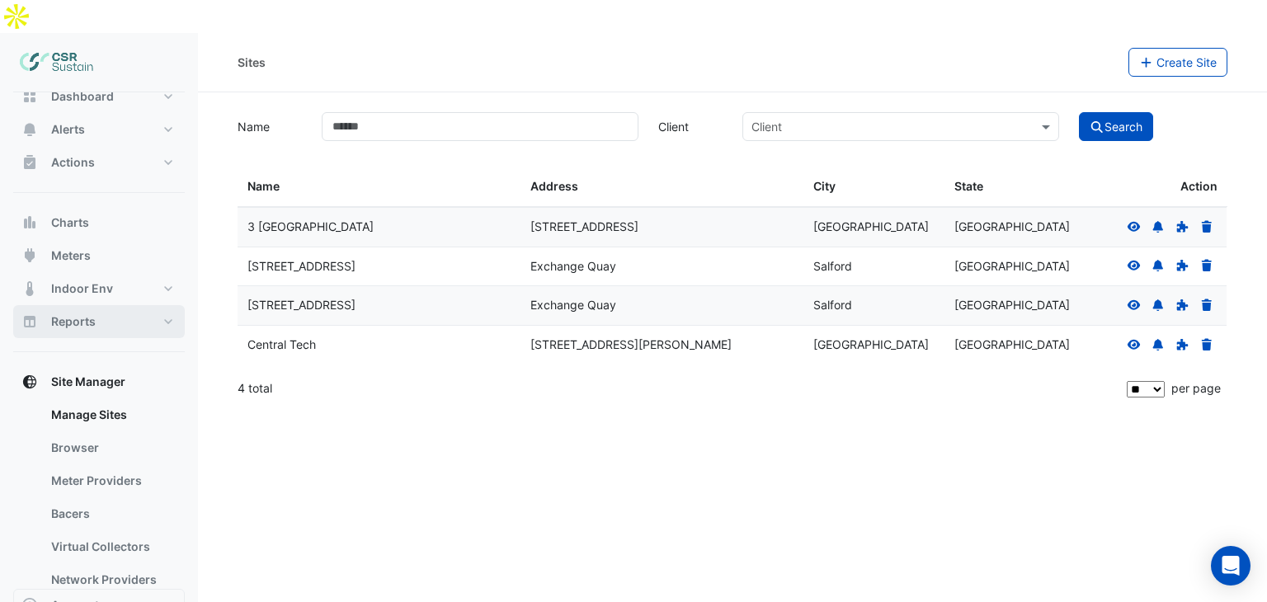
click at [150, 305] on button "Reports" at bounding box center [99, 321] width 172 height 33
select select "**"
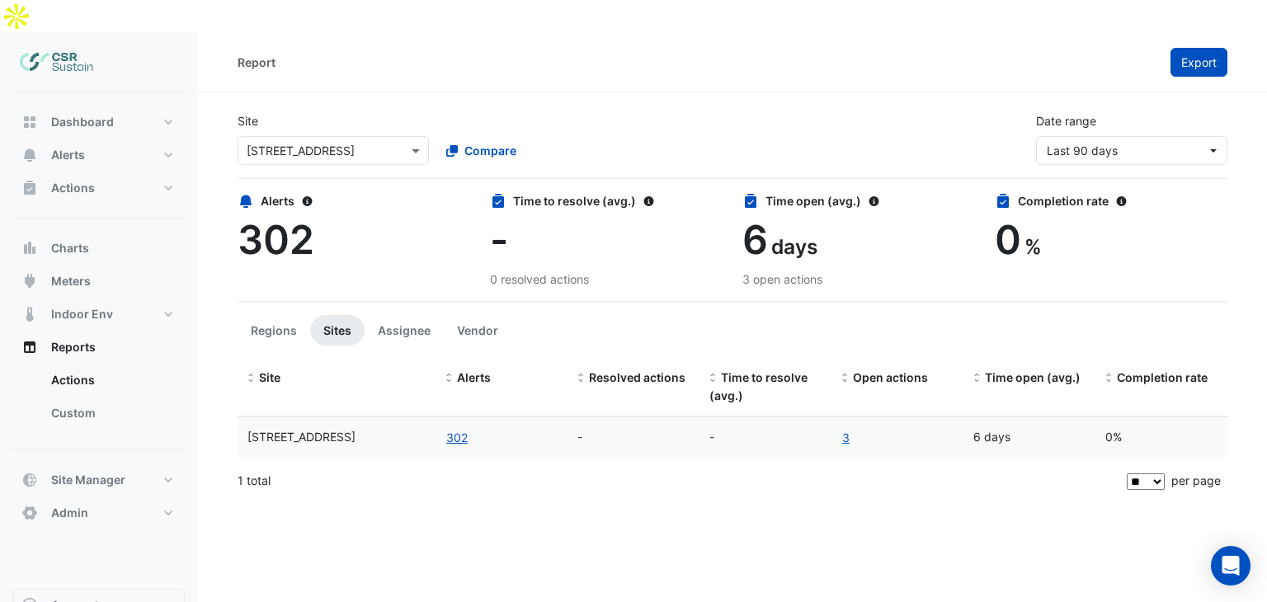
click at [1198, 55] on span "Export" at bounding box center [1199, 62] width 35 height 14
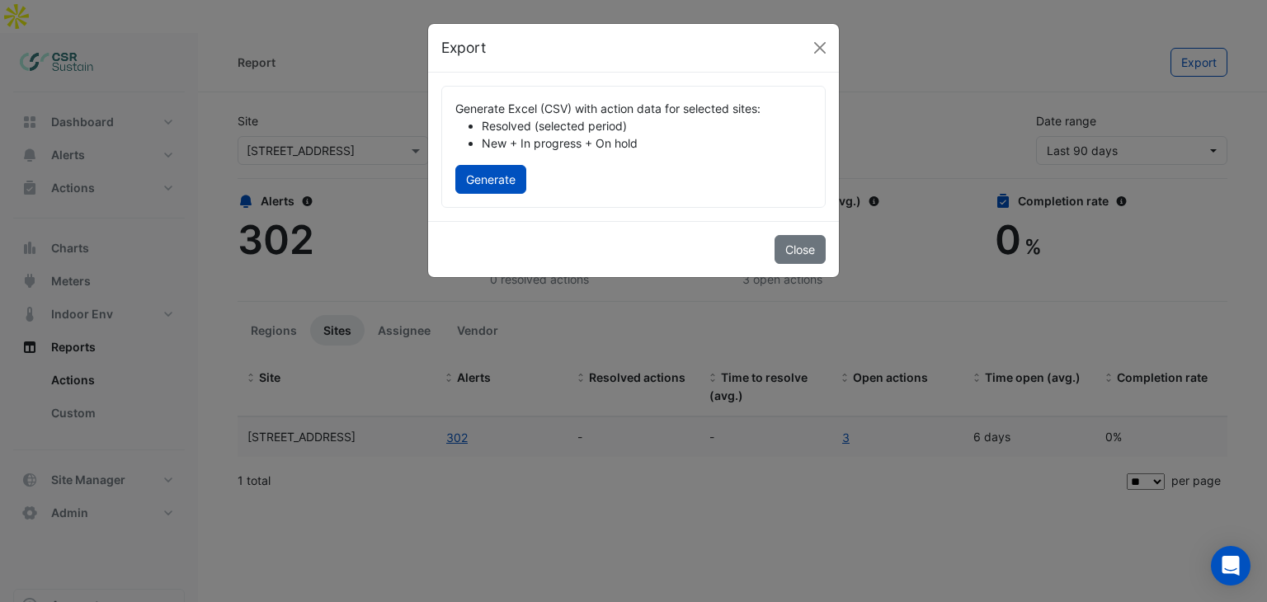
click at [496, 179] on button "Generate" at bounding box center [490, 179] width 71 height 29
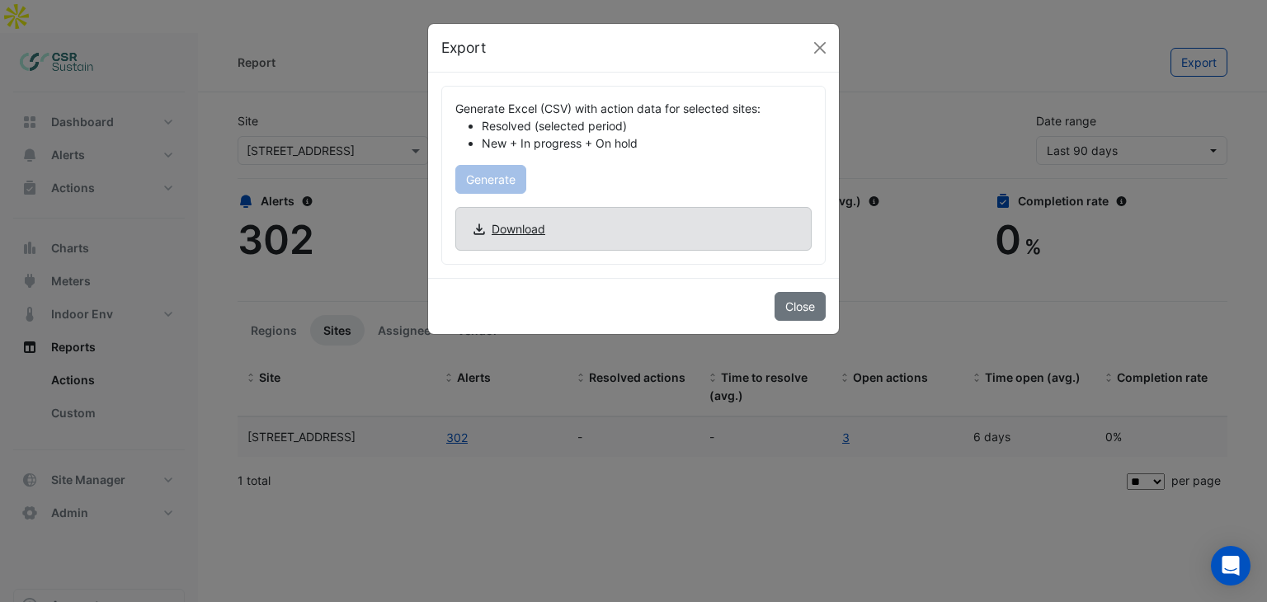
click at [519, 229] on span "Download" at bounding box center [519, 228] width 54 height 17
click at [801, 311] on button "Close" at bounding box center [800, 306] width 51 height 29
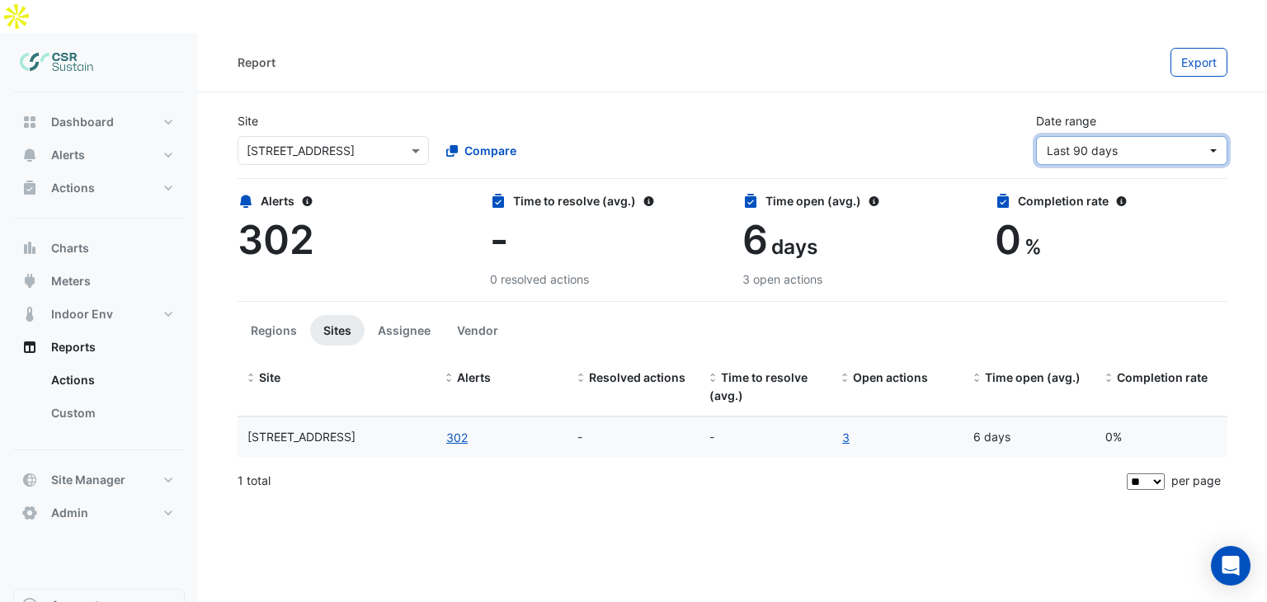
click at [1107, 144] on span "Last 90 days" at bounding box center [1082, 151] width 71 height 14
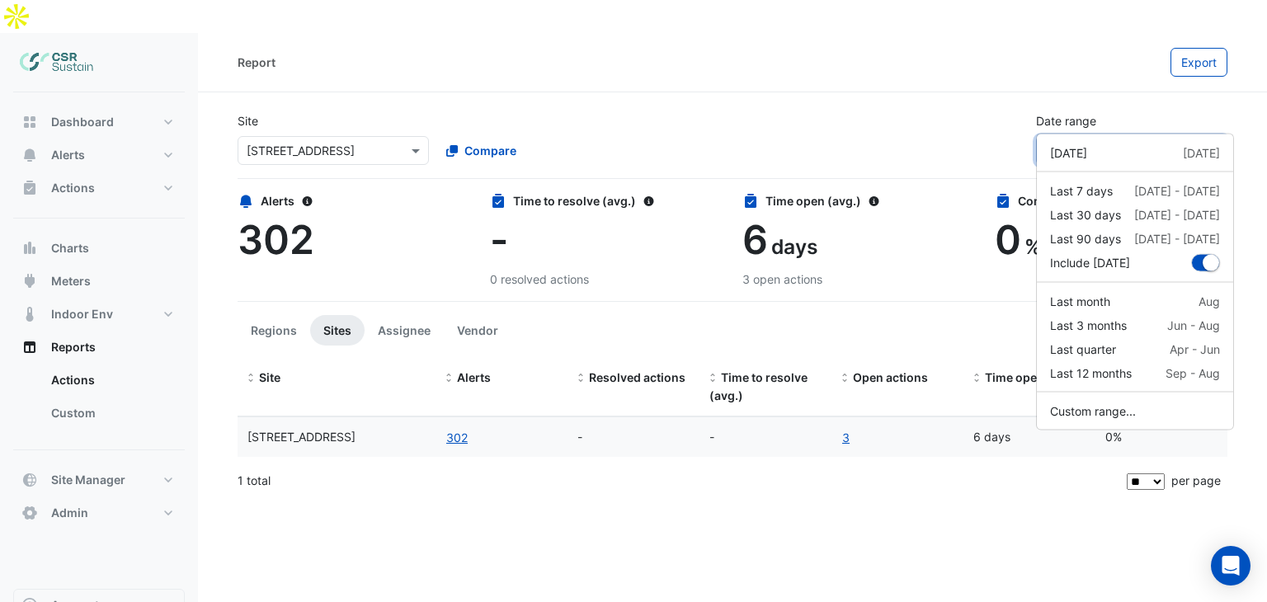
click at [1107, 144] on span "Last 90 days" at bounding box center [1082, 151] width 71 height 14
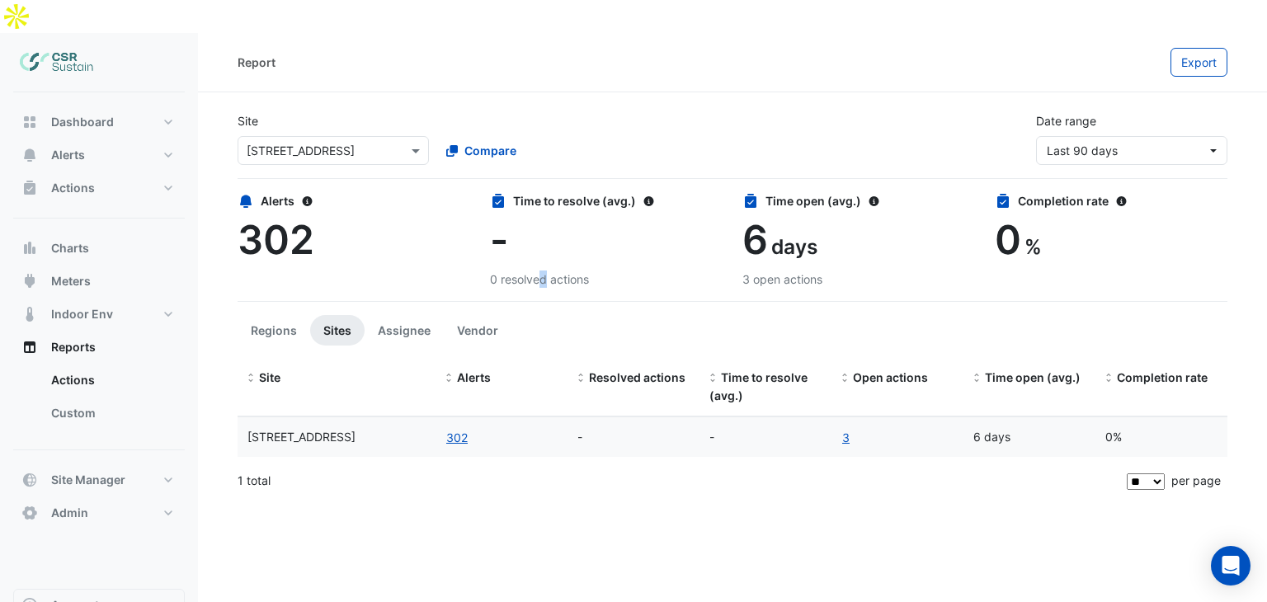
click at [488, 248] on div "Time to resolve (avg.) - 0 resolved actions" at bounding box center [606, 240] width 252 height 96
drag, startPoint x: 502, startPoint y: 245, endPoint x: 551, endPoint y: 246, distance: 49.5
click at [545, 271] on div "0 resolved actions" at bounding box center [606, 279] width 233 height 17
click at [553, 271] on div "0 resolved actions" at bounding box center [606, 279] width 233 height 17
drag, startPoint x: 551, startPoint y: 244, endPoint x: 590, endPoint y: 244, distance: 38.8
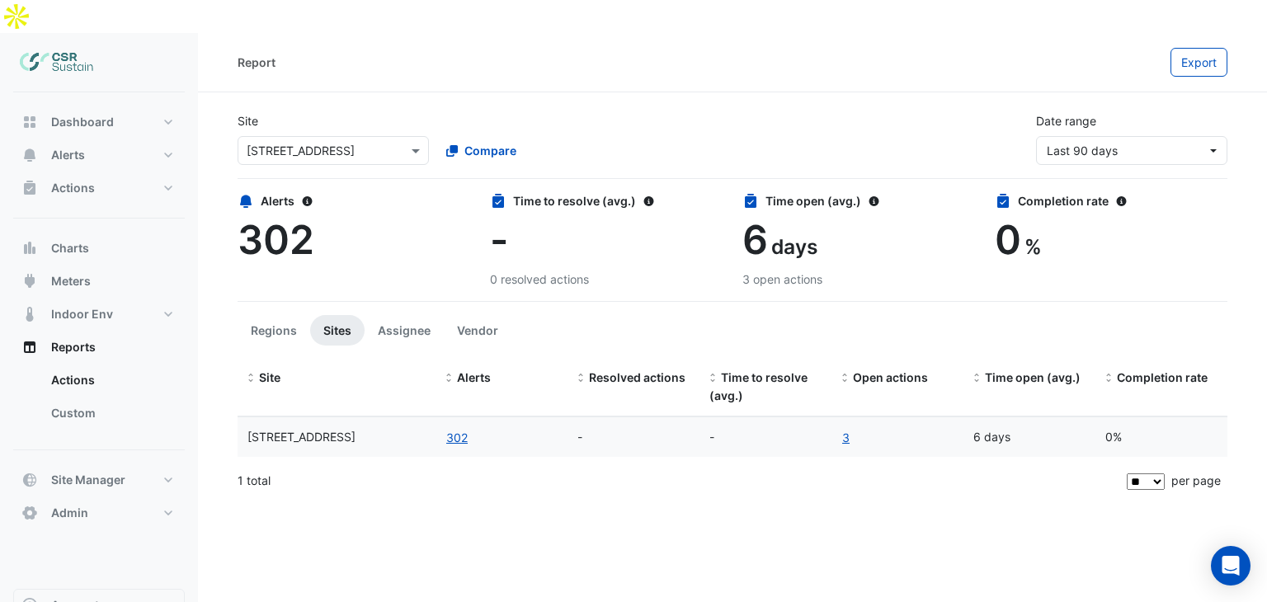
click at [590, 271] on div "0 resolved actions" at bounding box center [606, 279] width 233 height 17
click at [588, 271] on div "0 resolved actions" at bounding box center [606, 279] width 233 height 17
click at [420, 315] on button "Assignee" at bounding box center [404, 330] width 79 height 31
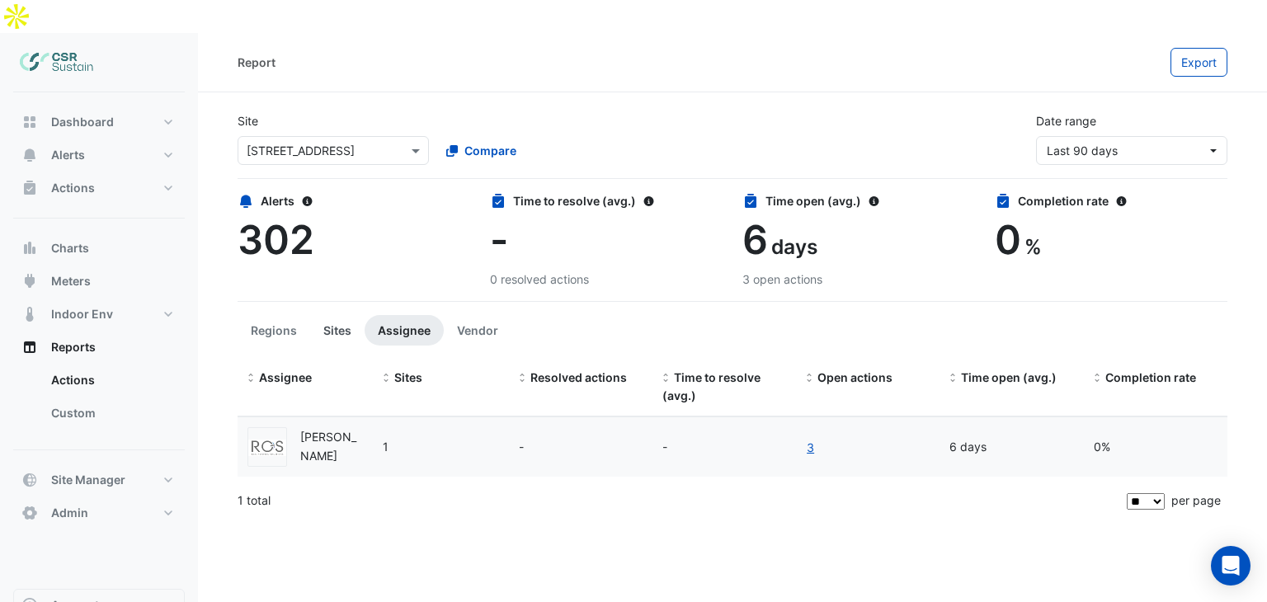
click at [338, 315] on button "Sites" at bounding box center [337, 330] width 54 height 31
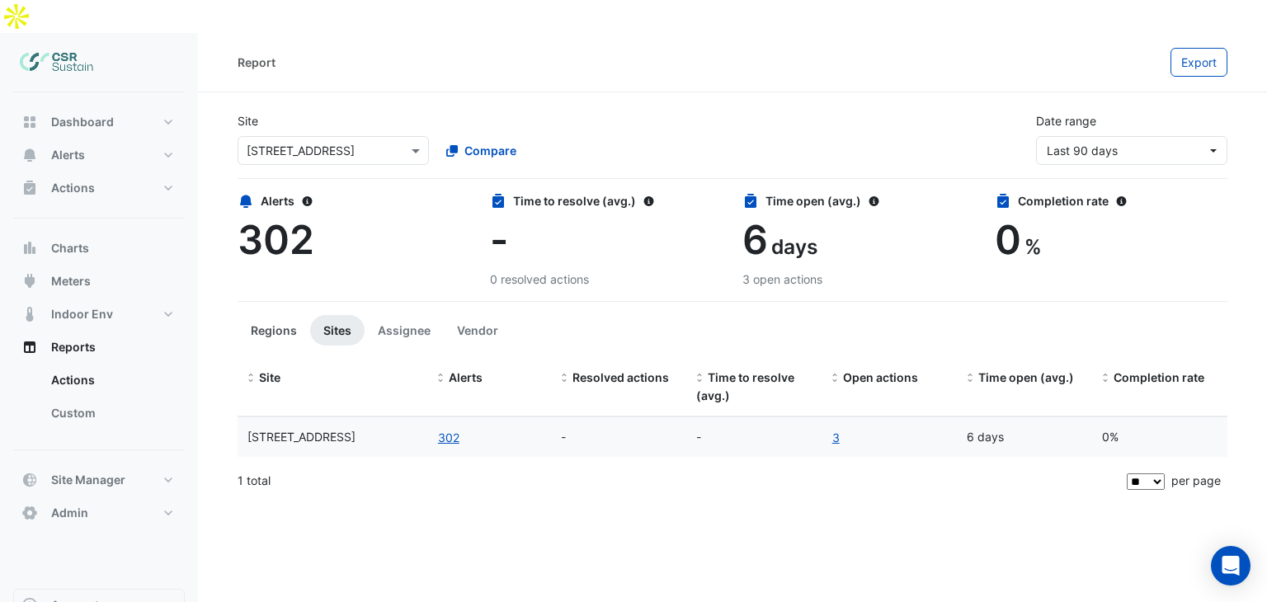
click at [295, 315] on button "Regions" at bounding box center [274, 330] width 73 height 31
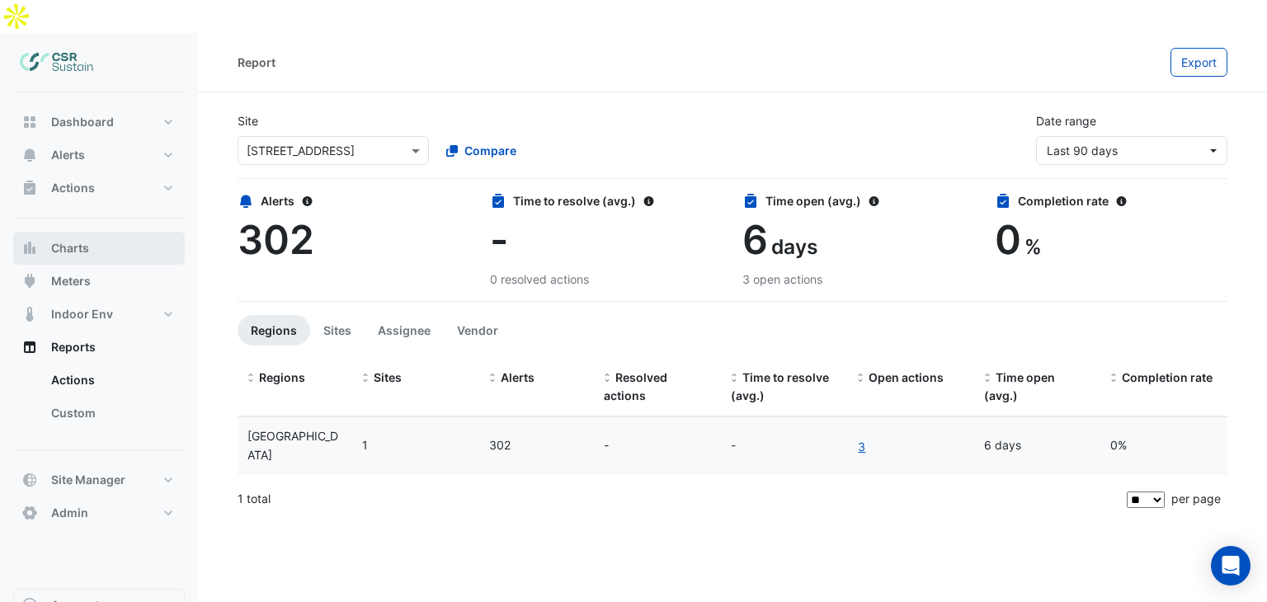
click at [58, 240] on span "Charts" at bounding box center [70, 248] width 38 height 17
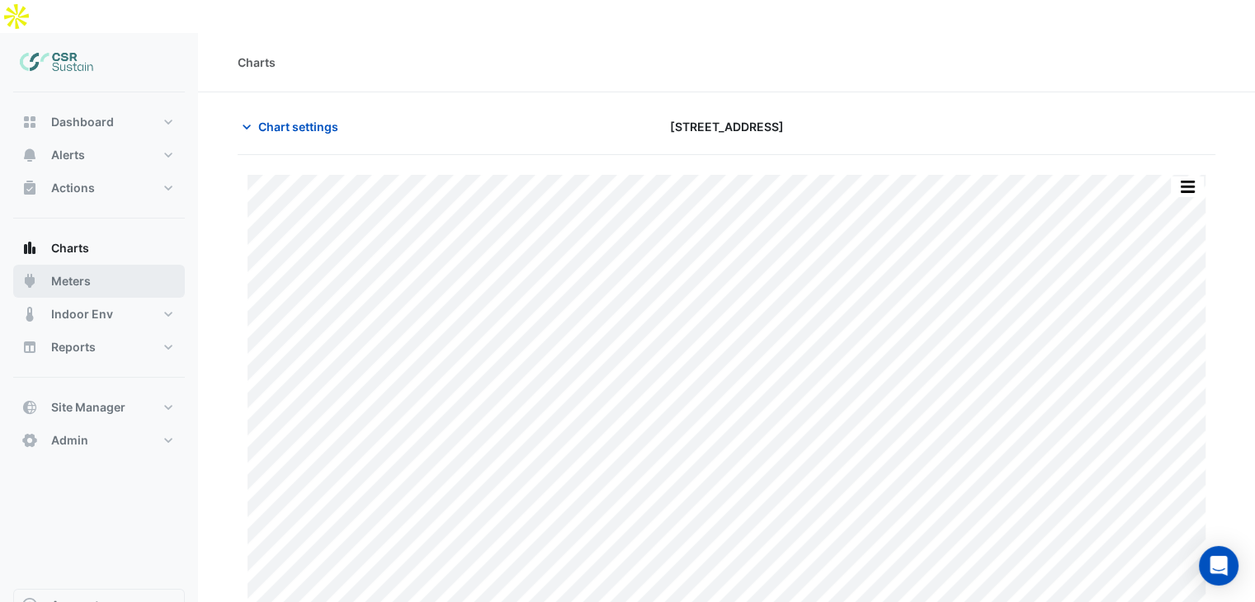
click at [114, 265] on button "Meters" at bounding box center [99, 281] width 172 height 33
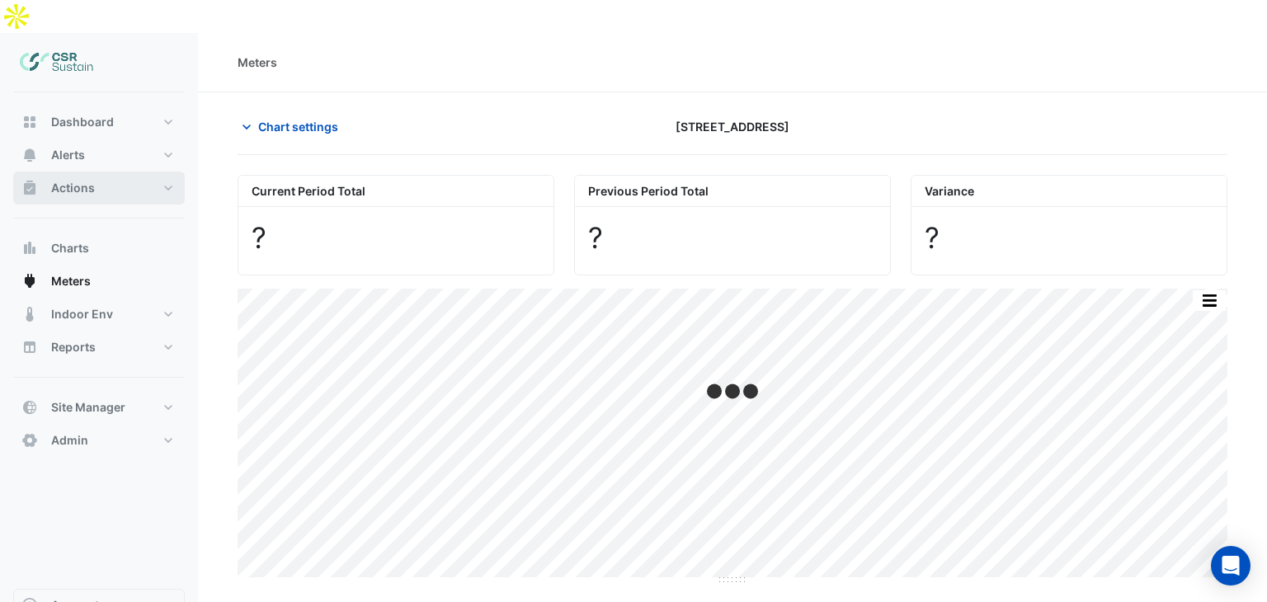
click at [148, 172] on button "Actions" at bounding box center [99, 188] width 172 height 33
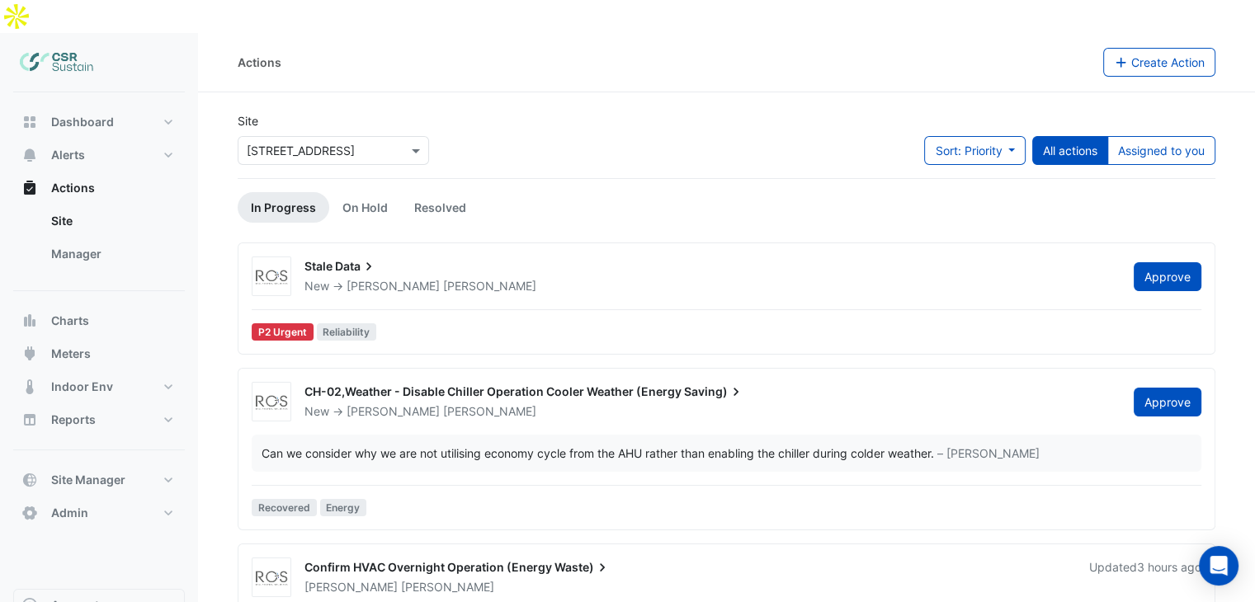
scroll to position [83, 0]
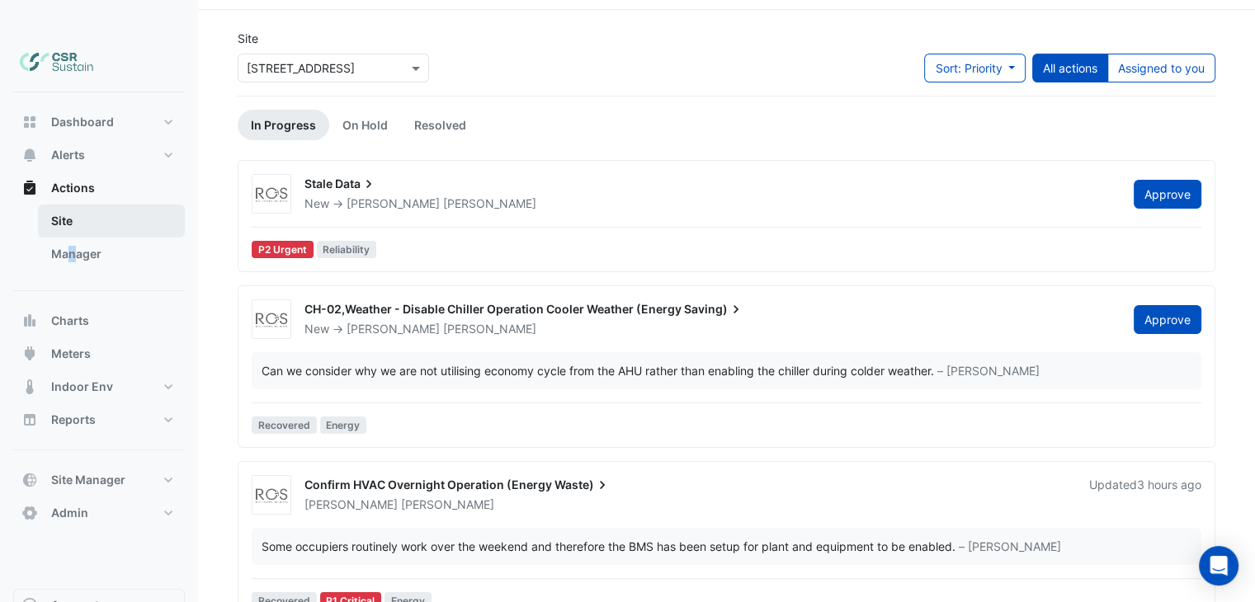
drag, startPoint x: 70, startPoint y: 209, endPoint x: 79, endPoint y: 182, distance: 28.7
click at [72, 238] on link "Manager" at bounding box center [111, 254] width 147 height 33
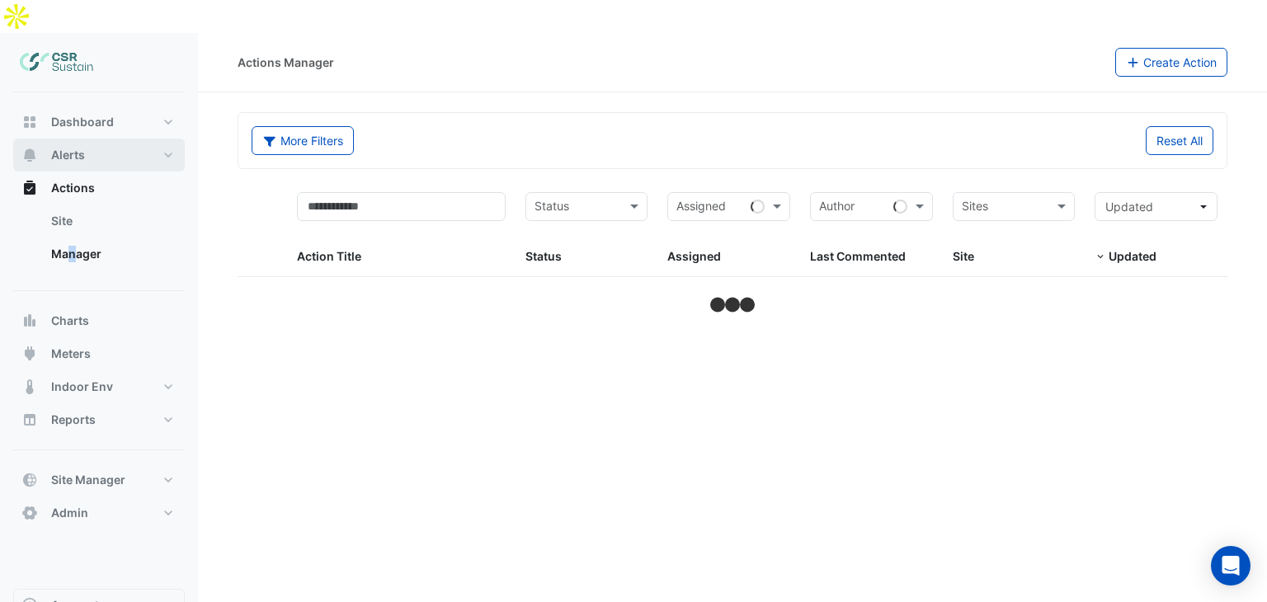
click at [78, 147] on span "Alerts" at bounding box center [68, 155] width 34 height 17
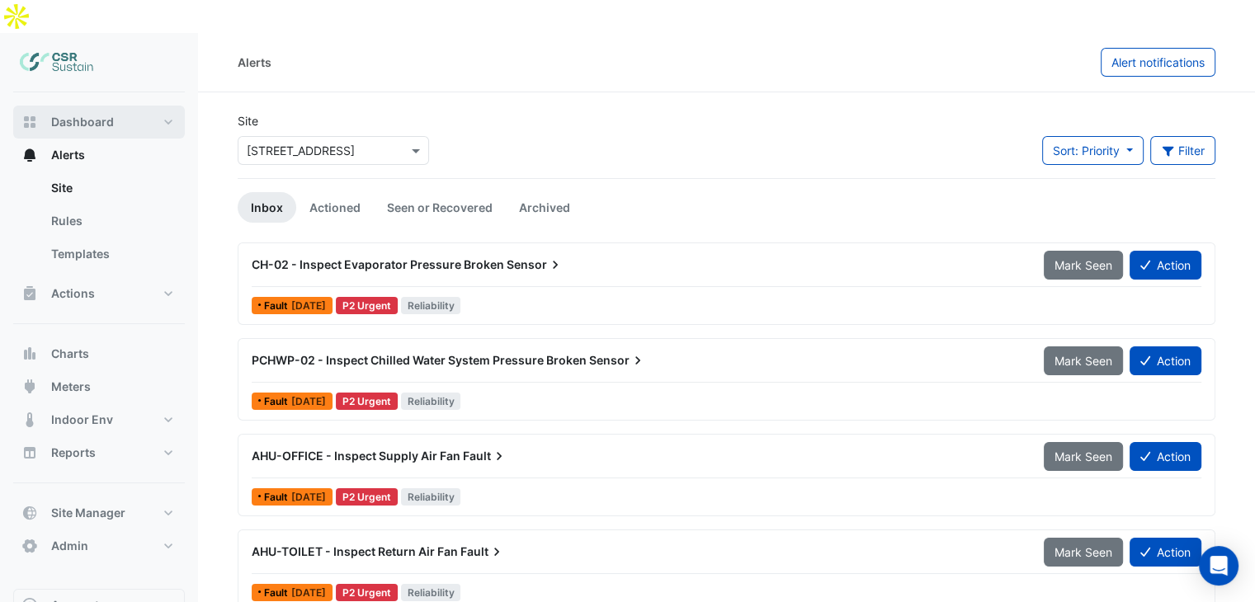
click at [97, 106] on button "Dashboard" at bounding box center [99, 122] width 172 height 33
select select "**"
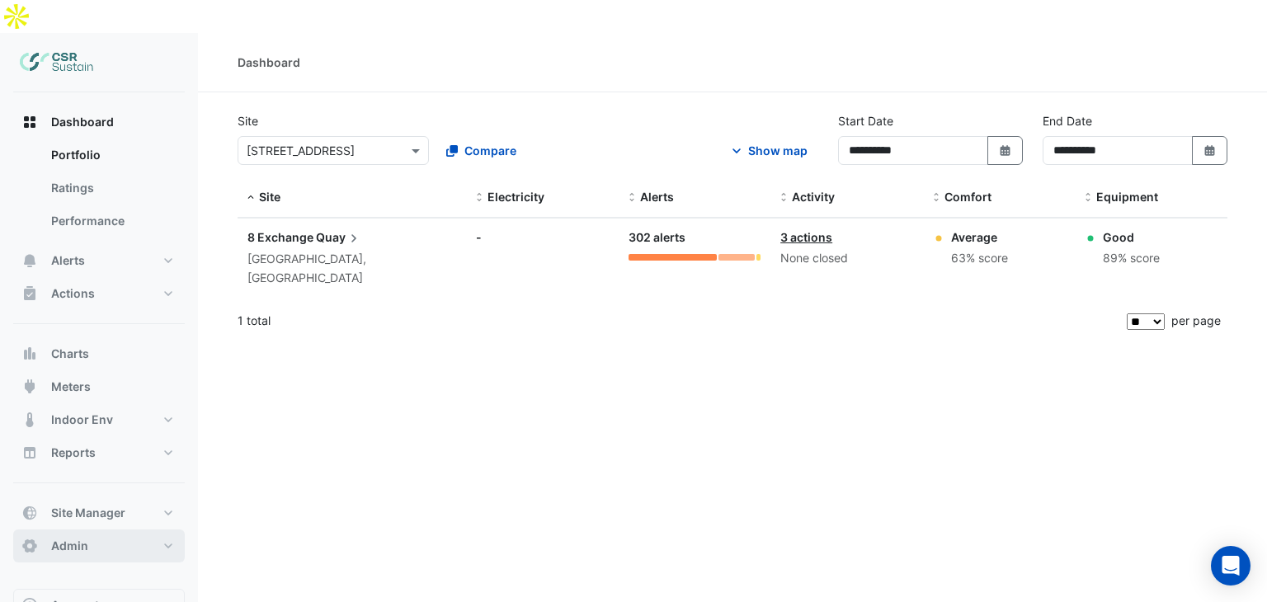
click at [106, 530] on button "Admin" at bounding box center [99, 546] width 172 height 33
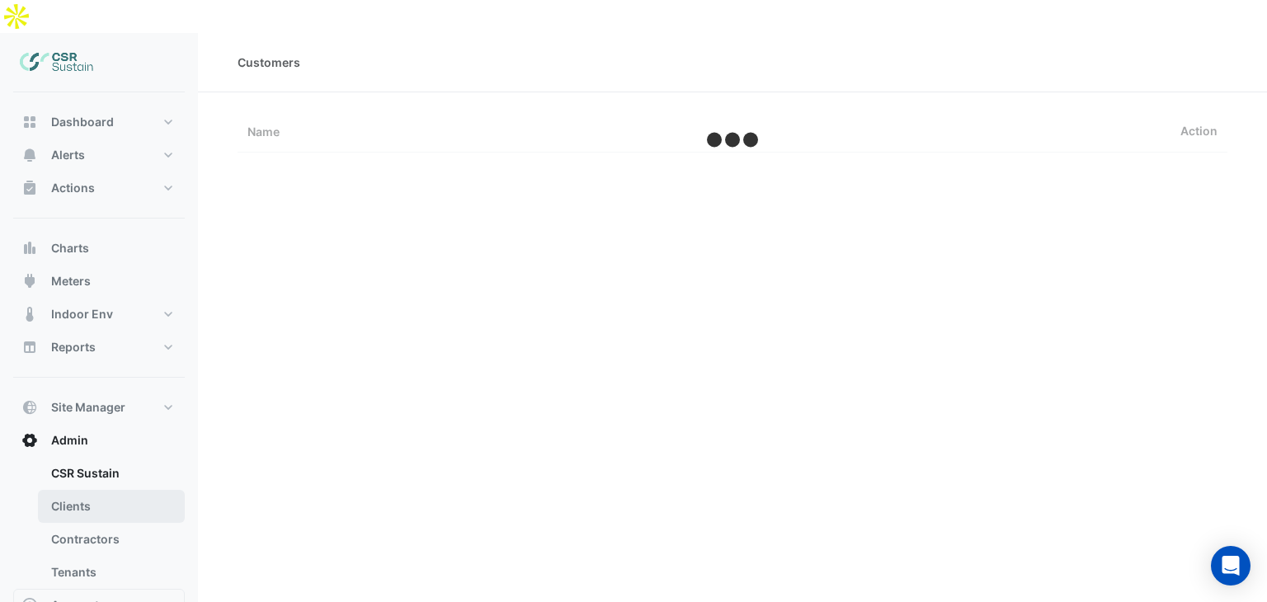
click at [116, 490] on link "Clients" at bounding box center [111, 506] width 147 height 33
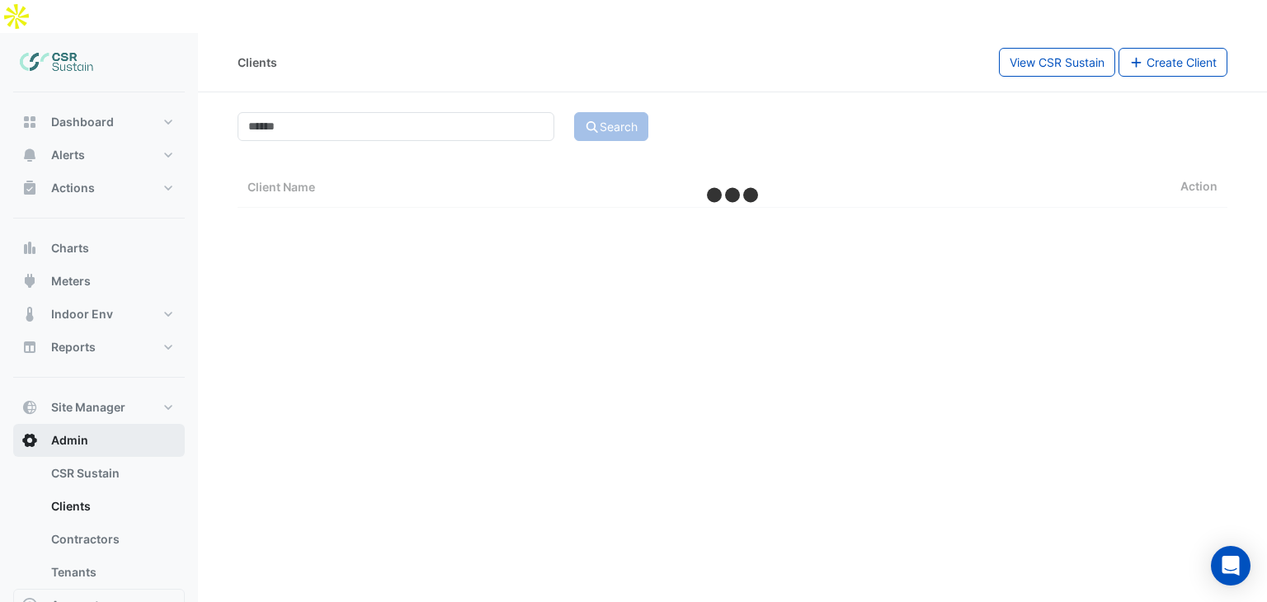
click at [117, 424] on button "Admin" at bounding box center [99, 440] width 172 height 33
click at [111, 457] on link "CSR Sustain" at bounding box center [111, 473] width 147 height 33
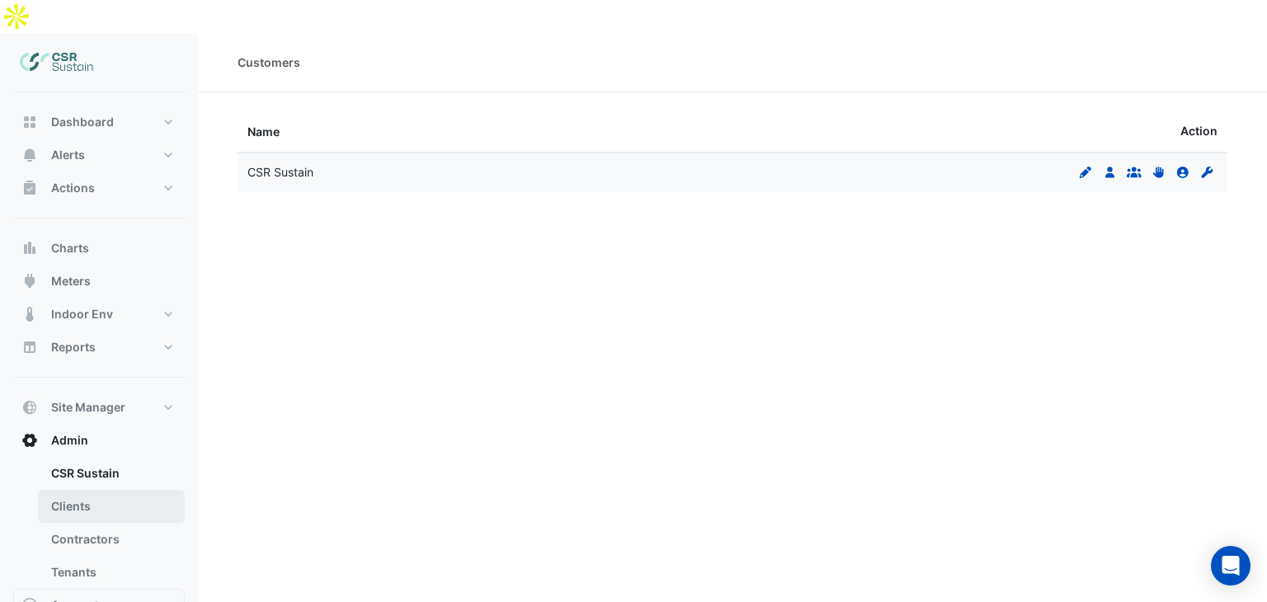
click at [102, 490] on link "Clients" at bounding box center [111, 506] width 147 height 33
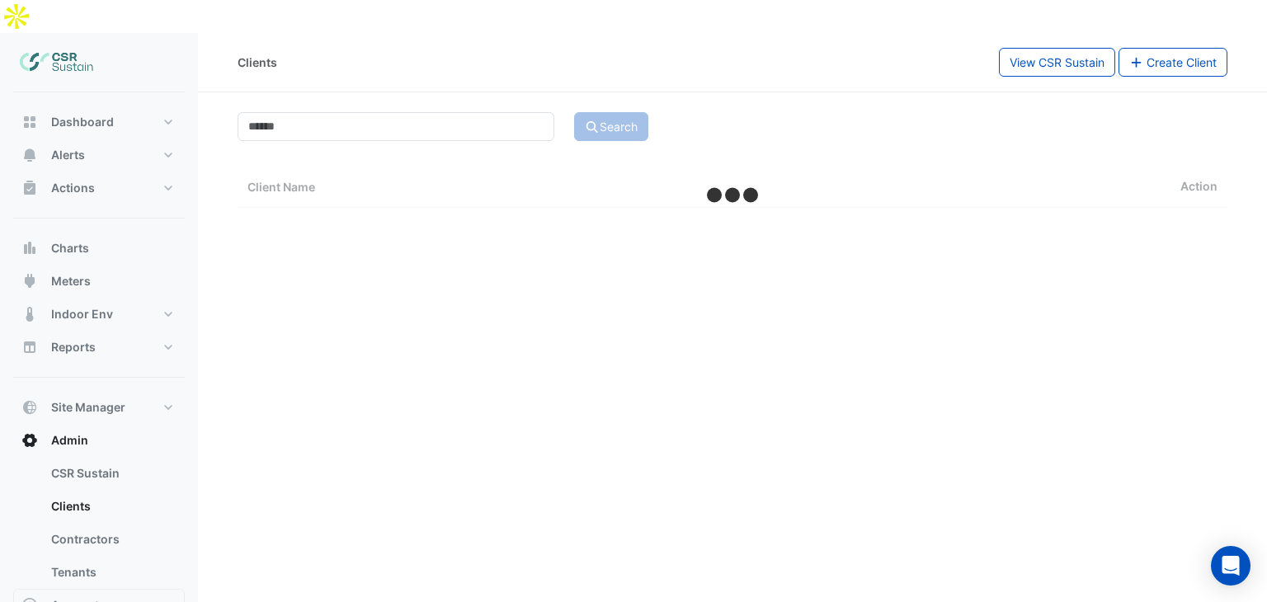
select select "**"
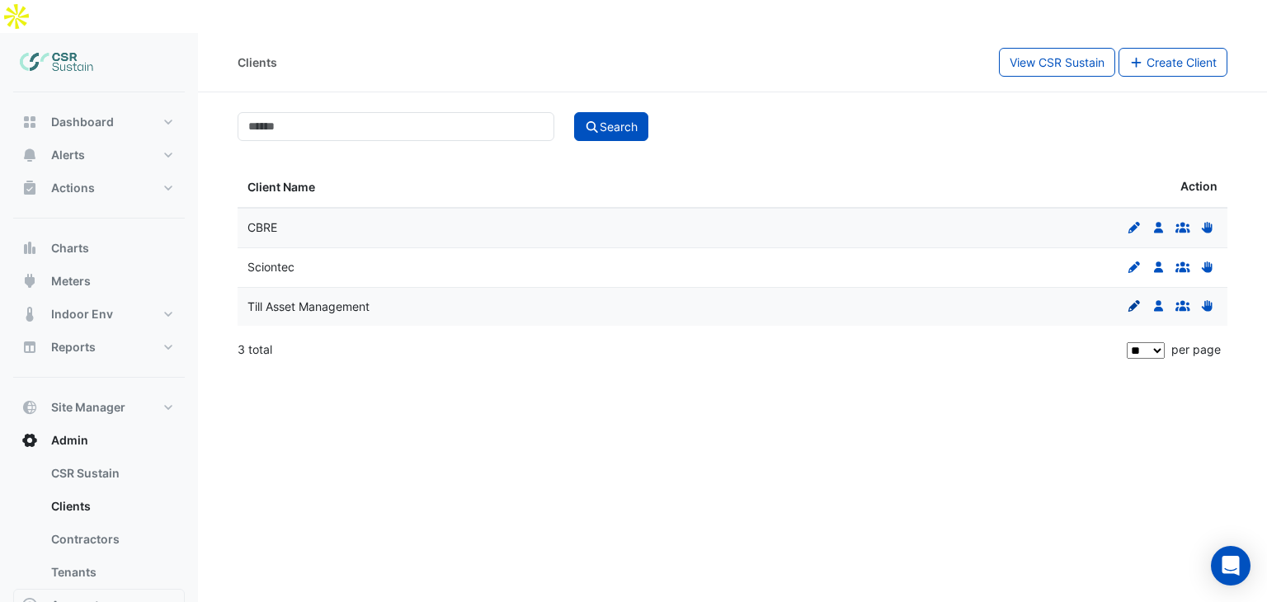
click at [1133, 300] on icon at bounding box center [1135, 306] width 12 height 12
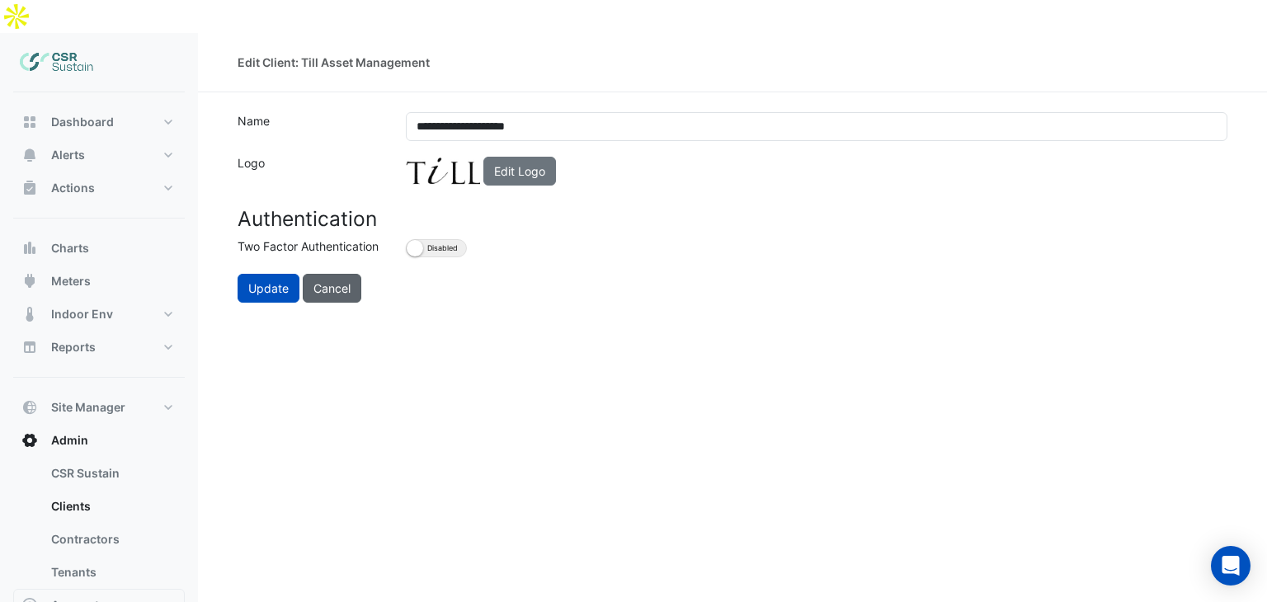
click at [331, 274] on button "Cancel" at bounding box center [332, 288] width 59 height 29
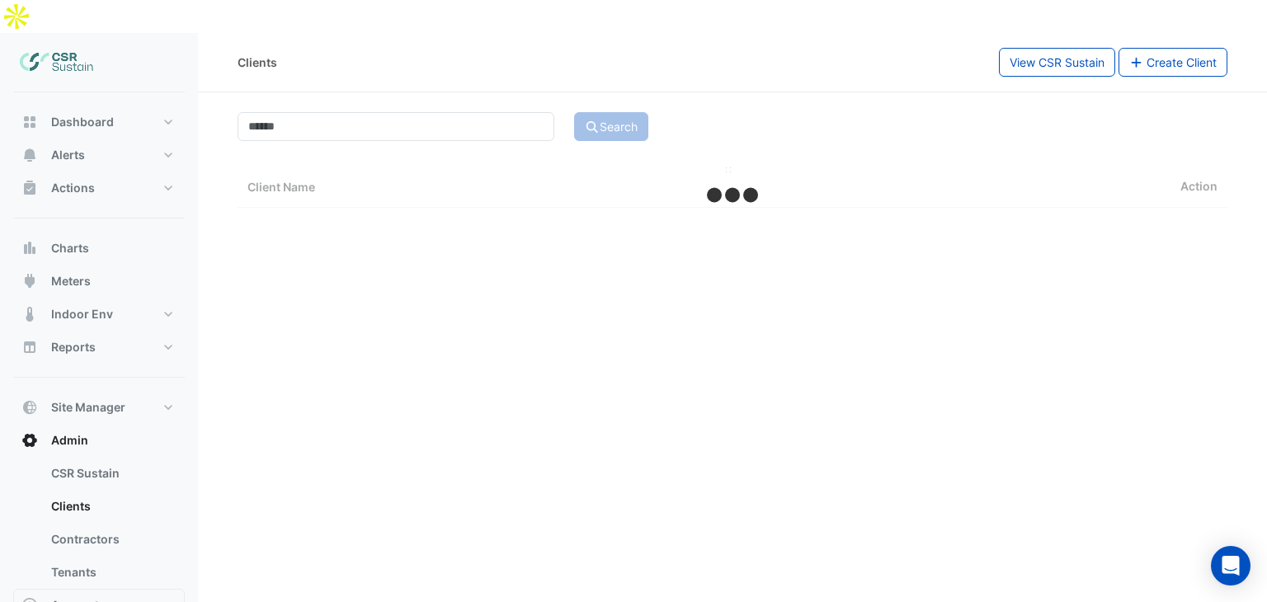
select select "**"
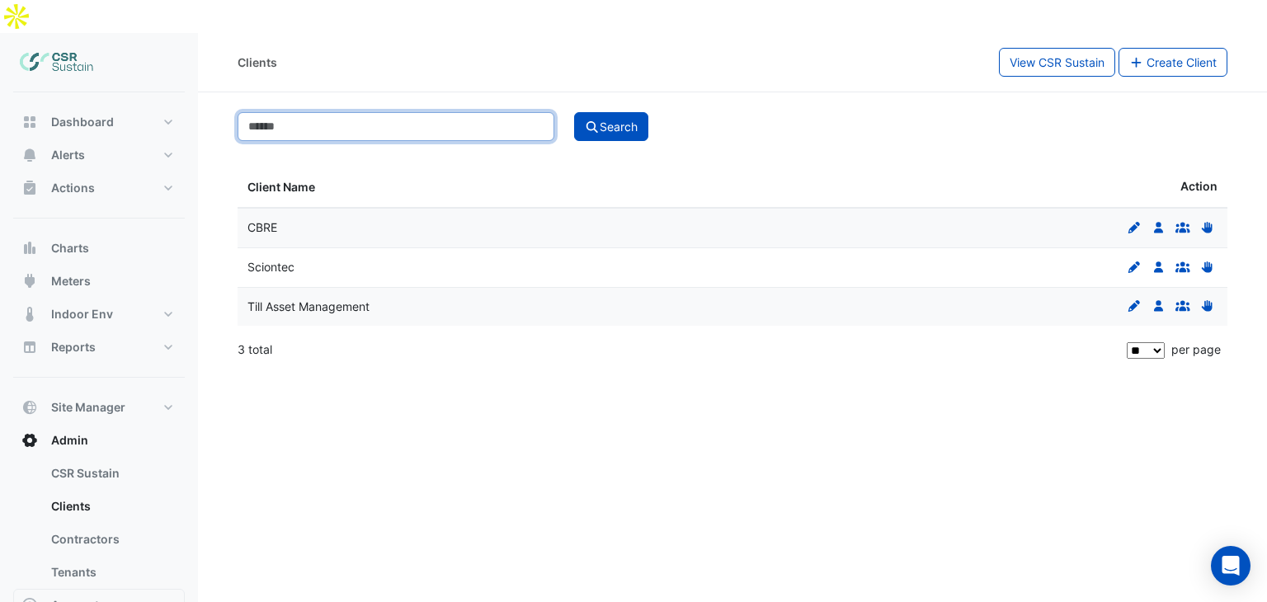
click at [528, 112] on input at bounding box center [396, 126] width 317 height 29
drag, startPoint x: 243, startPoint y: 312, endPoint x: 235, endPoint y: 317, distance: 8.9
click at [234, 316] on section "Search Client Name Action CBRE Edit Users Groups Permissions Sciontec Edit User…" at bounding box center [732, 231] width 1069 height 278
